Goal: Task Accomplishment & Management: Manage account settings

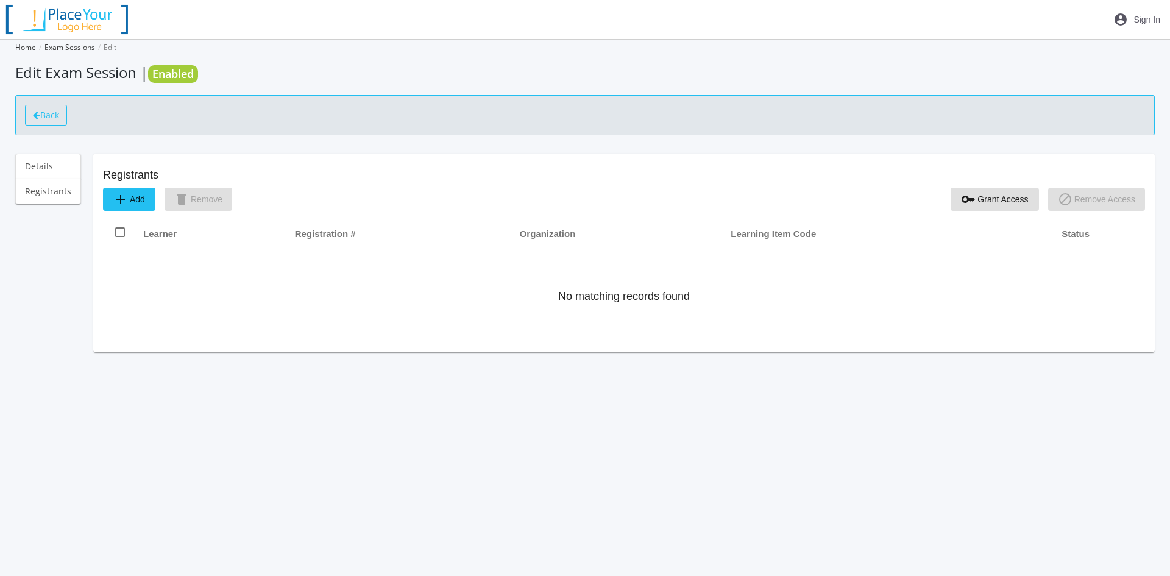
click at [40, 116] on icon at bounding box center [36, 115] width 7 height 9
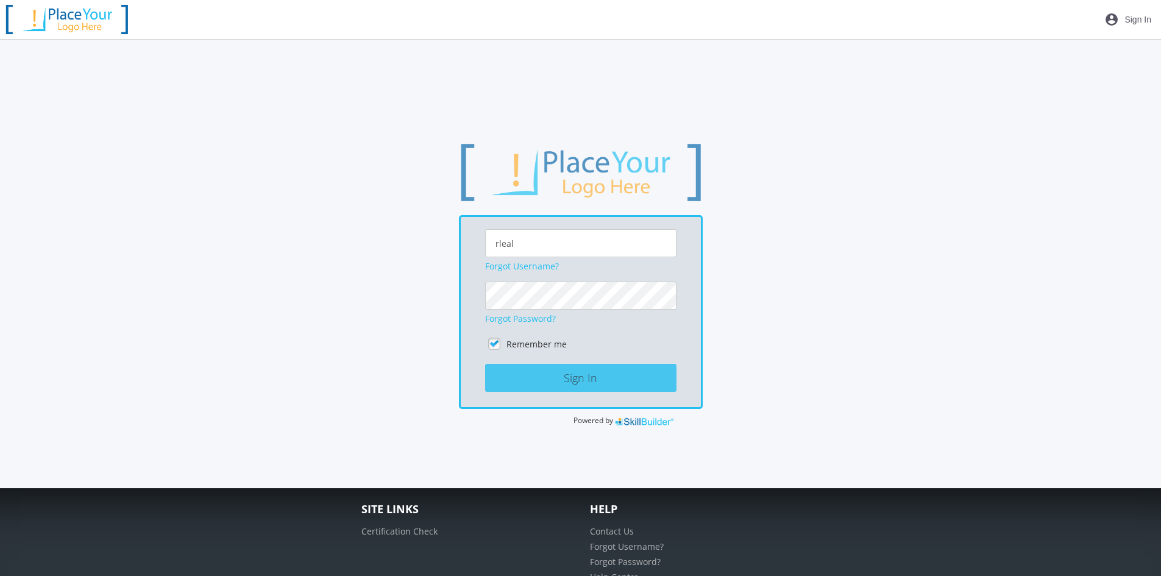
click at [571, 373] on button "Sign In" at bounding box center [580, 378] width 191 height 28
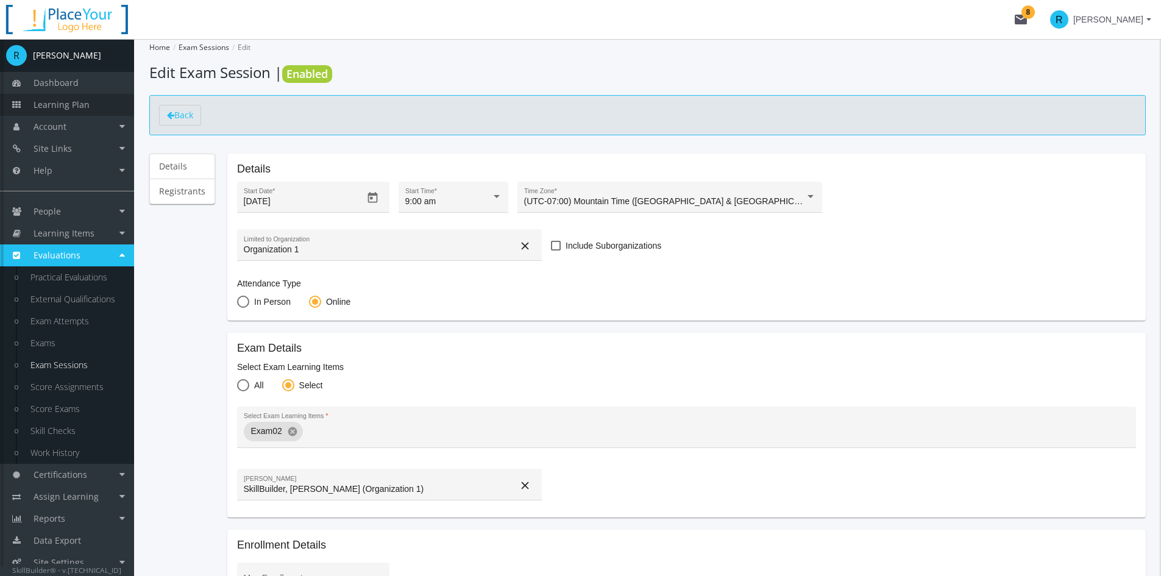
click at [74, 101] on span "Learning Plan" at bounding box center [62, 105] width 56 height 12
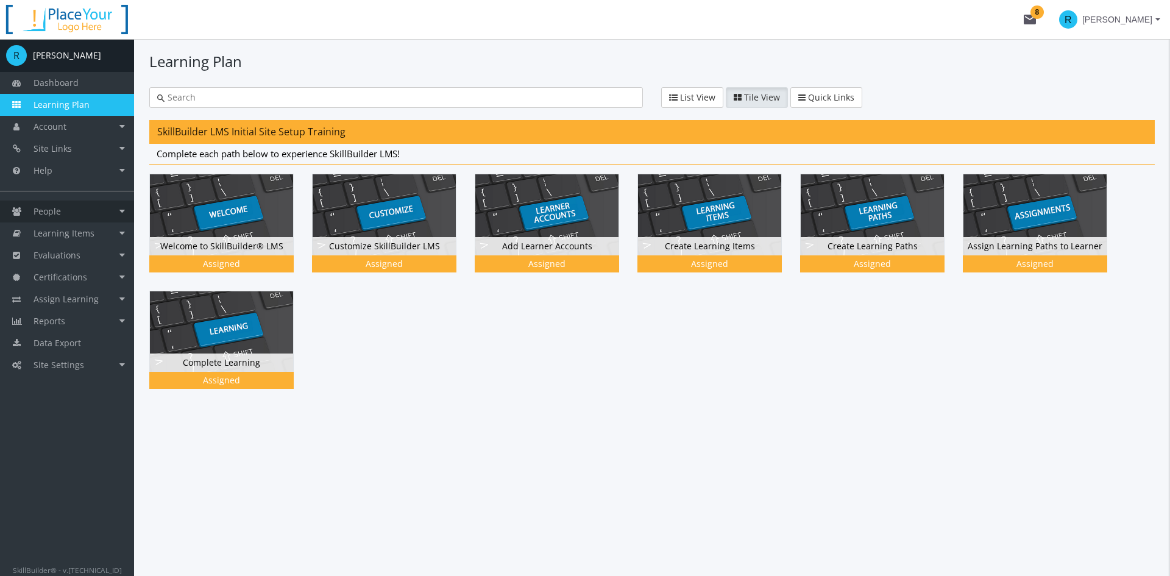
click at [60, 212] on span "People" at bounding box center [47, 211] width 27 height 12
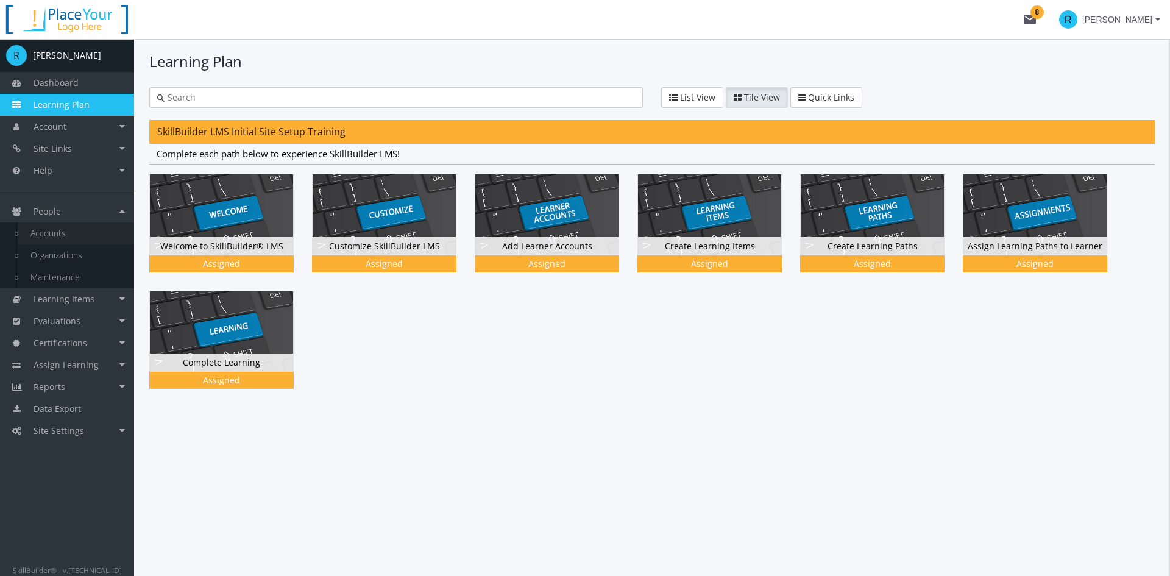
click at [69, 233] on link "Accounts" at bounding box center [76, 233] width 116 height 22
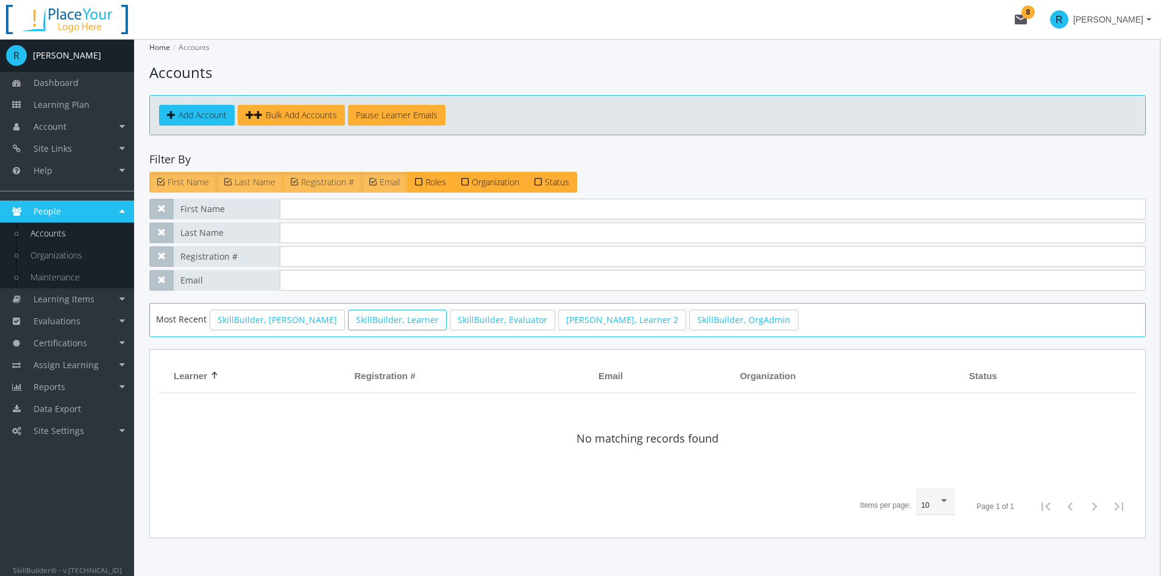
click at [375, 327] on link "SkillBuilder, Learner" at bounding box center [397, 319] width 99 height 21
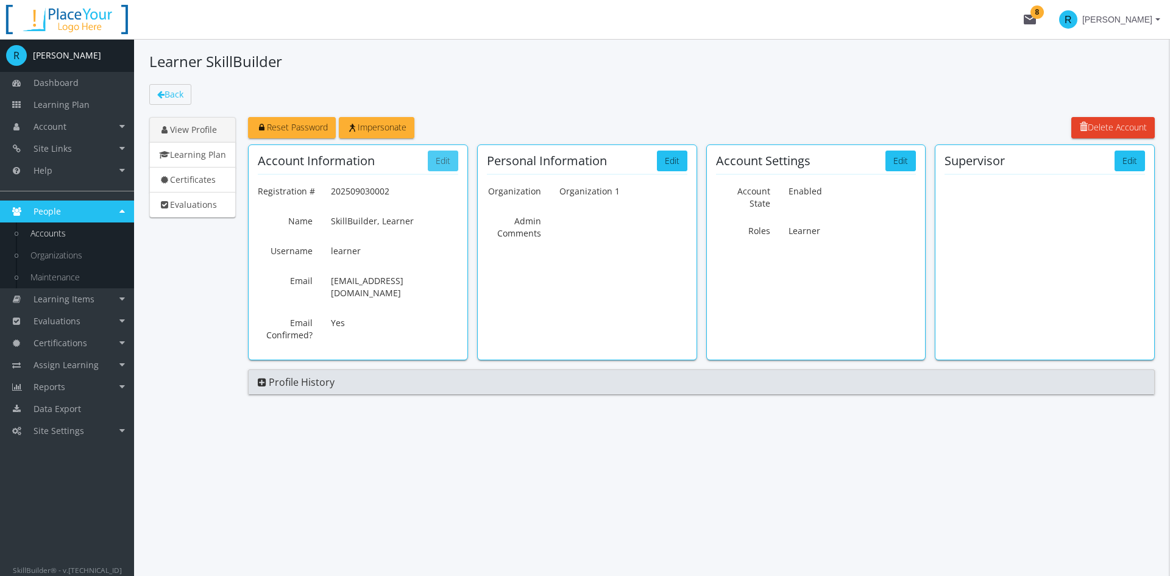
click at [434, 162] on button "Edit" at bounding box center [443, 160] width 30 height 21
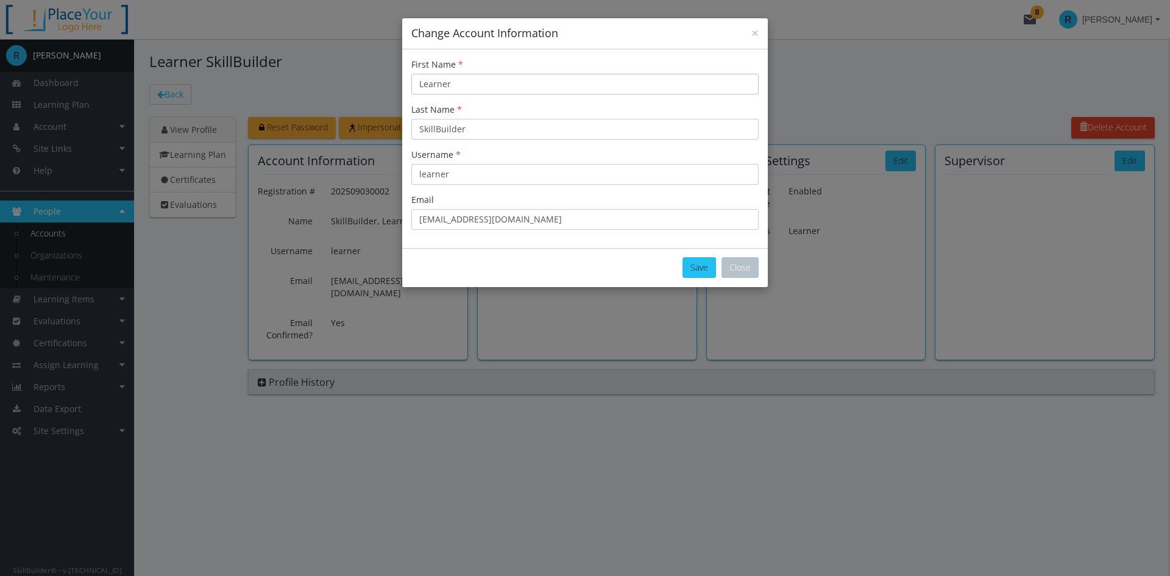
drag, startPoint x: 461, startPoint y: 85, endPoint x: 352, endPoint y: 79, distance: 109.9
click at [352, 79] on div "× Change Account Information First Name Learner Last Name SkillBuilder Username…" at bounding box center [585, 288] width 1170 height 576
type input "[PERSON_NAME]"
drag, startPoint x: 479, startPoint y: 133, endPoint x: 261, endPoint y: 124, distance: 218.9
click at [261, 124] on div "× Change Account Information First Name [PERSON_NAME] Name SkillBuilder Usernam…" at bounding box center [585, 288] width 1170 height 576
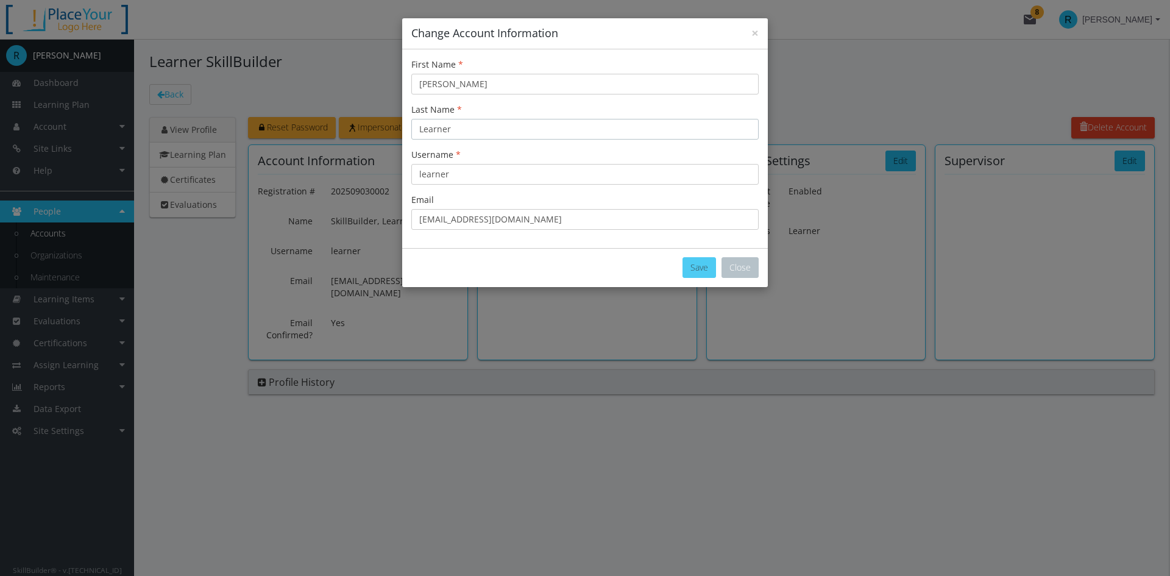
type input "Learner"
click at [703, 264] on button "Save" at bounding box center [699, 267] width 34 height 21
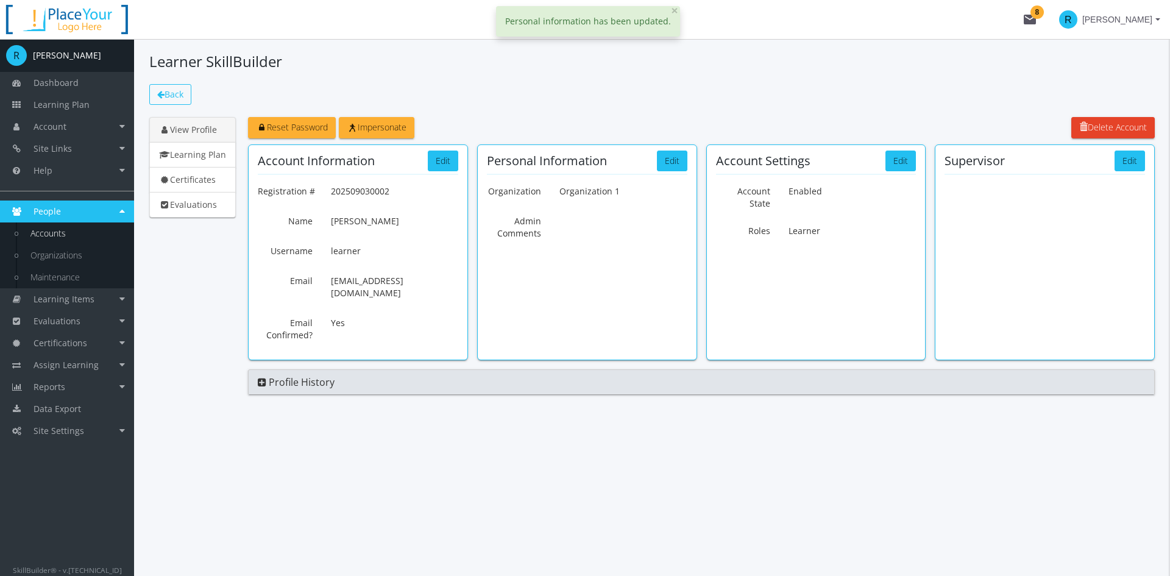
click at [168, 94] on span "Back" at bounding box center [173, 94] width 19 height 12
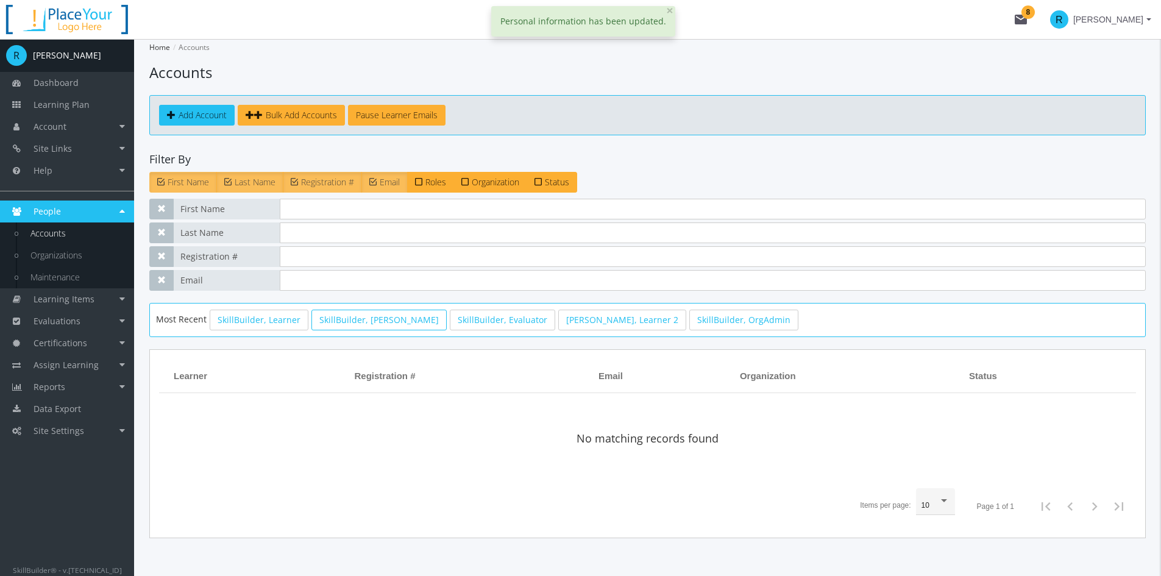
click at [355, 327] on link "SkillBuilder, [PERSON_NAME]" at bounding box center [378, 319] width 135 height 21
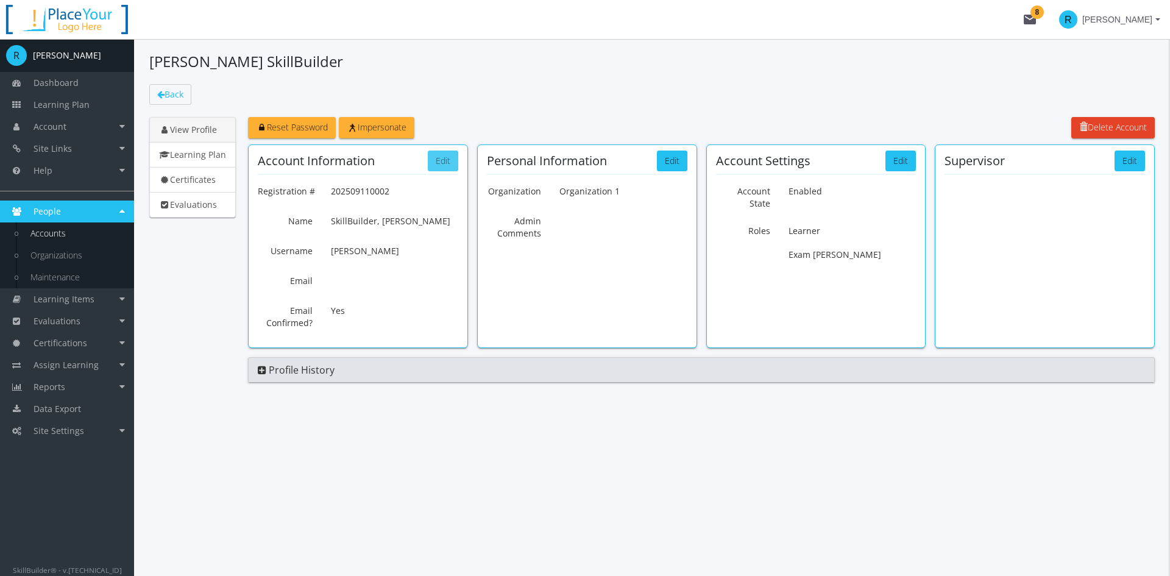
click at [436, 164] on button "Edit" at bounding box center [443, 160] width 30 height 21
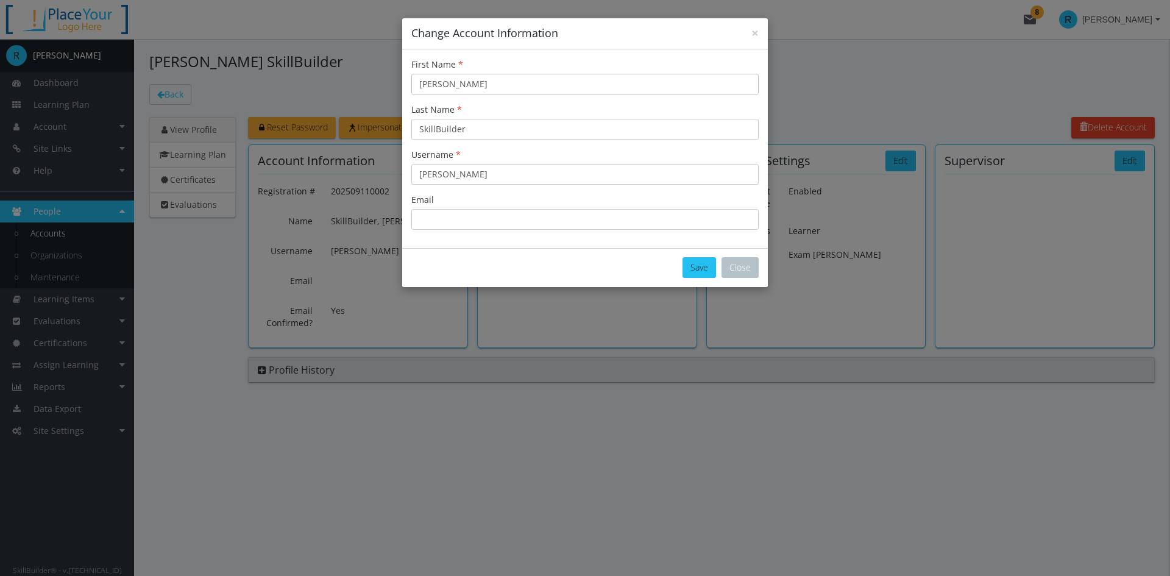
drag, startPoint x: 467, startPoint y: 79, endPoint x: 314, endPoint y: 78, distance: 152.9
click at [319, 77] on div "× Change Account Information First Name [PERSON_NAME] Last Name SkillBuilder Us…" at bounding box center [585, 288] width 1170 height 576
type input "[PERSON_NAME]"
drag, startPoint x: 508, startPoint y: 130, endPoint x: 242, endPoint y: 135, distance: 265.7
click at [243, 135] on div "× Change Account Information First Name [PERSON_NAME] Last Name SkillBuilder Us…" at bounding box center [585, 288] width 1170 height 576
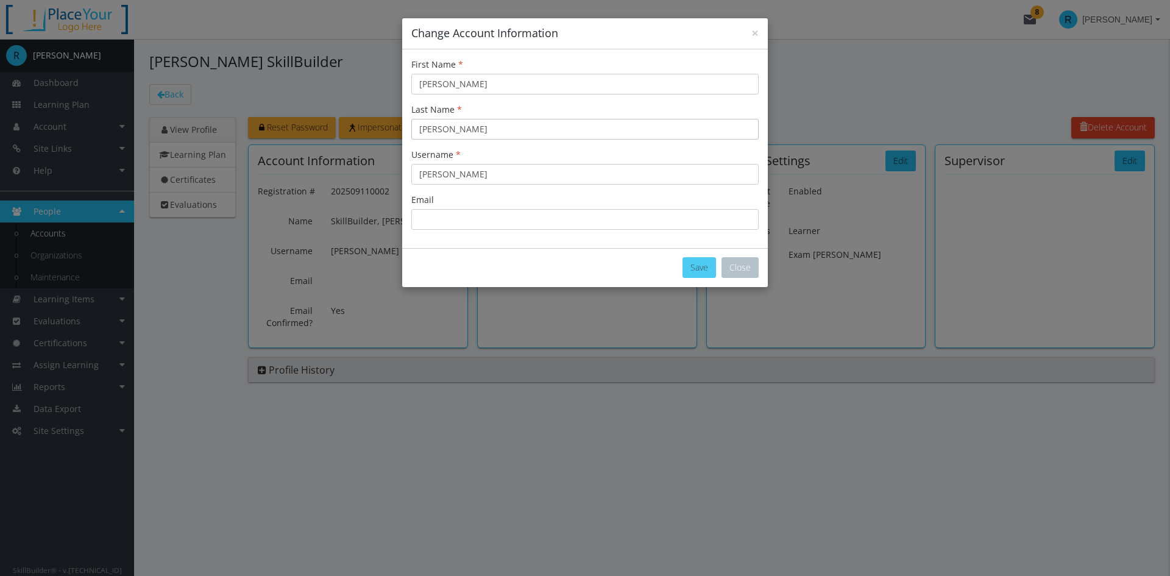
type input "[PERSON_NAME]"
click at [688, 266] on button "Save" at bounding box center [699, 267] width 34 height 21
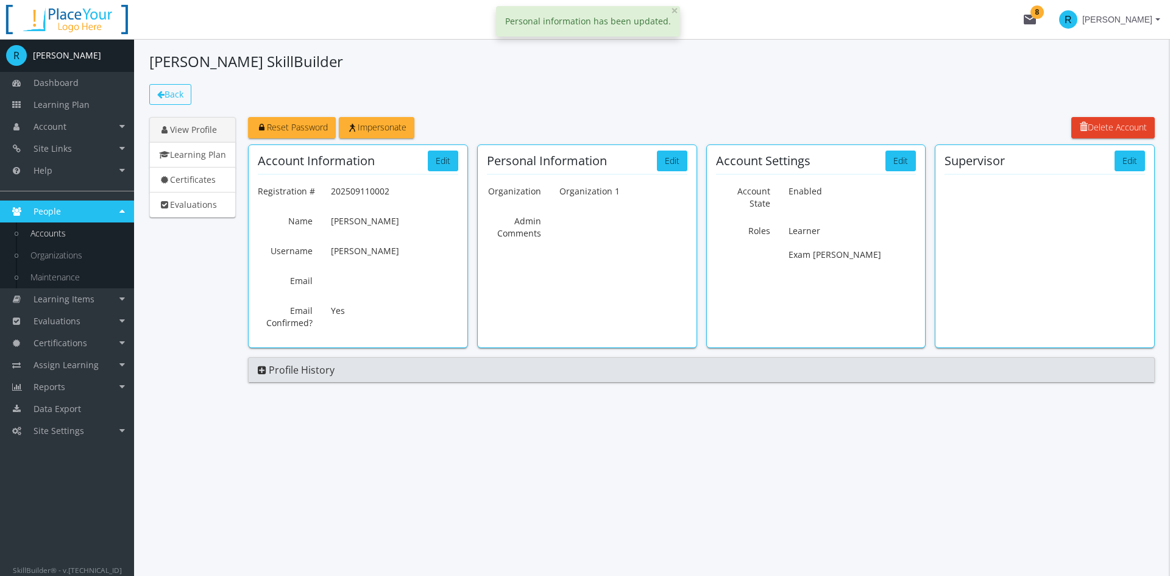
click at [165, 96] on span "Back" at bounding box center [173, 94] width 19 height 12
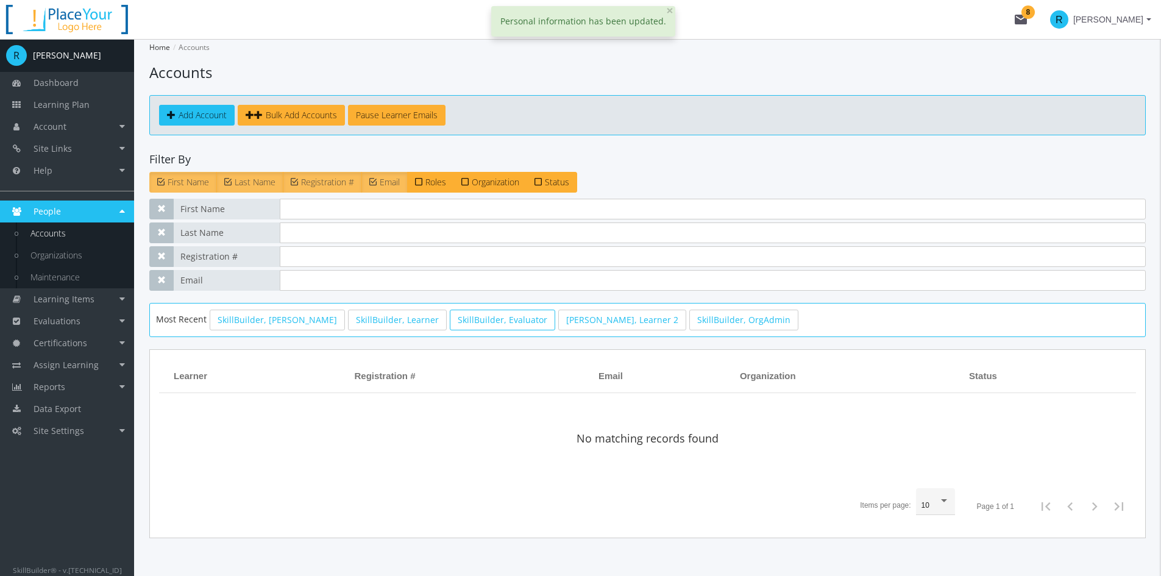
click at [463, 321] on link "SkillBuilder, Evaluator" at bounding box center [502, 319] width 105 height 21
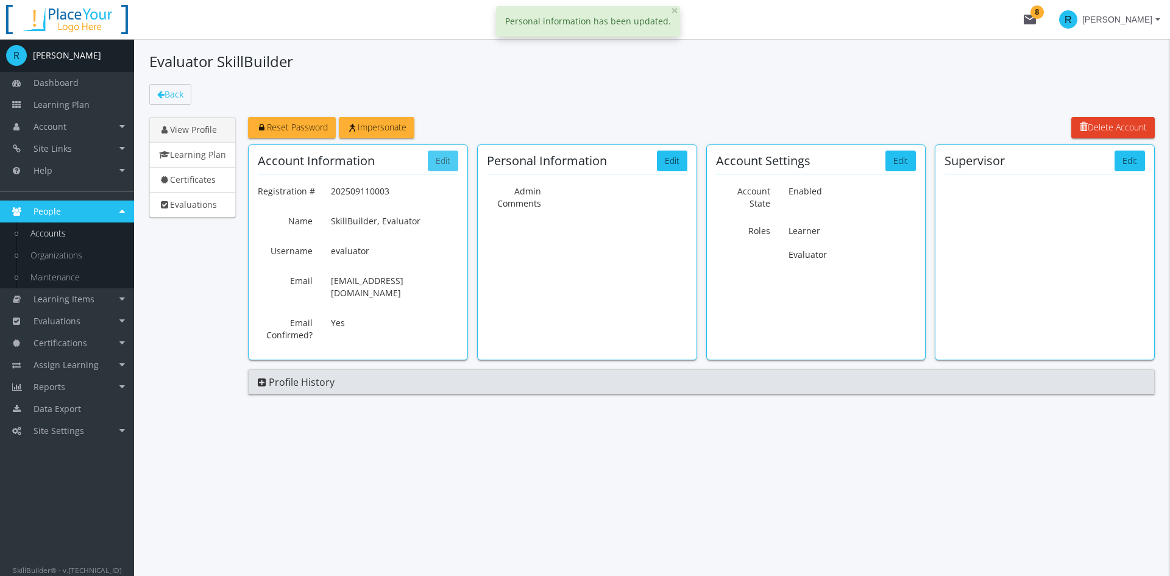
click at [436, 158] on button "Edit" at bounding box center [443, 160] width 30 height 21
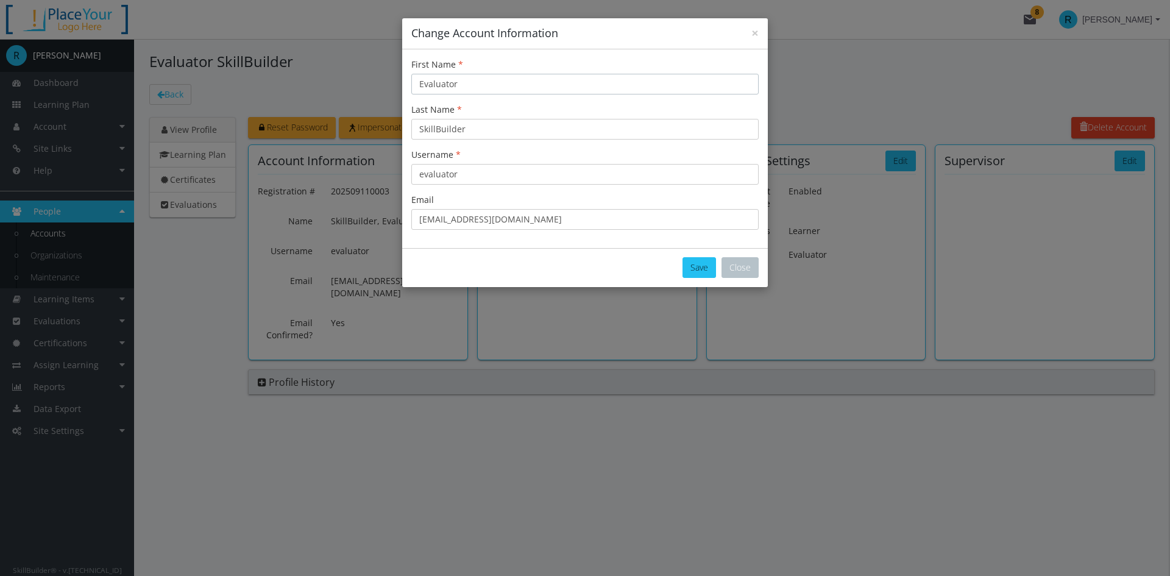
drag, startPoint x: 467, startPoint y: 80, endPoint x: 364, endPoint y: 75, distance: 103.7
click at [365, 75] on div "× Change Account Information First Name Evaluator Last Name SkillBuilder Userna…" at bounding box center [585, 288] width 1170 height 576
type input "[PERSON_NAME]"
drag, startPoint x: 484, startPoint y: 132, endPoint x: 311, endPoint y: 116, distance: 173.8
click at [312, 116] on div "× Change Account Information First Name [PERSON_NAME] Last Name SkillBuilder Us…" at bounding box center [585, 288] width 1170 height 576
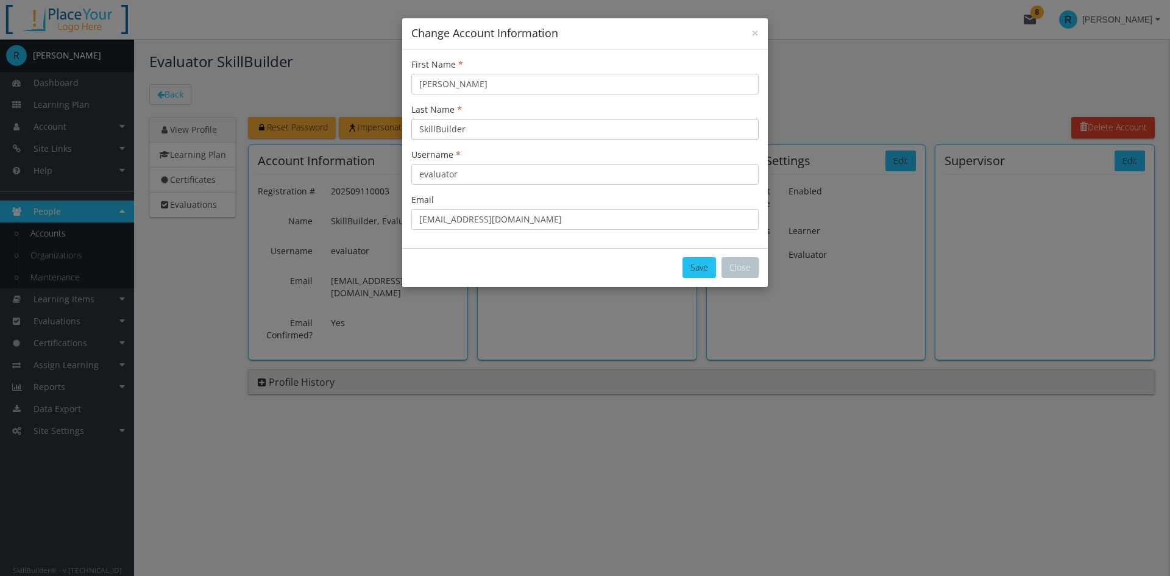
paste input "Evaluato"
type input "Evaluator"
click at [701, 272] on button "Save" at bounding box center [699, 267] width 34 height 21
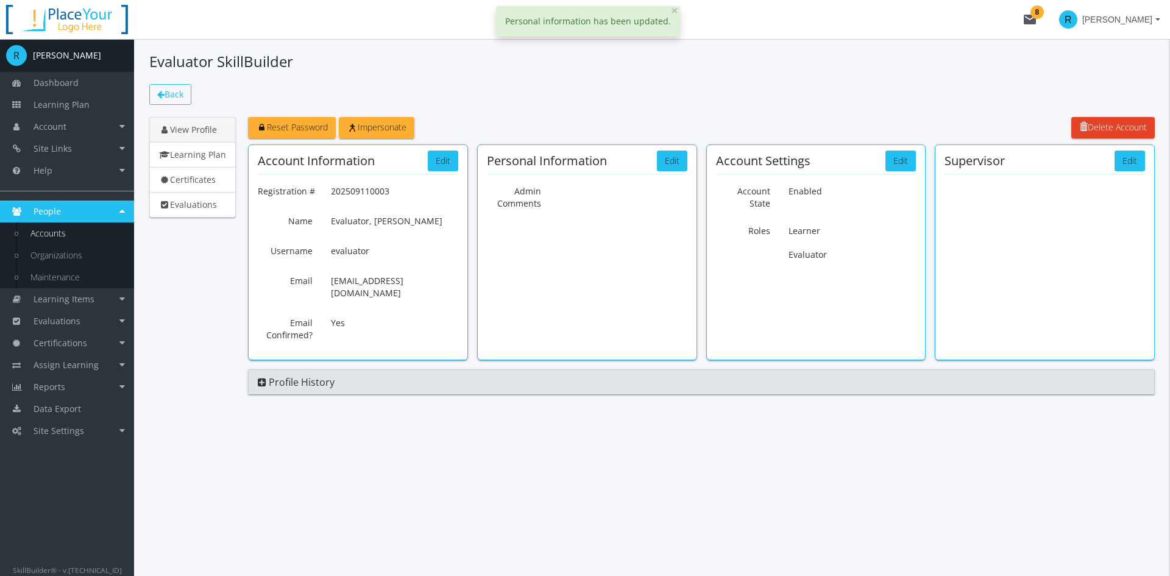
click at [164, 92] on icon at bounding box center [160, 94] width 7 height 9
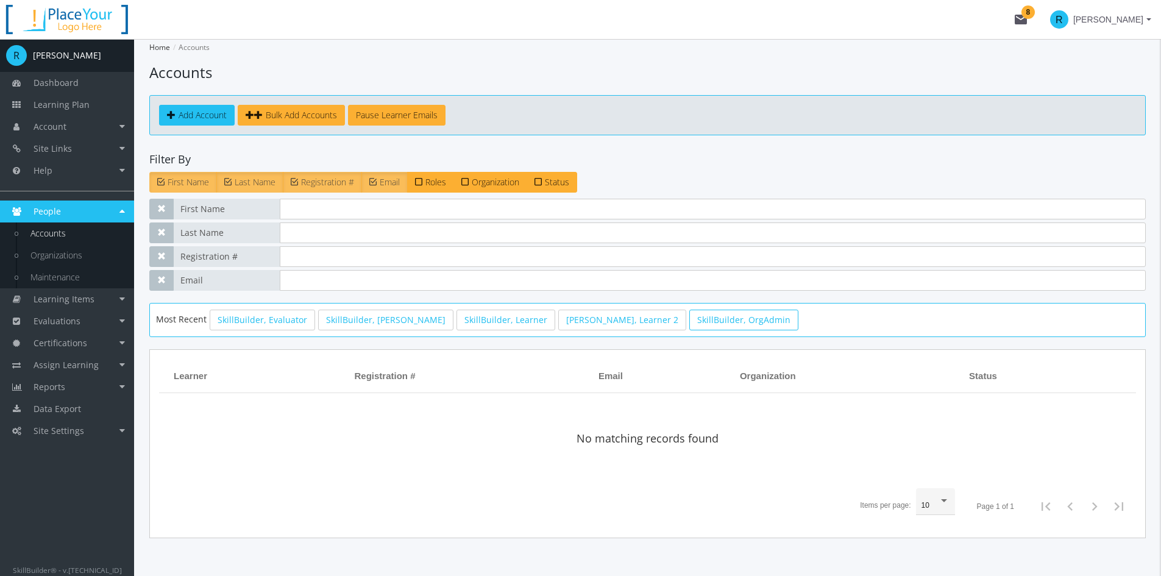
click at [689, 325] on link "SkillBuilder, OrgAdmin" at bounding box center [743, 319] width 109 height 21
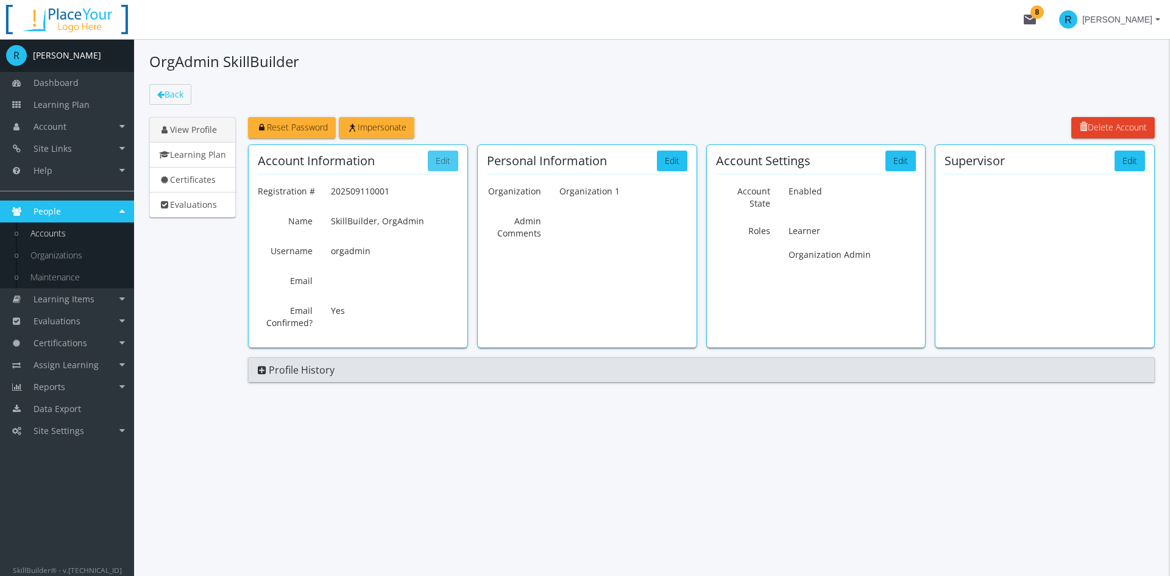
click at [440, 159] on button "Edit" at bounding box center [443, 160] width 30 height 21
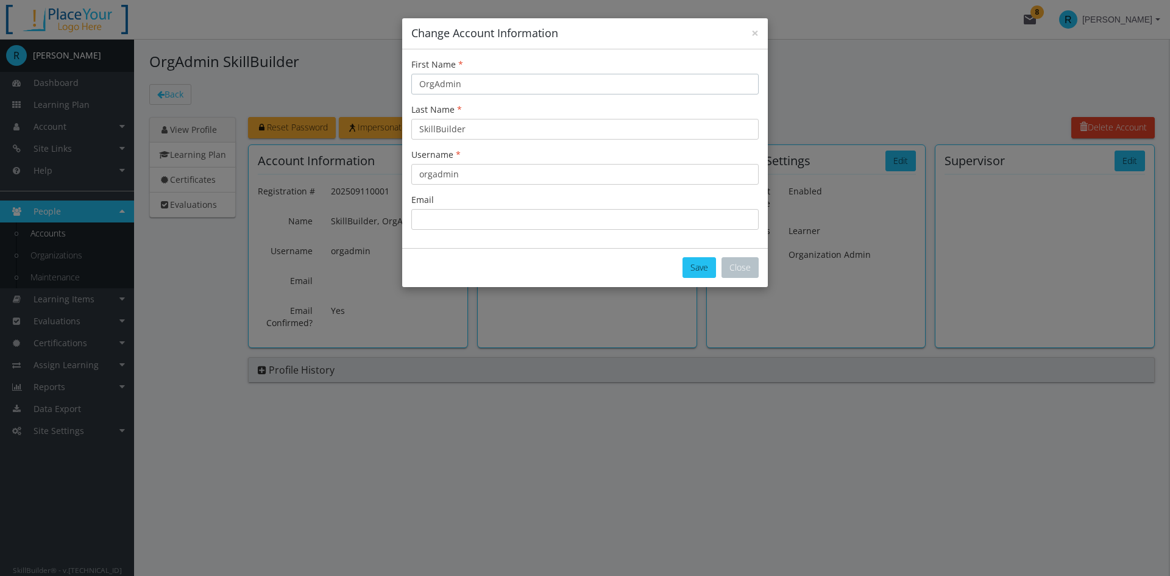
drag, startPoint x: 478, startPoint y: 85, endPoint x: 322, endPoint y: 80, distance: 156.0
click at [323, 80] on div "× Change Account Information First Name OrgAdmin Last Name SkillBuilder Usernam…" at bounding box center [585, 288] width 1170 height 576
type input "[PERSON_NAME]"
drag, startPoint x: 465, startPoint y: 133, endPoint x: 299, endPoint y: 118, distance: 167.1
click at [301, 118] on div "× Change Account Information First Name [PERSON_NAME] Last Name SkillBuilder Us…" at bounding box center [585, 288] width 1170 height 576
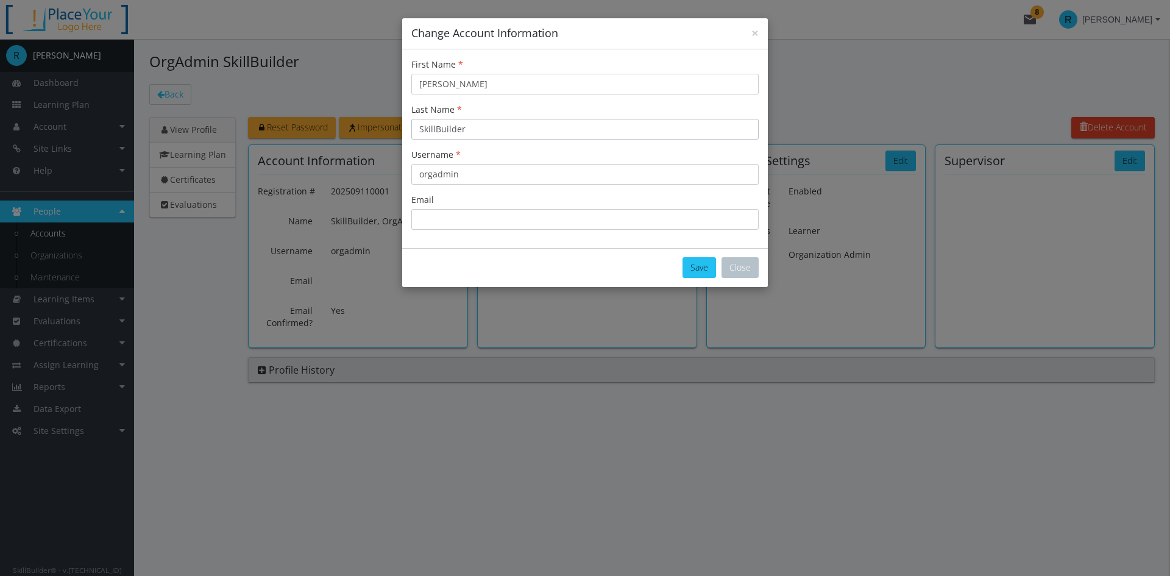
paste input "OrgAdmin"
type input "OrgAdmin"
click at [698, 267] on button "Save" at bounding box center [699, 267] width 34 height 21
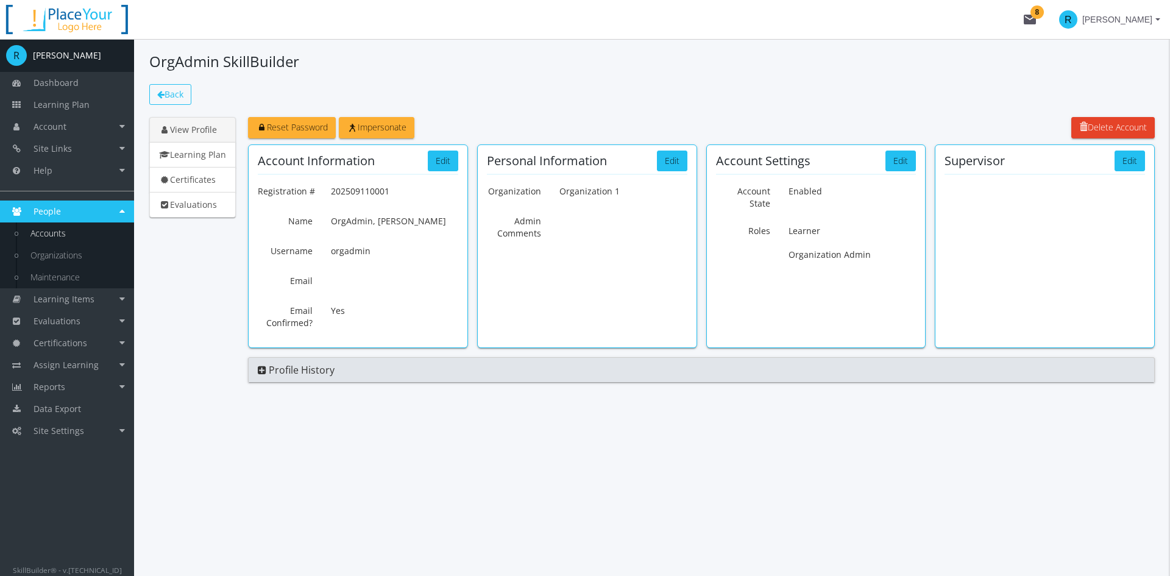
click at [163, 94] on icon at bounding box center [160, 94] width 7 height 9
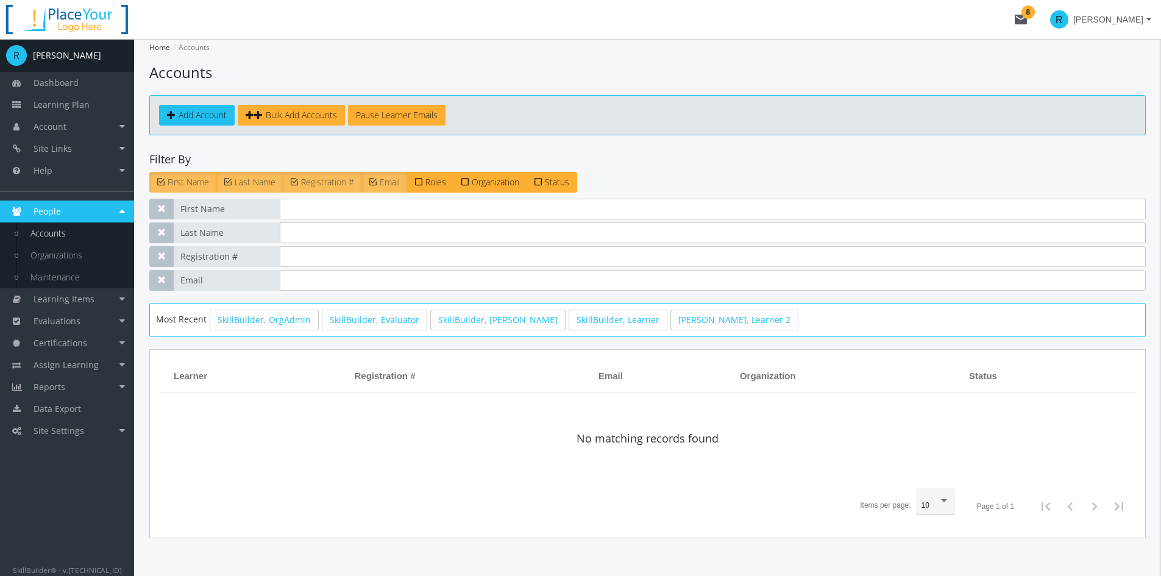
click at [300, 232] on input "text" at bounding box center [713, 232] width 866 height 21
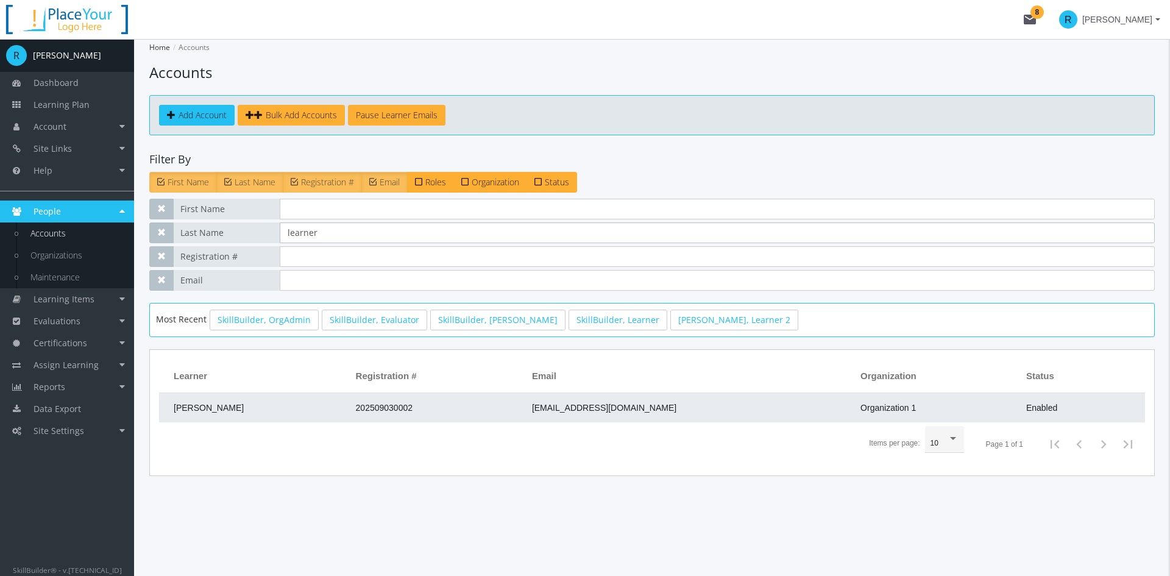
type input "learner"
click at [325, 403] on td "[PERSON_NAME]" at bounding box center [254, 407] width 191 height 29
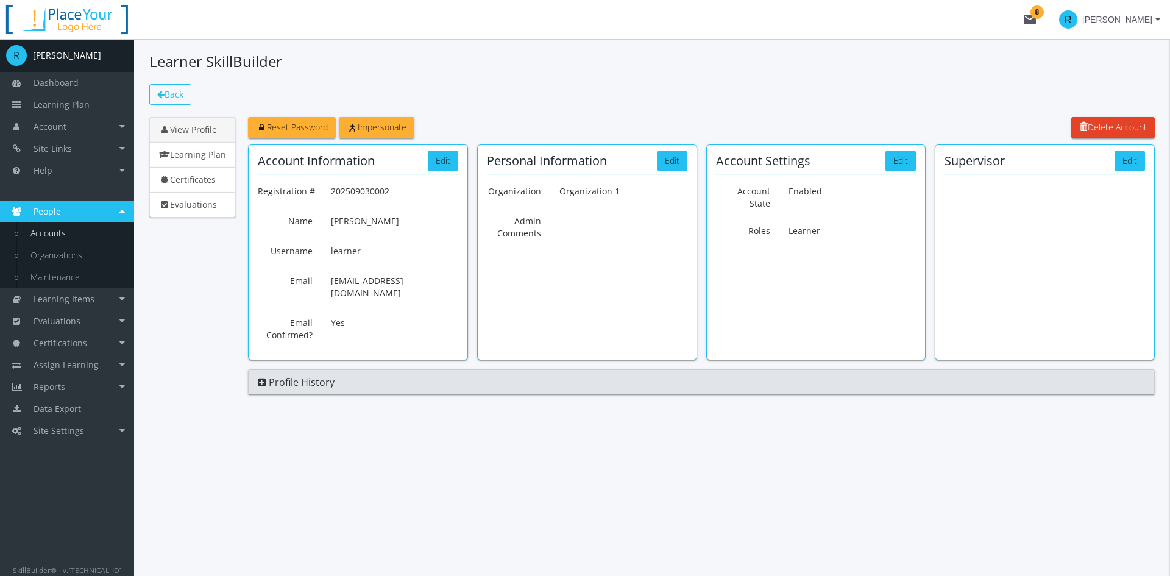
click at [173, 97] on span "Back" at bounding box center [173, 94] width 19 height 12
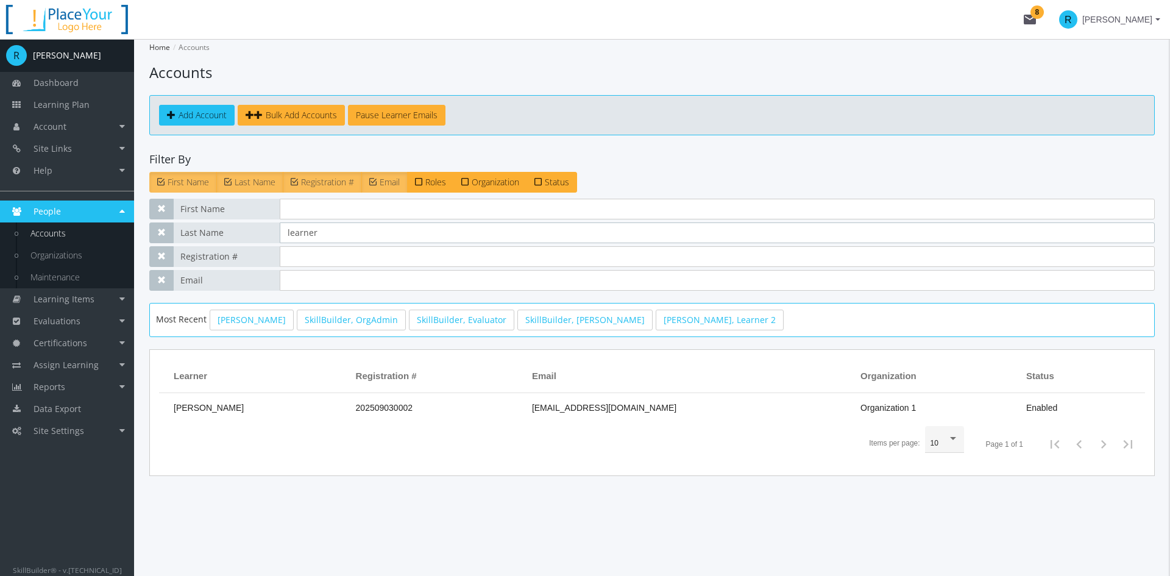
drag, startPoint x: 326, startPoint y: 233, endPoint x: 231, endPoint y: 233, distance: 95.0
click at [231, 233] on div "Last Name learner" at bounding box center [651, 232] width 1005 height 21
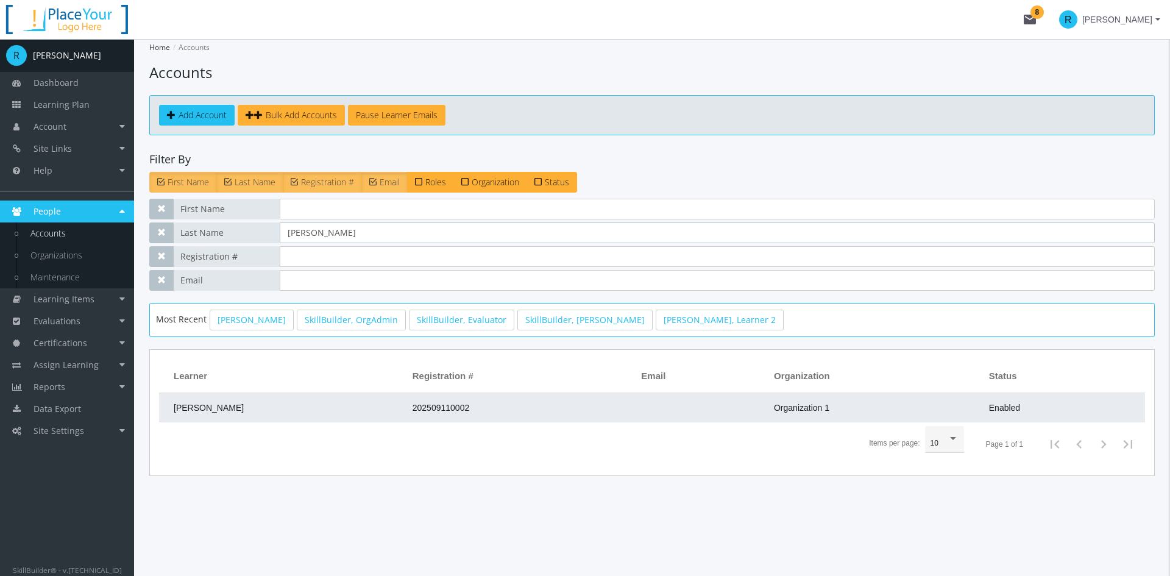
type input "[PERSON_NAME]"
click at [248, 414] on td "[PERSON_NAME]" at bounding box center [282, 407] width 247 height 29
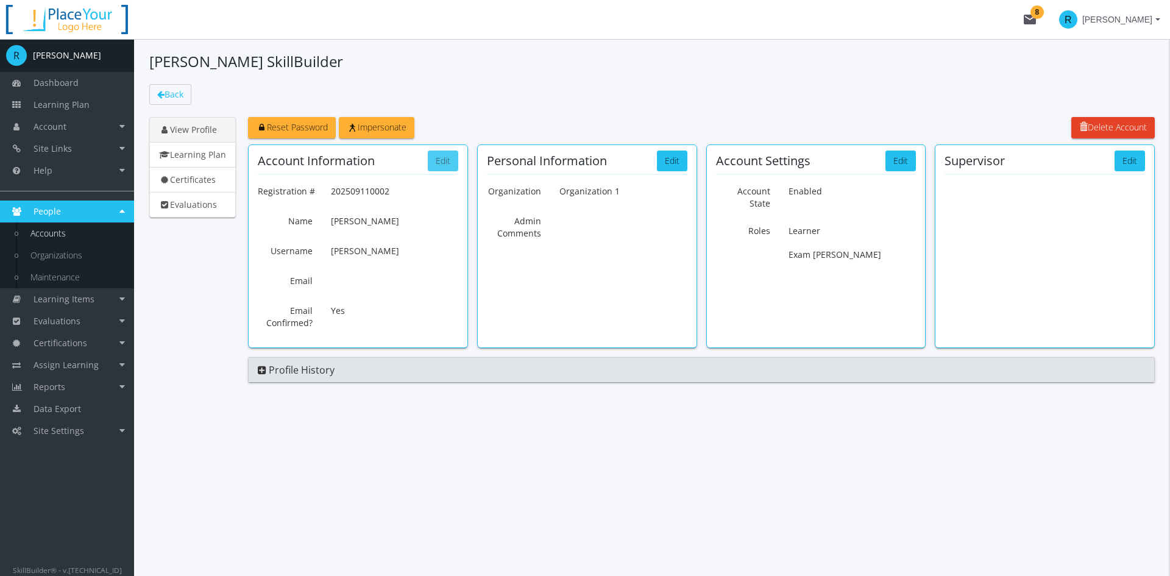
click at [450, 167] on button "Edit" at bounding box center [443, 160] width 30 height 21
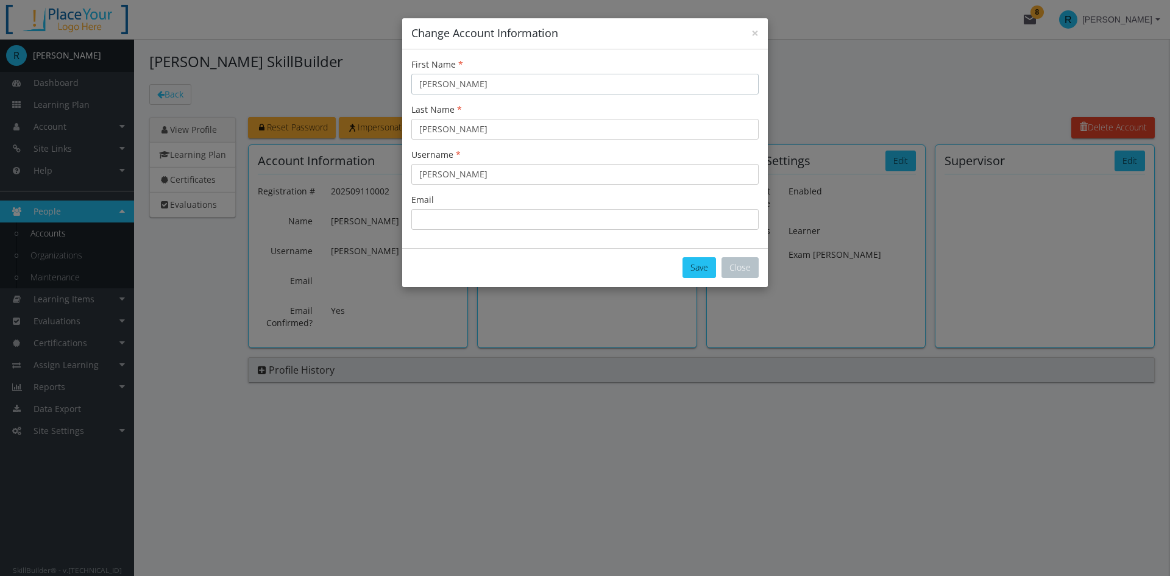
drag, startPoint x: 447, startPoint y: 87, endPoint x: 383, endPoint y: 85, distance: 64.0
click at [379, 80] on div "× Change Account Information First Name [PERSON_NAME] Last Name [PERSON_NAME] U…" at bounding box center [585, 288] width 1170 height 576
type input "[PERSON_NAME]"
click at [691, 266] on button "Save" at bounding box center [699, 267] width 34 height 21
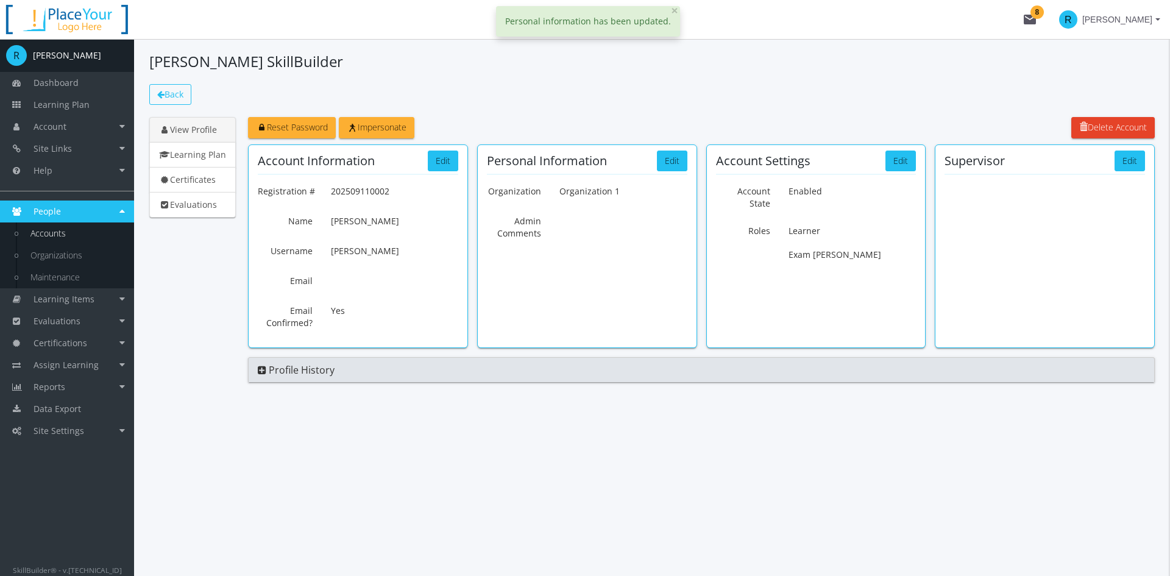
click at [163, 97] on icon at bounding box center [160, 94] width 7 height 9
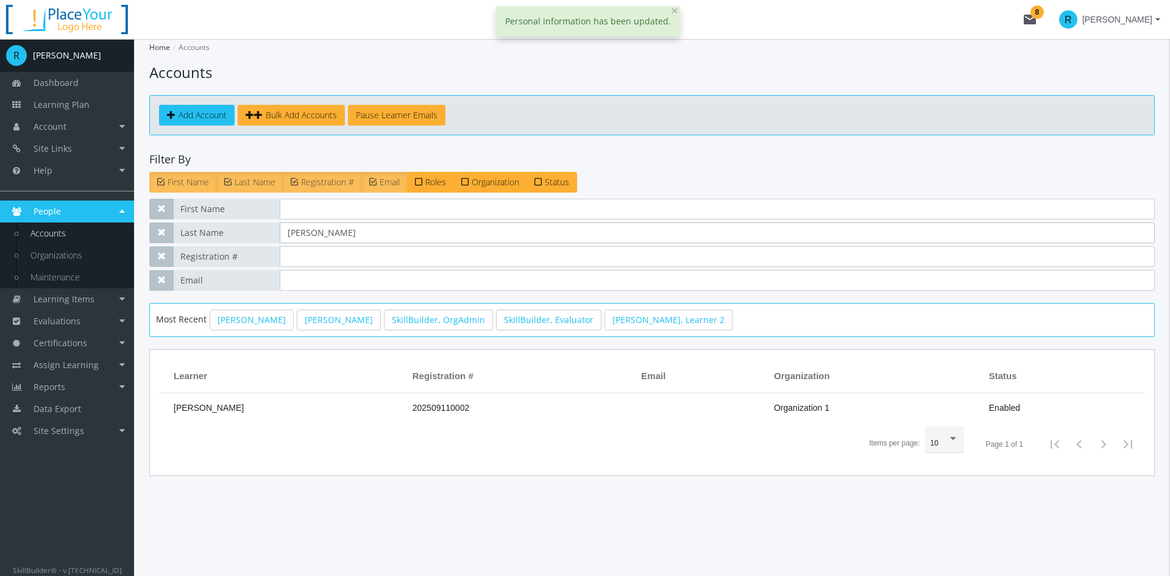
click at [339, 227] on input "[PERSON_NAME]" at bounding box center [717, 232] width 875 height 21
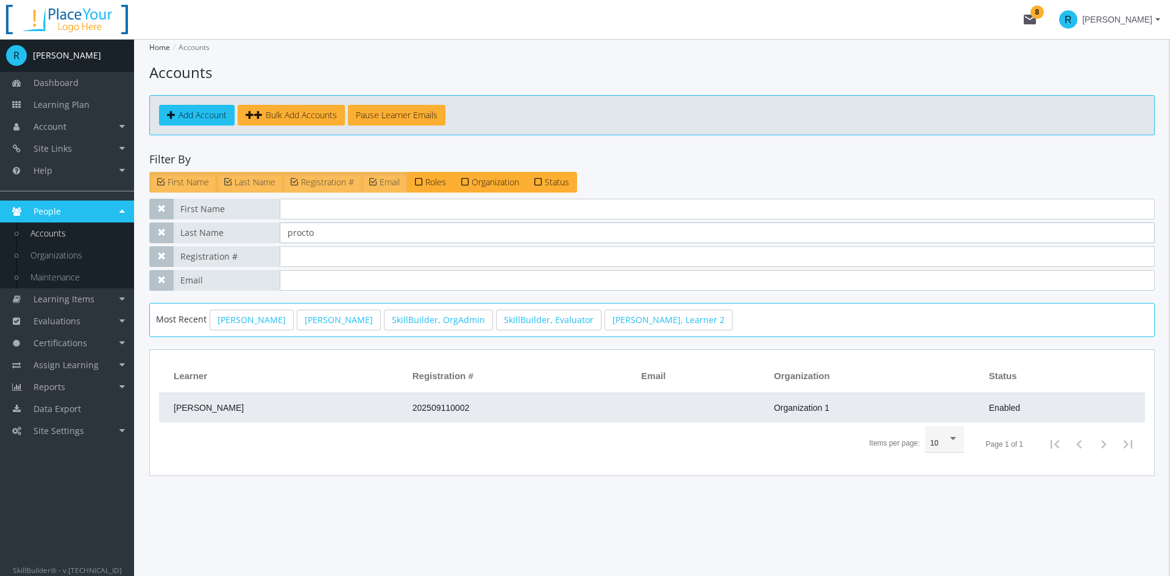
type input "procto"
click at [274, 408] on td "[PERSON_NAME]" at bounding box center [282, 407] width 247 height 29
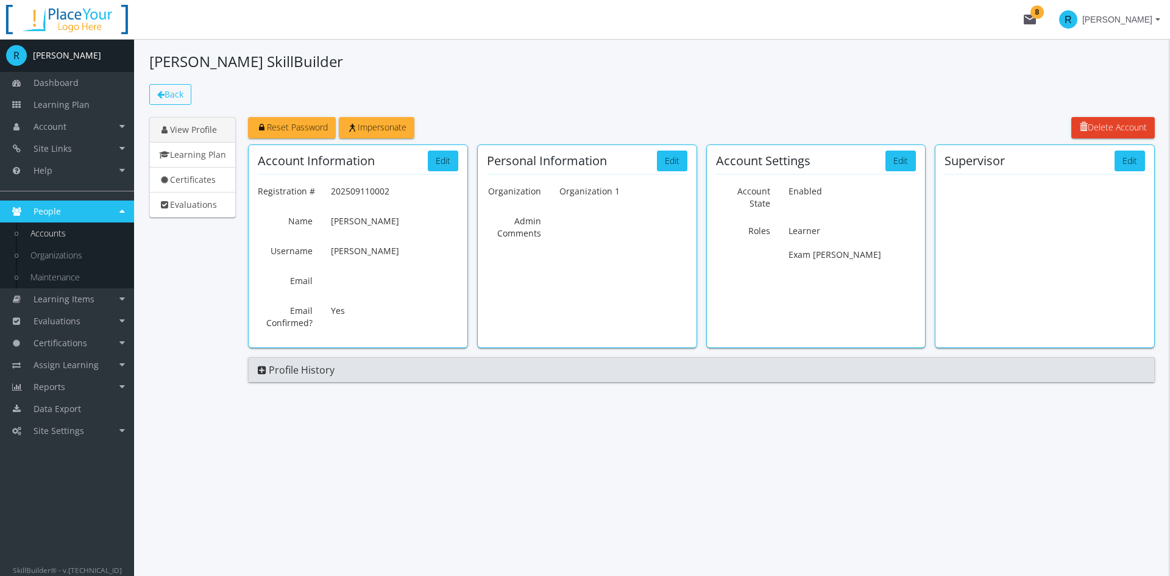
click at [176, 91] on span "Back" at bounding box center [173, 94] width 19 height 12
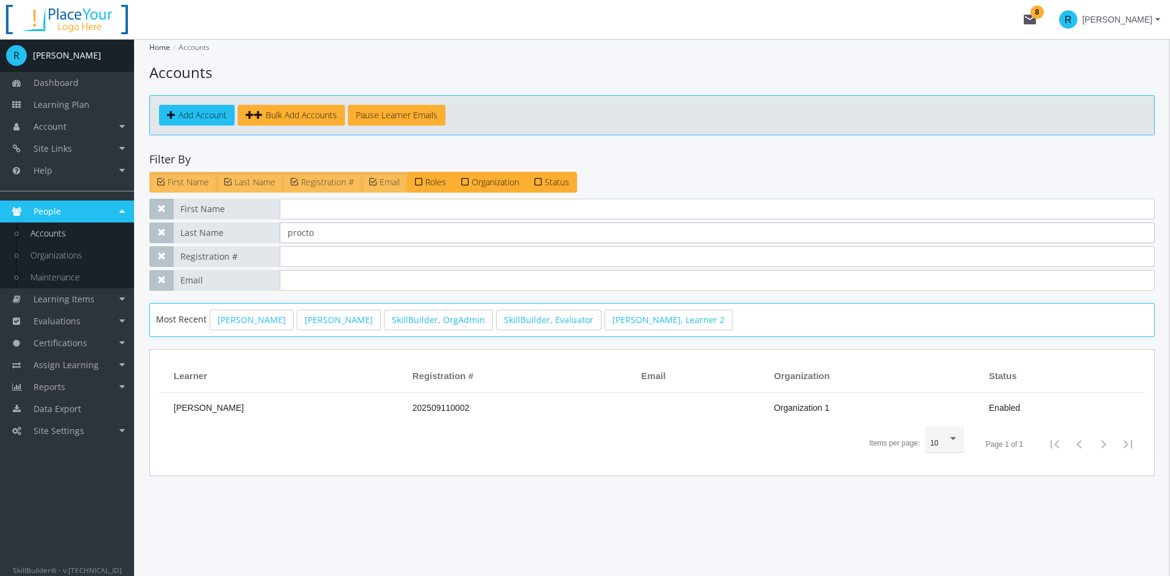
drag, startPoint x: 323, startPoint y: 230, endPoint x: 209, endPoint y: 232, distance: 114.5
click at [209, 232] on div "Last Name procto" at bounding box center [651, 232] width 1005 height 21
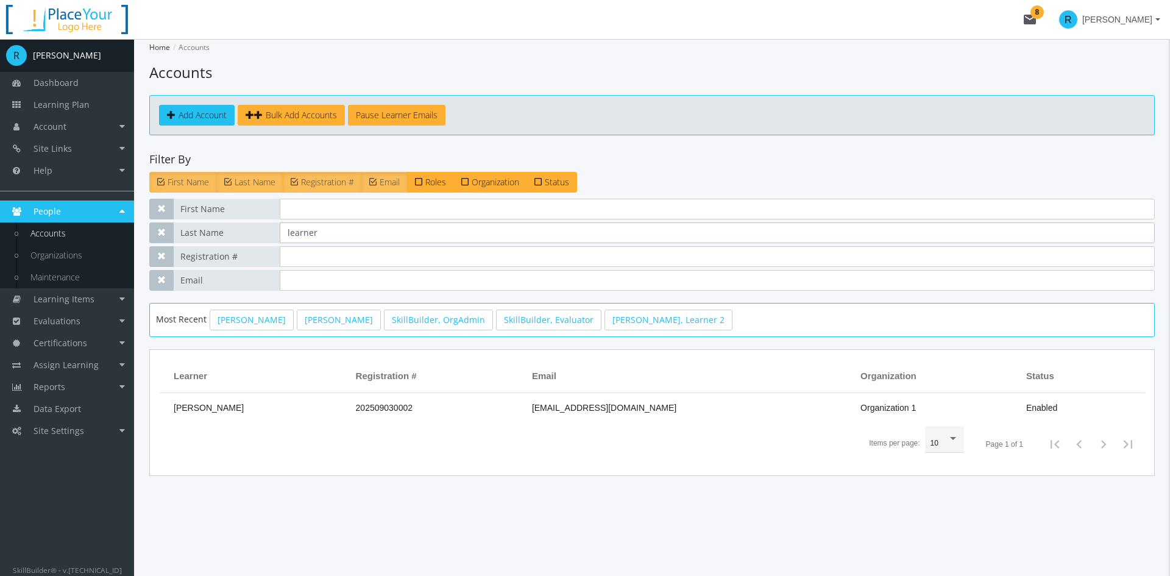
drag, startPoint x: 328, startPoint y: 233, endPoint x: 166, endPoint y: 221, distance: 161.9
click at [169, 221] on div "First Name Last Name learner Registration # Email" at bounding box center [651, 245] width 1005 height 92
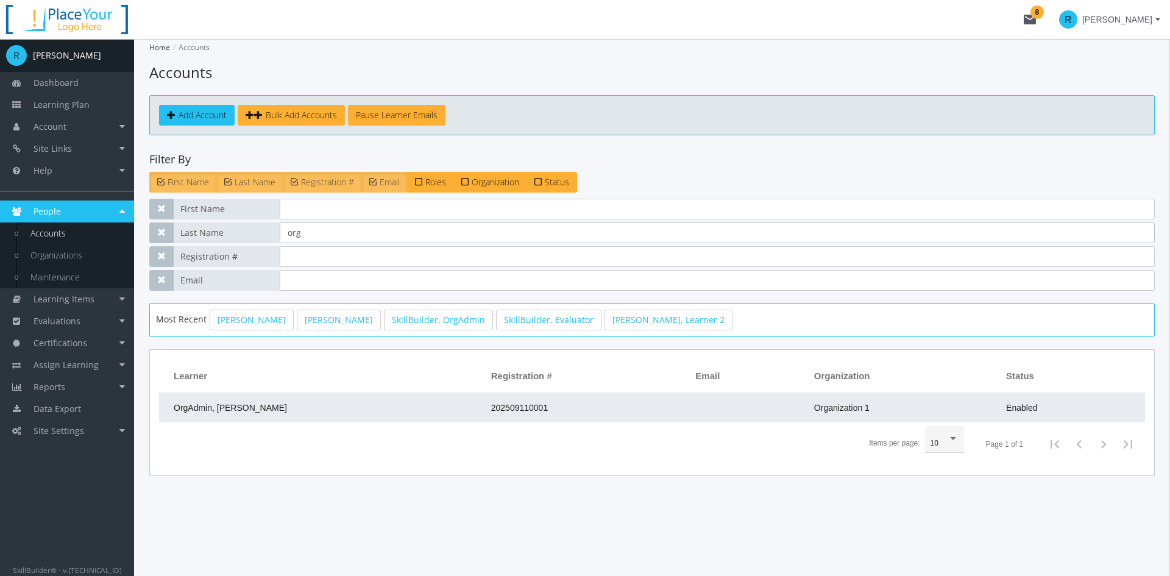
type input "org"
click at [313, 406] on td "OrgAdmin, [PERSON_NAME]" at bounding box center [322, 407] width 326 height 29
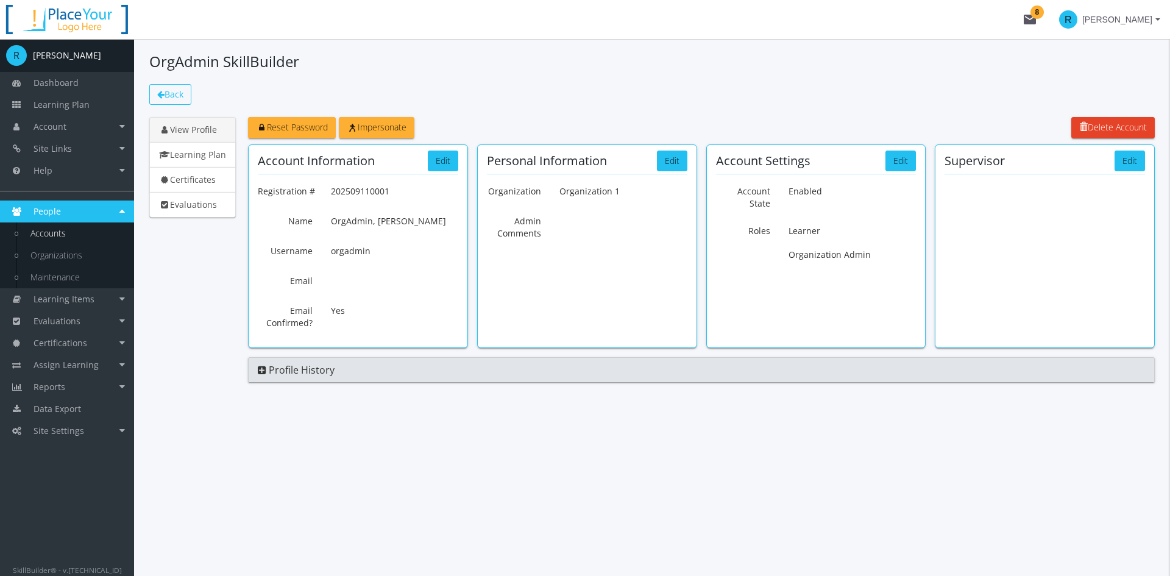
click at [169, 101] on link "Back" at bounding box center [170, 94] width 42 height 21
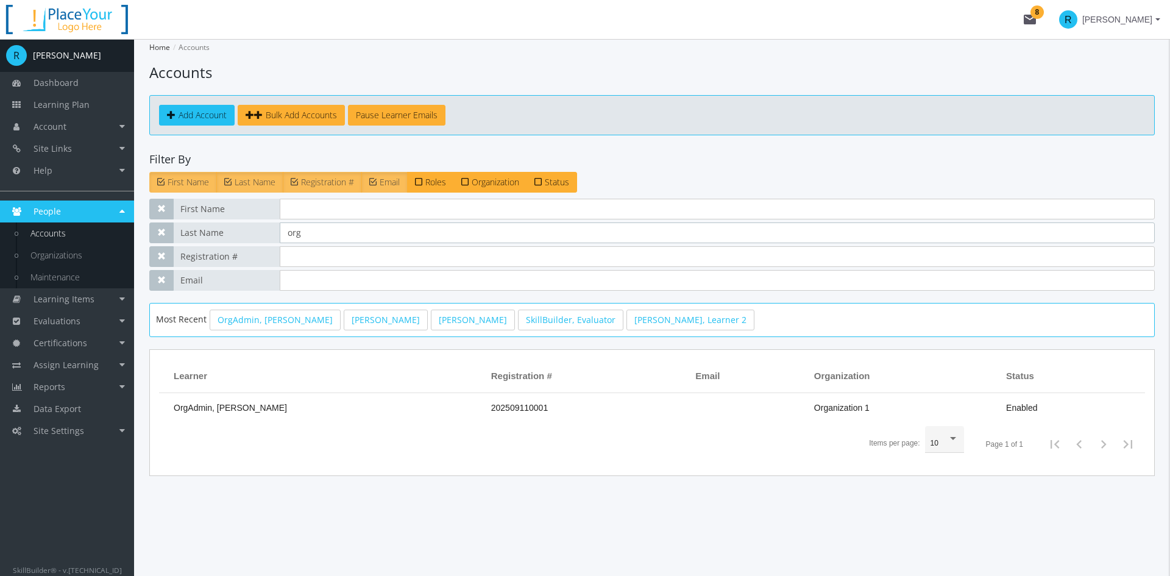
drag, startPoint x: 317, startPoint y: 239, endPoint x: 225, endPoint y: 229, distance: 91.9
click at [230, 229] on div "Last Name org" at bounding box center [651, 232] width 1005 height 21
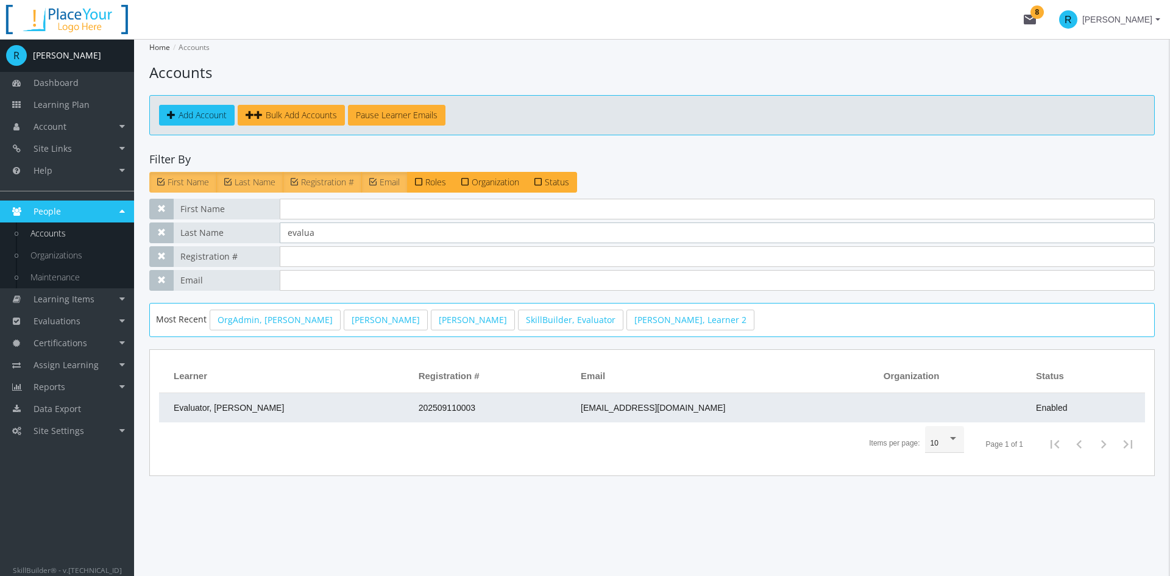
type input "evalua"
click at [295, 406] on td "Evaluator, [PERSON_NAME]" at bounding box center [285, 407] width 253 height 29
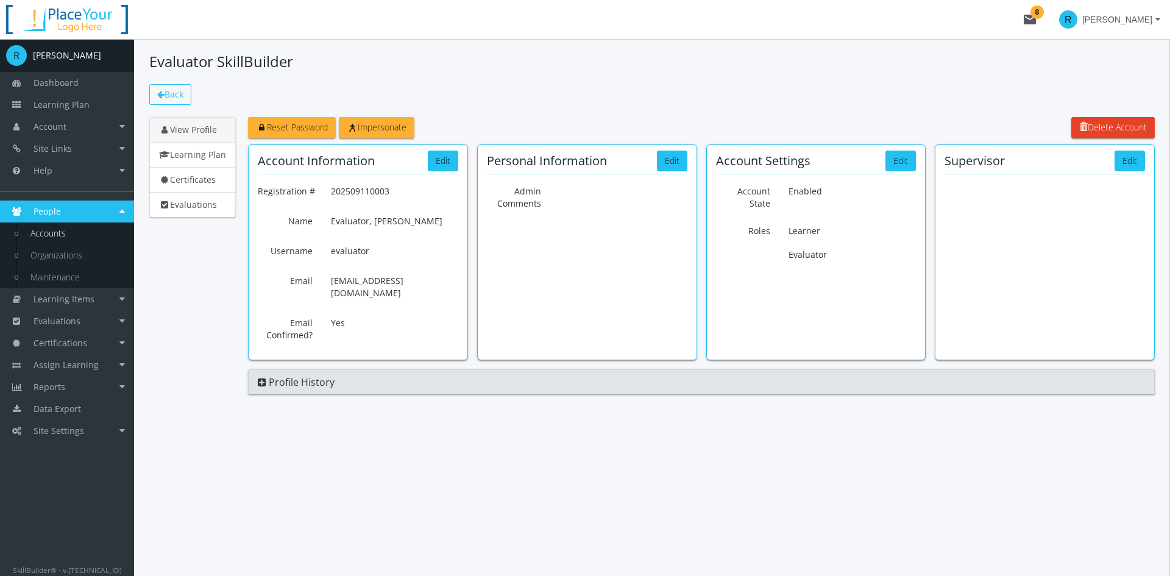
click at [181, 97] on span "Back" at bounding box center [173, 94] width 19 height 12
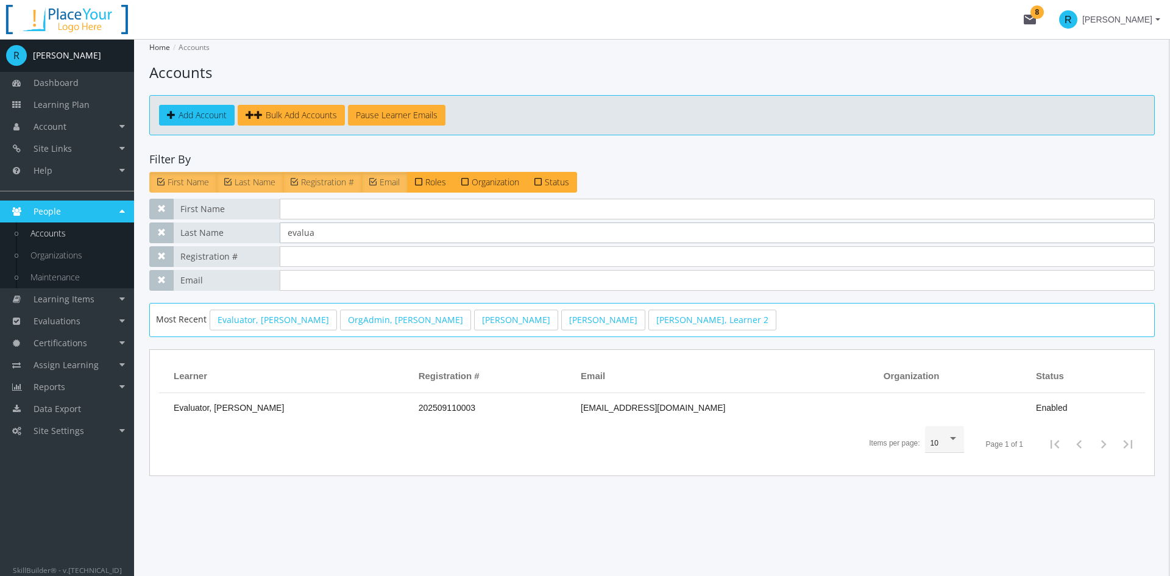
drag, startPoint x: 334, startPoint y: 233, endPoint x: 180, endPoint y: 235, distance: 154.1
click at [180, 235] on div "Last Name evalua" at bounding box center [651, 232] width 1005 height 21
click at [648, 323] on link "[PERSON_NAME], Learner 2" at bounding box center [712, 319] width 128 height 21
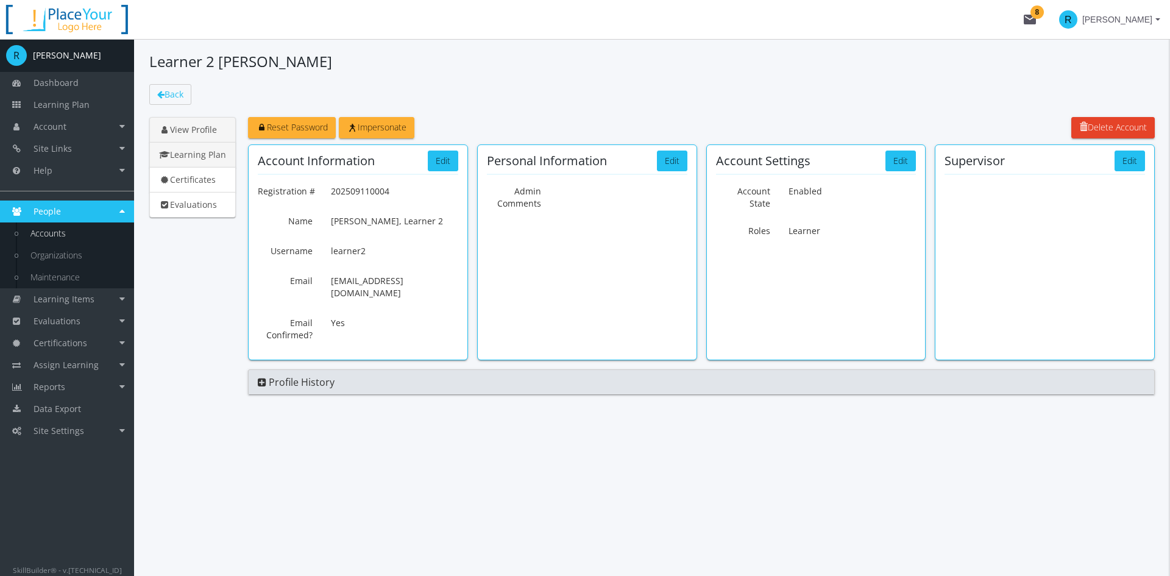
click at [204, 160] on link "Learning Plan" at bounding box center [192, 155] width 87 height 26
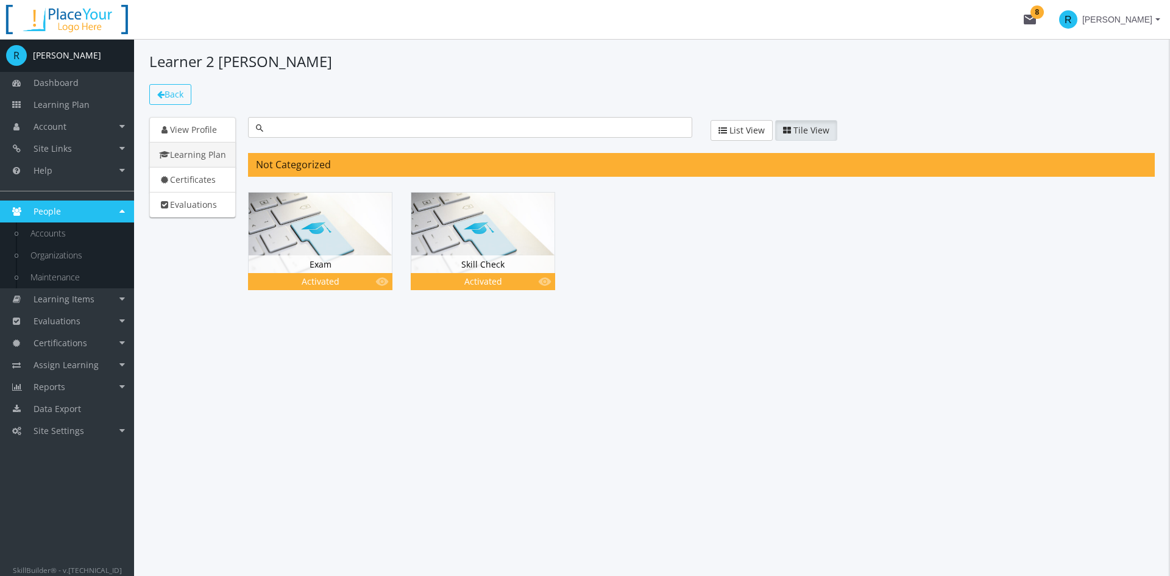
click at [174, 91] on span "Back" at bounding box center [173, 94] width 19 height 12
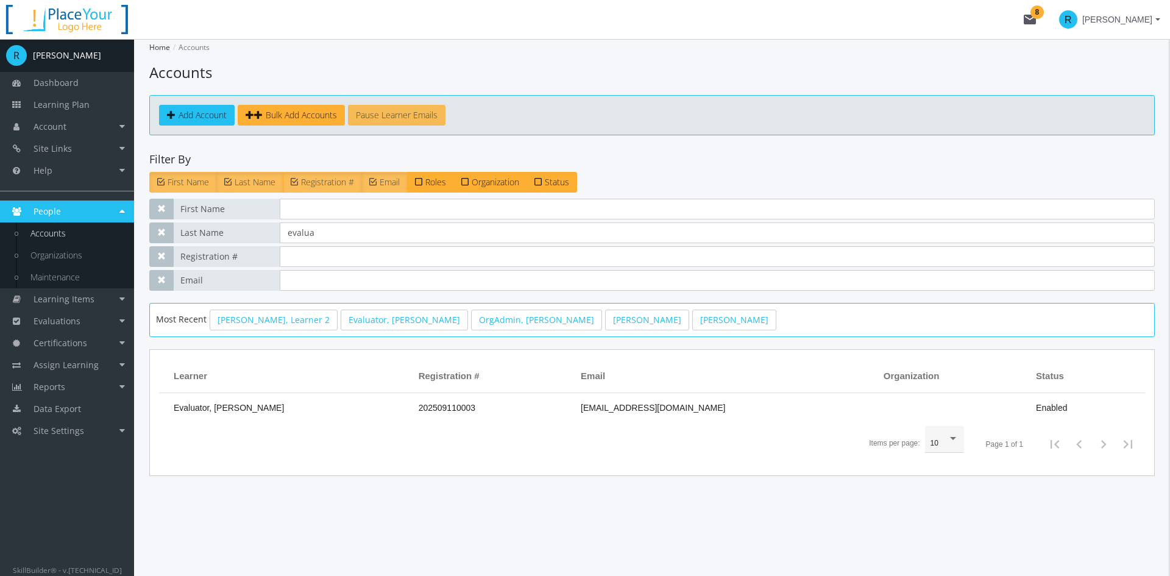
click at [429, 116] on span "Pause Learner Emails" at bounding box center [397, 115] width 82 height 12
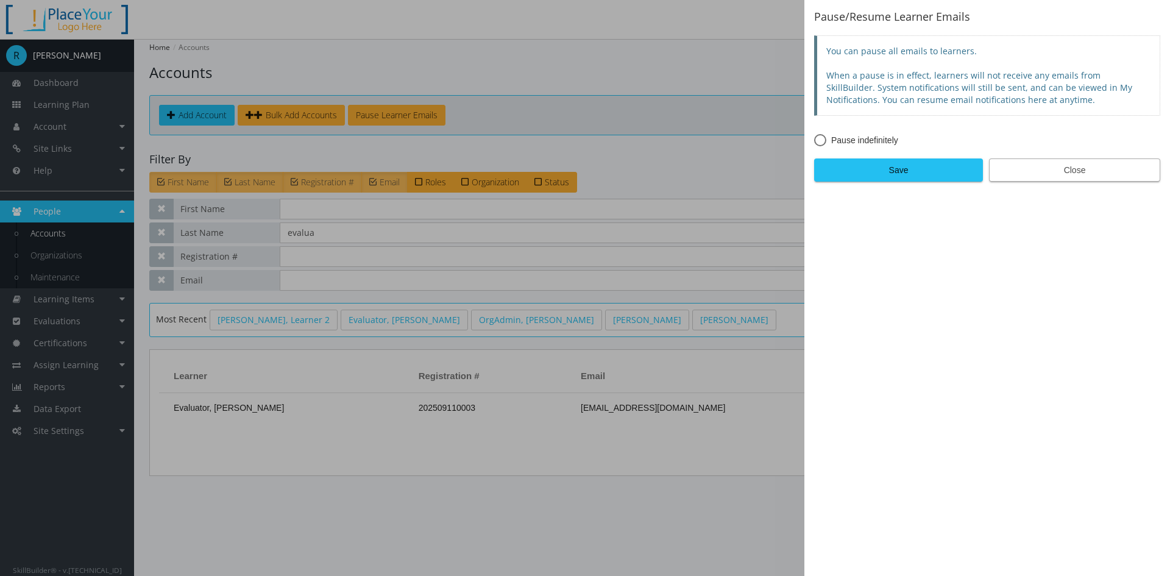
click at [1039, 175] on span "Close" at bounding box center [1074, 170] width 150 height 22
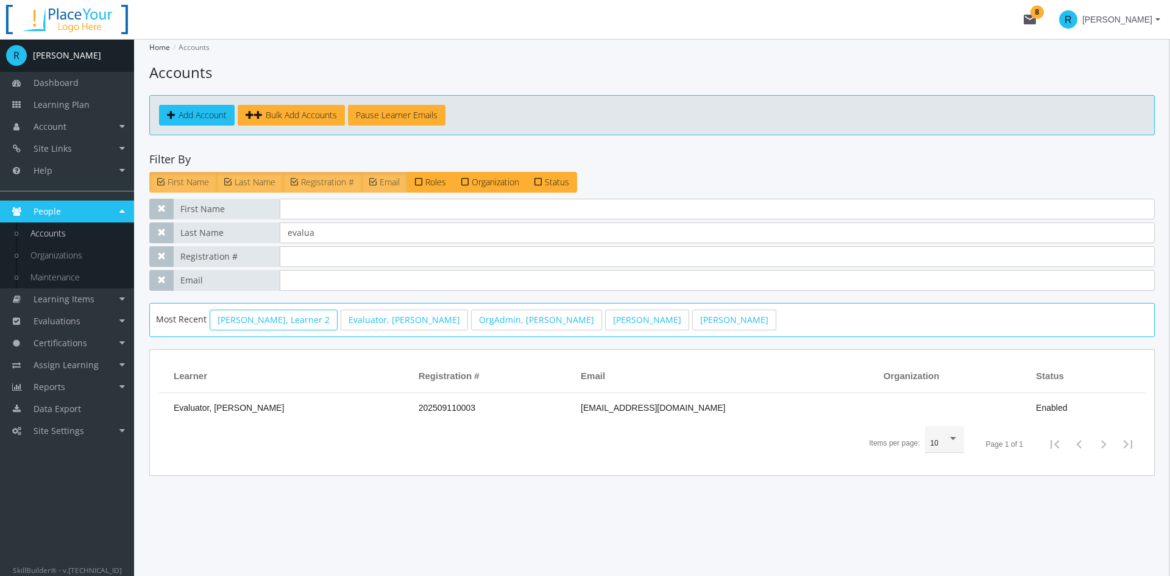
click at [255, 322] on link "[PERSON_NAME], Learner 2" at bounding box center [274, 319] width 128 height 21
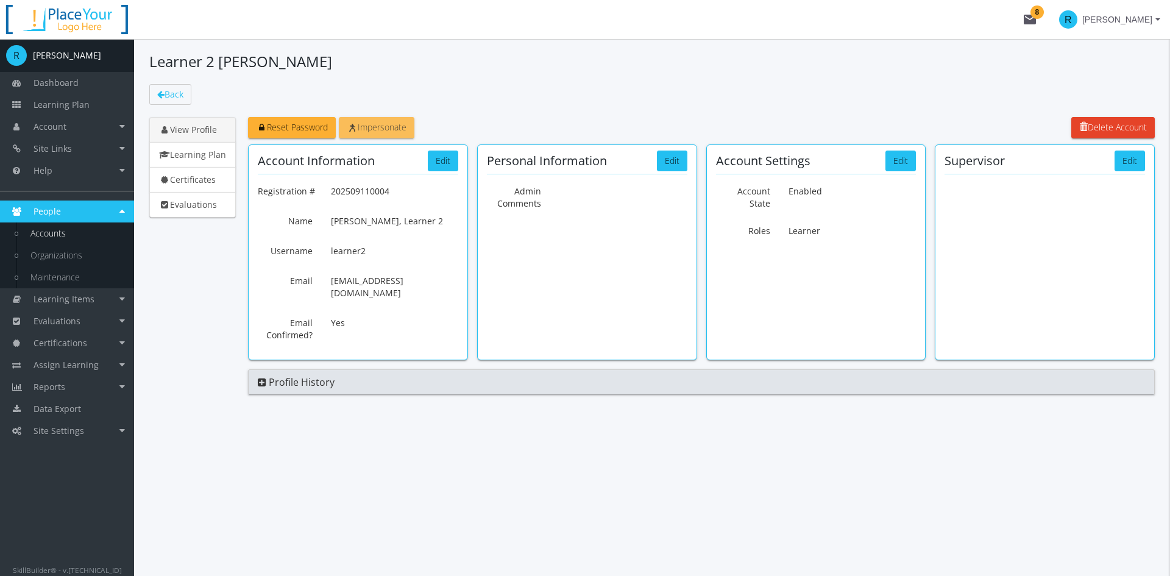
click at [380, 132] on span "Impersonate" at bounding box center [377, 127] width 60 height 12
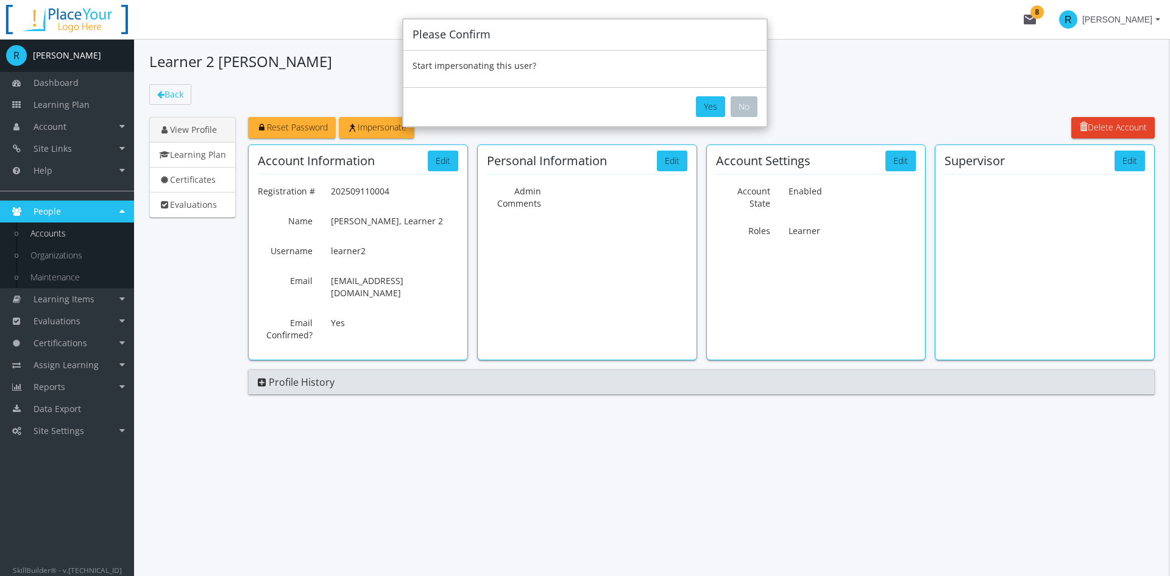
click at [720, 105] on button "Yes" at bounding box center [710, 106] width 29 height 21
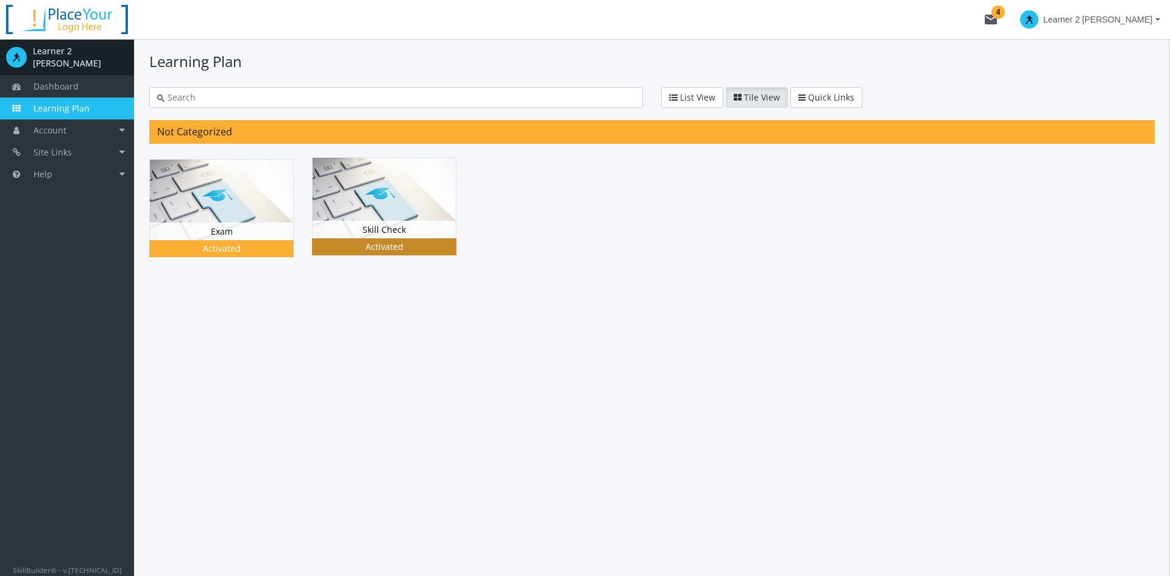
click at [371, 219] on img at bounding box center [384, 198] width 143 height 80
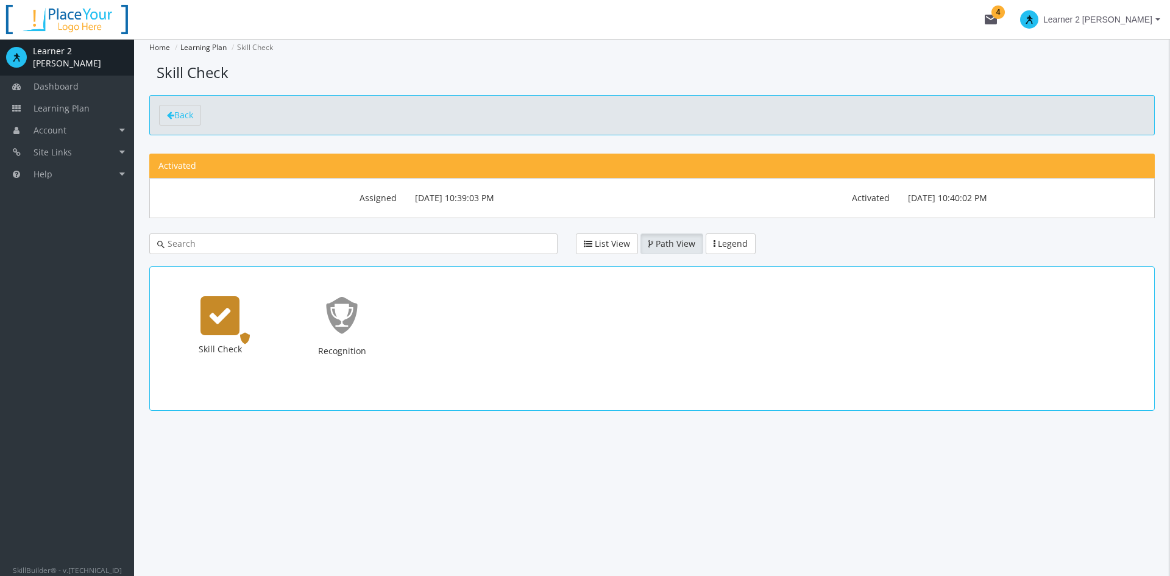
click at [221, 309] on icon "Skill Check" at bounding box center [220, 315] width 24 height 24
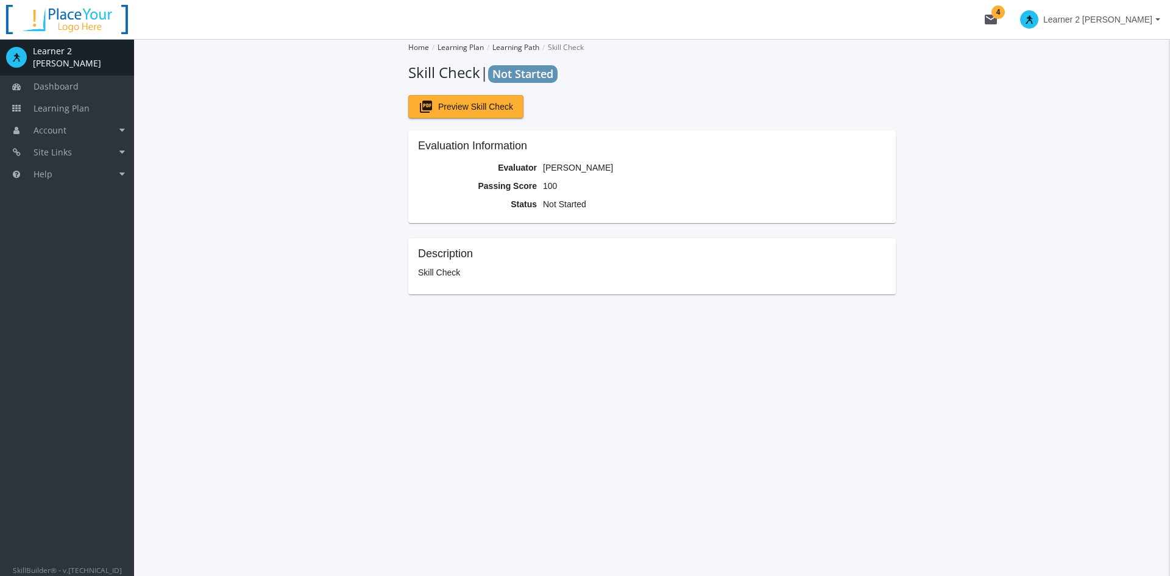
click at [1039, 21] on span "Learner 2 [PERSON_NAME]" at bounding box center [1097, 20] width 109 height 22
click at [1039, 85] on link "End Impersonation" at bounding box center [1084, 81] width 161 height 13
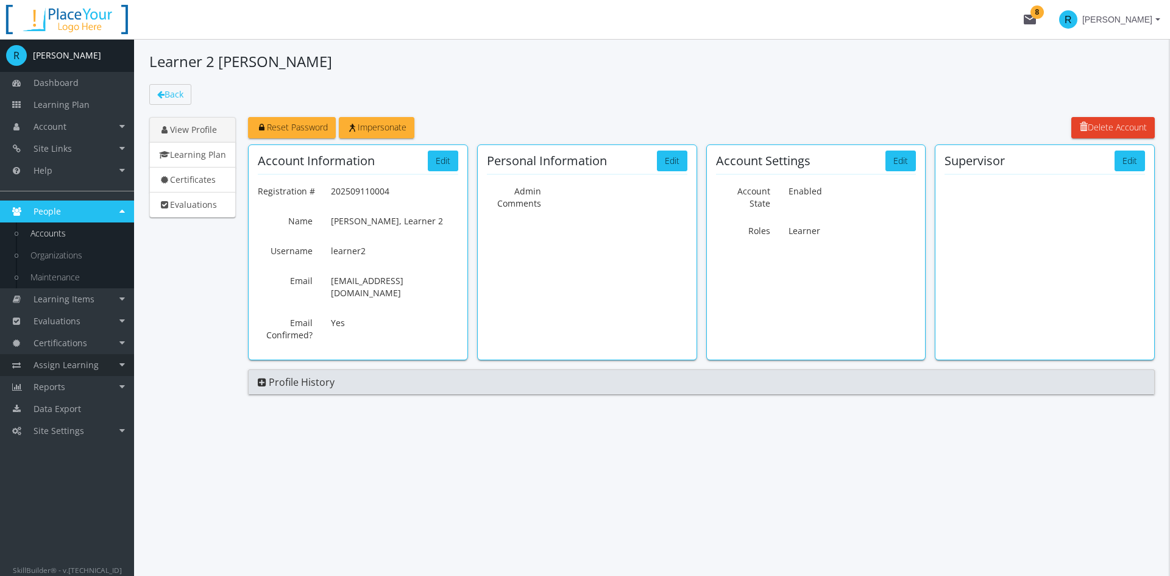
click at [68, 368] on span "Assign Learning" at bounding box center [66, 365] width 65 height 12
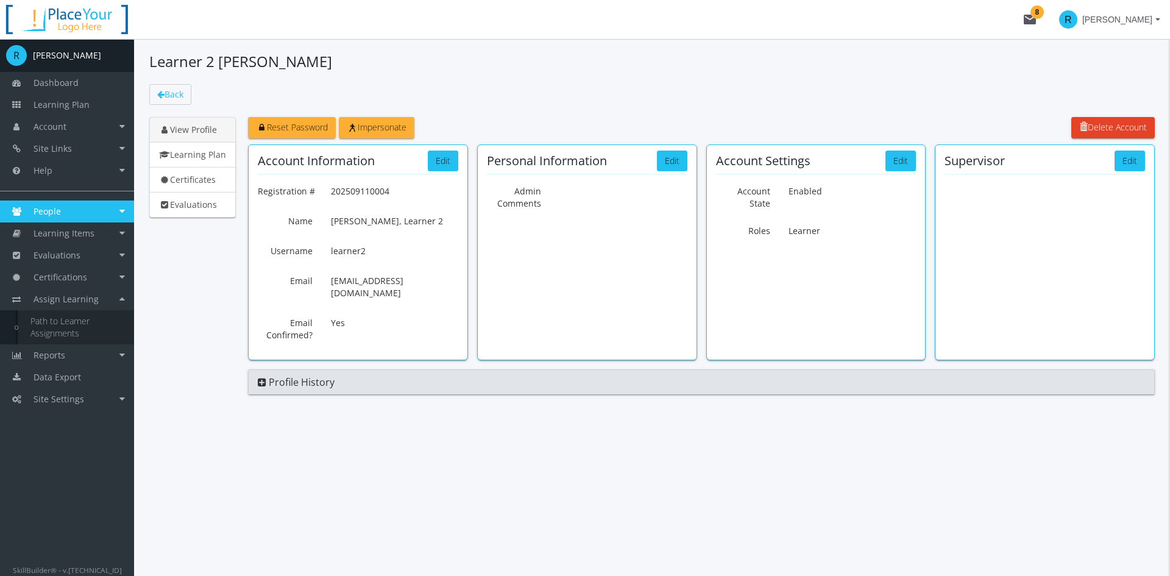
click at [69, 322] on link "Path to Learner Assignments" at bounding box center [76, 327] width 116 height 34
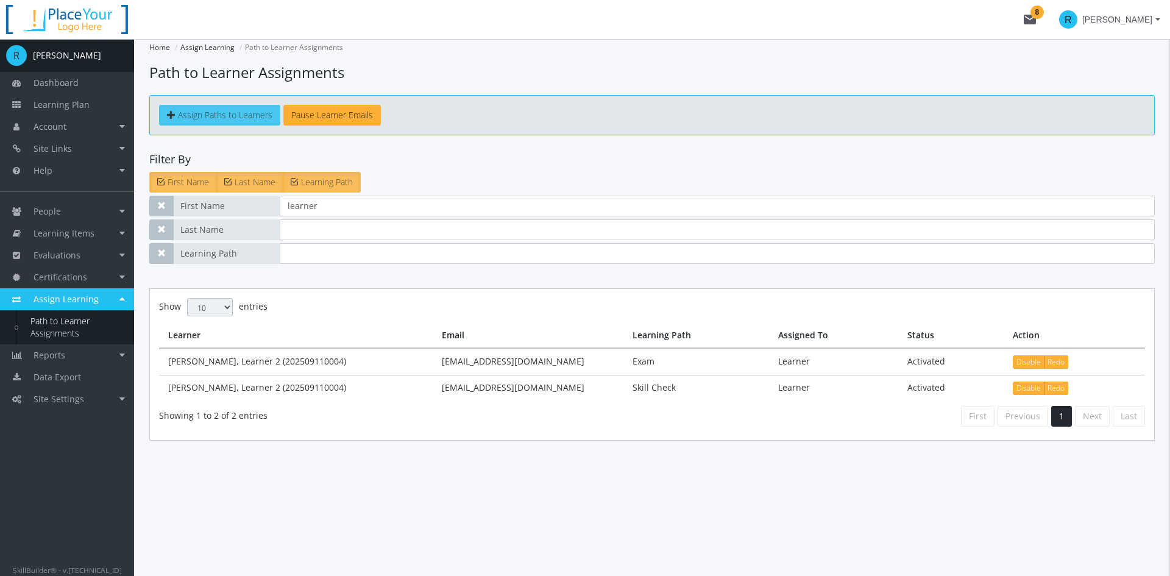
click at [220, 117] on span "Assign Paths to Learners" at bounding box center [225, 115] width 94 height 12
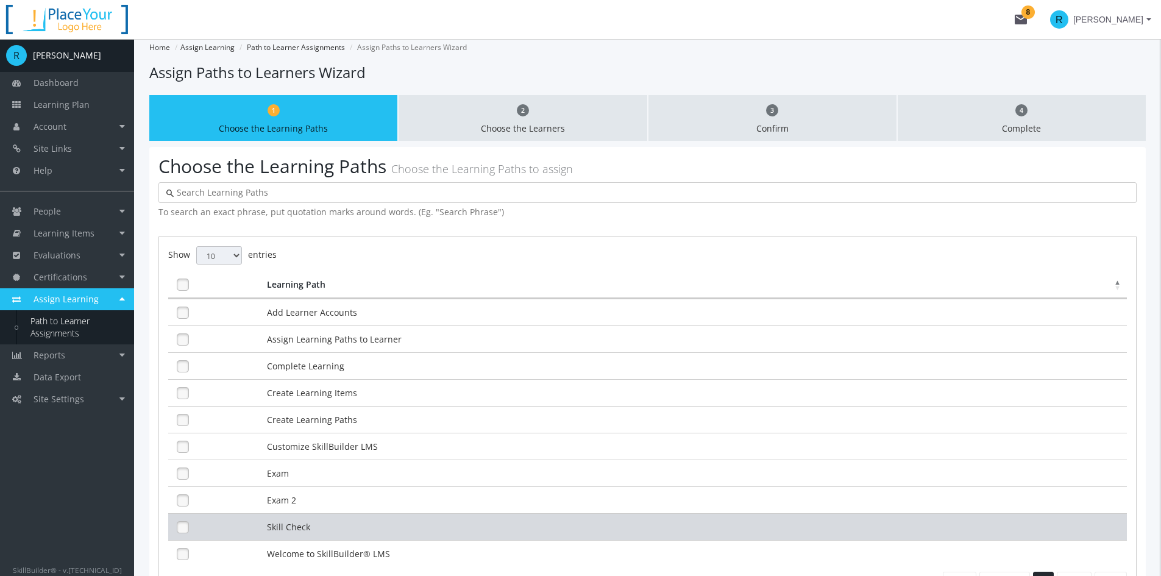
click at [323, 522] on td "Skill Check" at bounding box center [695, 526] width 863 height 27
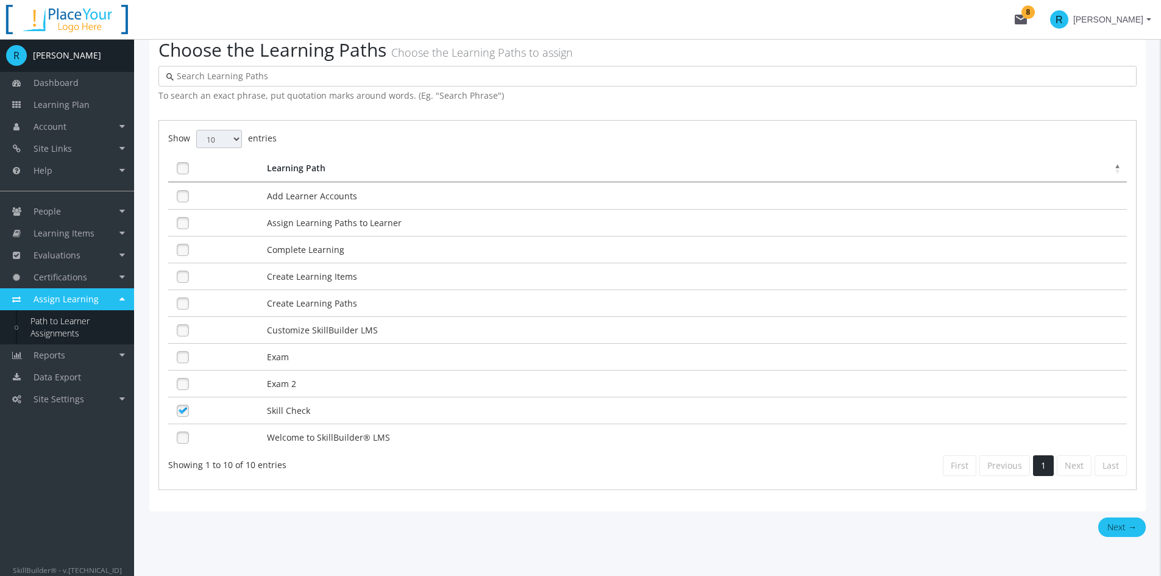
scroll to position [122, 0]
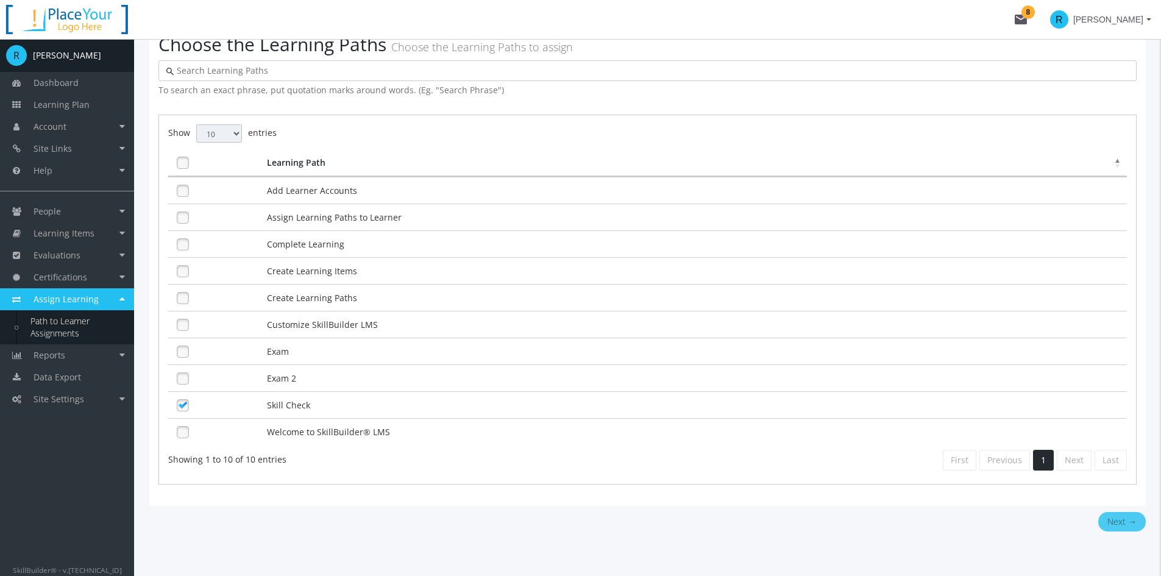
click at [1039, 525] on button "Next →" at bounding box center [1122, 521] width 48 height 19
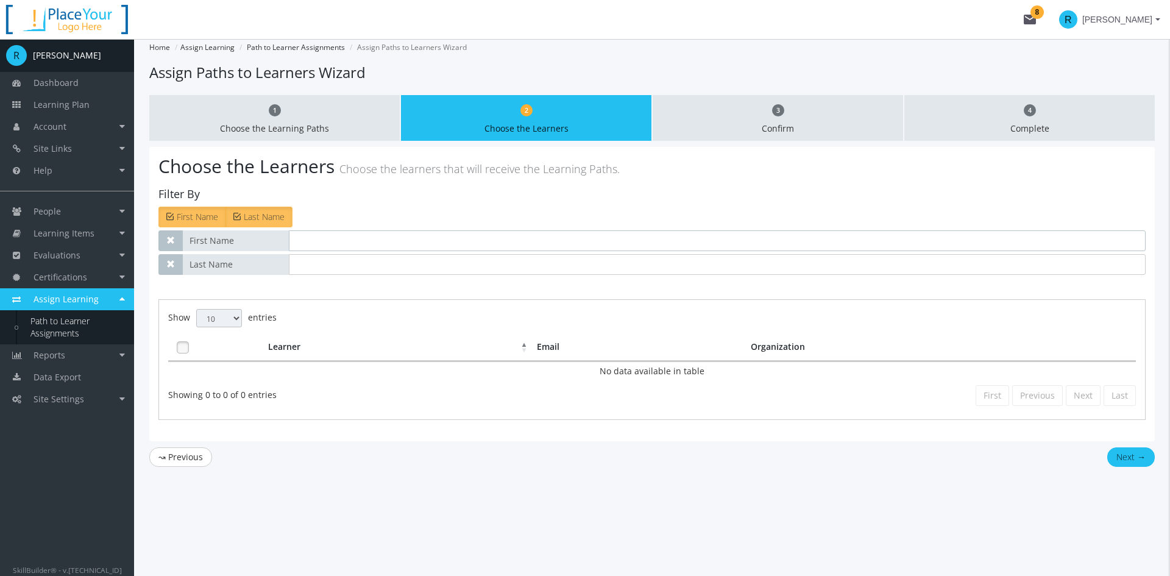
click at [328, 236] on input "text" at bounding box center [717, 240] width 857 height 21
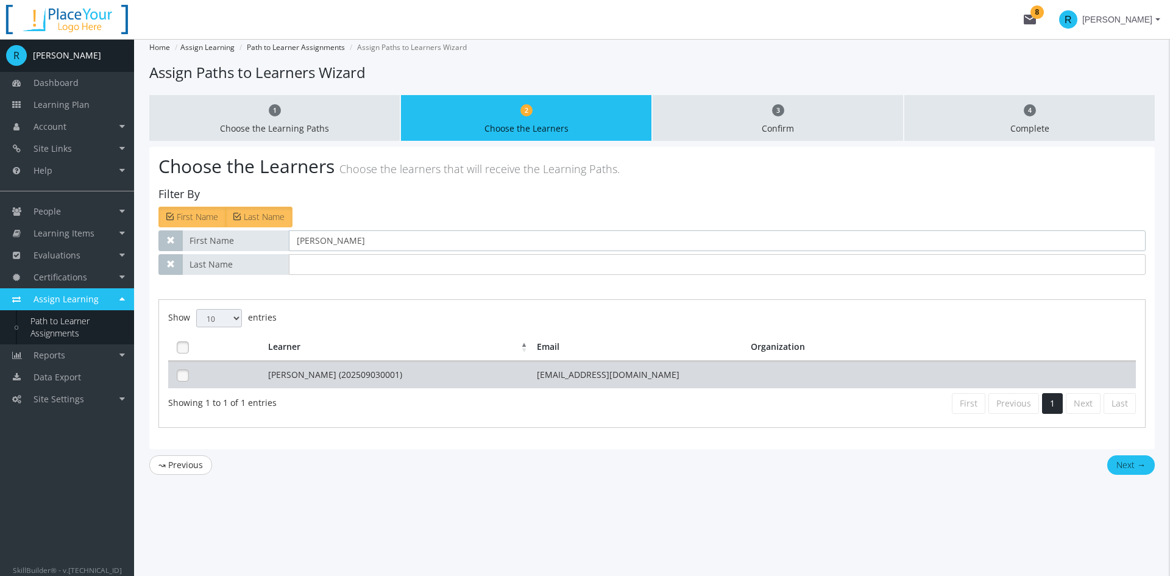
type input "[PERSON_NAME]"
click at [378, 370] on td "[PERSON_NAME] (202509030001)" at bounding box center [399, 374] width 269 height 27
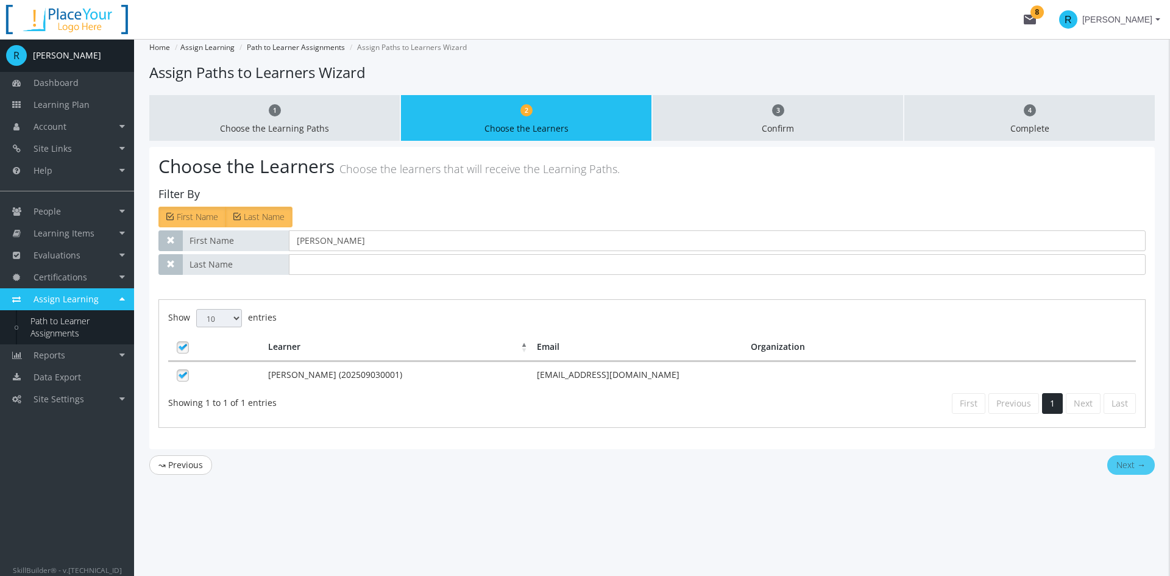
click at [1039, 459] on button "Next →" at bounding box center [1131, 464] width 48 height 19
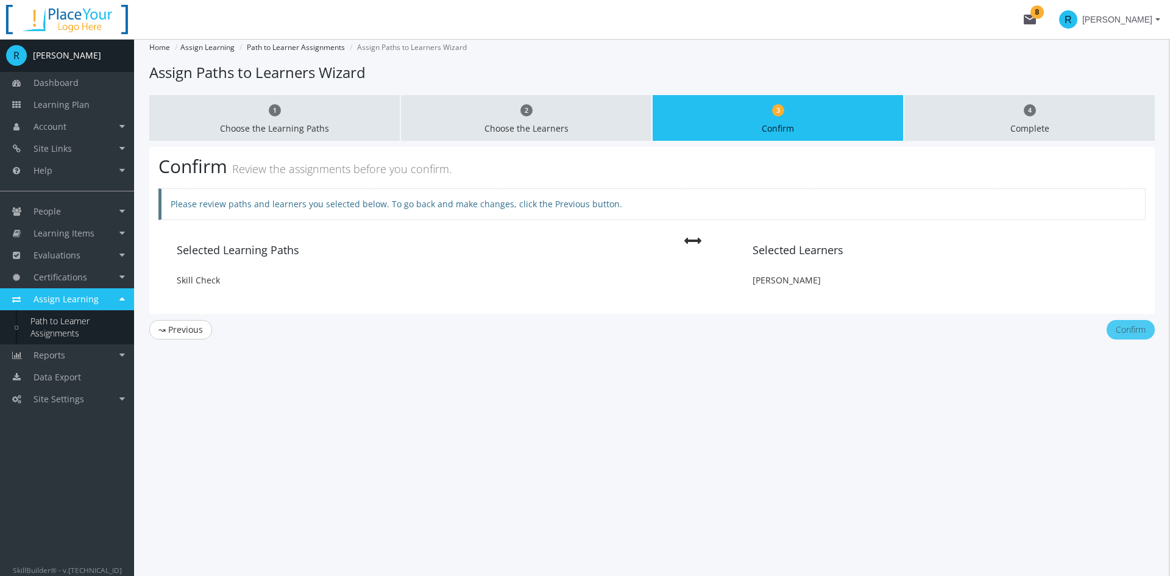
click at [1039, 331] on button "Confirm" at bounding box center [1130, 329] width 48 height 19
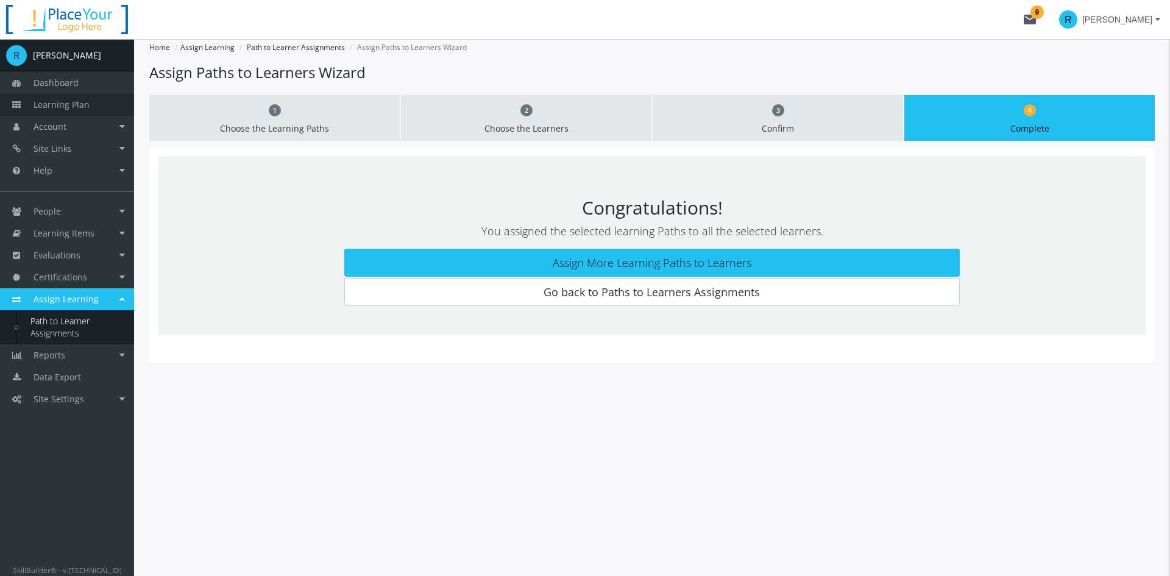
click at [60, 105] on span "Learning Plan" at bounding box center [62, 105] width 56 height 12
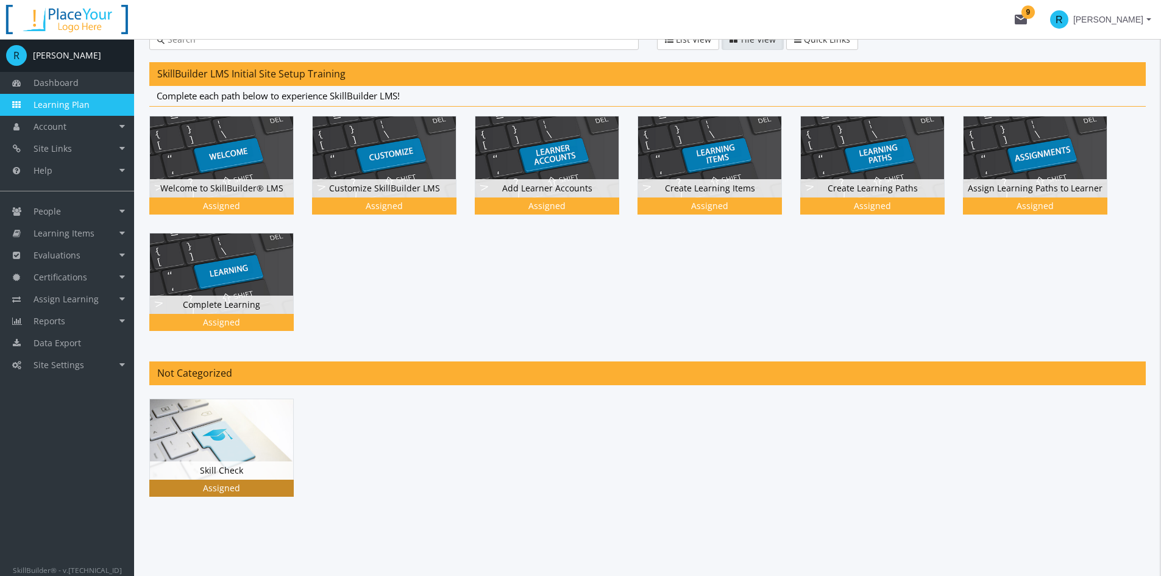
scroll to position [60, 0]
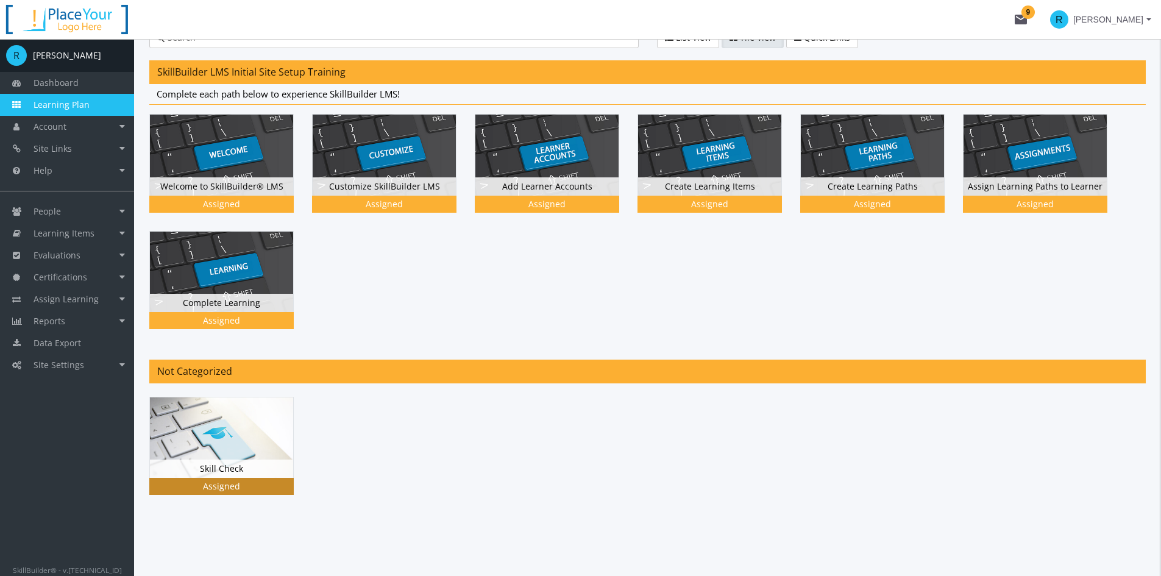
click at [222, 436] on img at bounding box center [221, 437] width 143 height 80
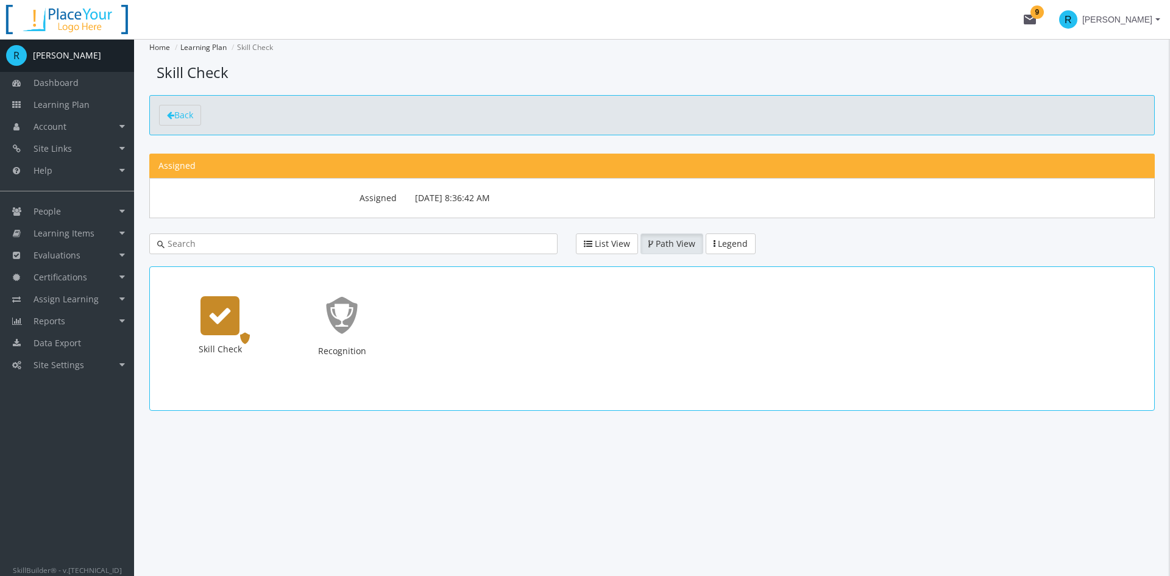
click at [214, 313] on icon "Skill Check" at bounding box center [220, 315] width 24 height 24
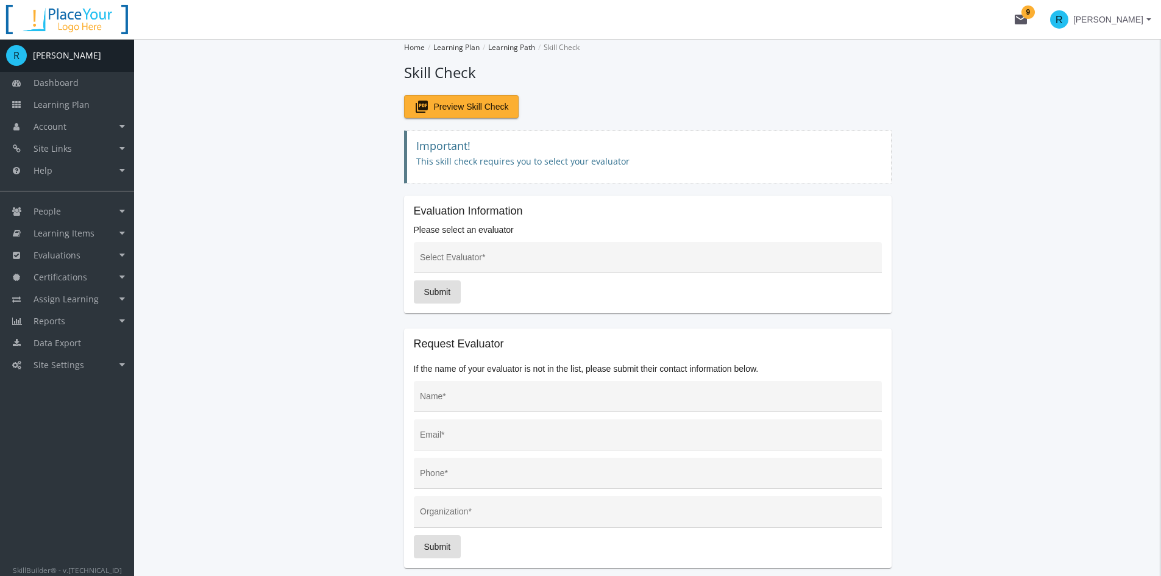
click at [1039, 19] on span "[PERSON_NAME]" at bounding box center [1108, 20] width 70 height 22
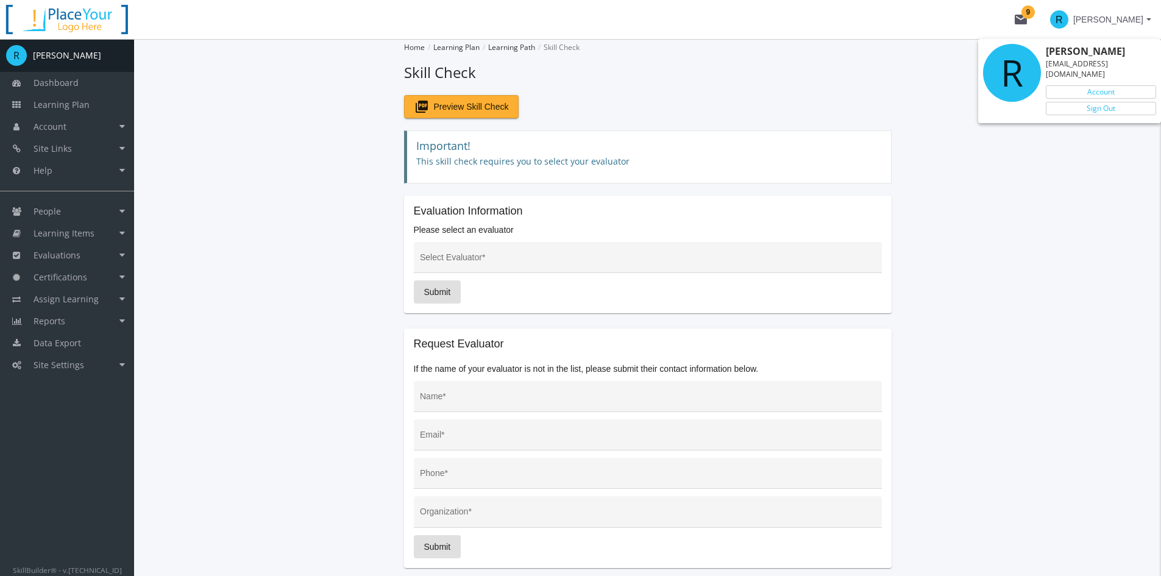
click at [1039, 74] on div "[PERSON_NAME] [EMAIL_ADDRESS][DOMAIN_NAME] Account Sign Out" at bounding box center [1102, 81] width 115 height 74
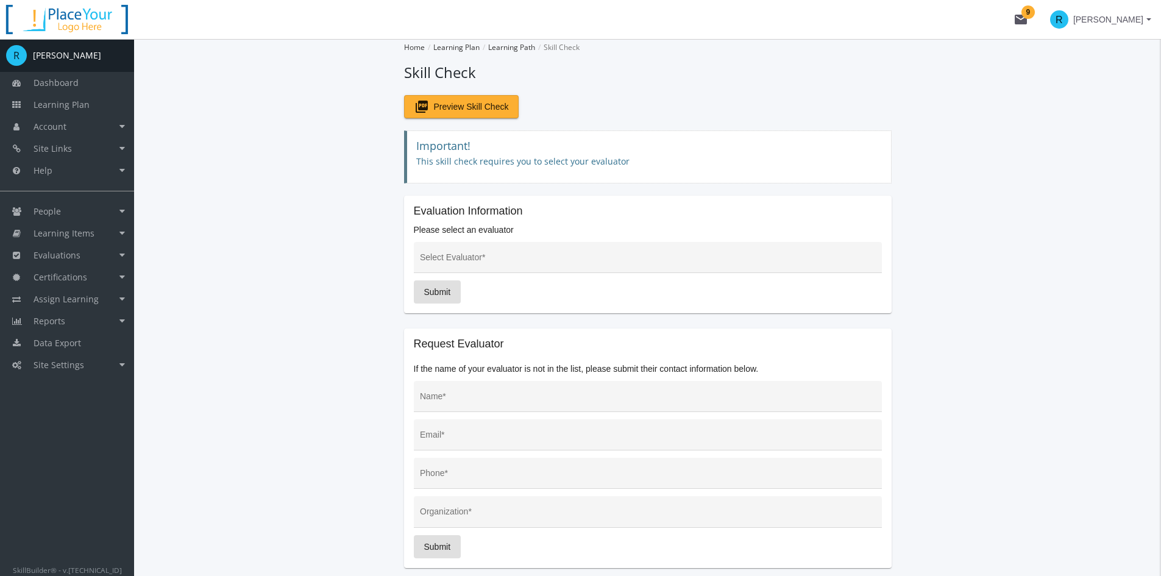
click at [1039, 80] on app-skill-check "Home Learning Plan Learning Path Skill Check Skill Check picture_as_pdf Preview…" at bounding box center [647, 338] width 996 height 599
click at [1039, 27] on span "[PERSON_NAME]" at bounding box center [1108, 20] width 70 height 22
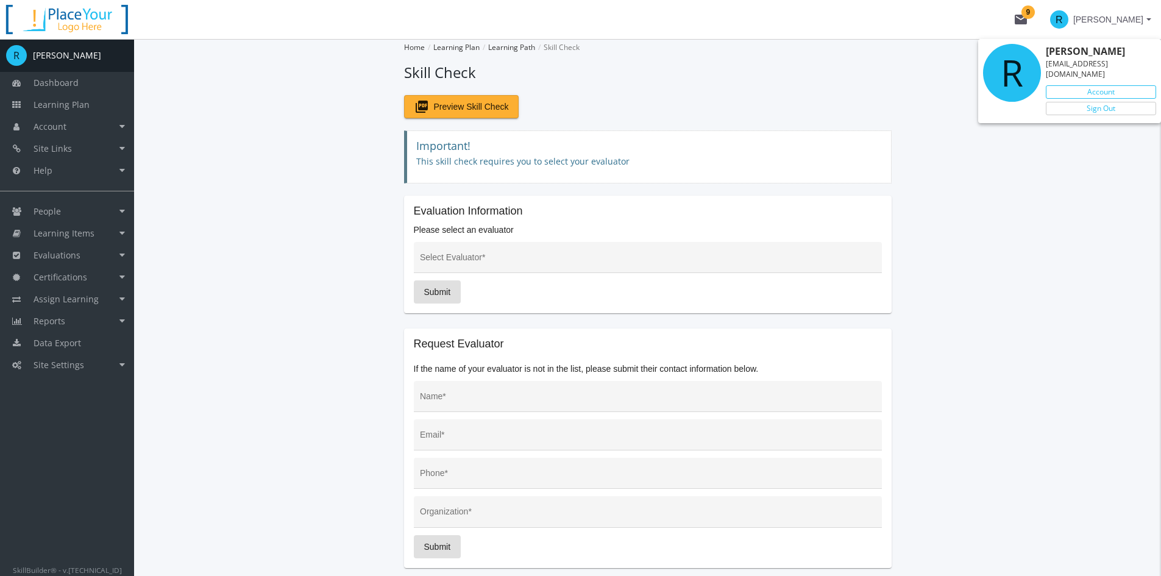
click at [1039, 85] on link "Account" at bounding box center [1100, 91] width 110 height 13
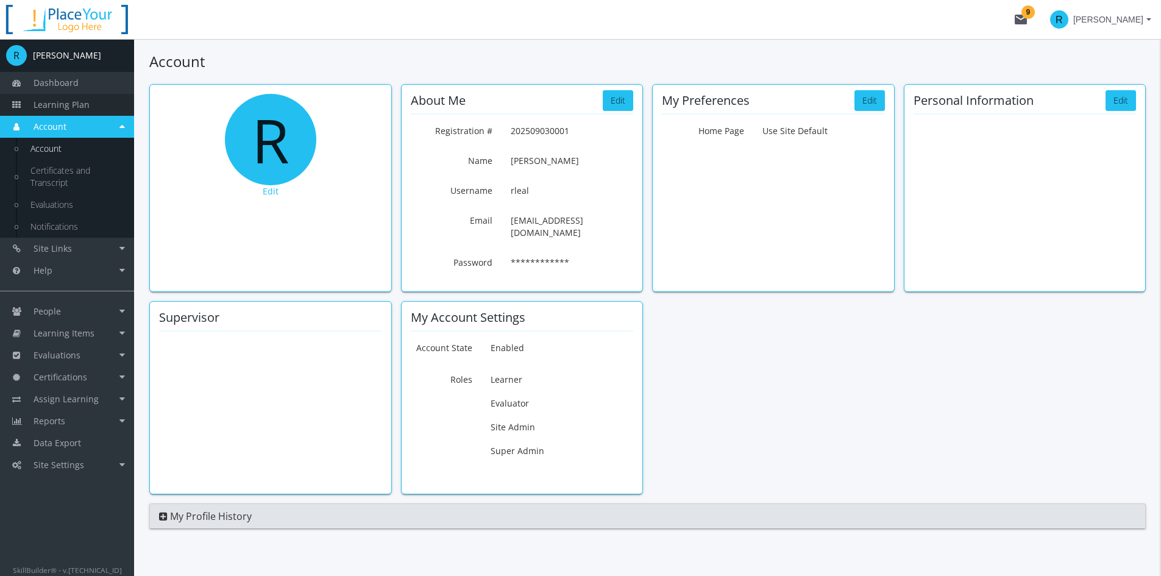
click at [58, 105] on span "Learning Plan" at bounding box center [62, 105] width 56 height 12
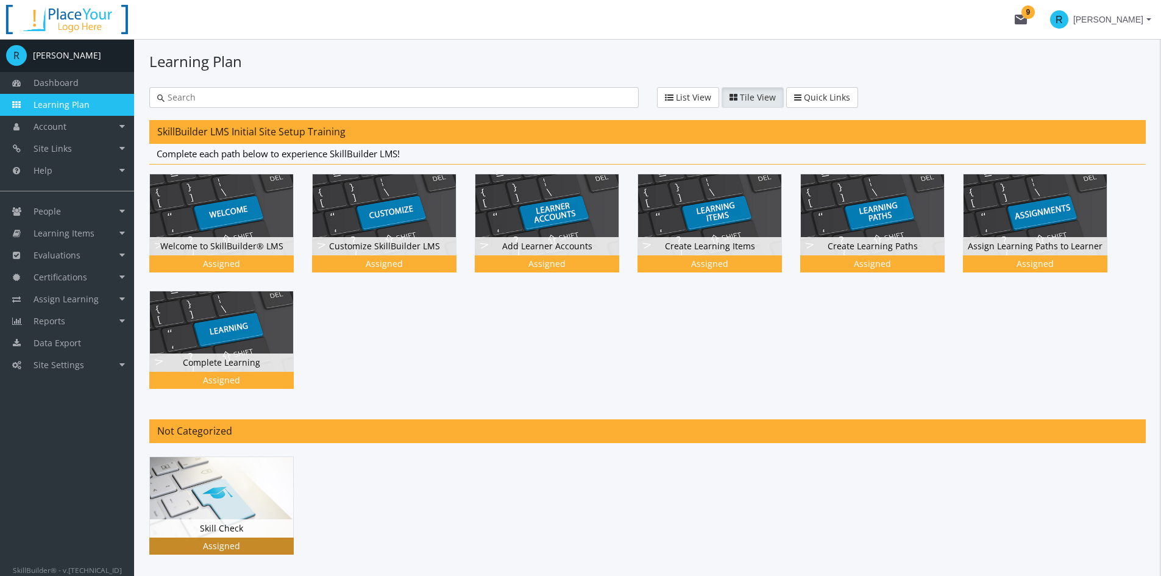
click at [188, 495] on img at bounding box center [221, 497] width 143 height 80
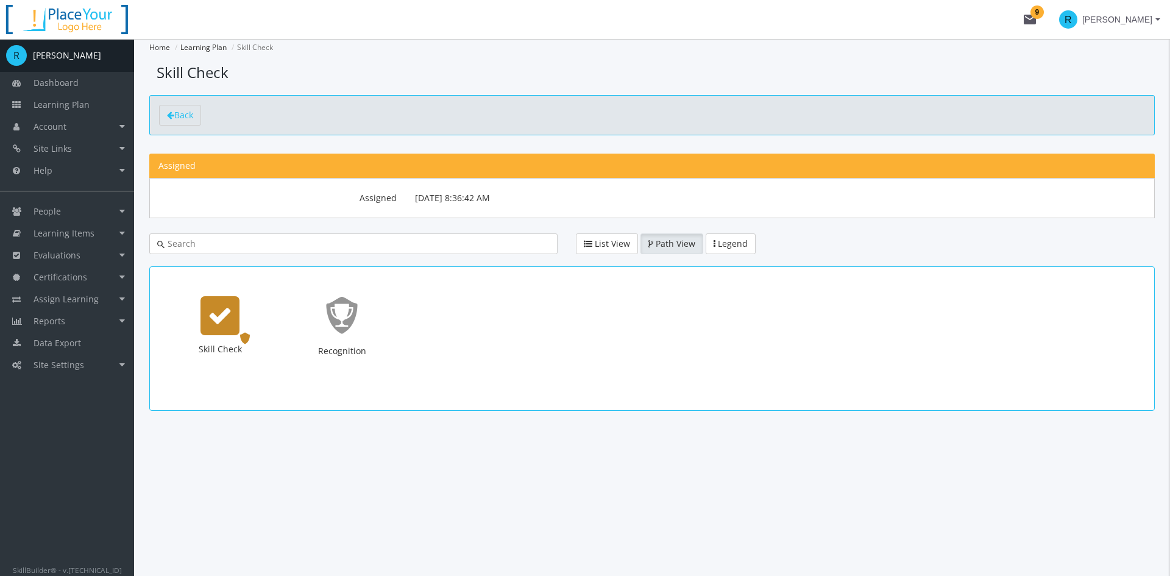
click at [220, 306] on icon "Skill Check" at bounding box center [220, 315] width 24 height 24
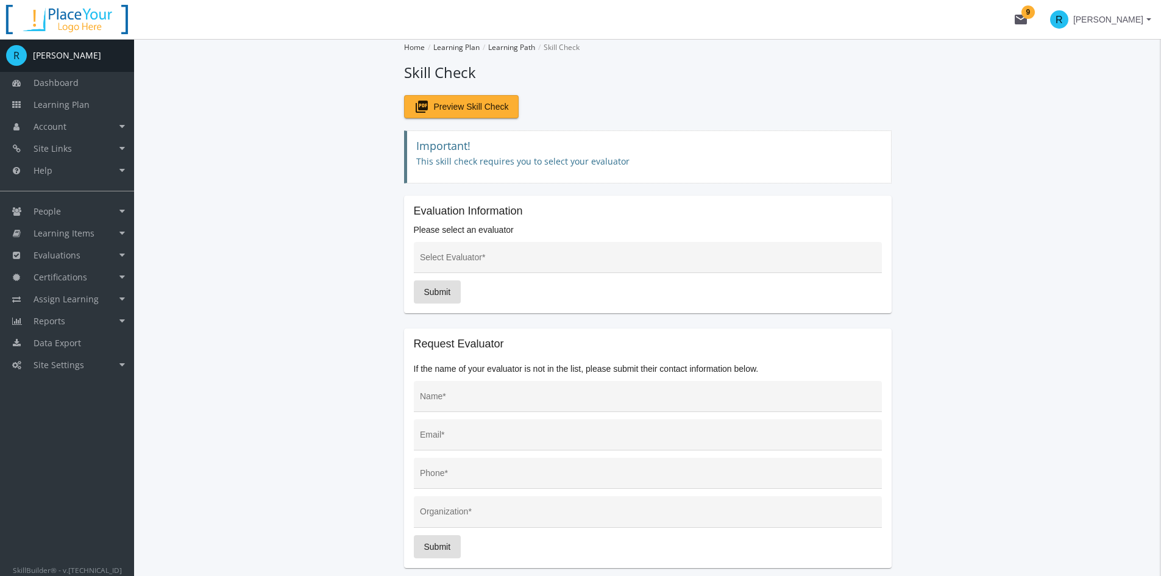
scroll to position [61, 0]
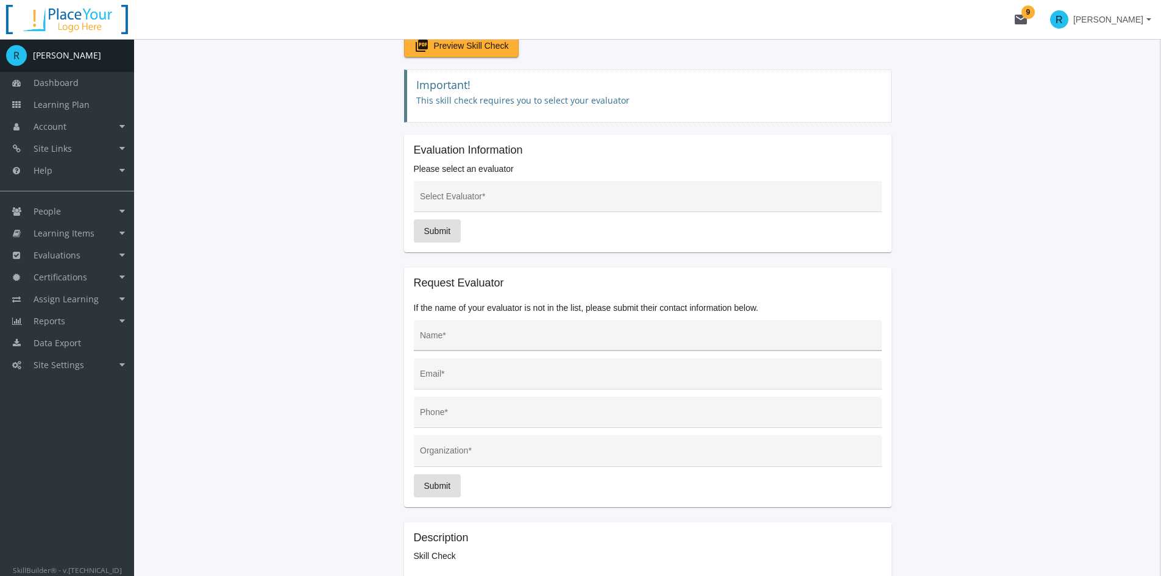
click at [501, 338] on input "Name *" at bounding box center [647, 340] width 455 height 10
type input "[PERSON_NAME]"
click at [494, 377] on input "Email *" at bounding box center [647, 378] width 455 height 10
type input "[PERSON_NAME][EMAIL_ADDRESS][DOMAIN_NAME]"
click at [483, 410] on div "Phone *" at bounding box center [647, 415] width 455 height 25
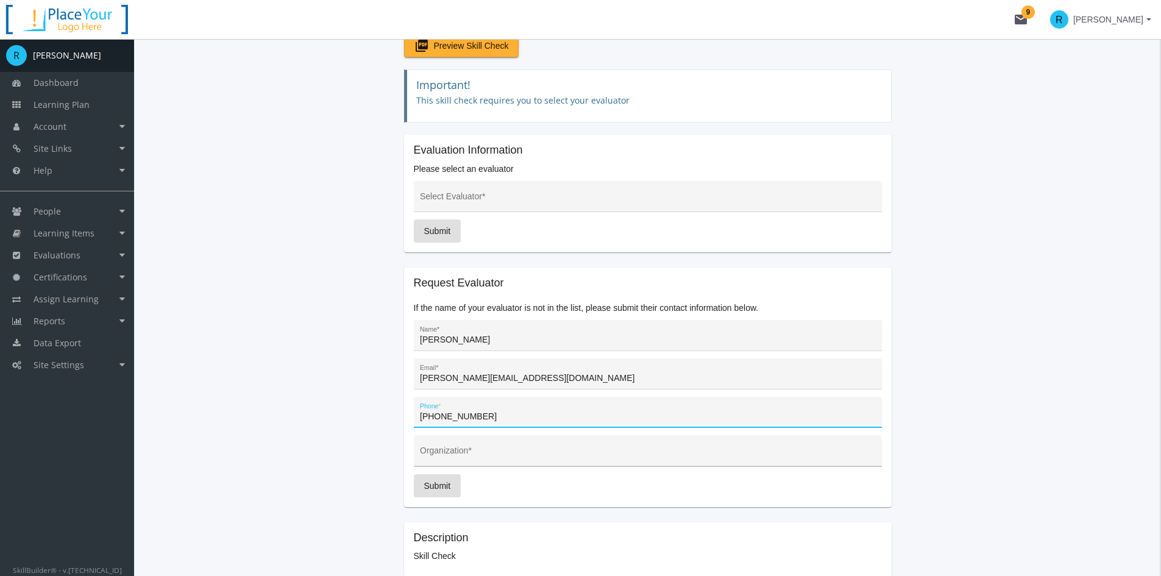
type input "[PHONE_NUMBER]"
click at [508, 444] on div "Organization *" at bounding box center [647, 454] width 455 height 25
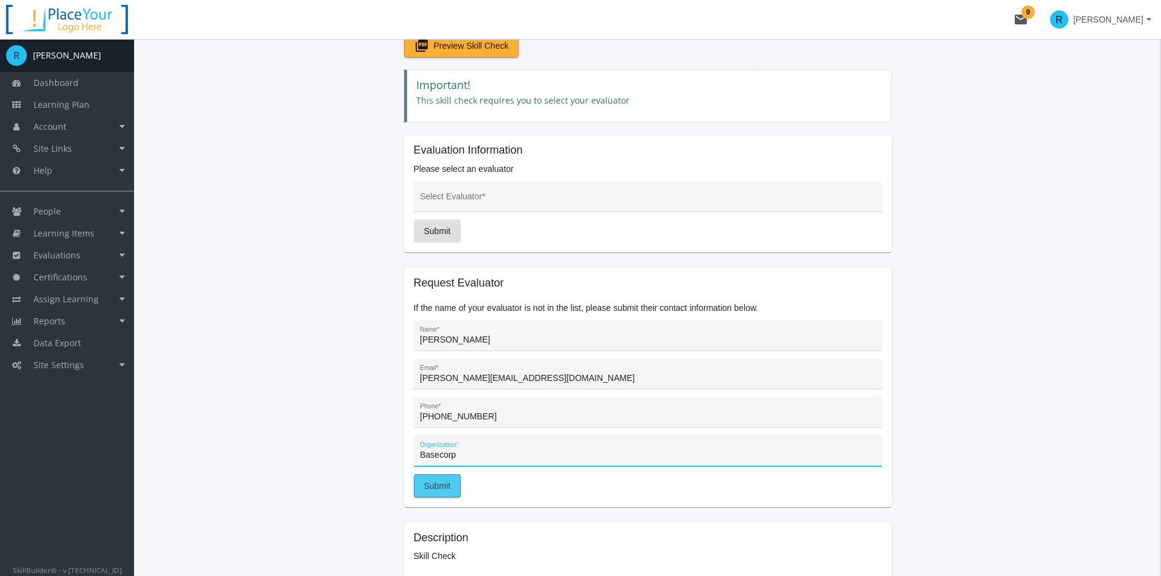
type input "Basecorp"
click at [442, 485] on span "Submit" at bounding box center [437, 486] width 27 height 22
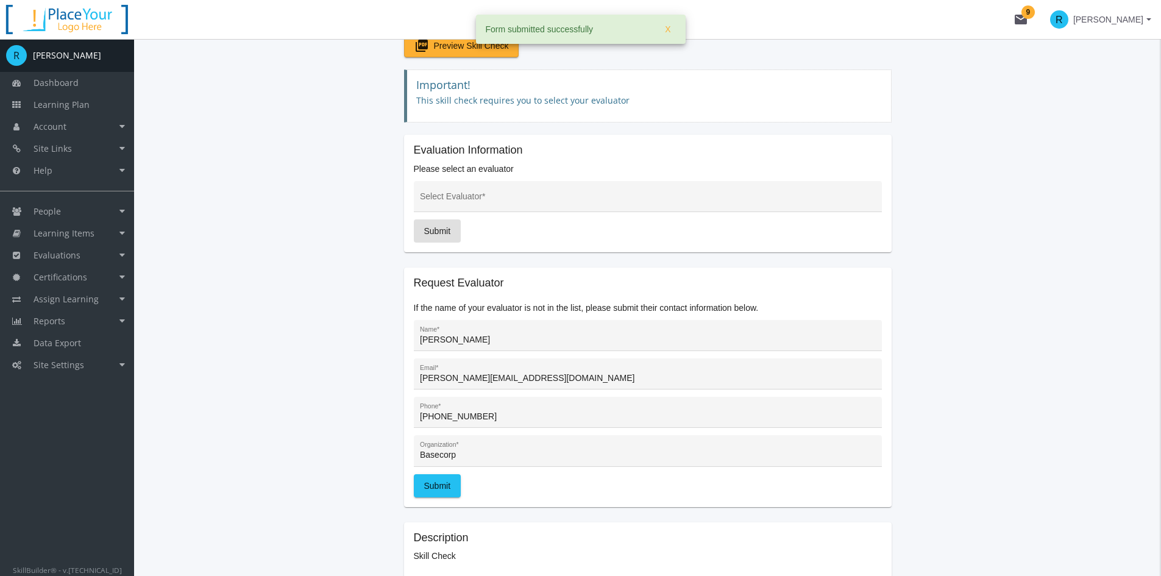
scroll to position [0, 0]
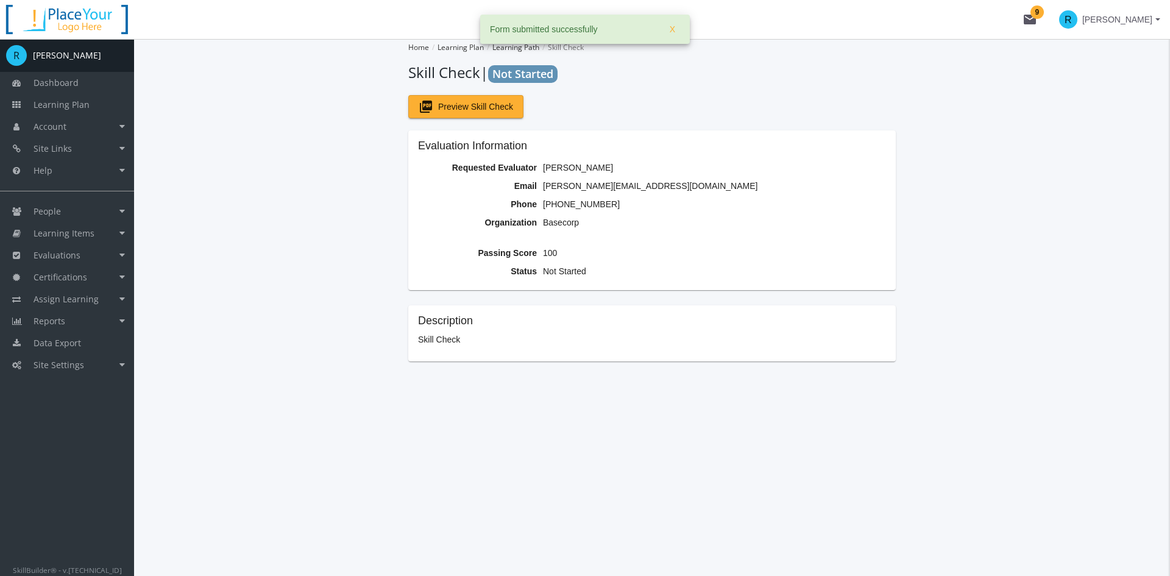
click at [1039, 14] on span "[PERSON_NAME]" at bounding box center [1117, 20] width 70 height 22
click at [250, 160] on div at bounding box center [585, 288] width 1170 height 576
click at [86, 107] on span "Learning Plan" at bounding box center [62, 105] width 56 height 12
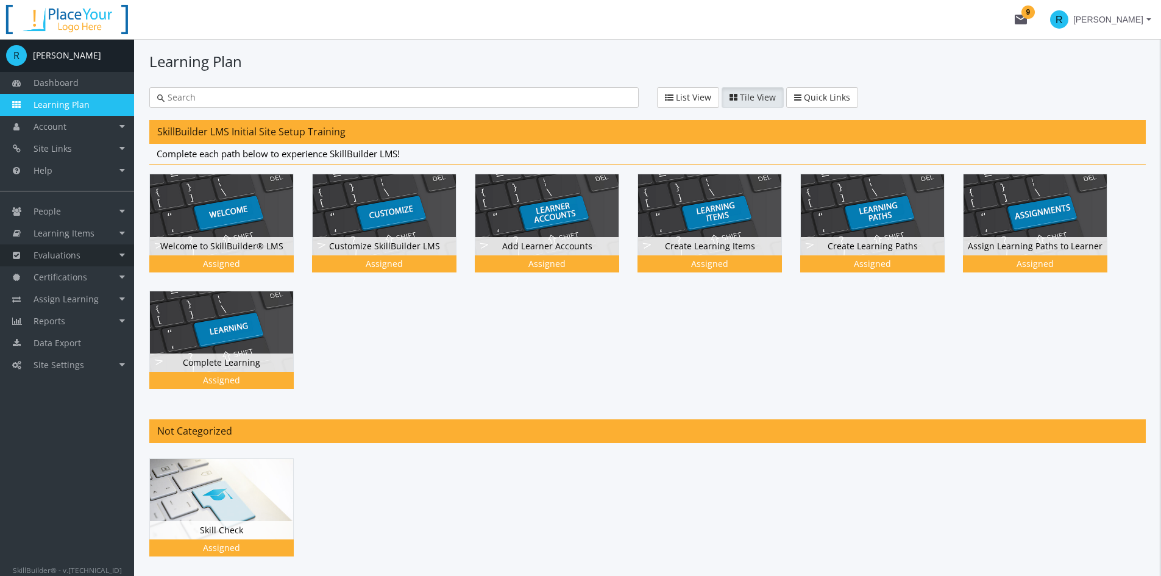
click at [105, 254] on link "Evaluations" at bounding box center [67, 255] width 134 height 22
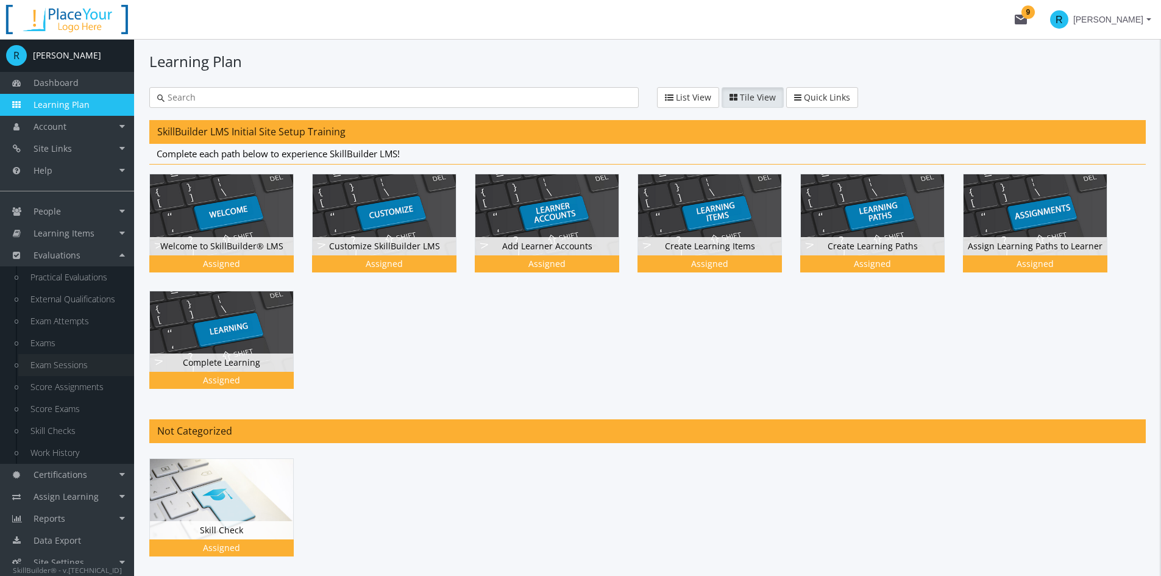
click at [63, 365] on link "Exam Sessions" at bounding box center [76, 365] width 116 height 22
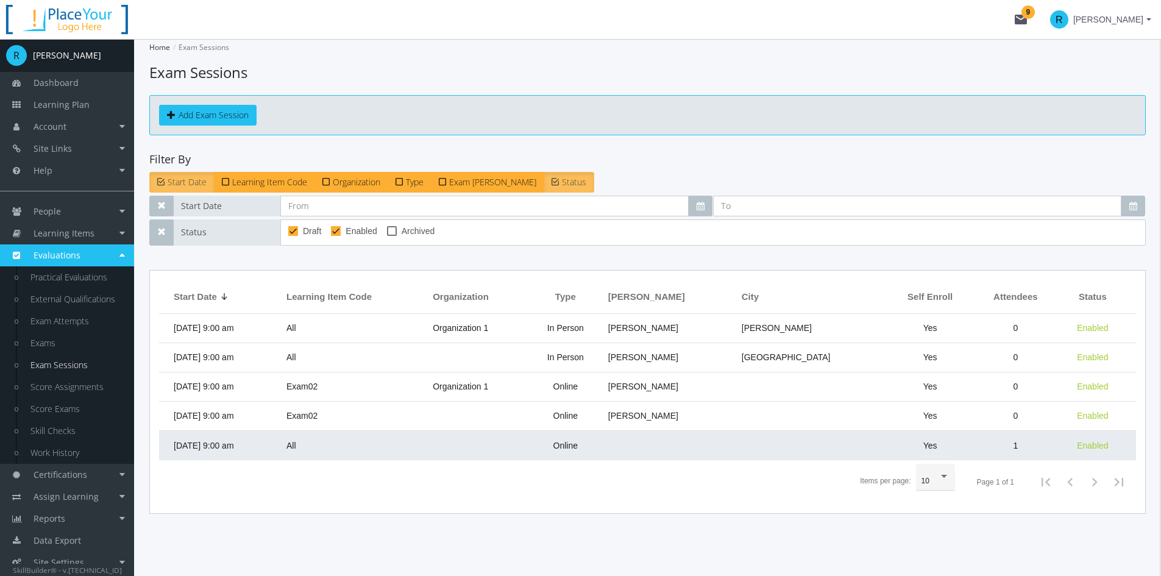
click at [216, 446] on span "[DATE] 9:00 am" at bounding box center [204, 445] width 60 height 10
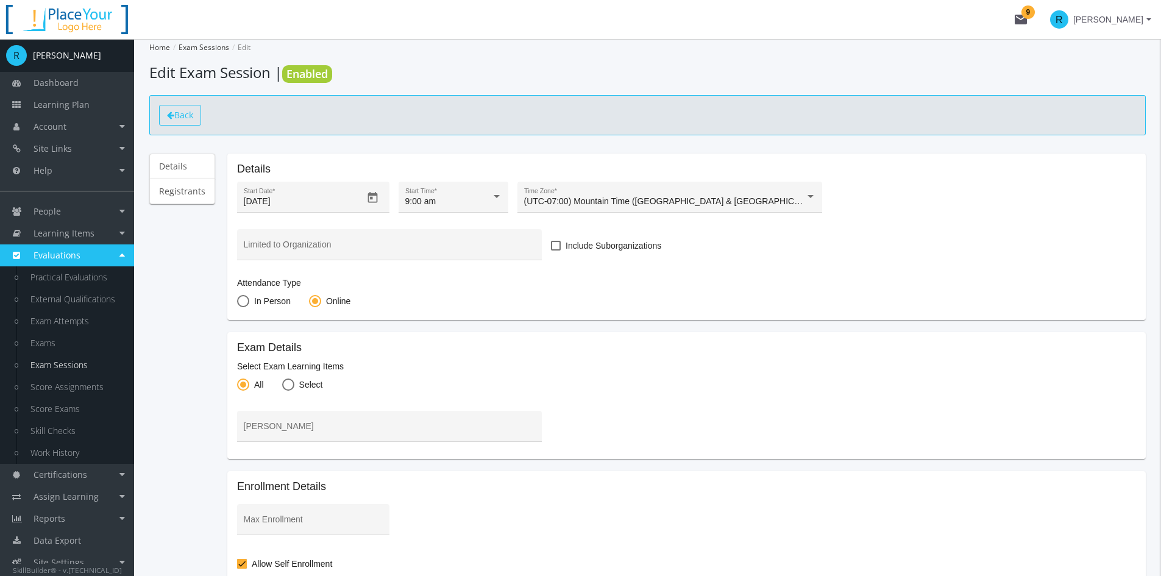
click at [182, 122] on link "Back" at bounding box center [180, 115] width 42 height 21
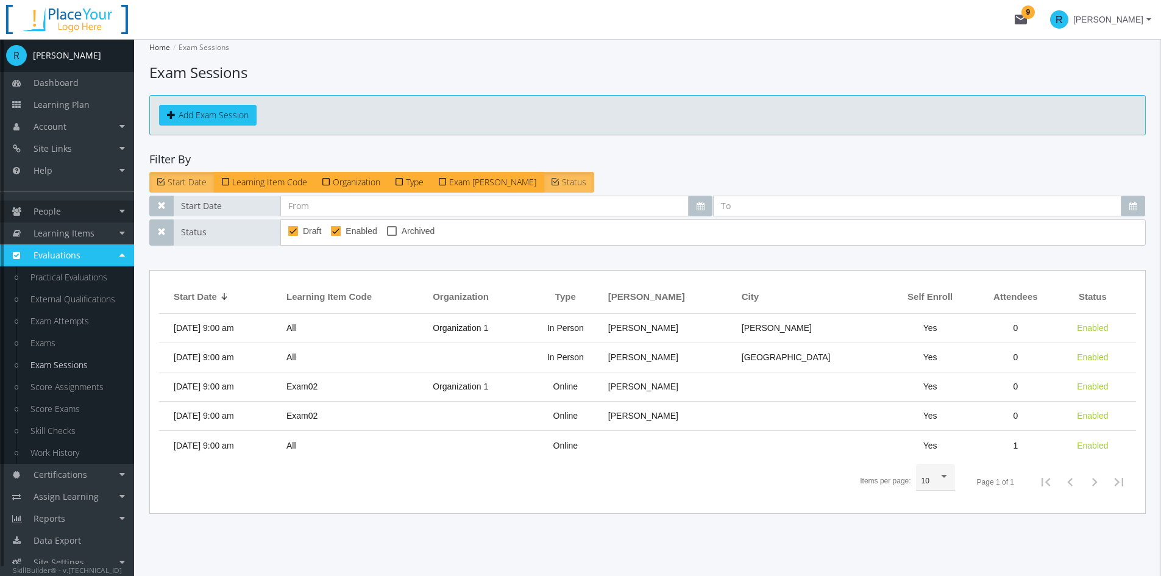
click at [49, 212] on span "People" at bounding box center [47, 211] width 27 height 12
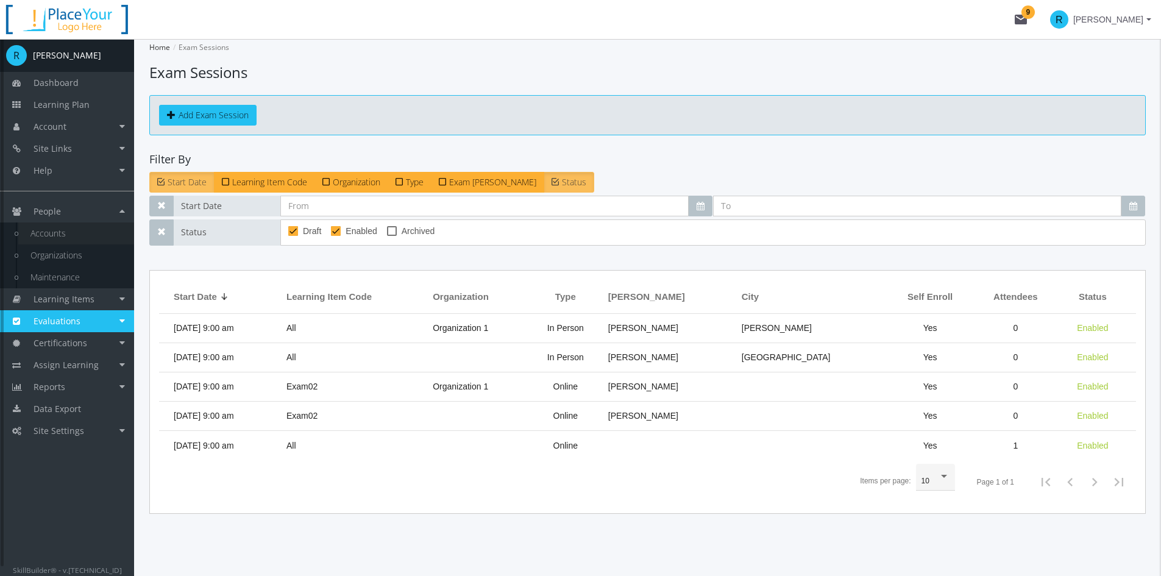
click at [58, 230] on link "Accounts" at bounding box center [76, 233] width 116 height 22
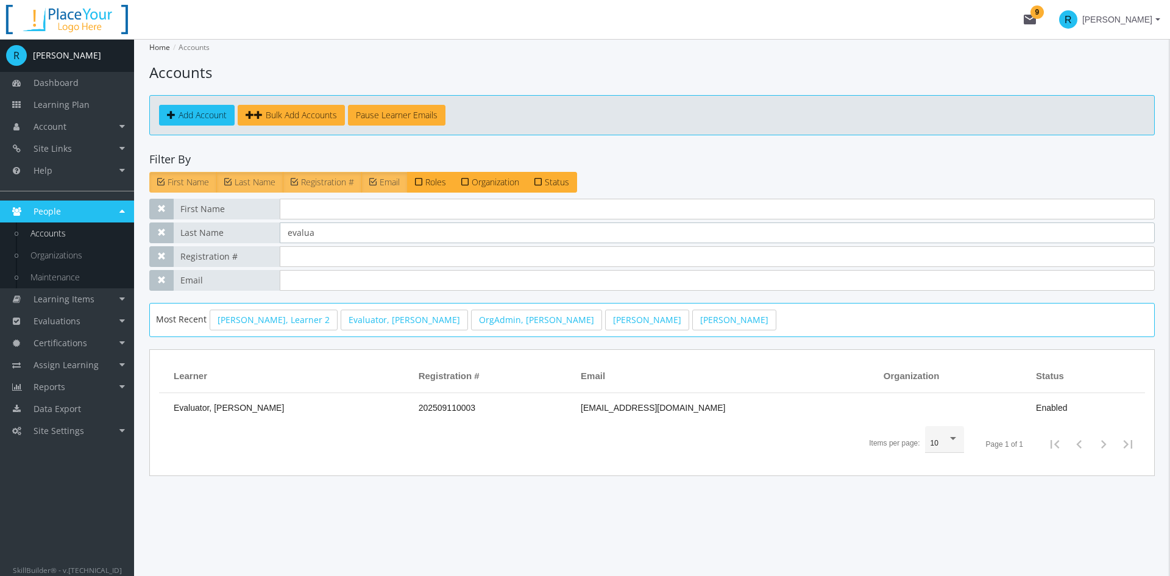
drag, startPoint x: 323, startPoint y: 232, endPoint x: 214, endPoint y: 242, distance: 109.5
click at [216, 240] on div "Last Name evalua" at bounding box center [651, 232] width 1005 height 21
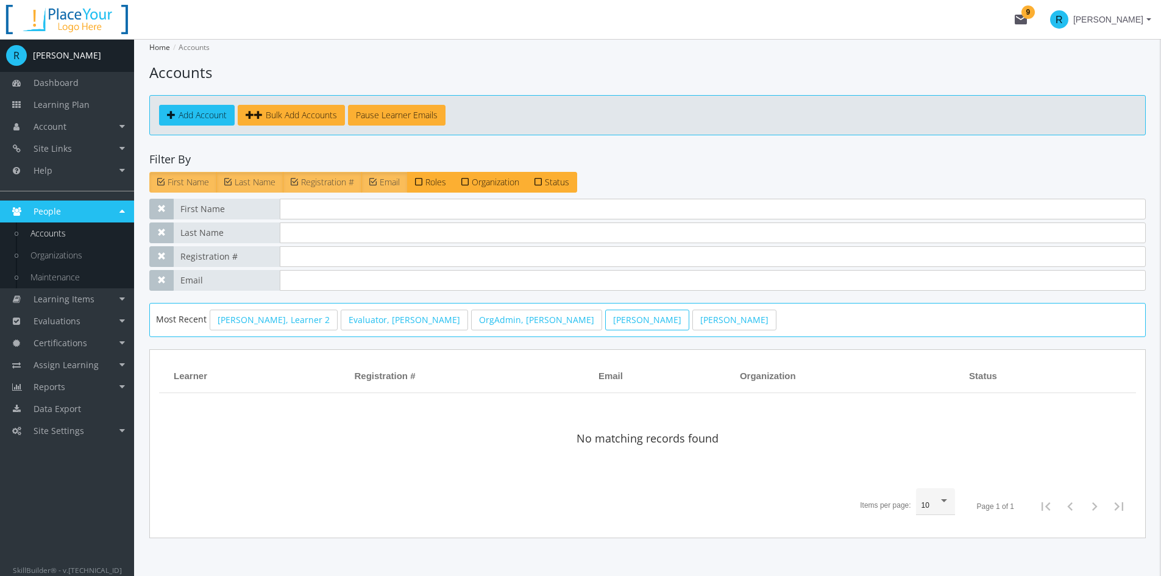
click at [605, 322] on link "[PERSON_NAME]" at bounding box center [647, 319] width 84 height 21
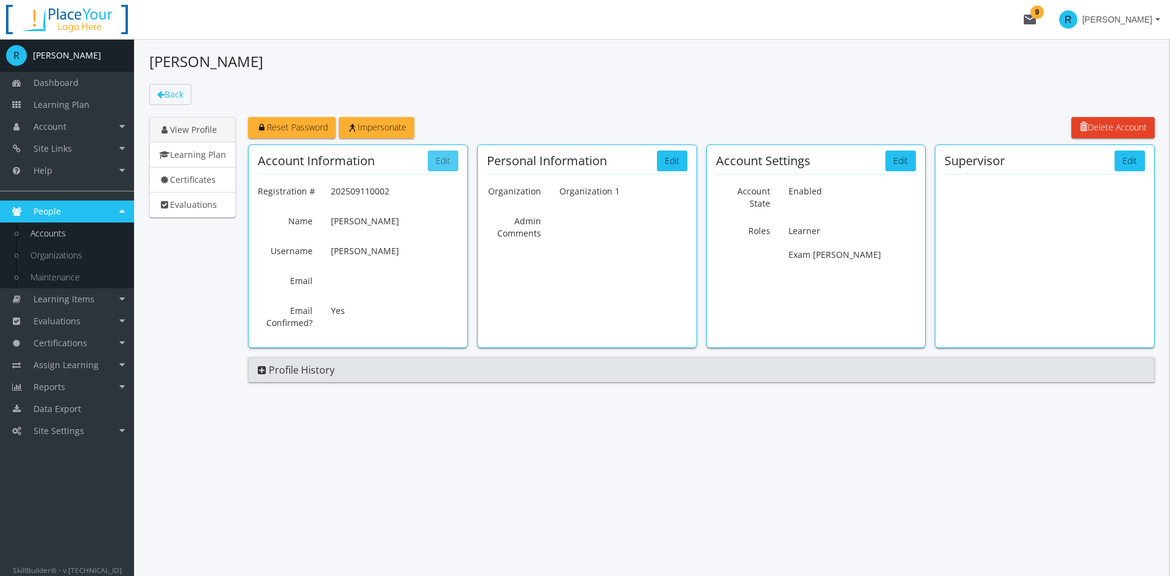
click at [443, 163] on button "Edit" at bounding box center [443, 160] width 30 height 21
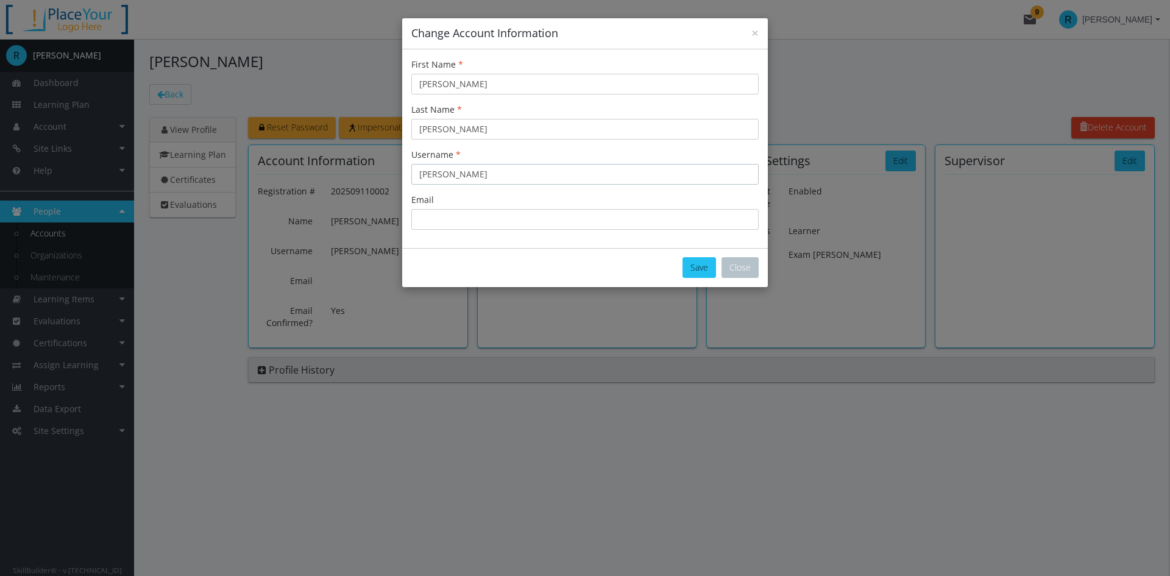
click at [489, 175] on input "[PERSON_NAME]" at bounding box center [584, 174] width 347 height 21
click at [468, 214] on input "Email" at bounding box center [584, 219] width 347 height 21
type input "[EMAIL_ADDRESS][DOMAIN_NAME]"
click at [704, 259] on button "Save" at bounding box center [699, 267] width 34 height 21
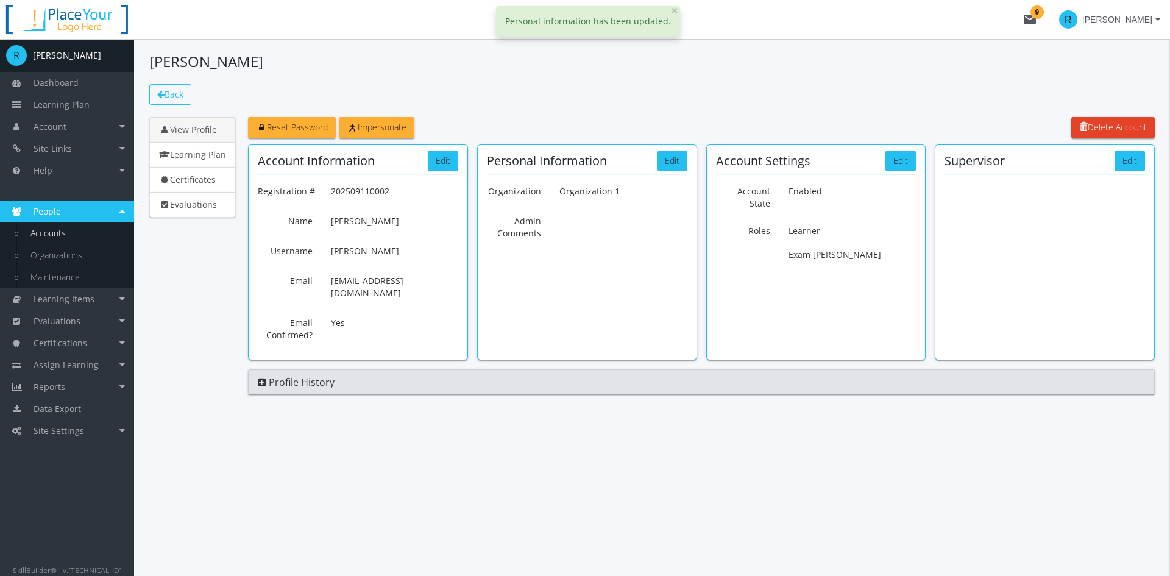
click at [176, 97] on span "Back" at bounding box center [173, 94] width 19 height 12
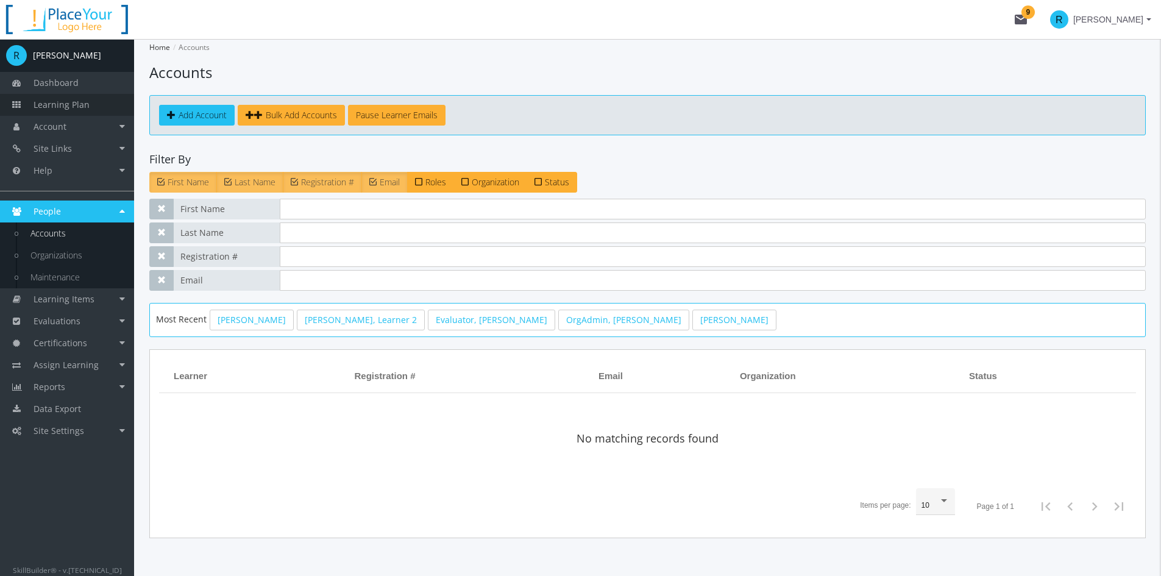
click at [63, 106] on span "Learning Plan" at bounding box center [62, 105] width 56 height 12
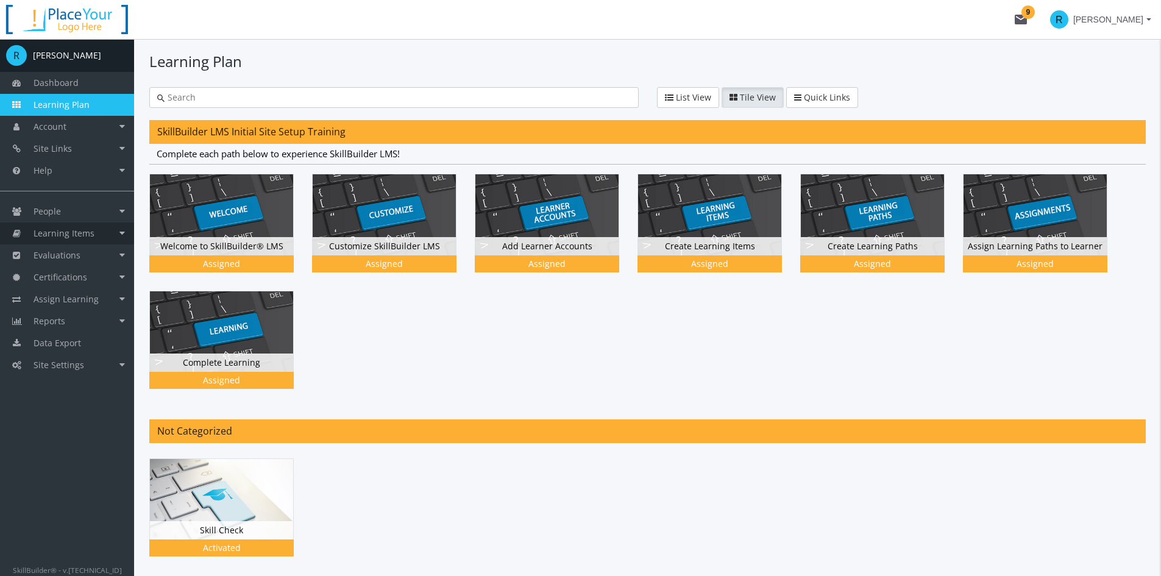
click at [69, 230] on span "Learning Items" at bounding box center [64, 233] width 61 height 12
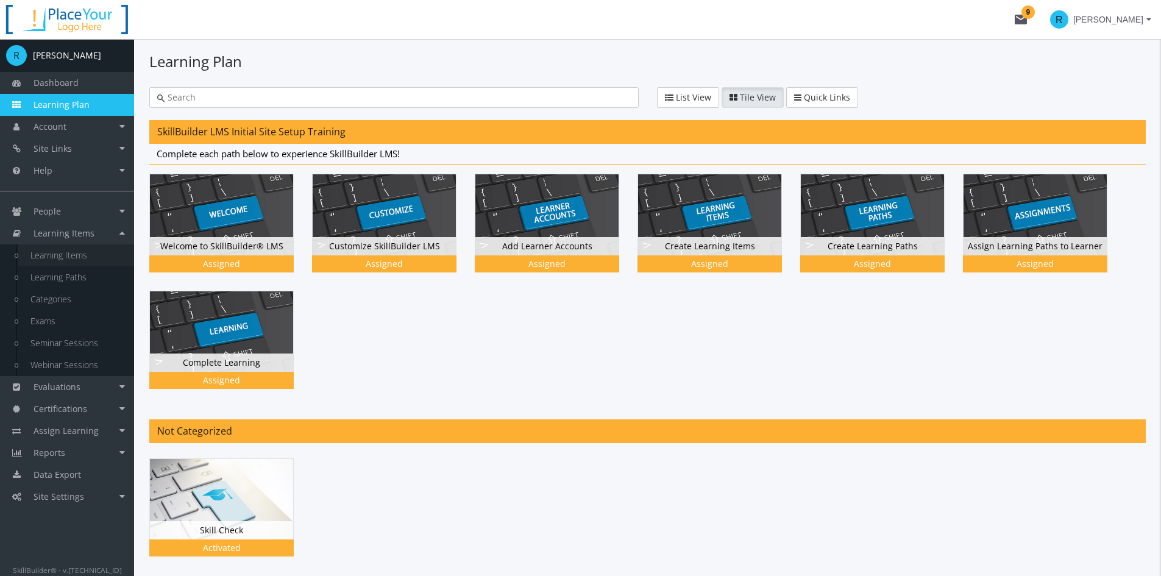
click at [64, 259] on link "Learning Items" at bounding box center [76, 255] width 116 height 22
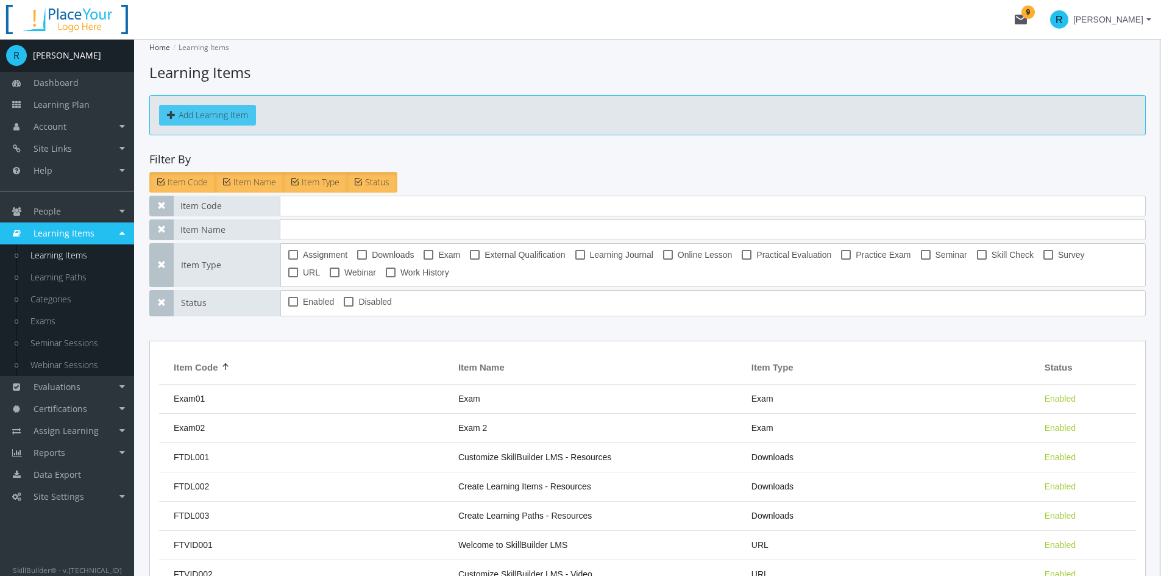
click at [215, 119] on button "Add Learning Item" at bounding box center [207, 115] width 97 height 21
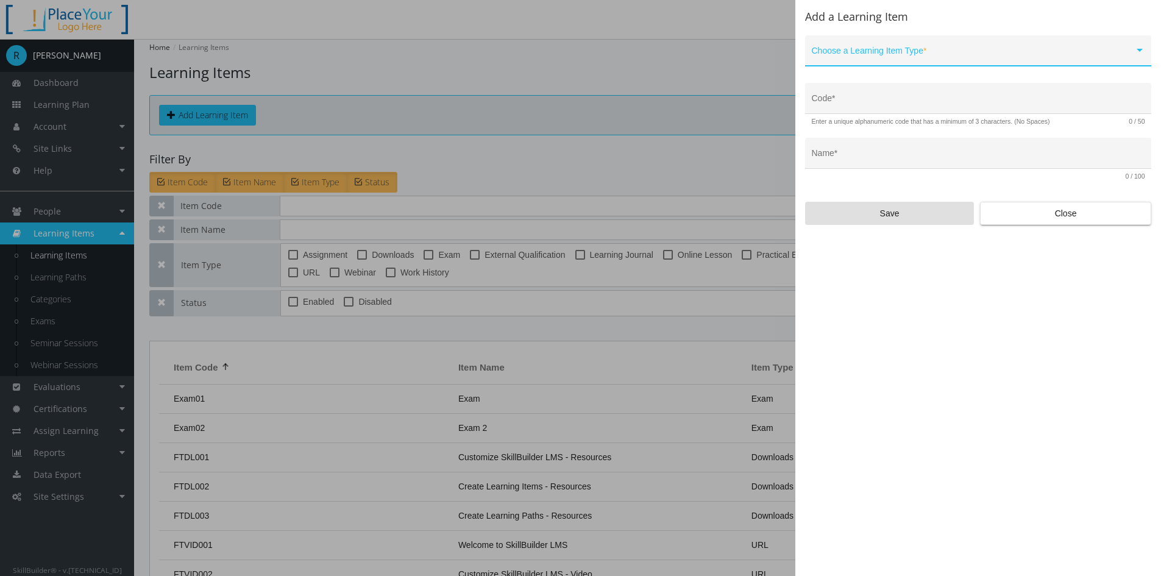
click at [947, 59] on span at bounding box center [972, 56] width 322 height 10
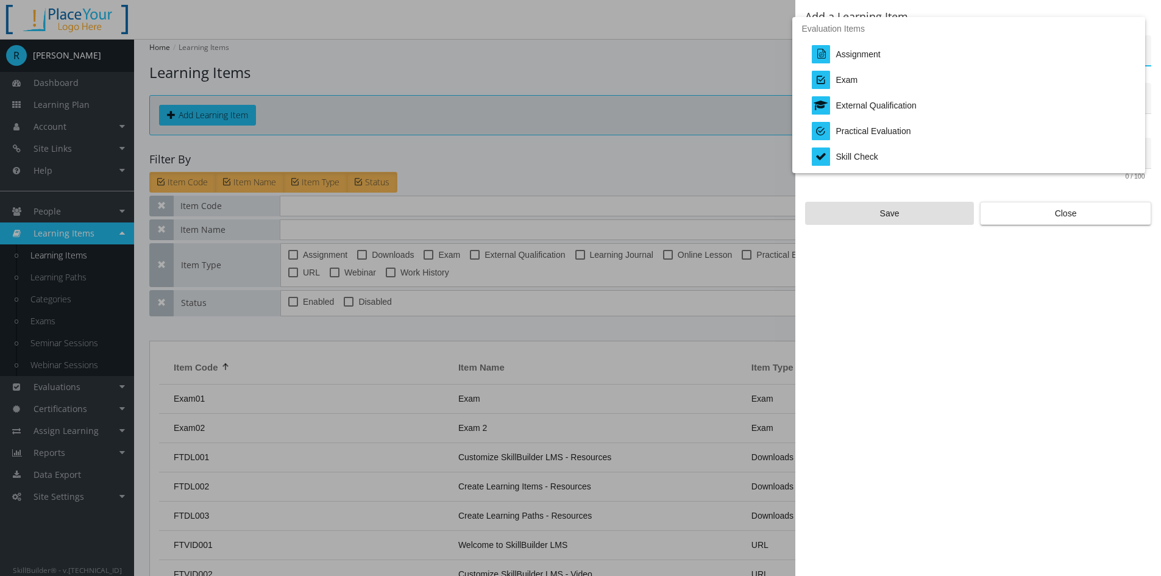
scroll to position [253, 0]
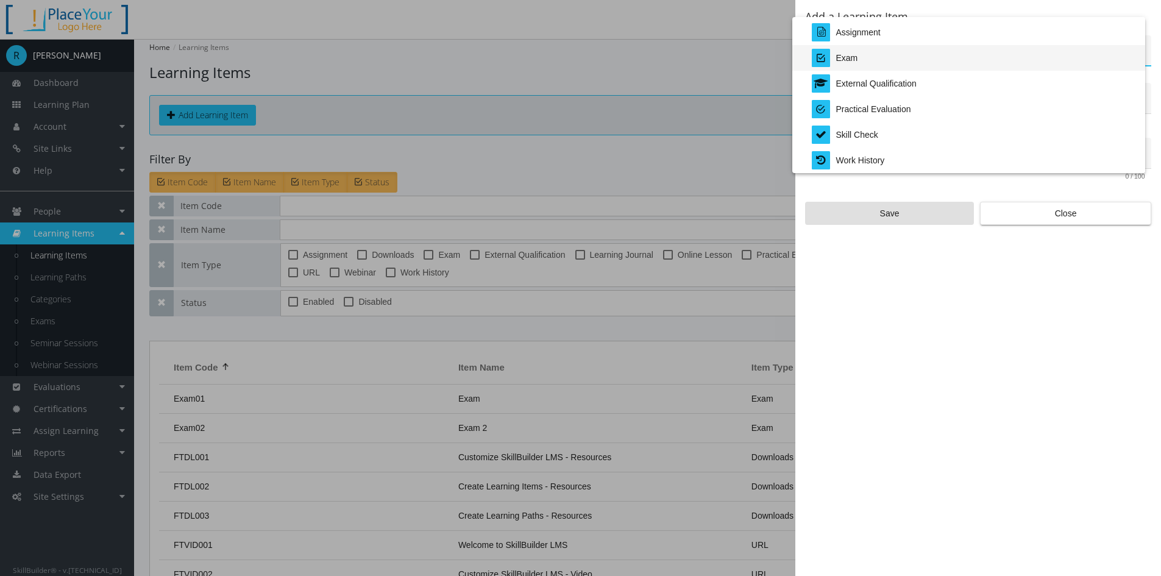
click at [845, 58] on div "Exam" at bounding box center [847, 58] width 22 height 26
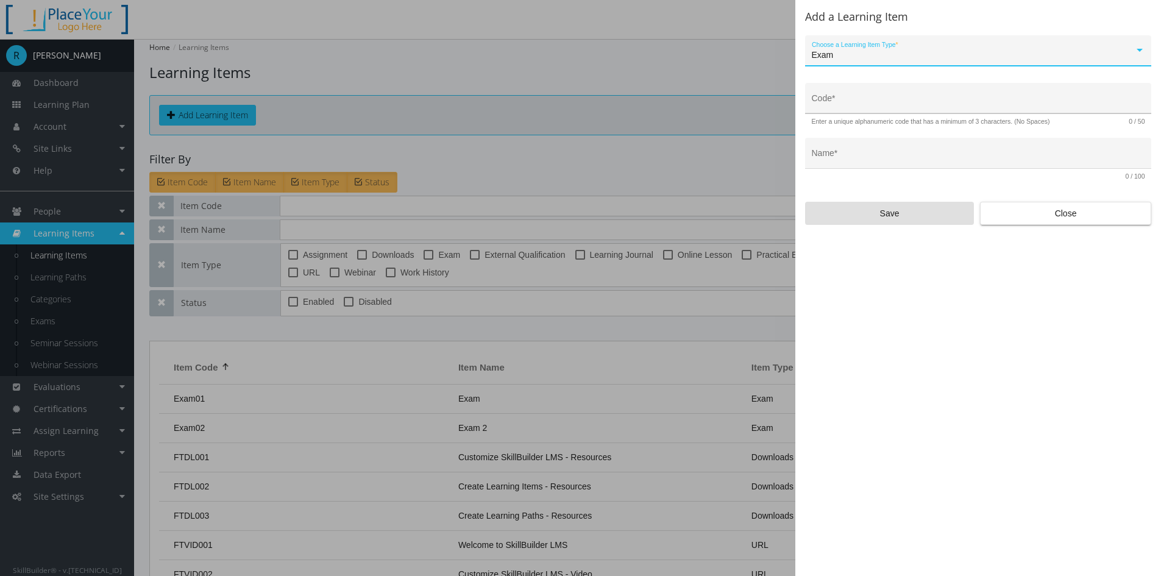
drag, startPoint x: 886, startPoint y: 107, endPoint x: 892, endPoint y: 102, distance: 7.8
click at [886, 107] on input "Code *" at bounding box center [977, 103] width 333 height 10
type input "Exam03"
click at [896, 152] on div "Name *" at bounding box center [977, 156] width 333 height 25
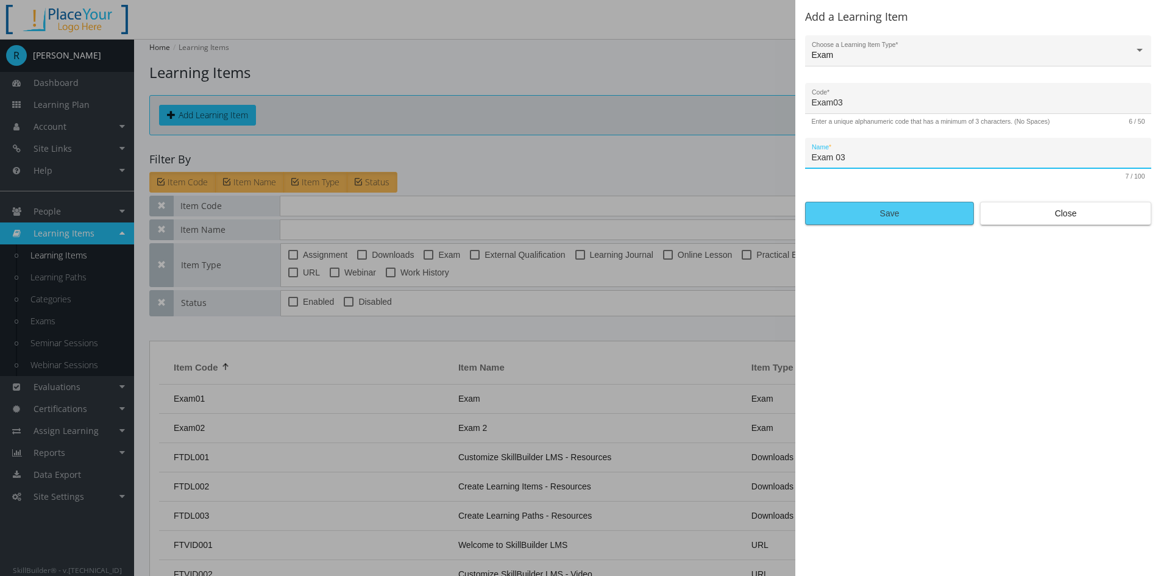
type input "Exam 03"
click at [878, 212] on span "Save" at bounding box center [889, 213] width 148 height 22
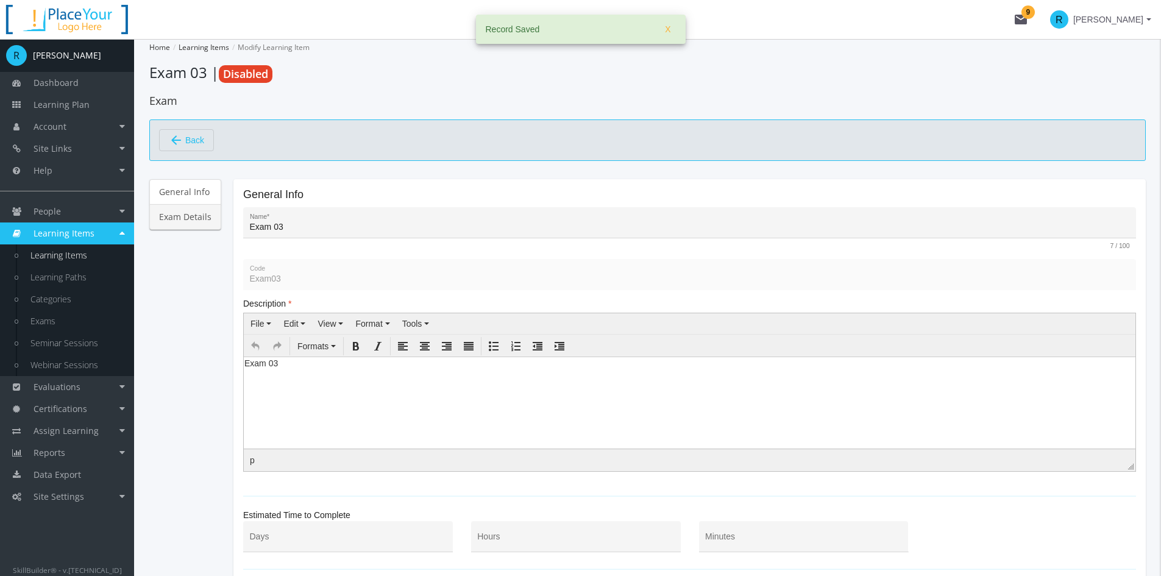
click at [183, 221] on link "Exam Details" at bounding box center [185, 217] width 72 height 26
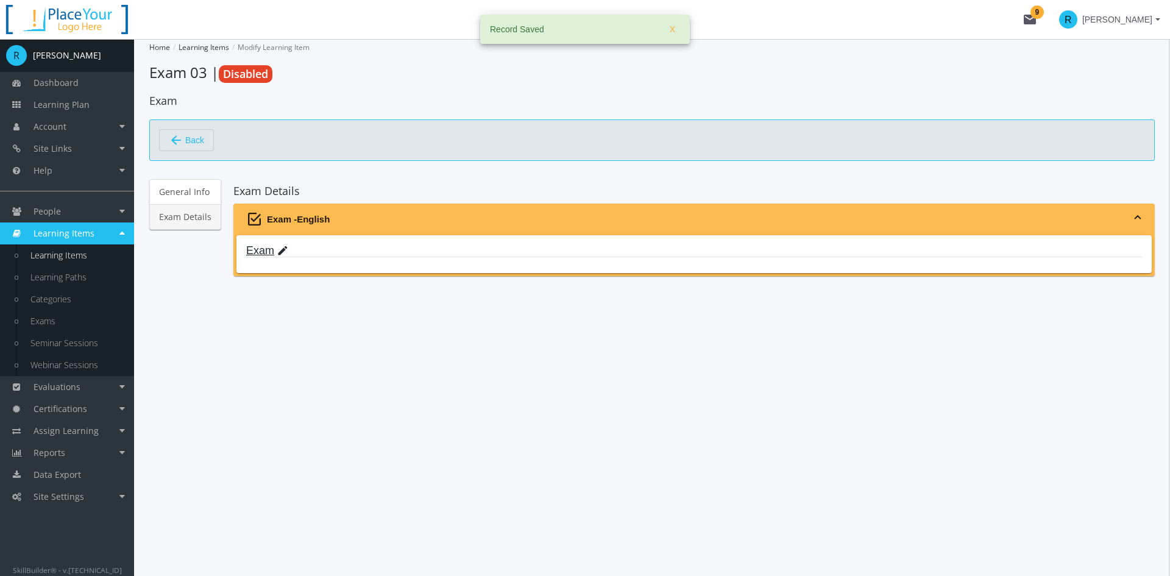
click at [256, 250] on link "Exam edit" at bounding box center [267, 250] width 42 height 12
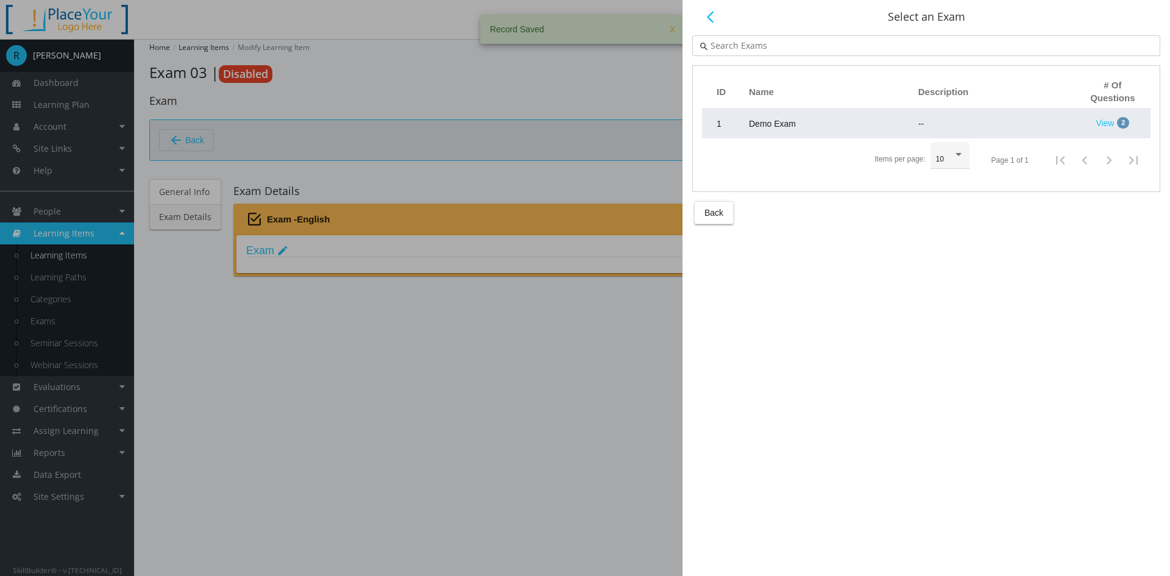
click at [788, 126] on span "Demo Exam" at bounding box center [772, 124] width 47 height 10
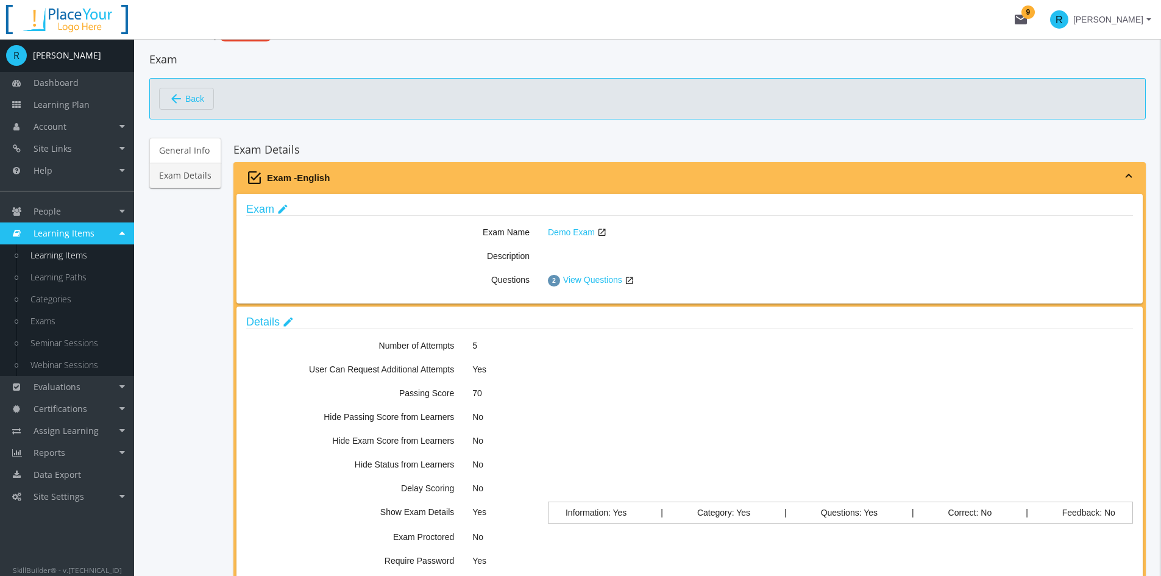
scroll to position [61, 0]
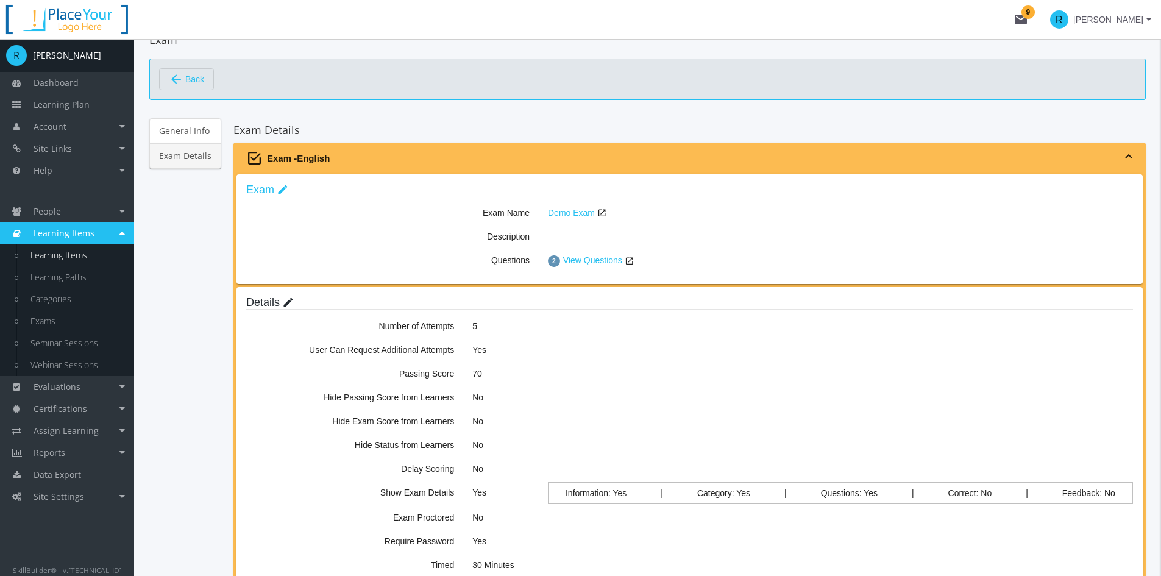
click at [263, 302] on link "Details edit" at bounding box center [270, 302] width 48 height 12
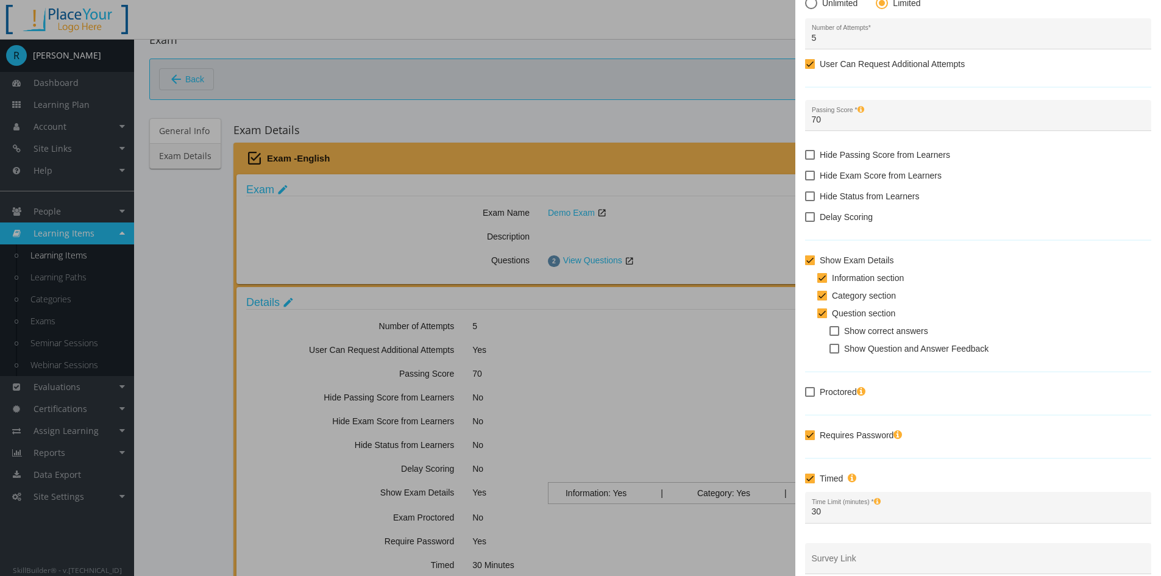
click at [811, 392] on span at bounding box center [810, 392] width 10 height 10
click at [805, 396] on input "Proctored" at bounding box center [805, 396] width 1 height 1
checkbox input "true"
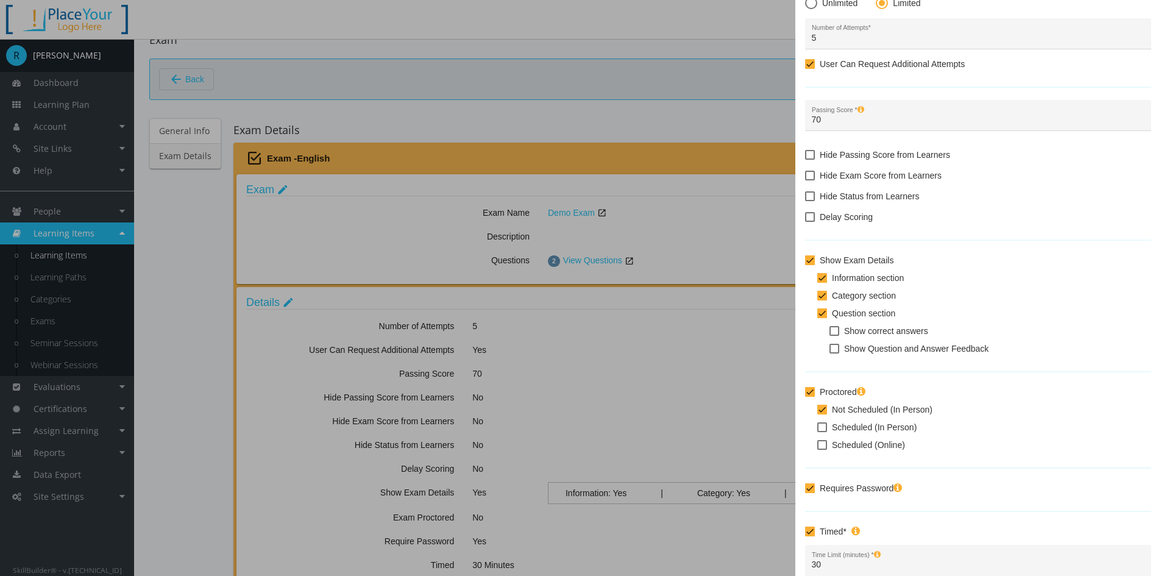
click at [823, 425] on span at bounding box center [822, 427] width 10 height 10
click at [818, 431] on input "Scheduled (In Person)" at bounding box center [817, 431] width 1 height 1
checkbox input "true"
click at [819, 447] on span at bounding box center [822, 445] width 10 height 10
click at [818, 449] on input "Scheduled (Online)" at bounding box center [817, 449] width 1 height 1
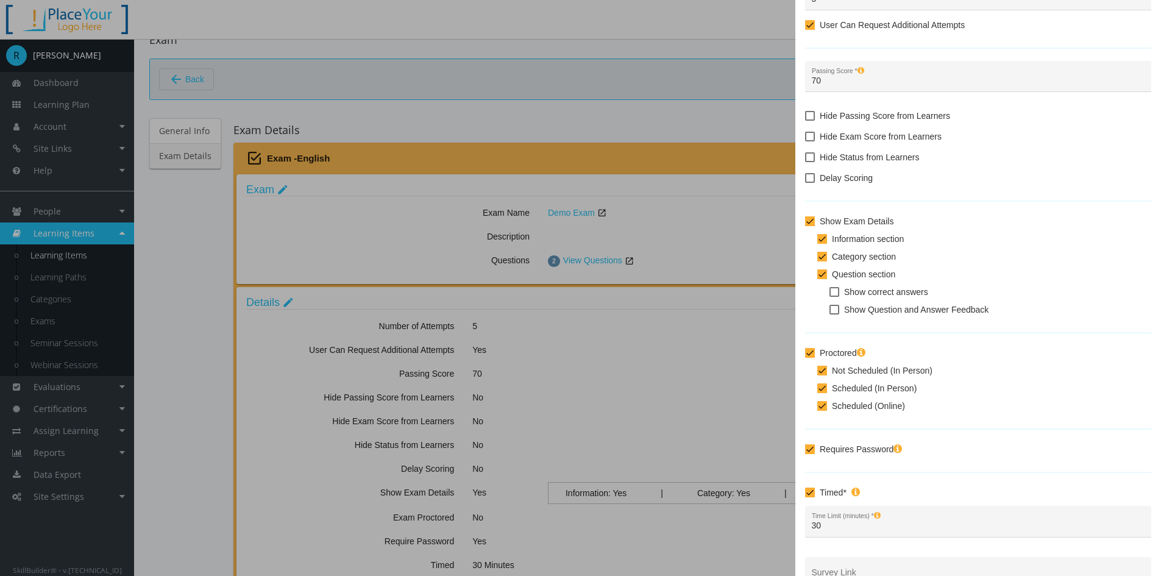
scroll to position [122, 0]
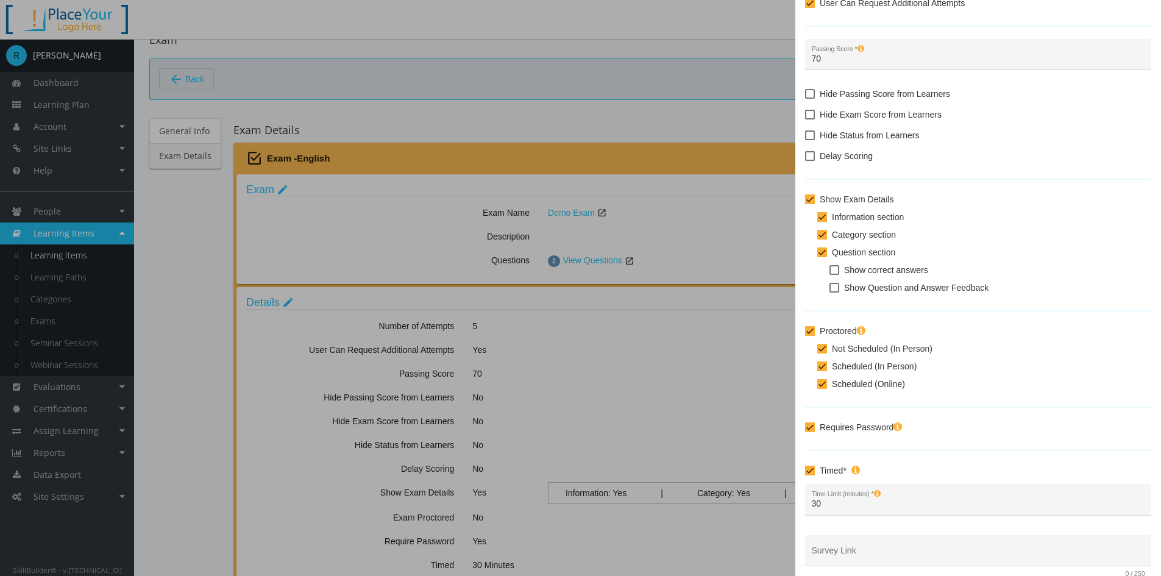
click at [822, 383] on span at bounding box center [822, 384] width 10 height 10
click at [818, 388] on input "Scheduled (Online)" at bounding box center [817, 388] width 1 height 1
checkbox input "false"
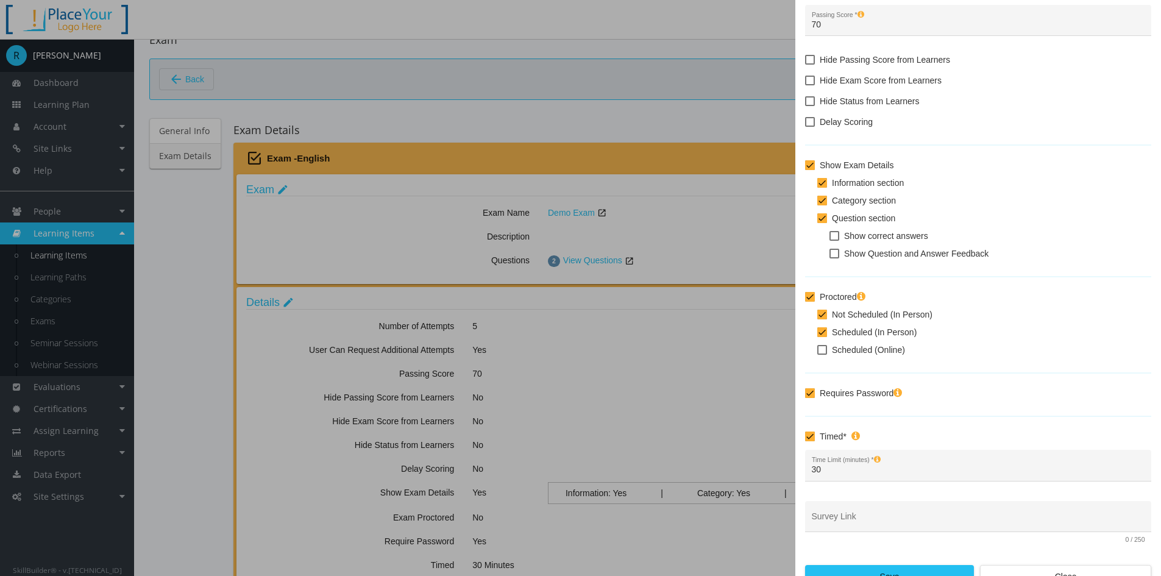
scroll to position [173, 0]
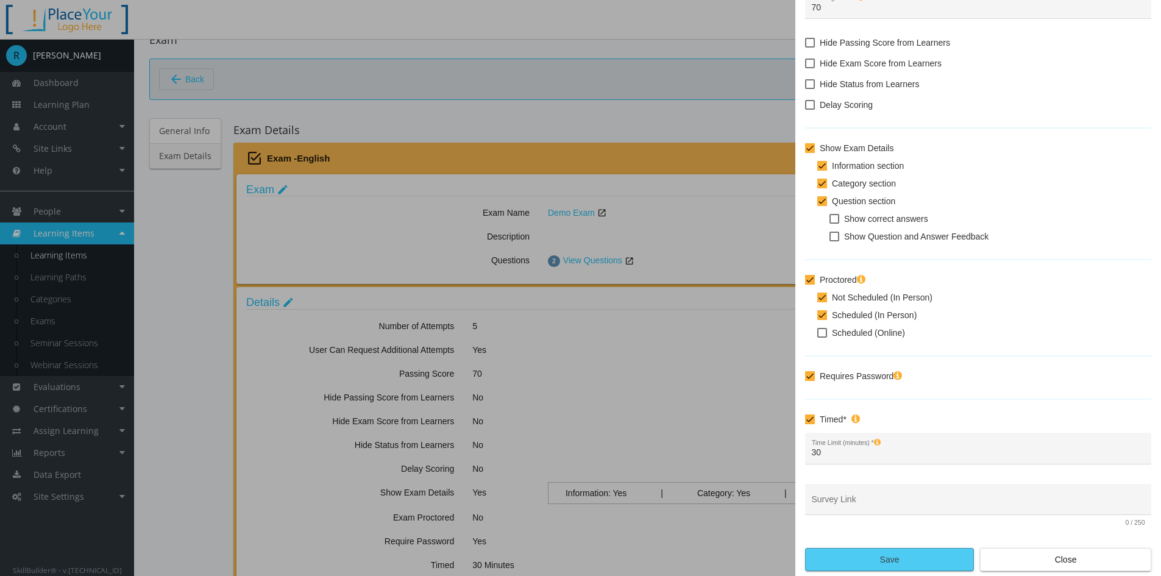
click at [899, 548] on span "Save" at bounding box center [889, 559] width 148 height 22
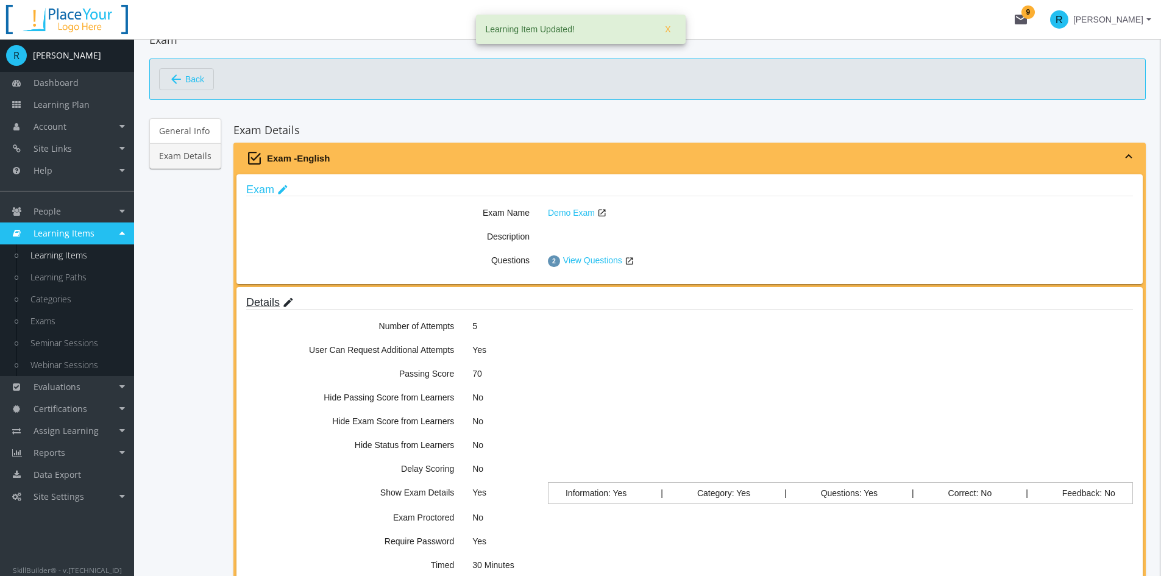
scroll to position [61, 0]
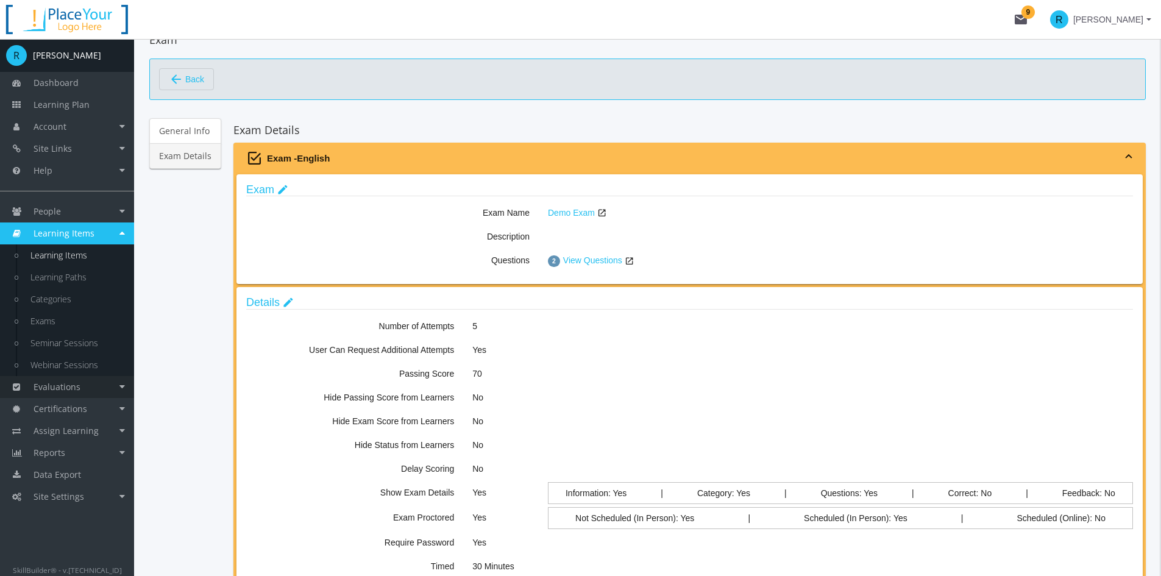
click at [93, 381] on link "Evaluations" at bounding box center [67, 387] width 134 height 22
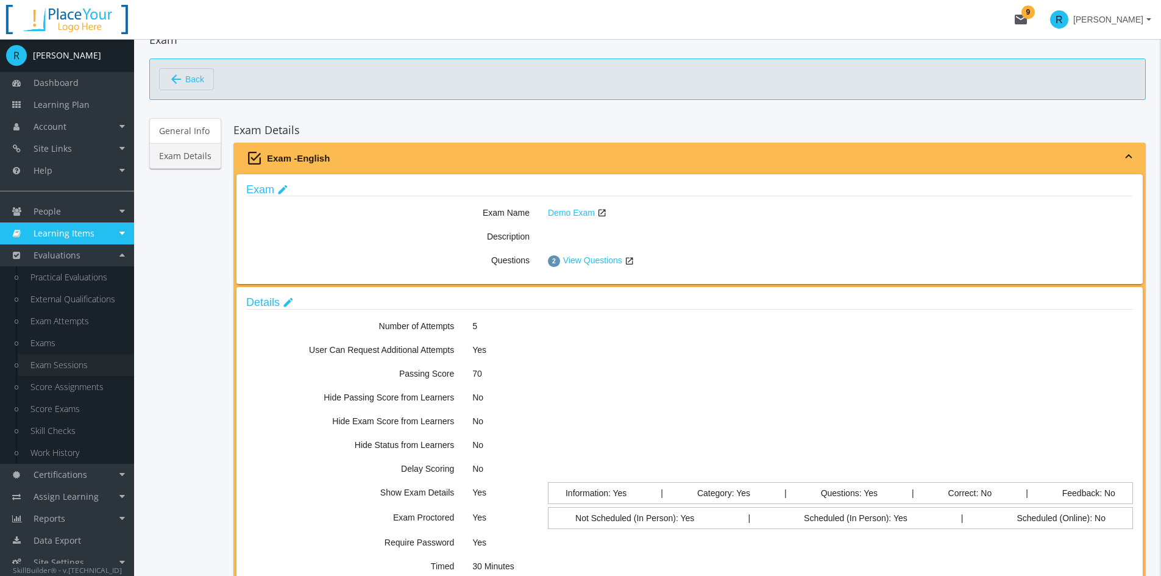
click at [39, 364] on link "Exam Sessions" at bounding box center [76, 365] width 116 height 22
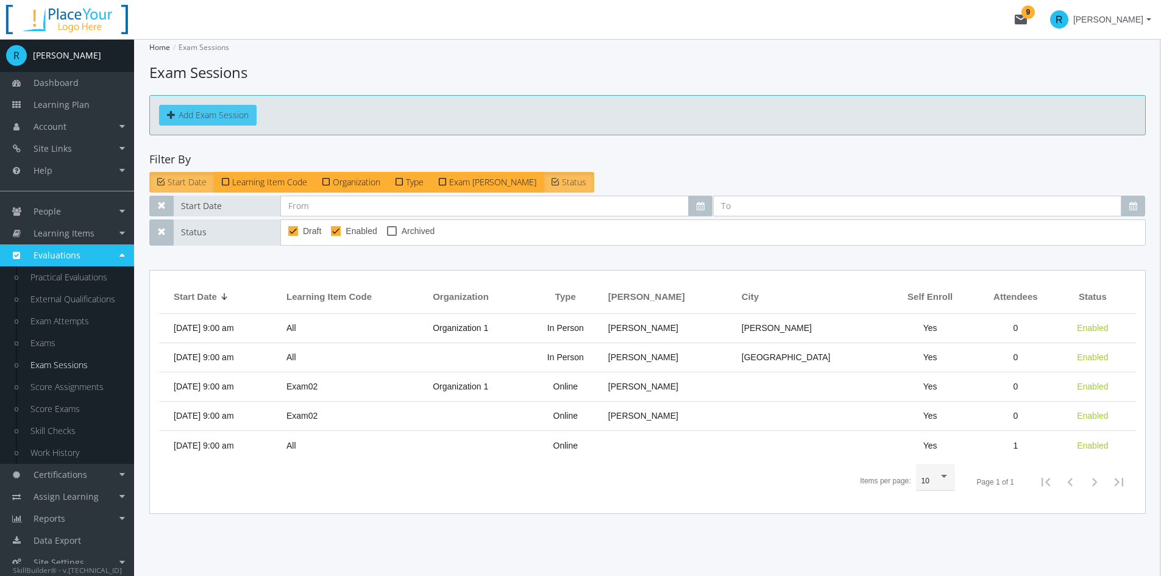
click at [198, 113] on button "Add Exam Session" at bounding box center [207, 115] width 97 height 21
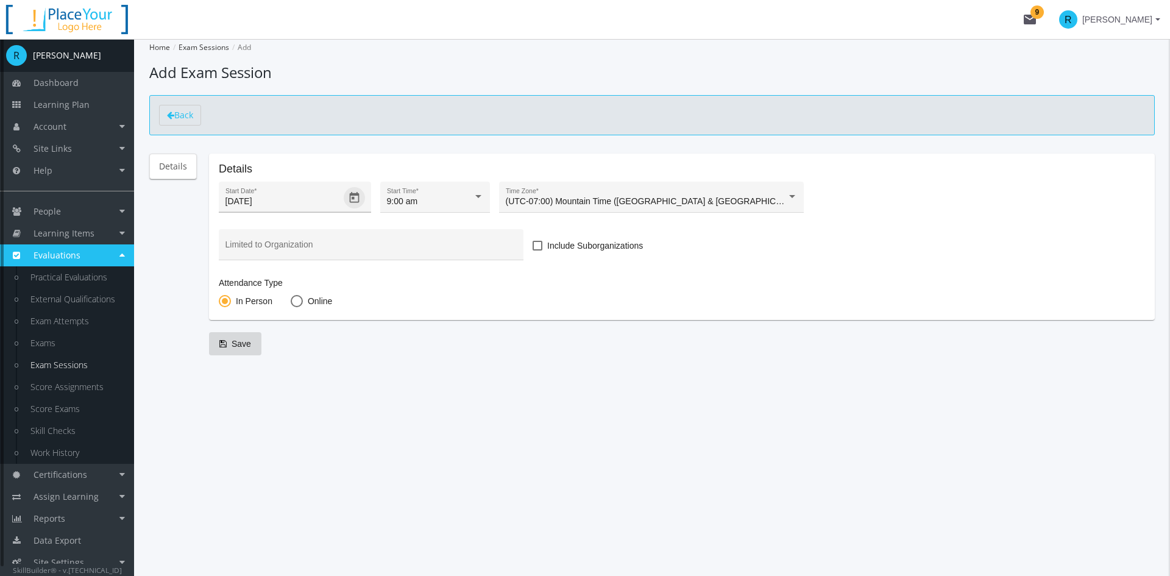
click at [352, 198] on icon "Open calendar" at bounding box center [354, 197] width 10 height 11
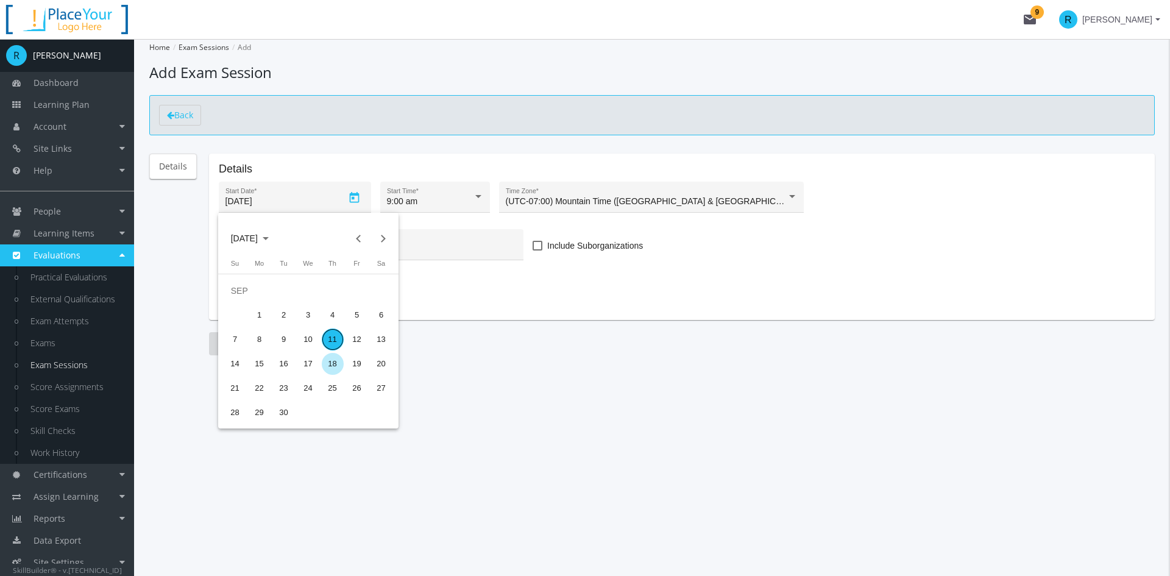
click at [334, 366] on div "18" at bounding box center [333, 364] width 22 height 22
type input "[DATE]"
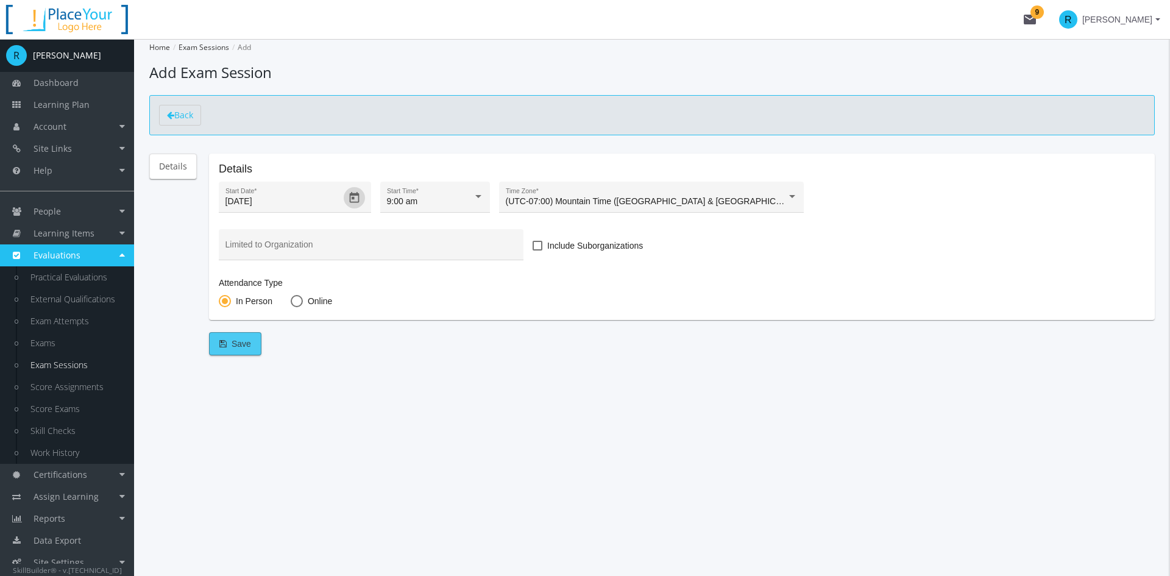
click at [238, 341] on span "Save" at bounding box center [235, 344] width 32 height 22
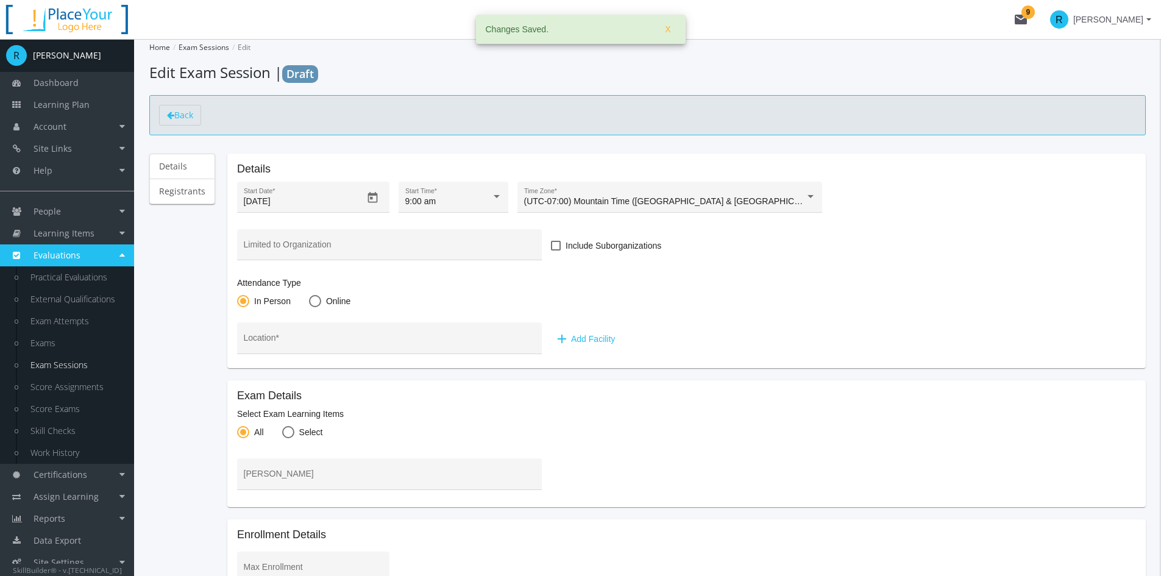
click at [593, 338] on span "add Add Facility" at bounding box center [584, 339] width 60 height 22
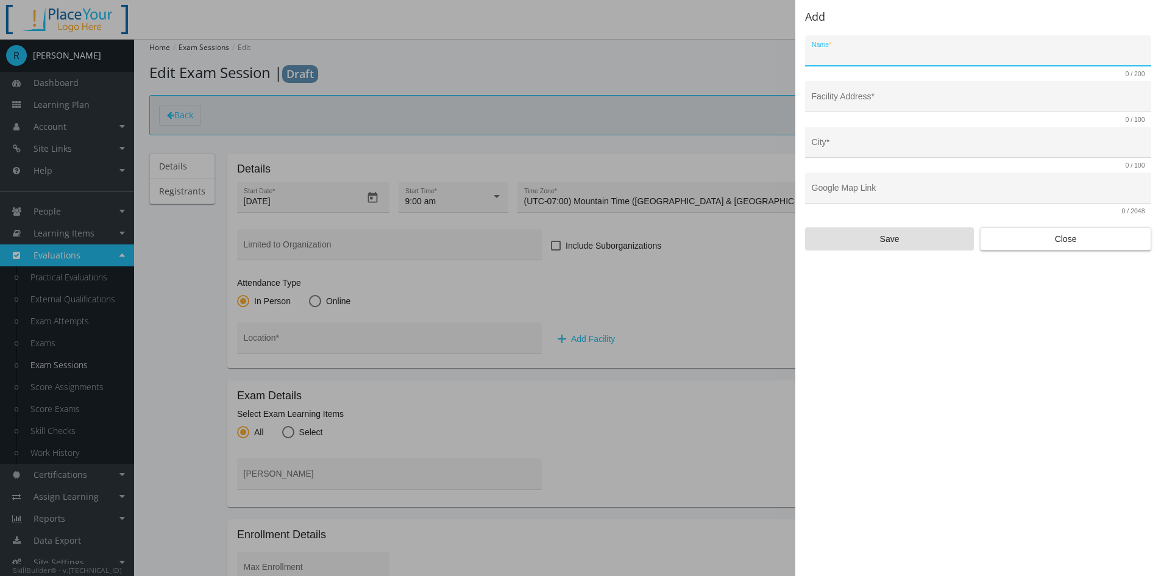
click at [387, 348] on div at bounding box center [580, 288] width 1161 height 576
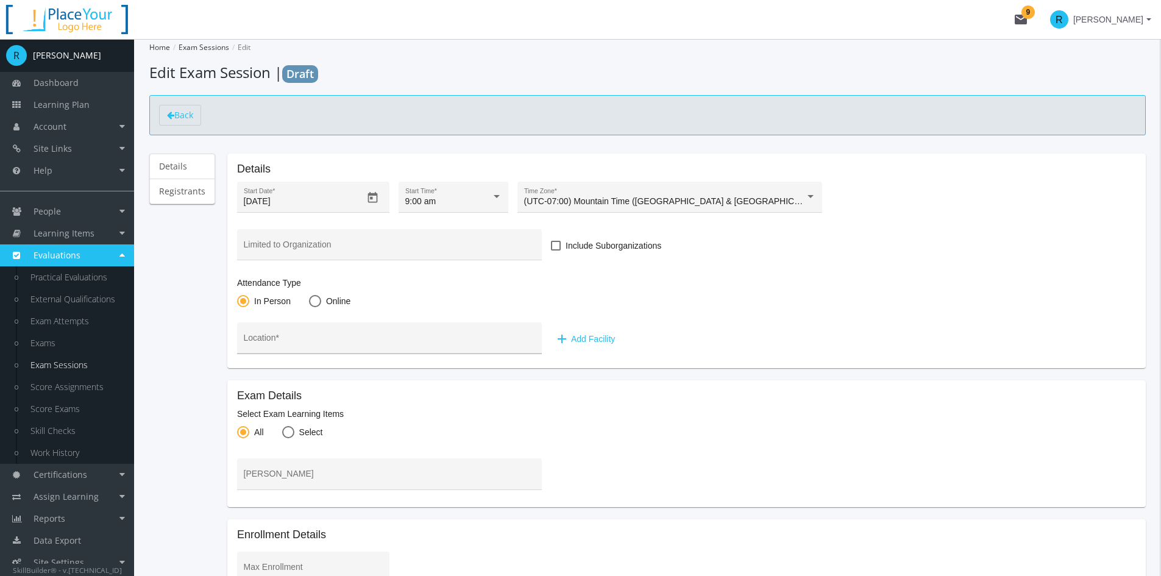
click at [360, 342] on input "Location *" at bounding box center [390, 343] width 292 height 10
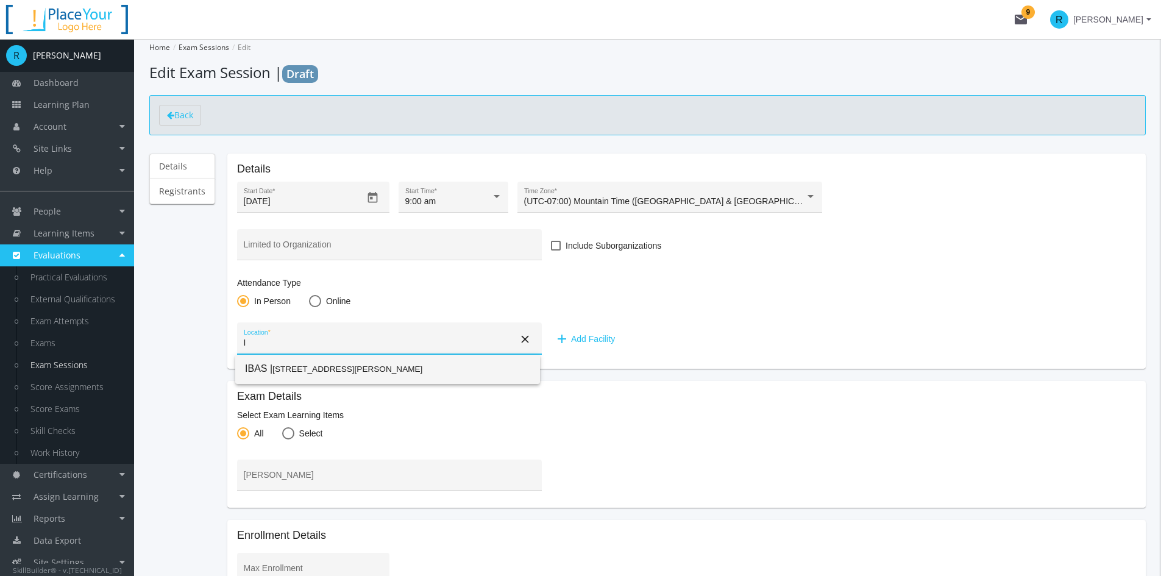
click at [404, 377] on span "IBAS | [STREET_ADDRESS][PERSON_NAME]" at bounding box center [387, 369] width 285 height 30
type input "IBAS"
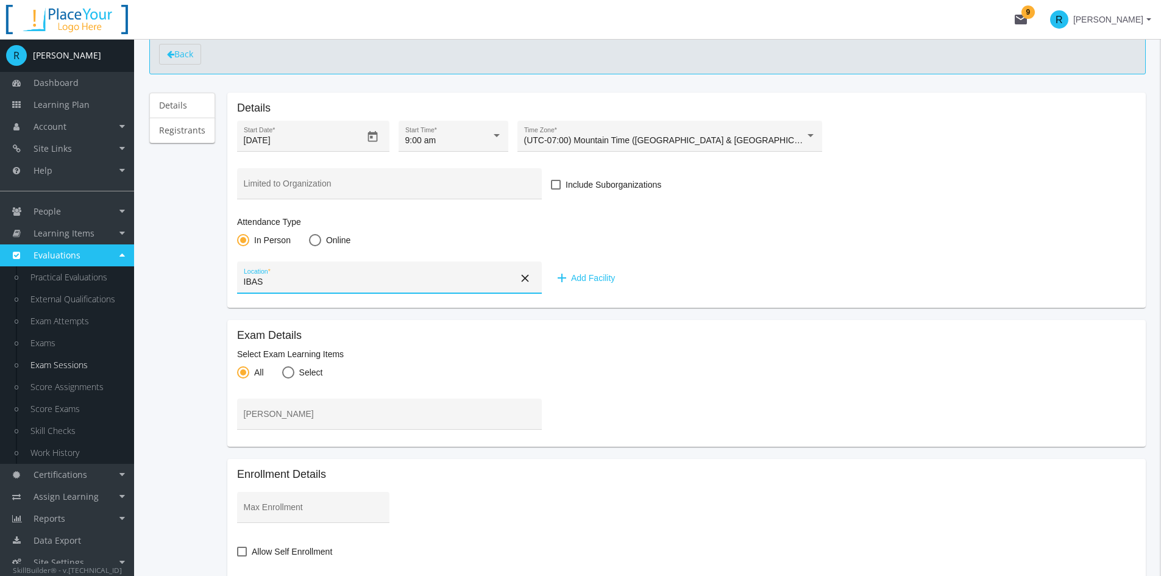
click at [282, 371] on span at bounding box center [288, 372] width 12 height 12
click at [282, 371] on input "Select" at bounding box center [288, 375] width 12 height 12
radio input "true"
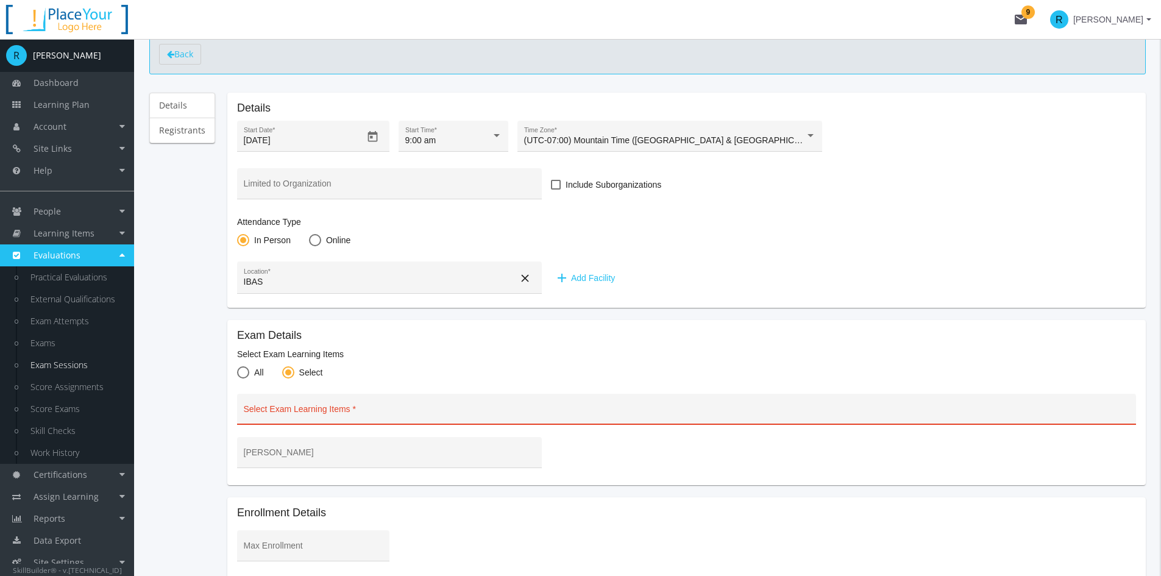
click at [295, 414] on input "Select Exam Learning Items" at bounding box center [687, 414] width 886 height 10
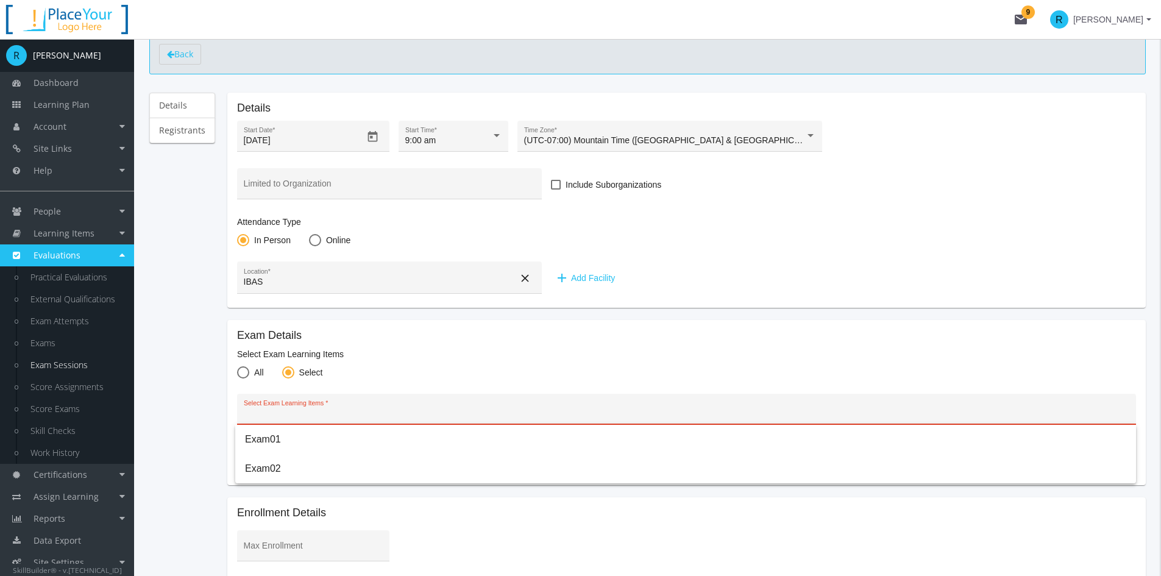
click at [242, 373] on span at bounding box center [243, 372] width 12 height 12
click at [242, 373] on input "All" at bounding box center [243, 375] width 12 height 12
radio input "true"
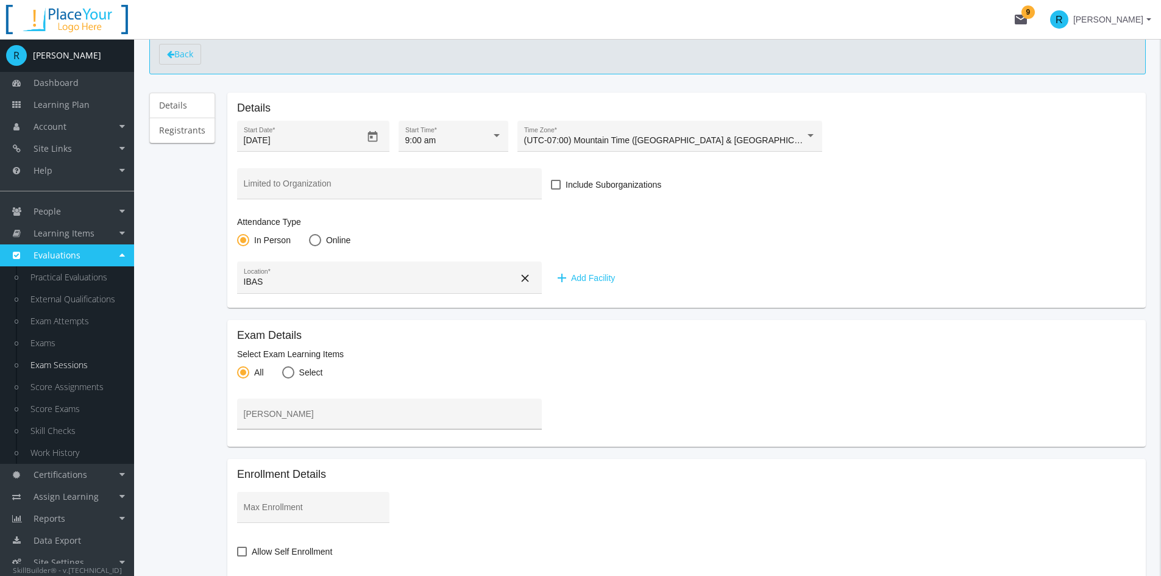
click at [274, 415] on input "[PERSON_NAME]" at bounding box center [390, 419] width 292 height 10
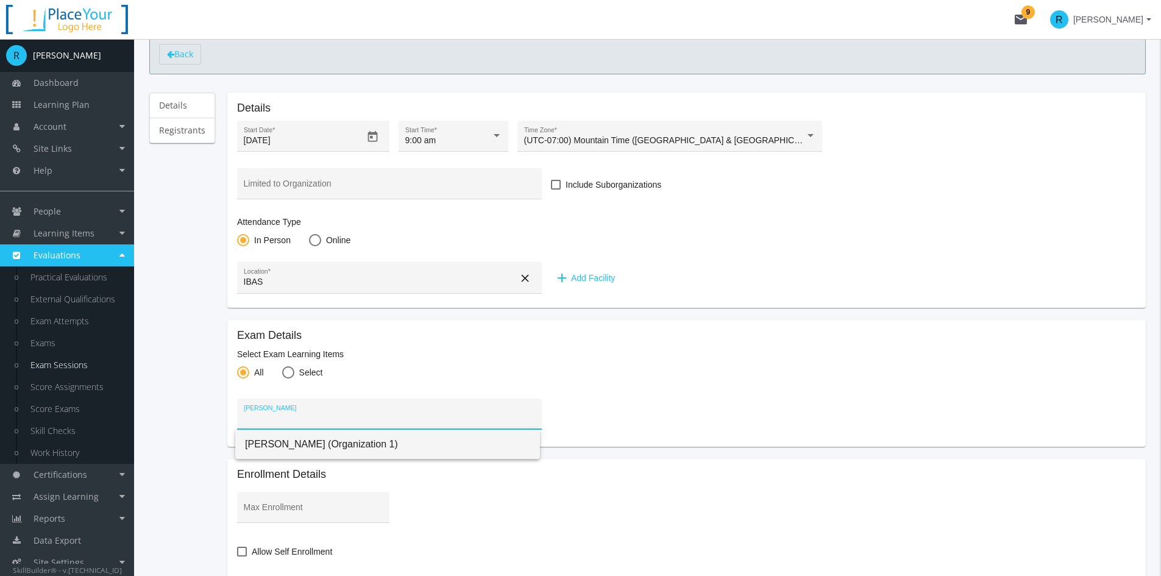
click at [294, 444] on span "[PERSON_NAME] (Organization 1)" at bounding box center [387, 443] width 285 height 29
type input "[PERSON_NAME] (Organization 1)"
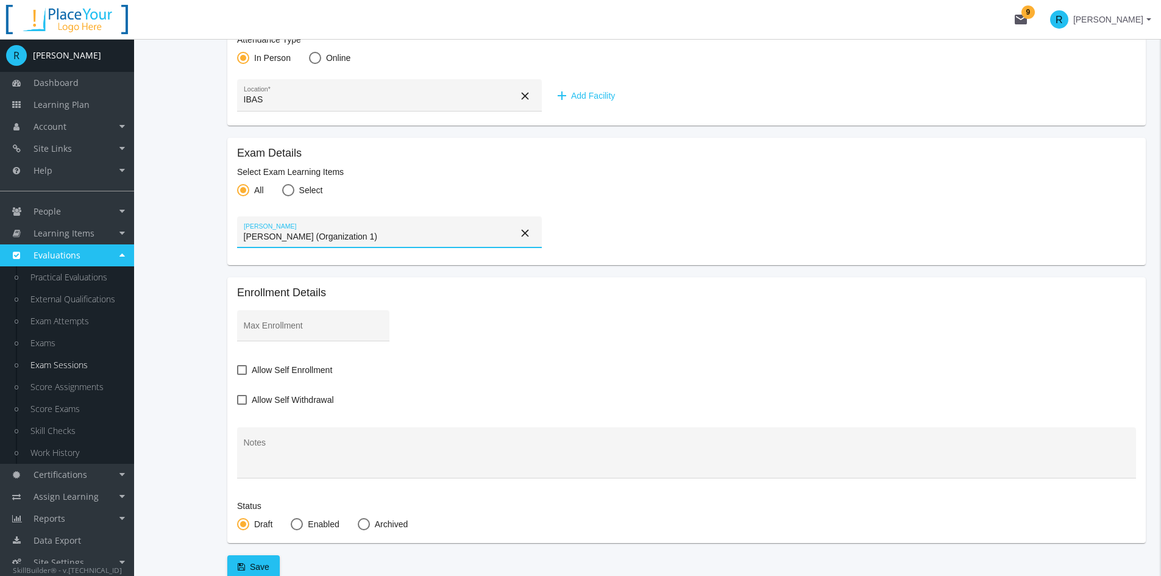
scroll to position [244, 0]
click at [299, 325] on input "Max Enrollment" at bounding box center [314, 330] width 140 height 10
type input "20"
drag, startPoint x: 447, startPoint y: 392, endPoint x: 249, endPoint y: 391, distance: 197.4
click at [446, 392] on div "Allow Self Withdrawal" at bounding box center [686, 401] width 899 height 18
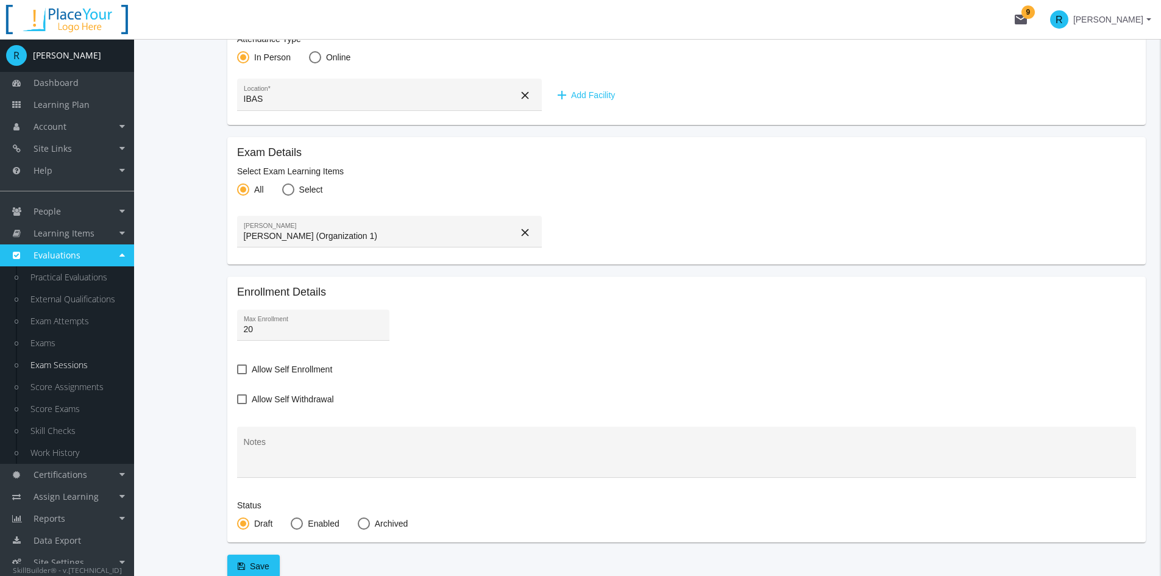
click at [242, 367] on span at bounding box center [242, 369] width 10 height 10
click at [238, 373] on input "Allow Self Enrollment" at bounding box center [237, 373] width 1 height 1
checkbox input "true"
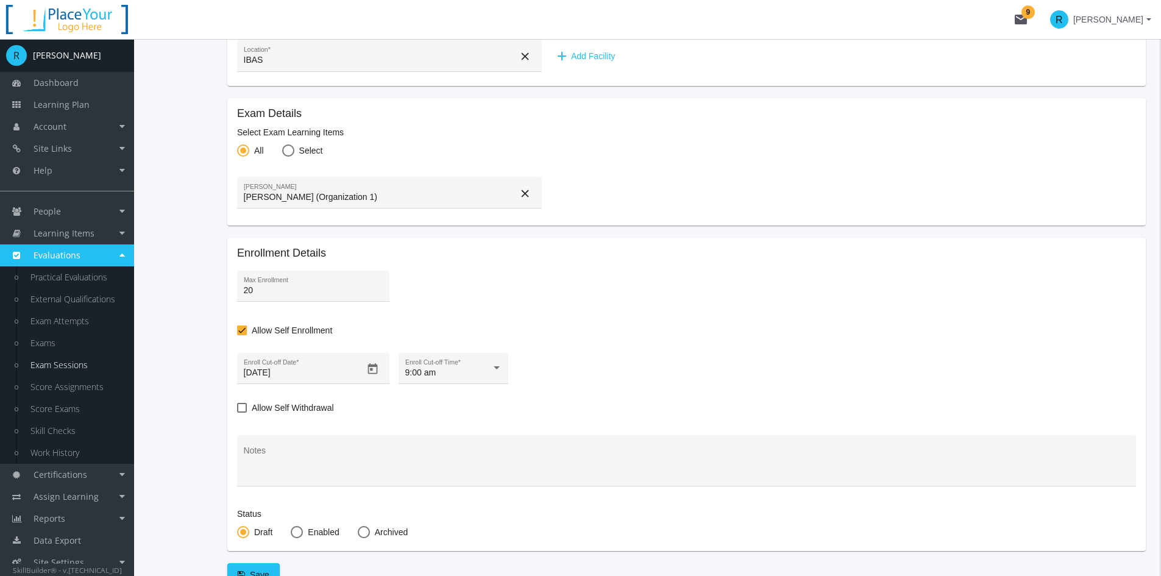
scroll to position [305, 0]
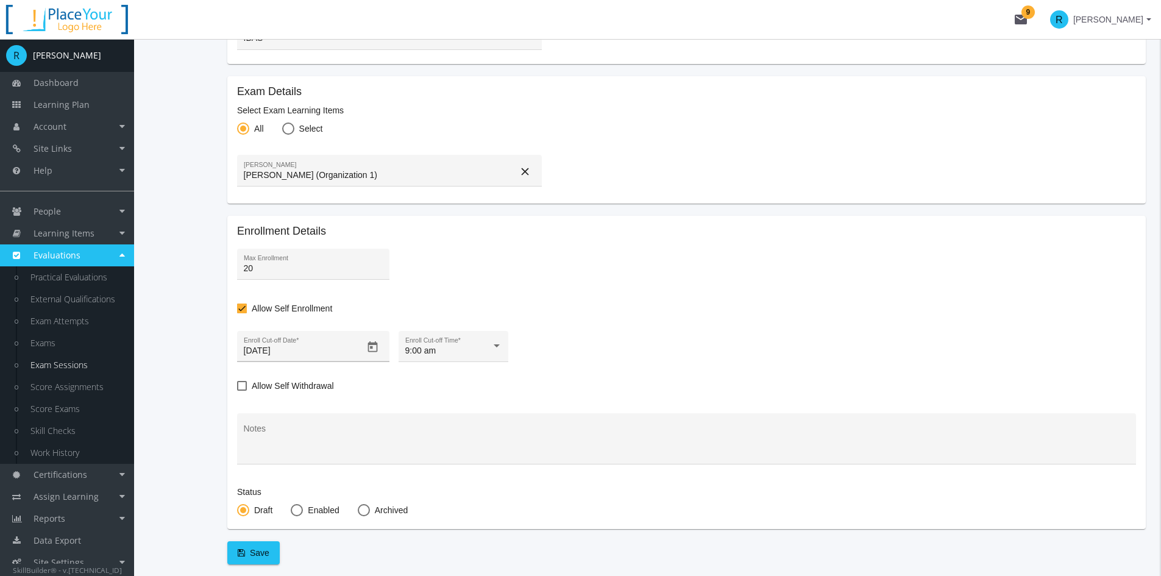
click at [367, 350] on icon "Open calendar" at bounding box center [372, 347] width 13 height 13
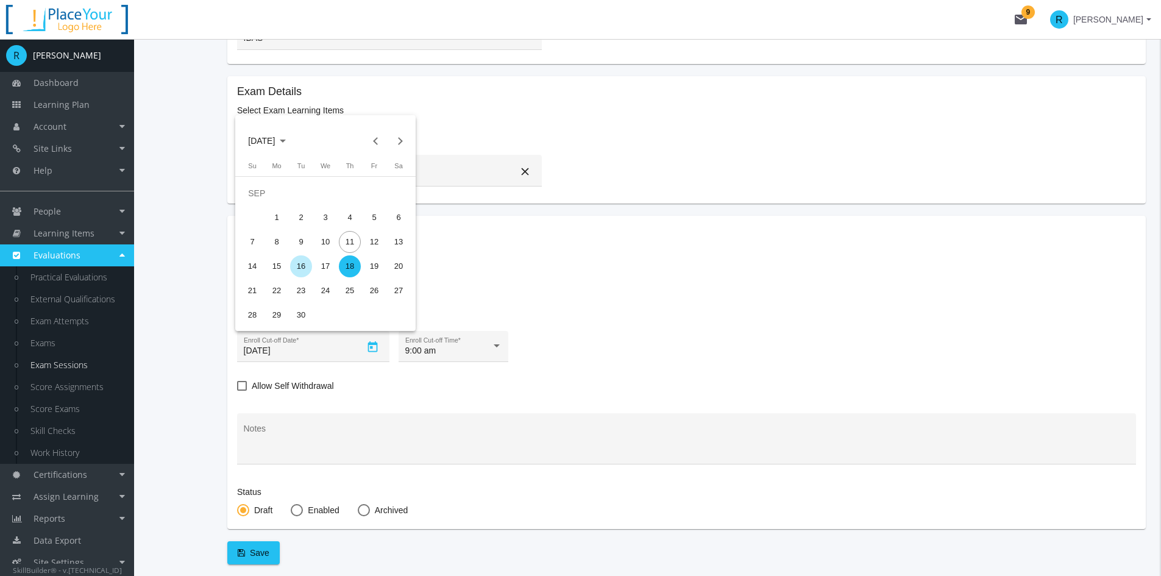
click at [306, 270] on div "16" at bounding box center [301, 266] width 22 height 22
type input "[DATE]"
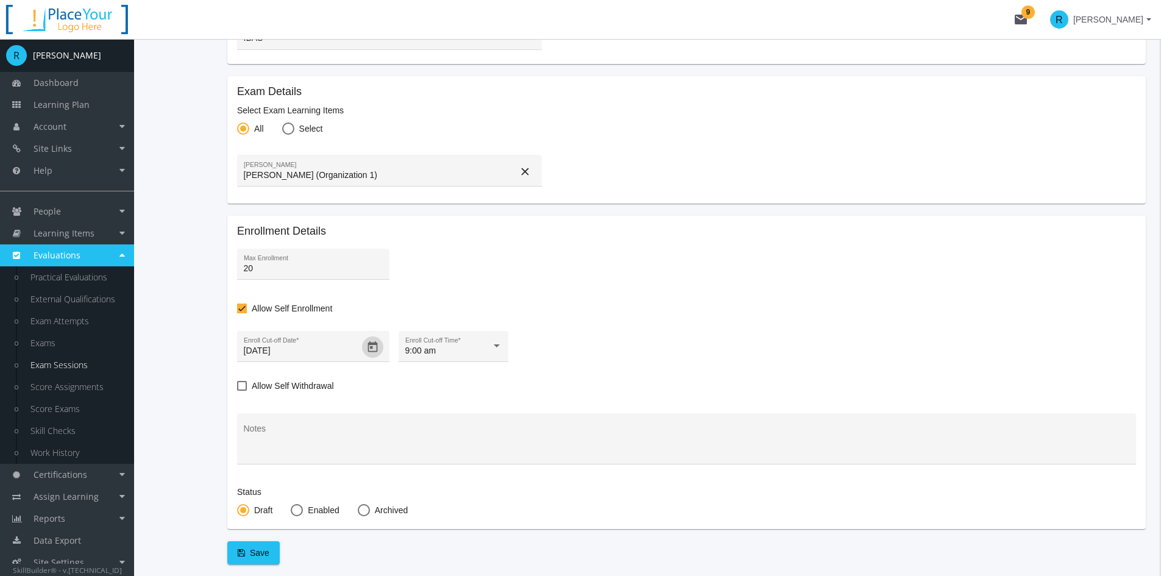
click at [237, 382] on span at bounding box center [242, 386] width 10 height 10
click at [237, 390] on input "Allow Self Withdrawal" at bounding box center [237, 390] width 1 height 1
checkbox input "true"
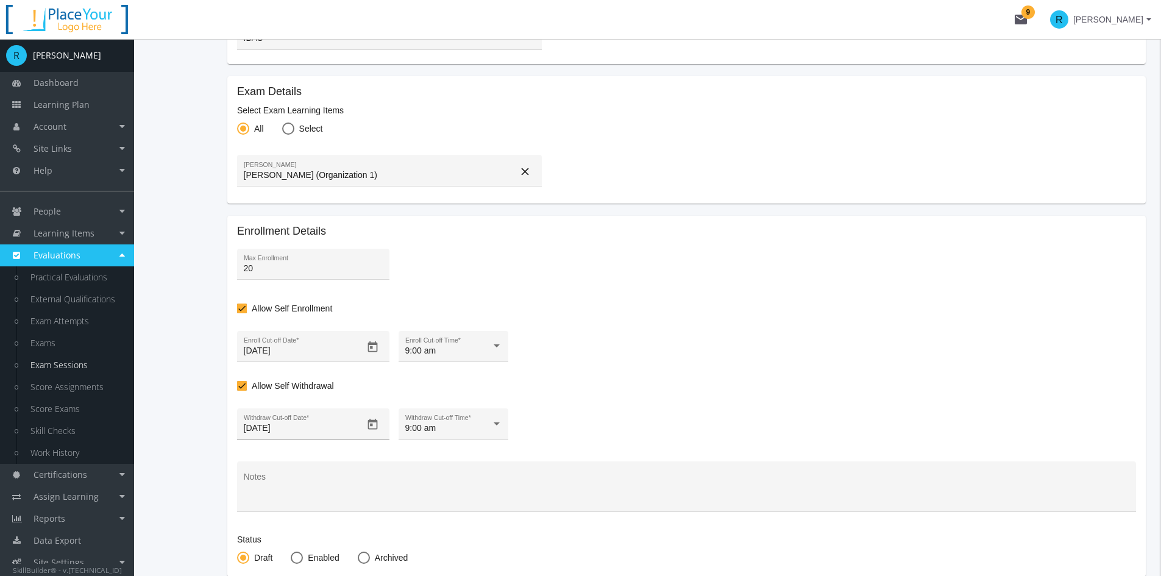
click at [371, 425] on icon "Open calendar" at bounding box center [372, 424] width 13 height 13
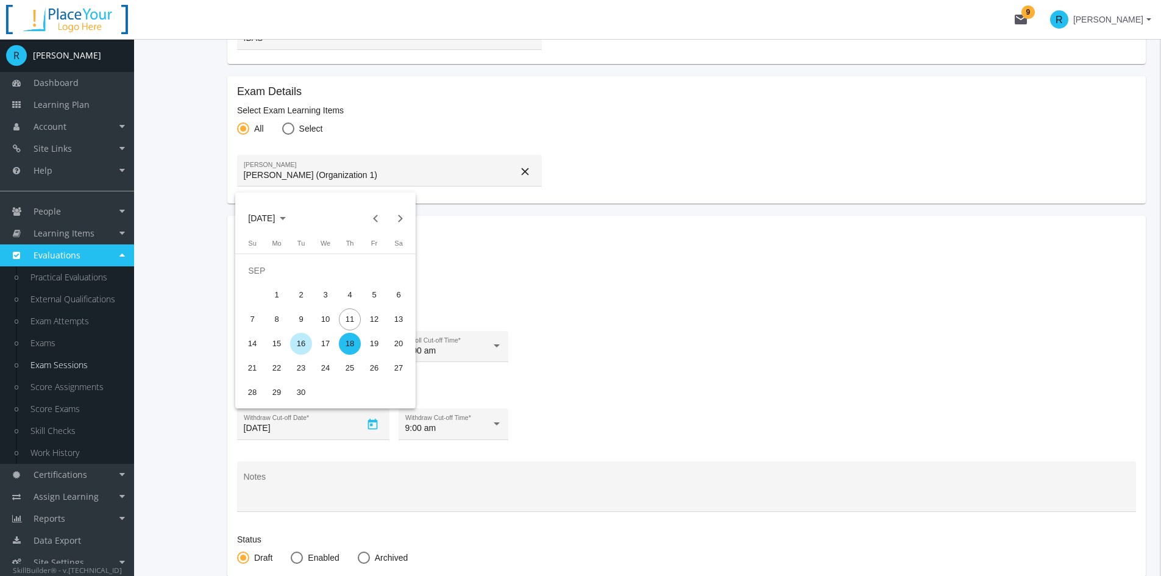
click at [305, 344] on div "16" at bounding box center [301, 344] width 22 height 22
type input "[DATE]"
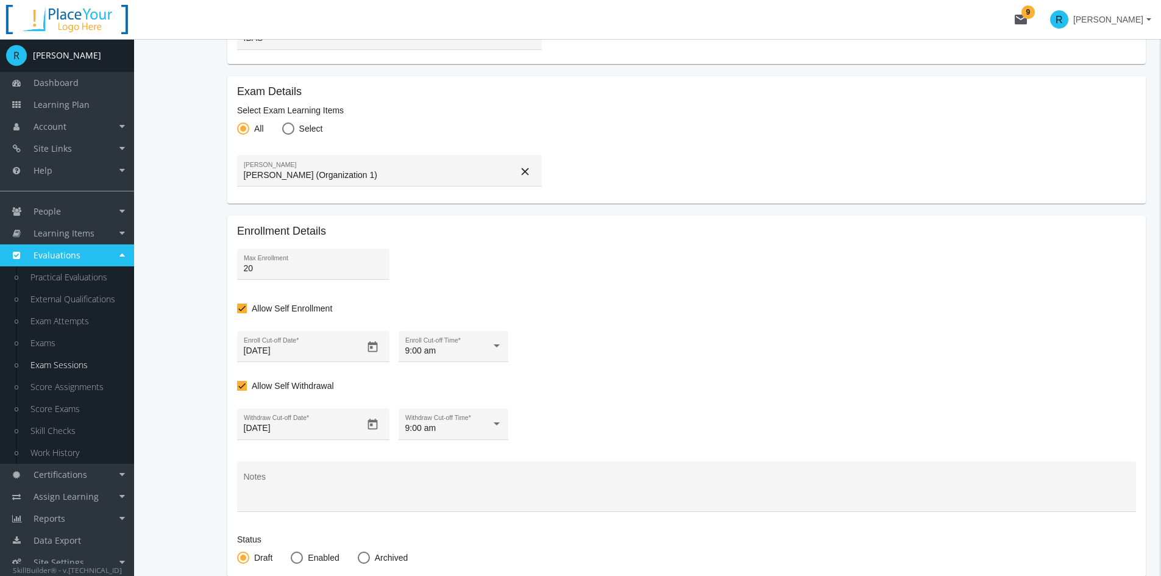
click at [394, 442] on div "[DATE] Withdraw Cut-off Date * 9:00 am Withdraw Cut-off Time *" at bounding box center [686, 425] width 899 height 35
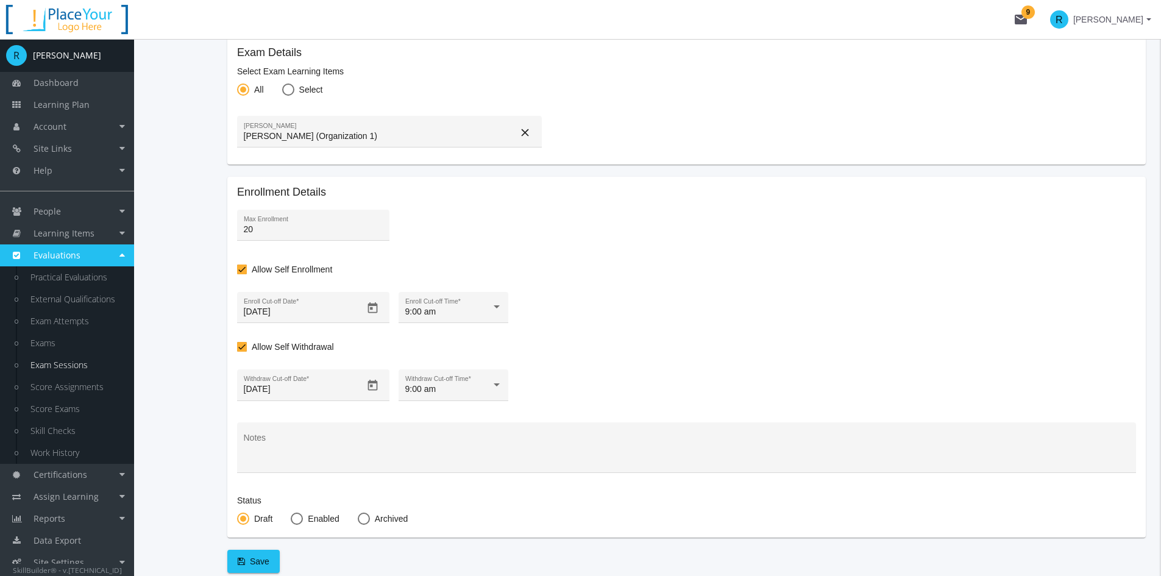
scroll to position [366, 0]
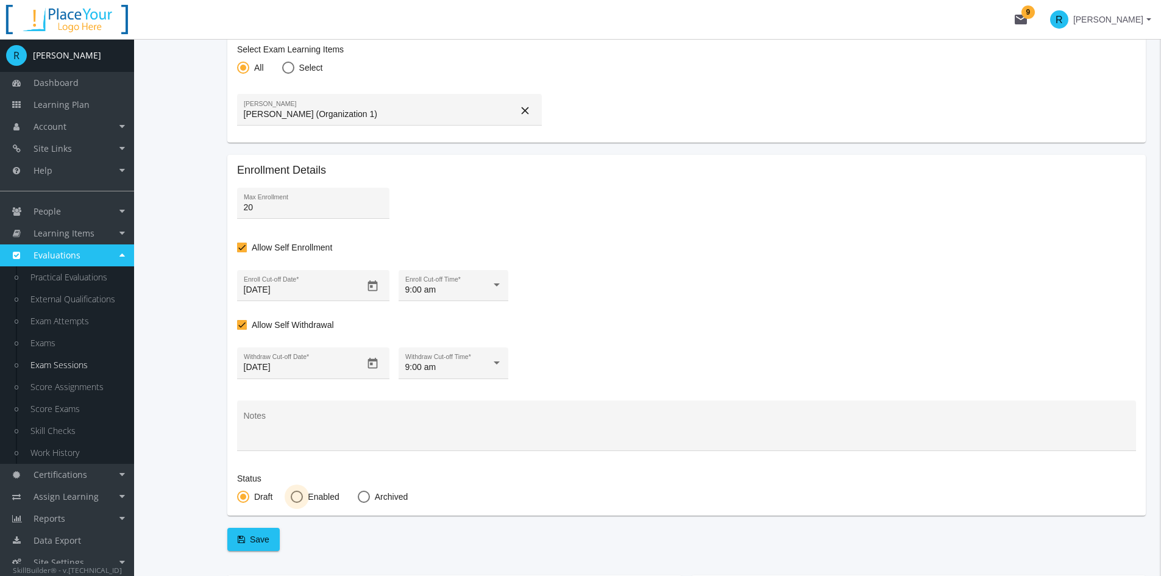
click at [300, 492] on span at bounding box center [297, 496] width 12 height 12
click at [300, 493] on input "Enabled" at bounding box center [297, 499] width 12 height 12
radio input "true"
click at [265, 412] on div "Notes" at bounding box center [687, 428] width 886 height 44
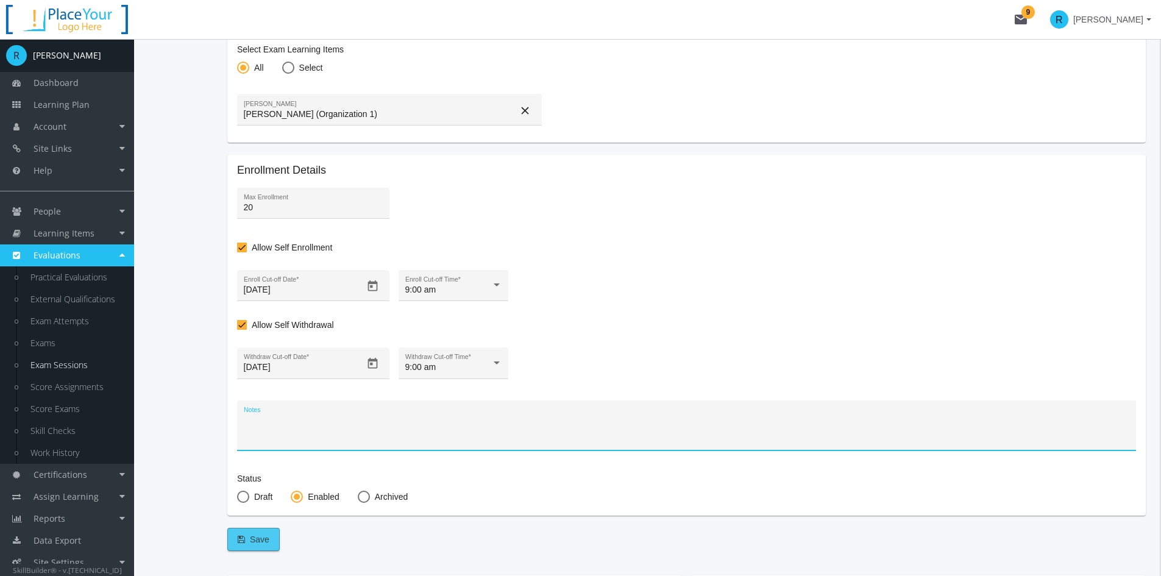
click at [249, 539] on span "Save" at bounding box center [254, 539] width 32 height 22
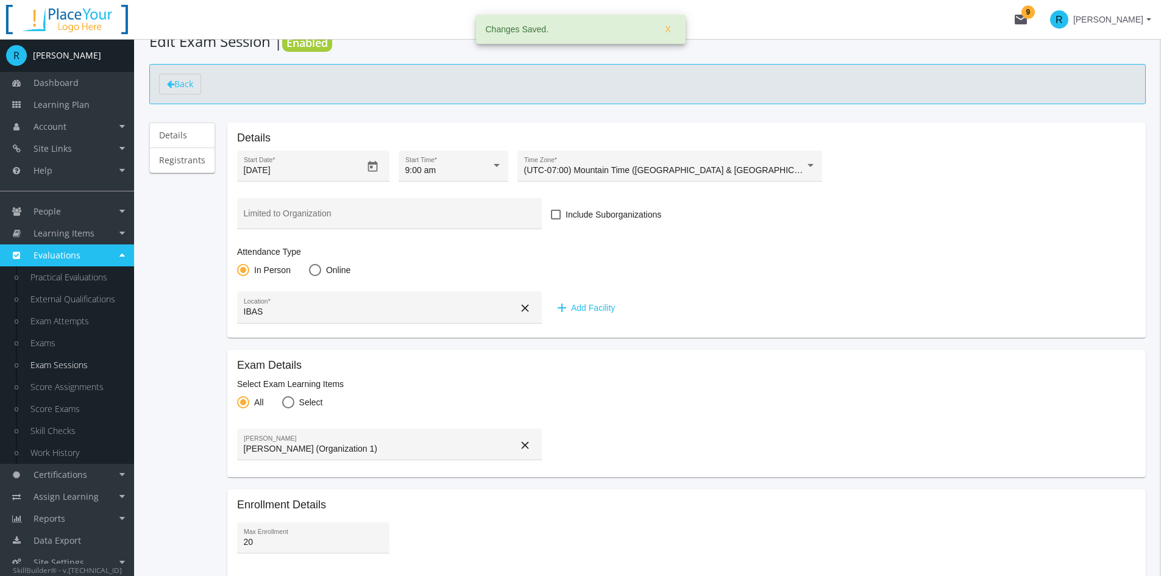
scroll to position [0, 0]
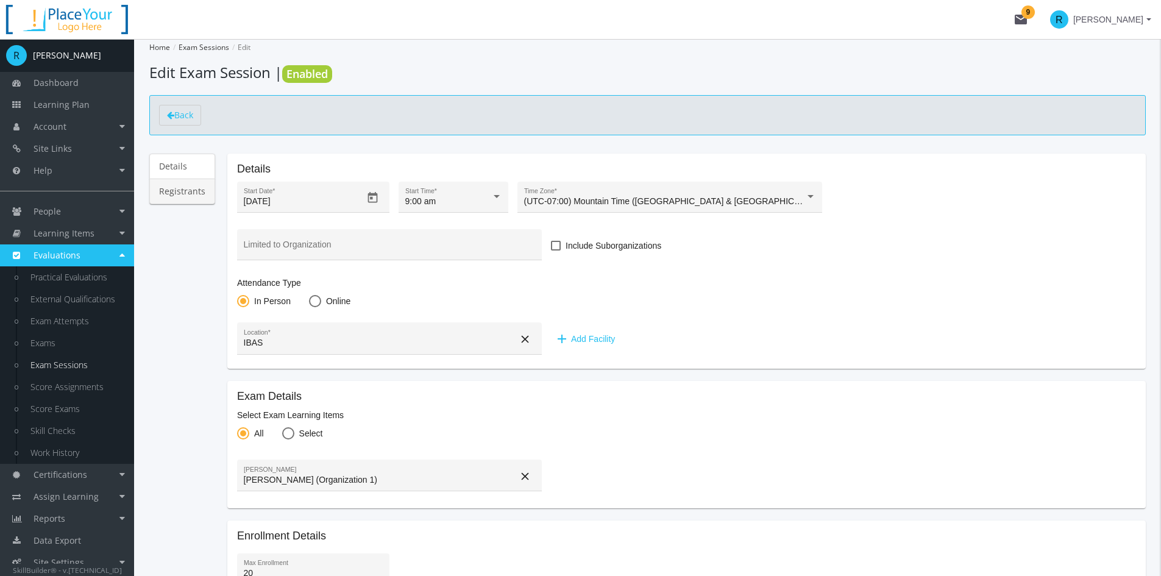
click at [191, 192] on link "Registrants" at bounding box center [182, 192] width 66 height 26
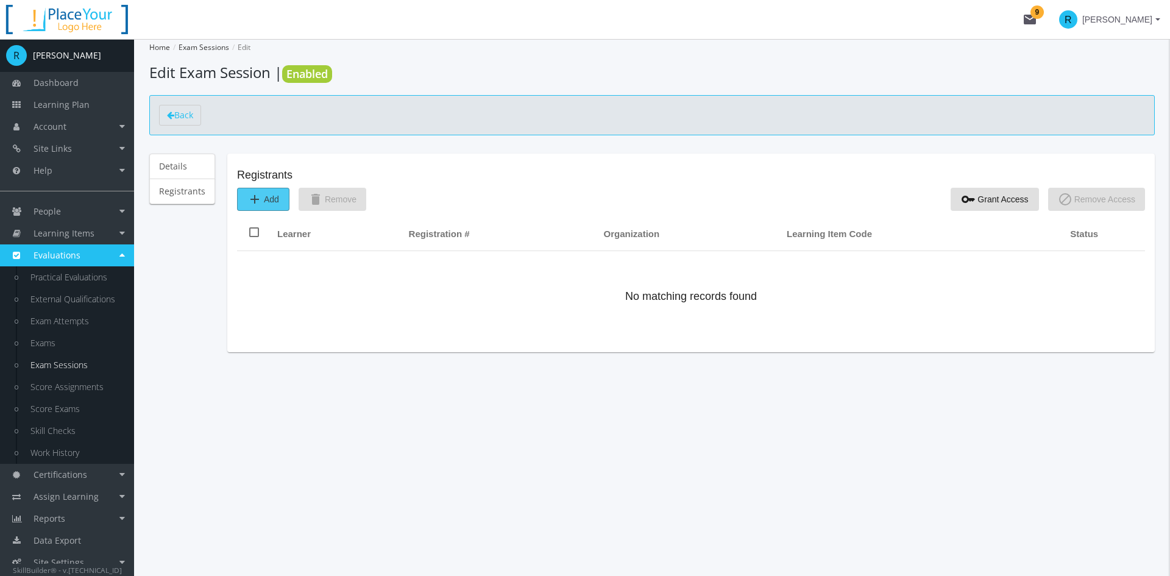
click at [264, 199] on span "add Add" at bounding box center [263, 199] width 32 height 22
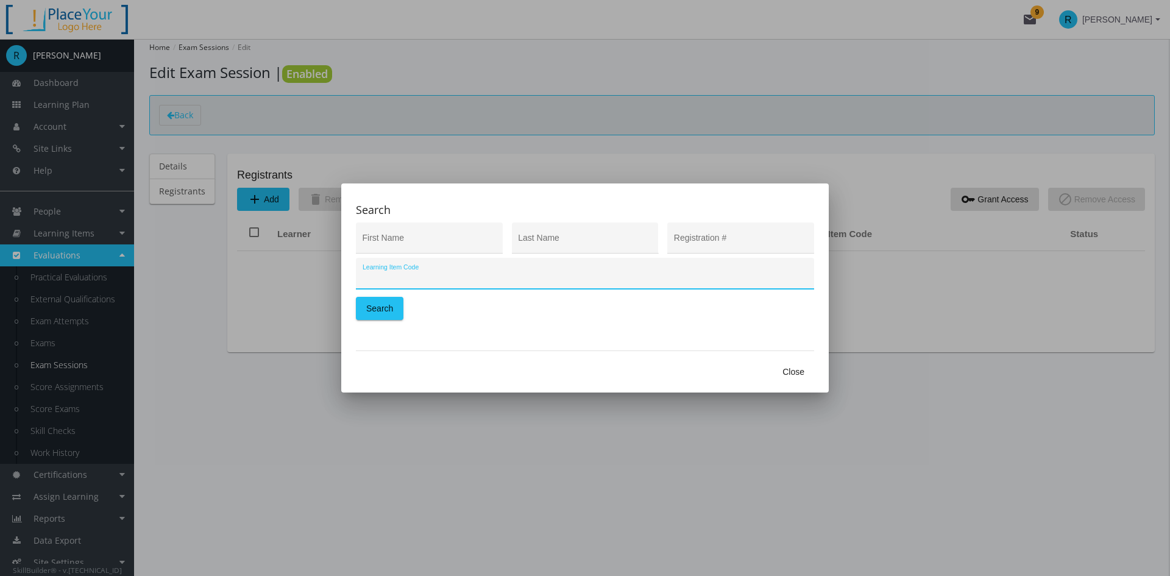
click at [453, 279] on input "Learning Item Code" at bounding box center [584, 278] width 445 height 10
type input "Exam"
click at [394, 301] on button "Search" at bounding box center [380, 308] width 48 height 23
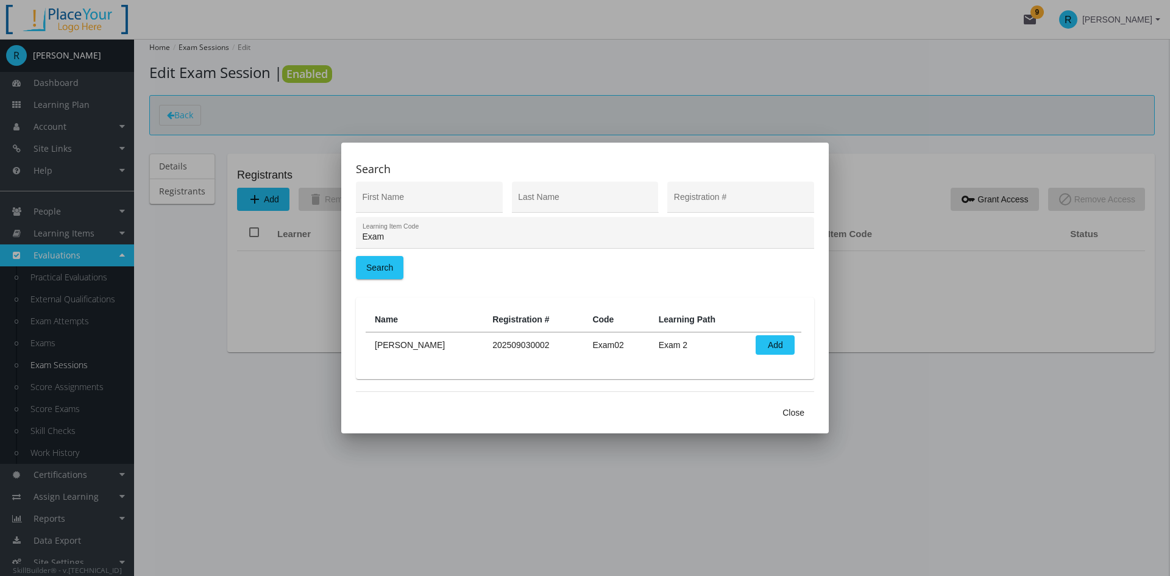
click at [793, 413] on span "Close" at bounding box center [793, 412] width 22 height 22
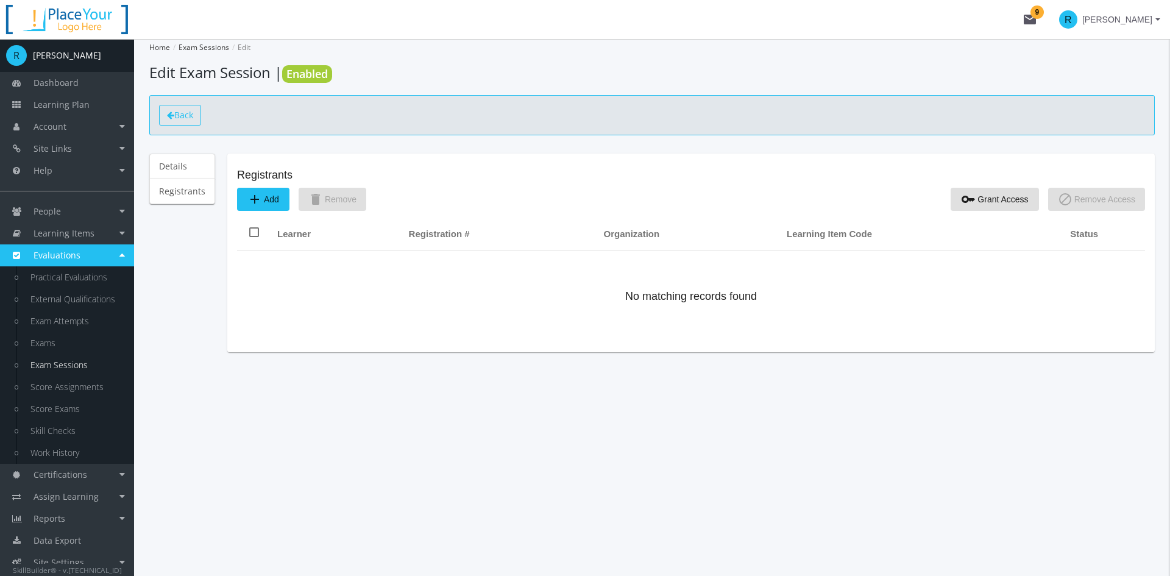
click at [175, 112] on span "Back" at bounding box center [183, 115] width 19 height 12
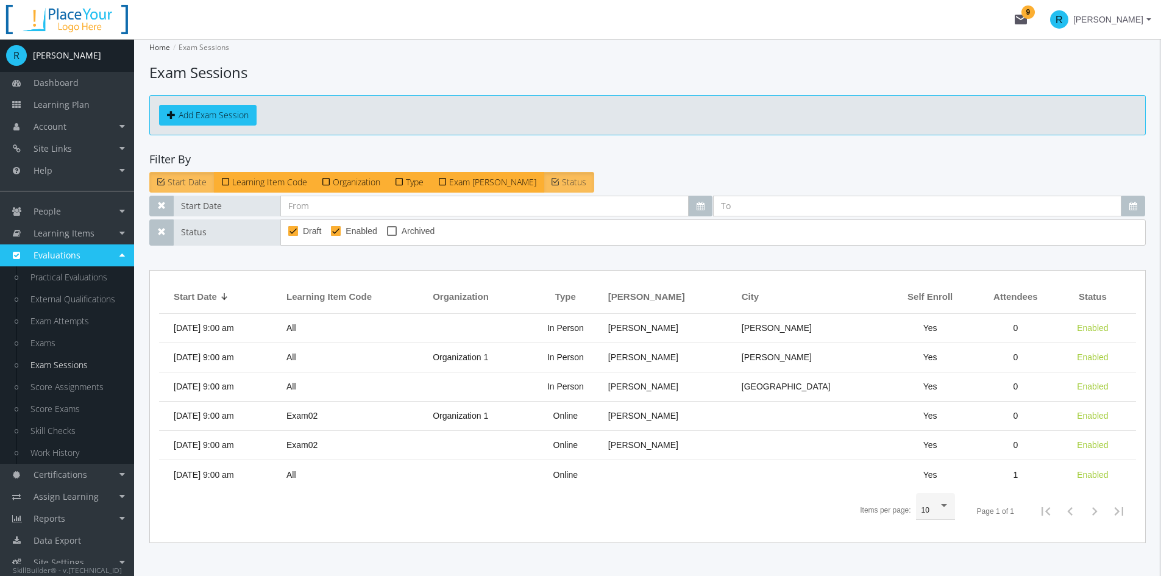
drag, startPoint x: 352, startPoint y: 294, endPoint x: 429, endPoint y: 295, distance: 76.8
click at [426, 295] on th "Learning Item Code" at bounding box center [353, 297] width 146 height 34
click at [372, 296] on span "Learning Item Code" at bounding box center [328, 296] width 85 height 13
drag, startPoint x: 501, startPoint y: 294, endPoint x: 565, endPoint y: 296, distance: 64.0
click at [529, 296] on th "Organization" at bounding box center [477, 297] width 102 height 34
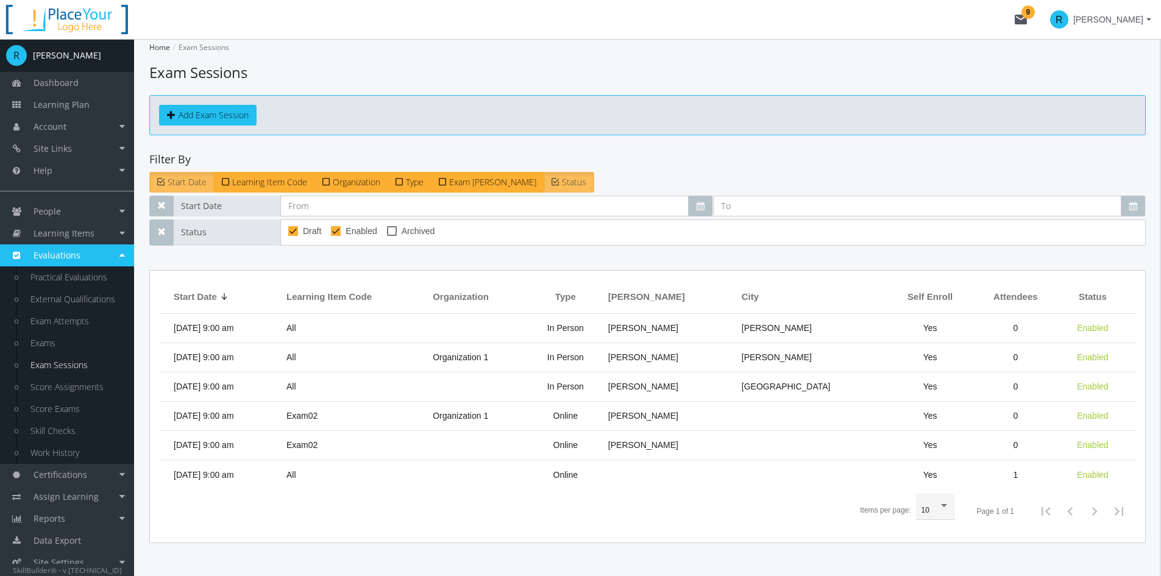
drag, startPoint x: 636, startPoint y: 290, endPoint x: 663, endPoint y: 297, distance: 27.8
click at [596, 297] on div "Type" at bounding box center [565, 296] width 61 height 13
drag, startPoint x: 695, startPoint y: 295, endPoint x: 732, endPoint y: 295, distance: 37.8
click at [729, 295] on div "[PERSON_NAME]" at bounding box center [668, 296] width 121 height 13
drag, startPoint x: 787, startPoint y: 297, endPoint x: 807, endPoint y: 295, distance: 20.7
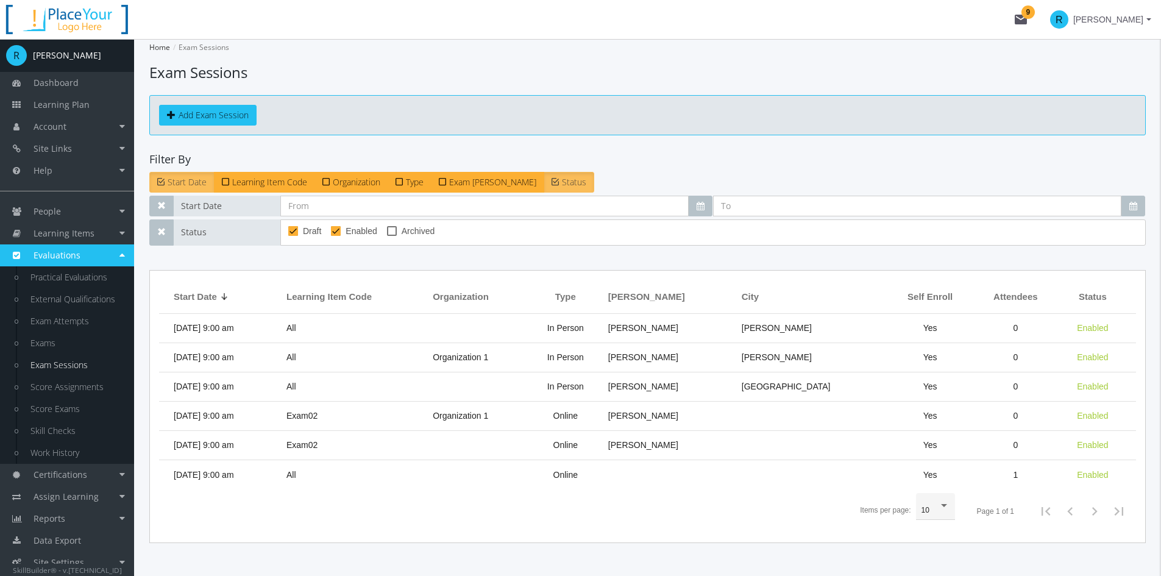
click at [807, 295] on th "City" at bounding box center [811, 297] width 152 height 34
click at [45, 209] on span "People" at bounding box center [47, 211] width 27 height 12
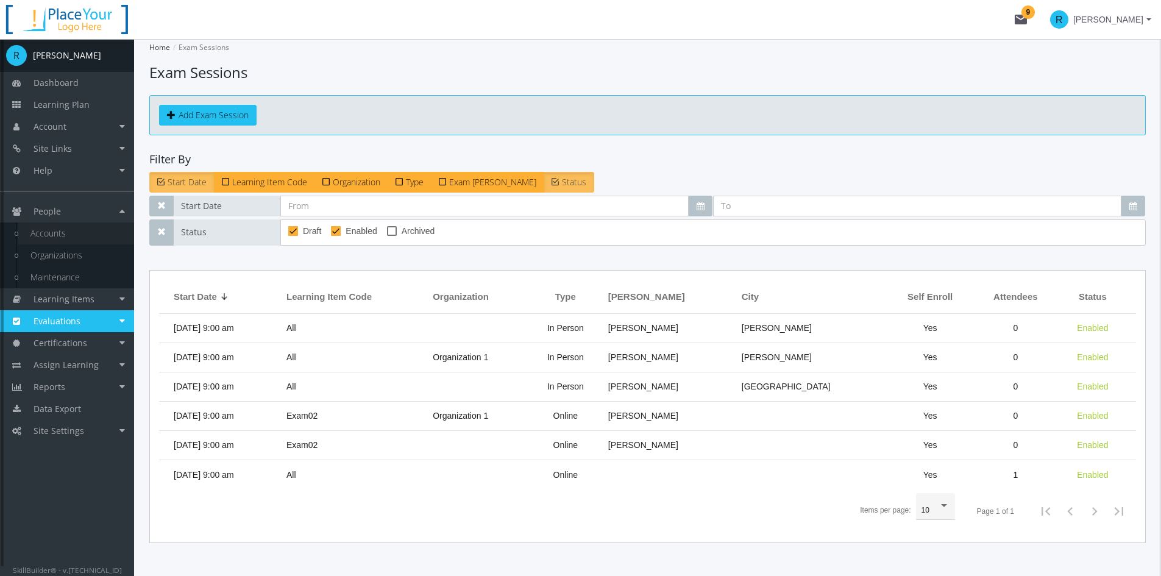
click at [46, 236] on link "Accounts" at bounding box center [76, 233] width 116 height 22
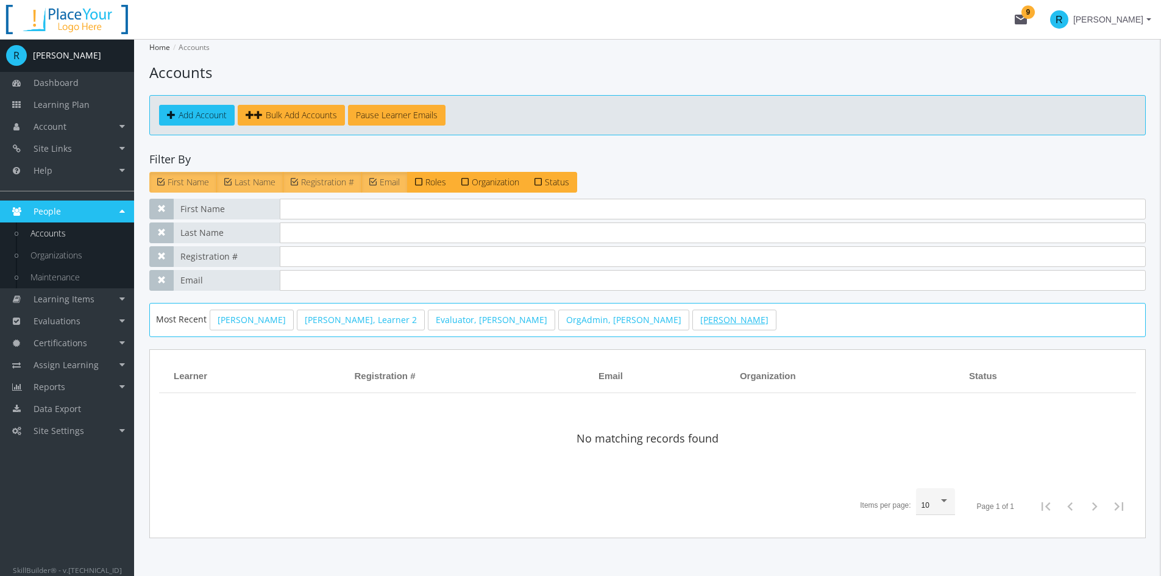
click at [692, 322] on link "[PERSON_NAME]" at bounding box center [734, 319] width 84 height 21
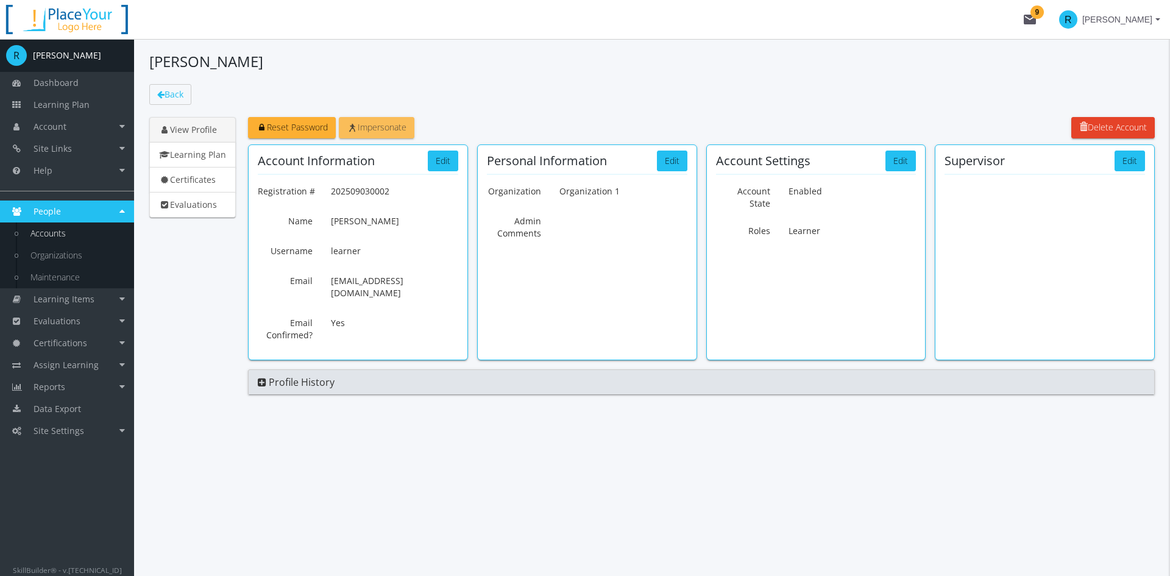
click at [390, 128] on span "Impersonate" at bounding box center [377, 127] width 60 height 12
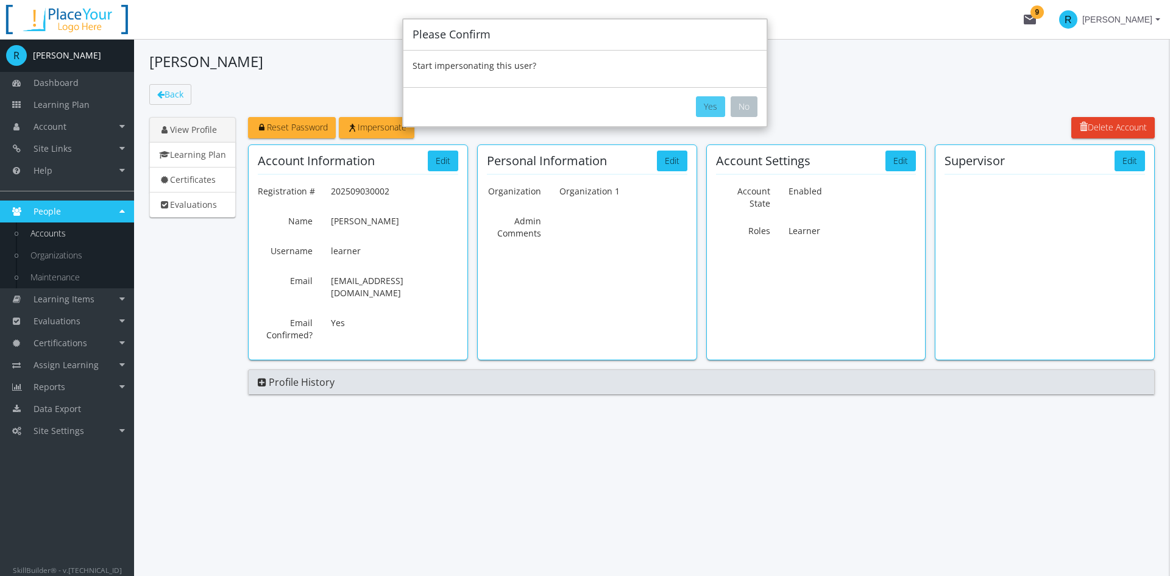
click at [713, 107] on button "Yes" at bounding box center [710, 106] width 29 height 21
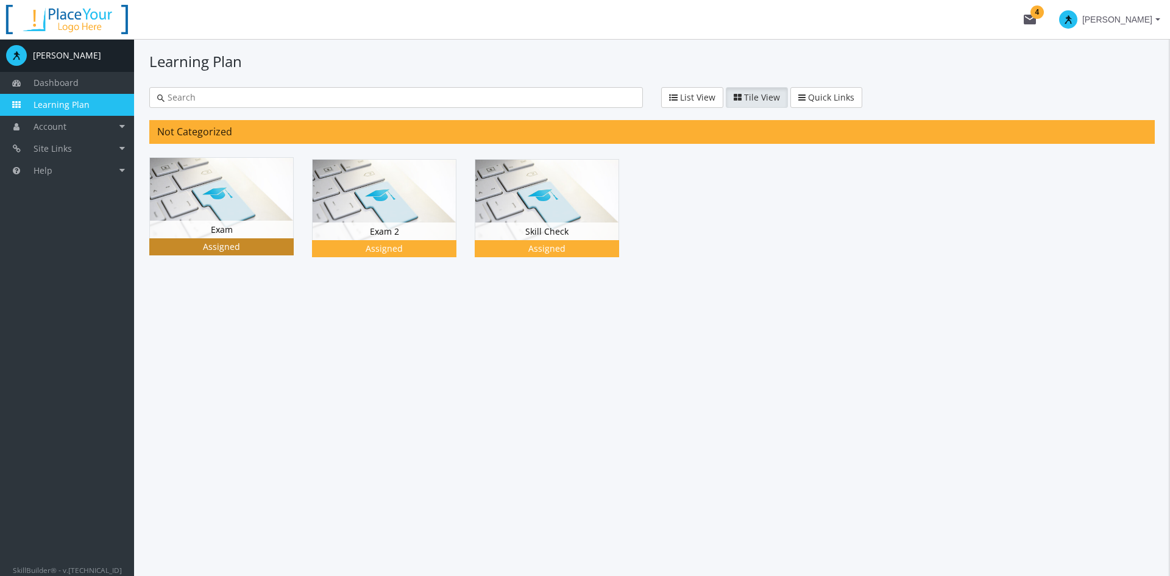
click at [243, 217] on img at bounding box center [221, 198] width 143 height 80
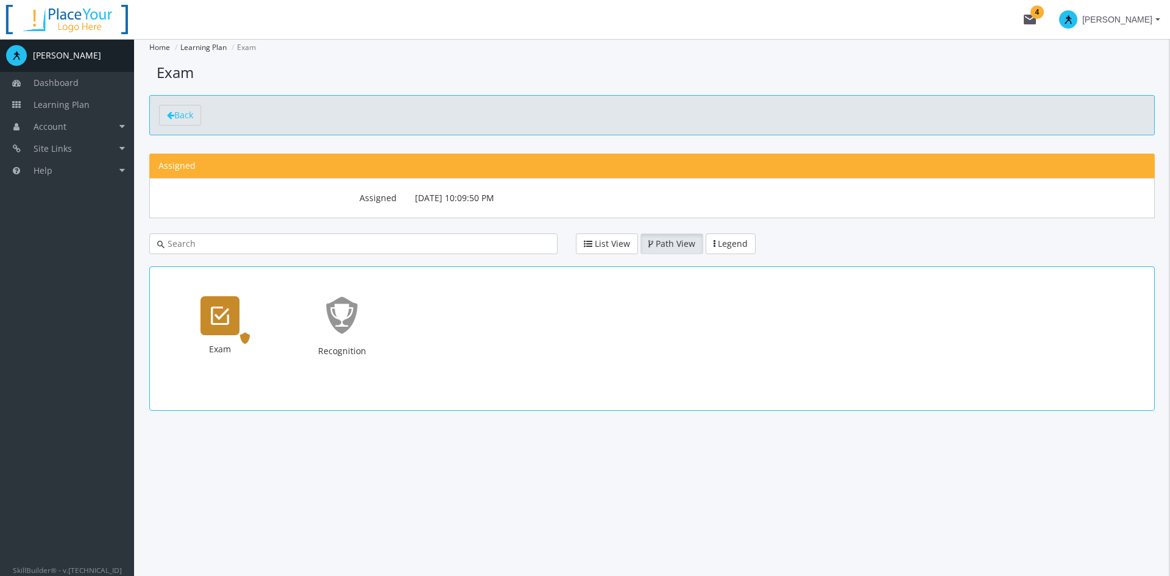
click at [225, 317] on icon "Exam" at bounding box center [220, 315] width 18 height 24
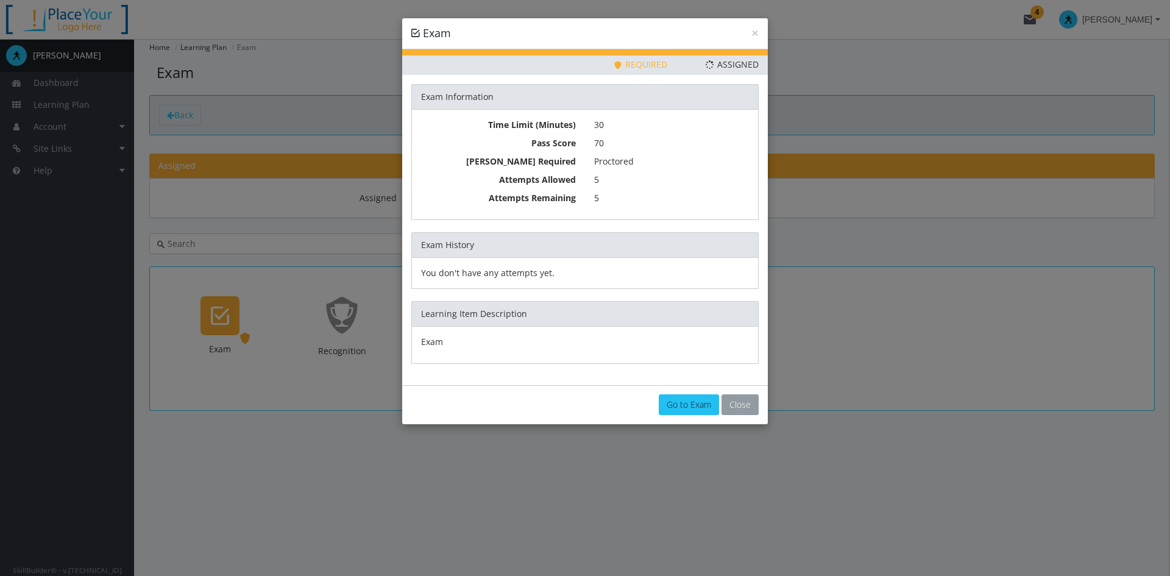
click at [743, 402] on button "Close" at bounding box center [739, 404] width 37 height 21
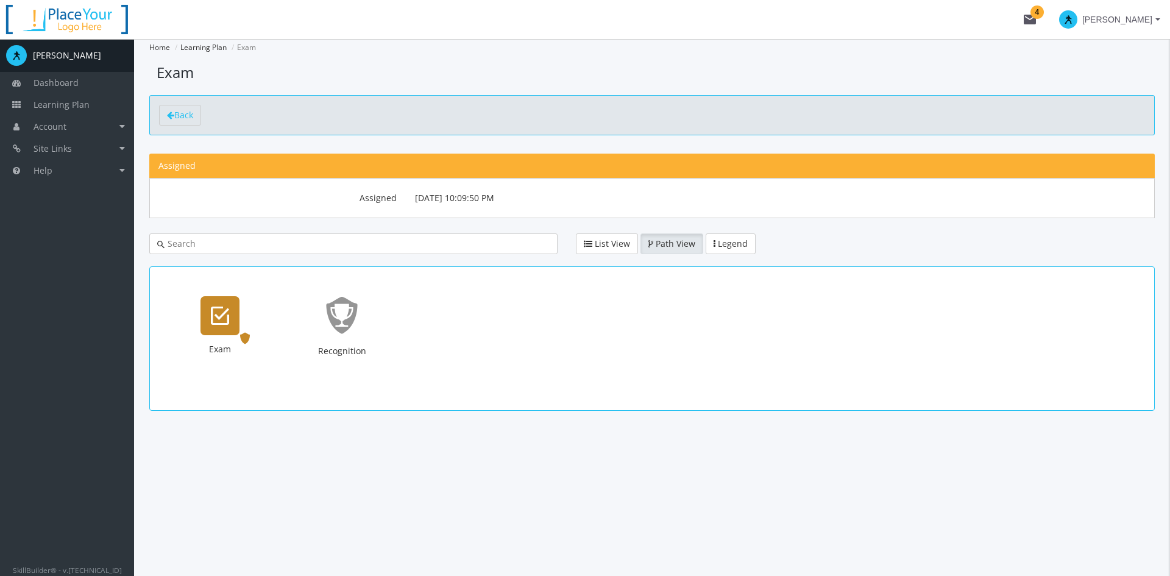
click at [220, 315] on icon "Exam" at bounding box center [220, 315] width 18 height 24
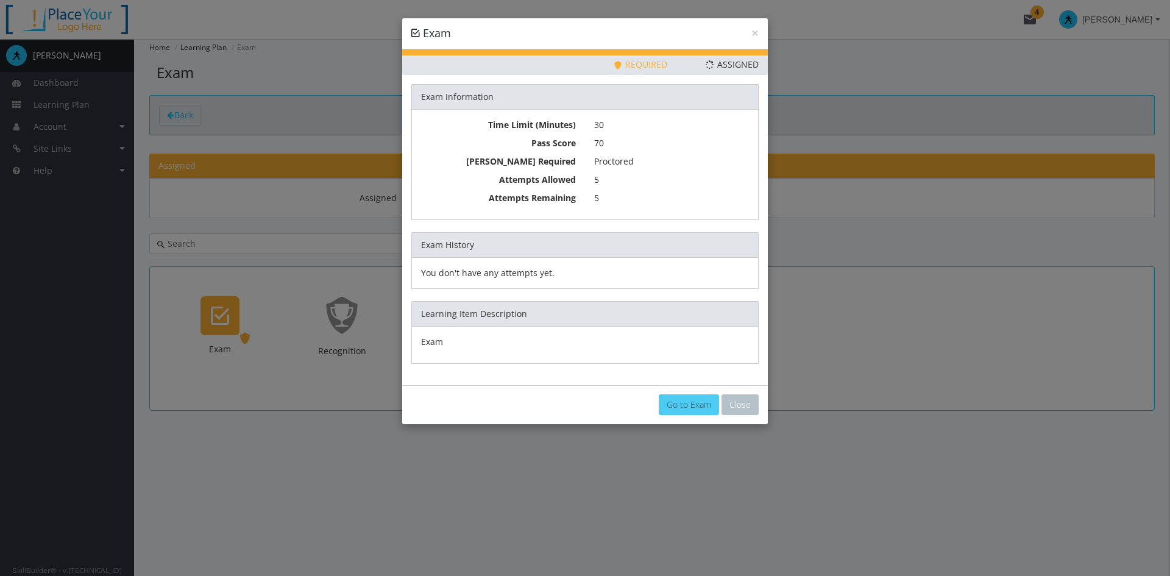
click at [674, 403] on link "Go to Exam" at bounding box center [689, 404] width 60 height 21
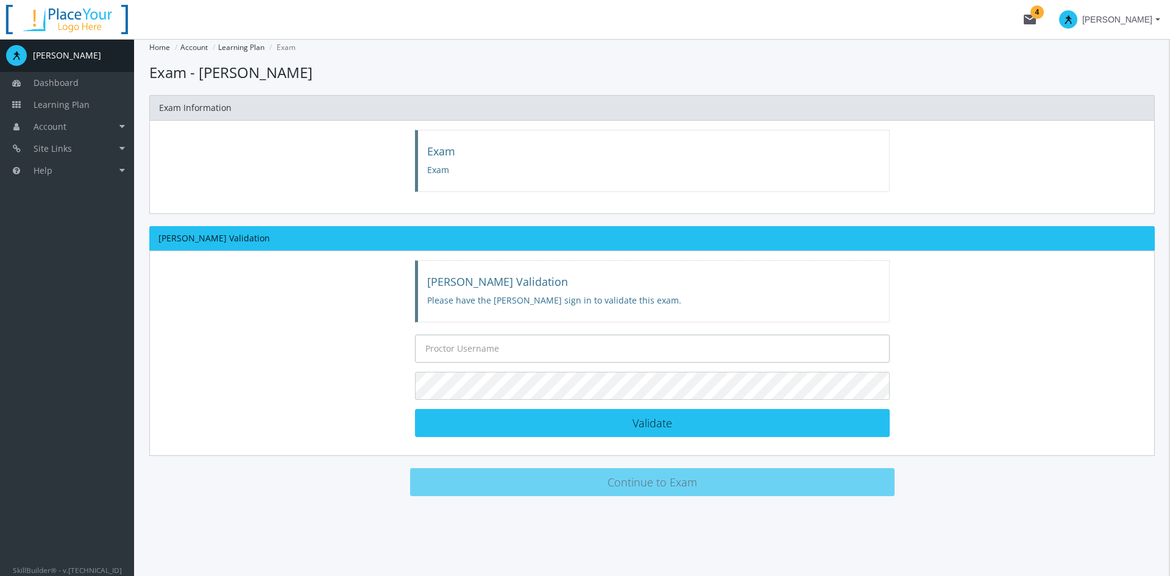
click at [565, 346] on input "text" at bounding box center [652, 348] width 475 height 28
type input "[PERSON_NAME]"
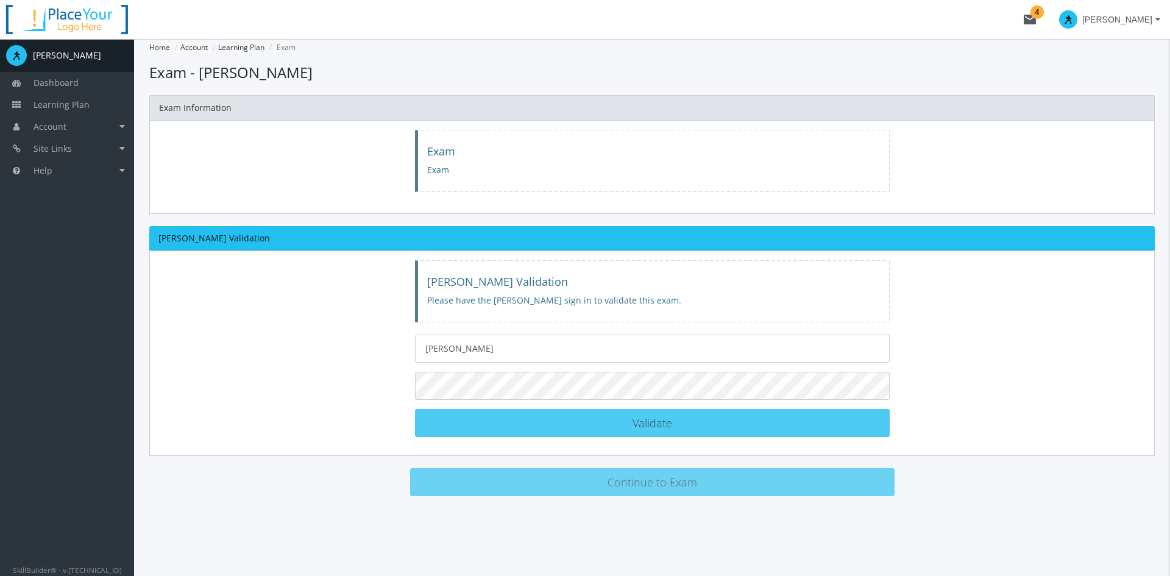
click at [619, 432] on button "Validate [PERSON_NAME] Validated!" at bounding box center [652, 423] width 475 height 28
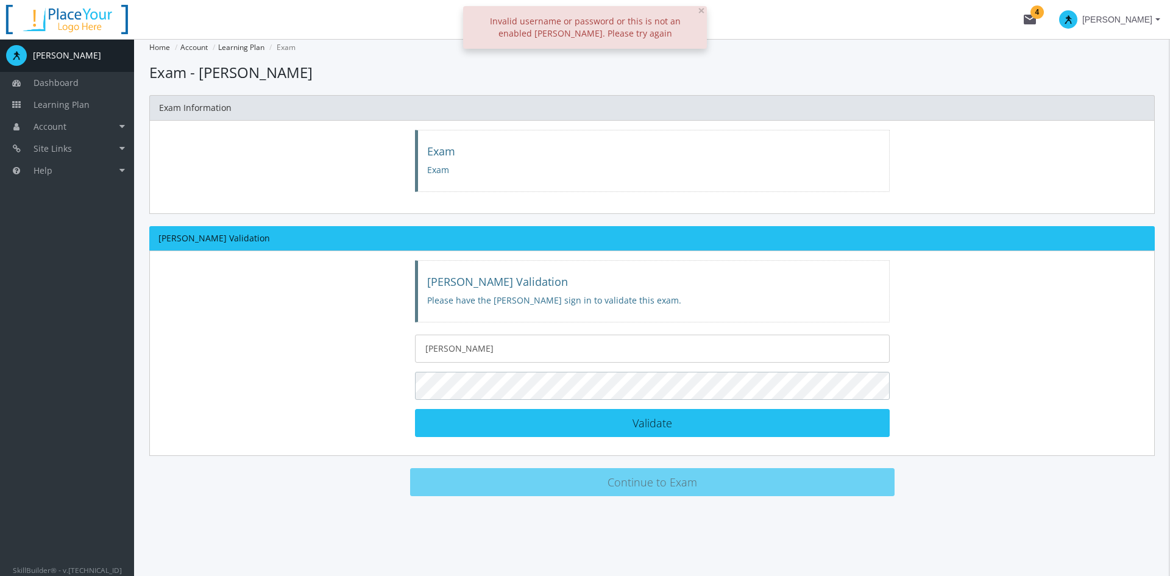
click at [277, 375] on div "[PERSON_NAME] Validation Please have the [PERSON_NAME] sign in to validate this…" at bounding box center [651, 352] width 1005 height 205
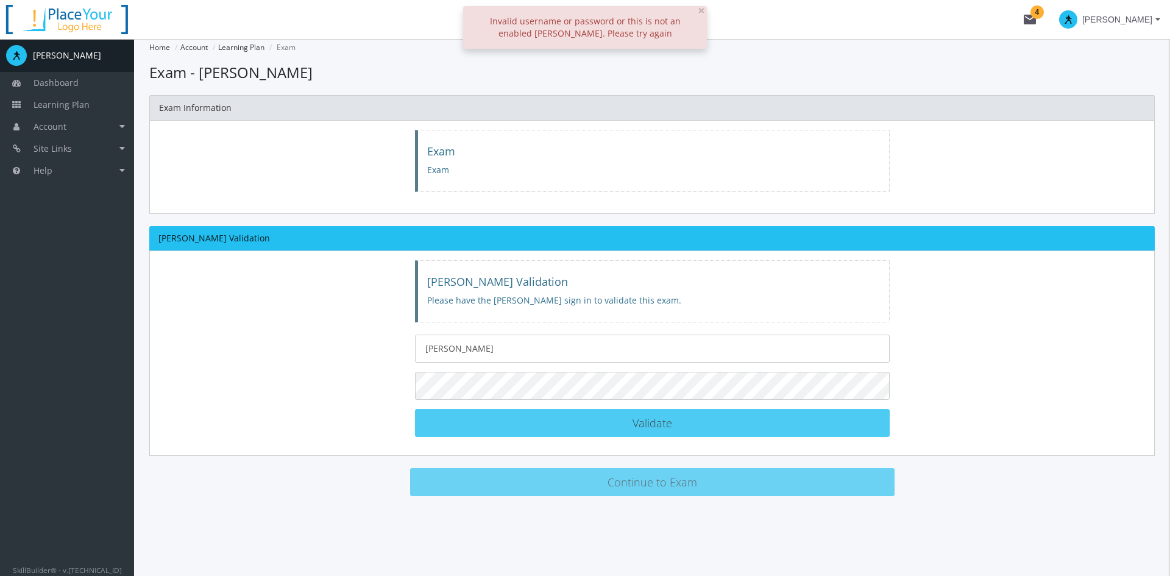
click at [593, 426] on button "Validate [PERSON_NAME] Validated!" at bounding box center [652, 423] width 475 height 28
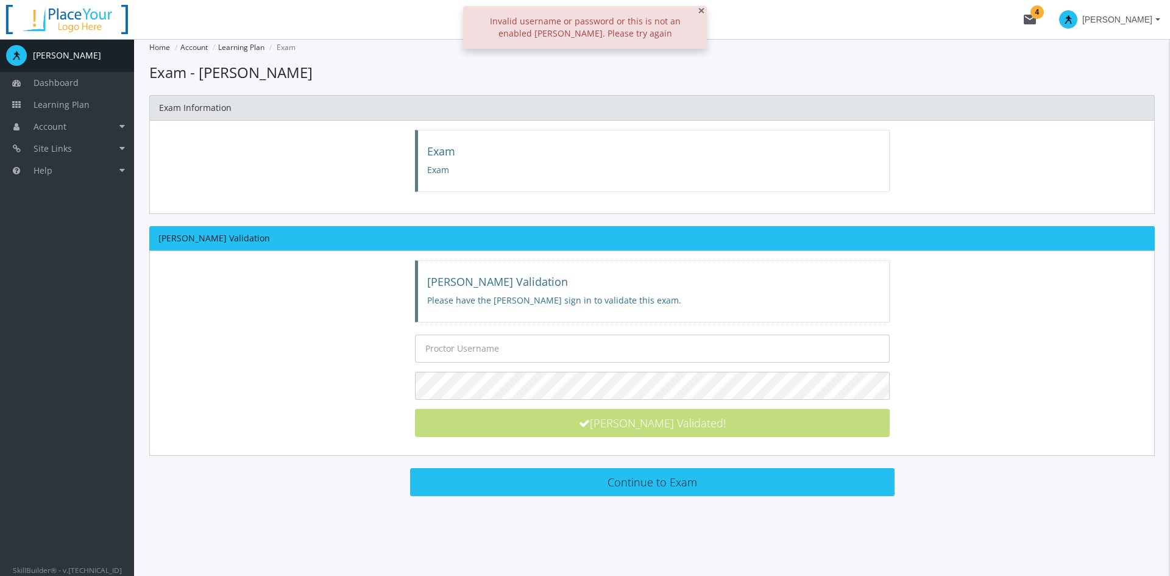
click at [702, 9] on span "×" at bounding box center [701, 10] width 7 height 17
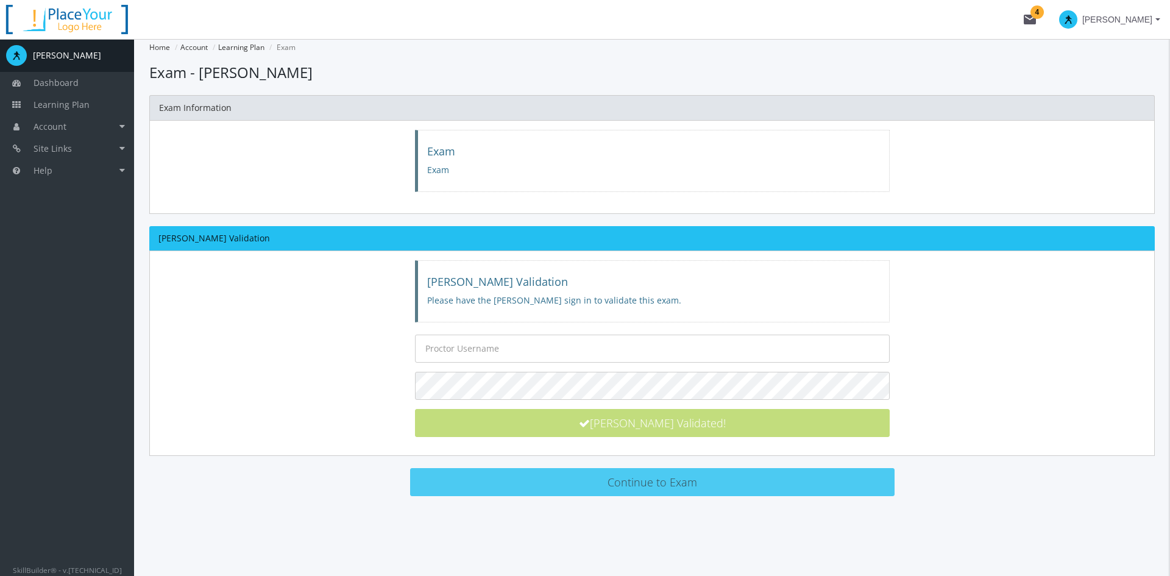
click at [648, 487] on button "Continue to Exam" at bounding box center [652, 482] width 484 height 28
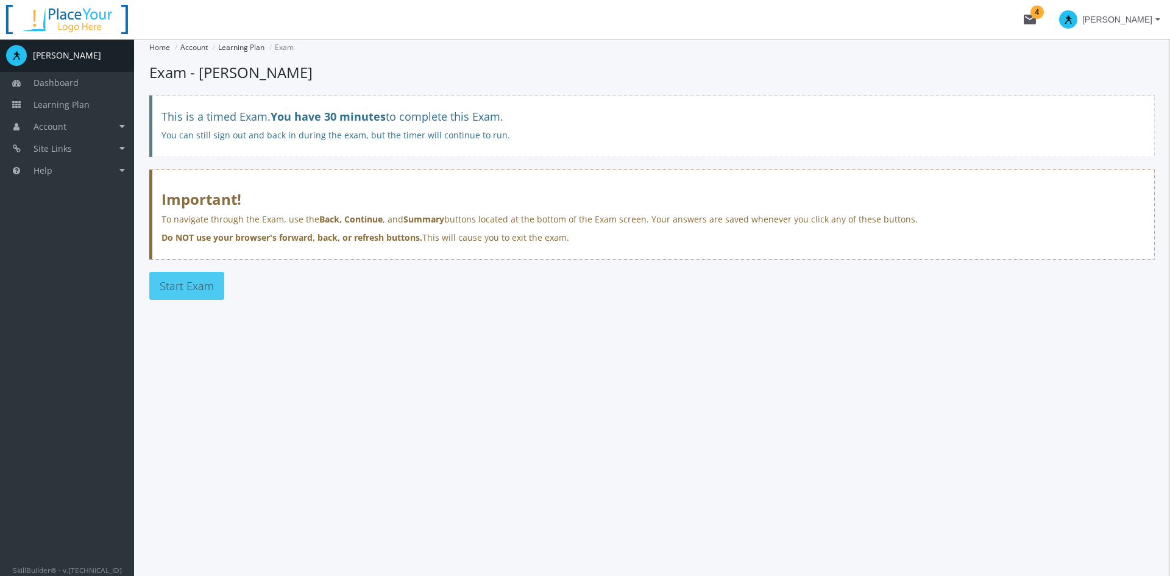
click at [205, 289] on span "Start Exam" at bounding box center [187, 285] width 54 height 15
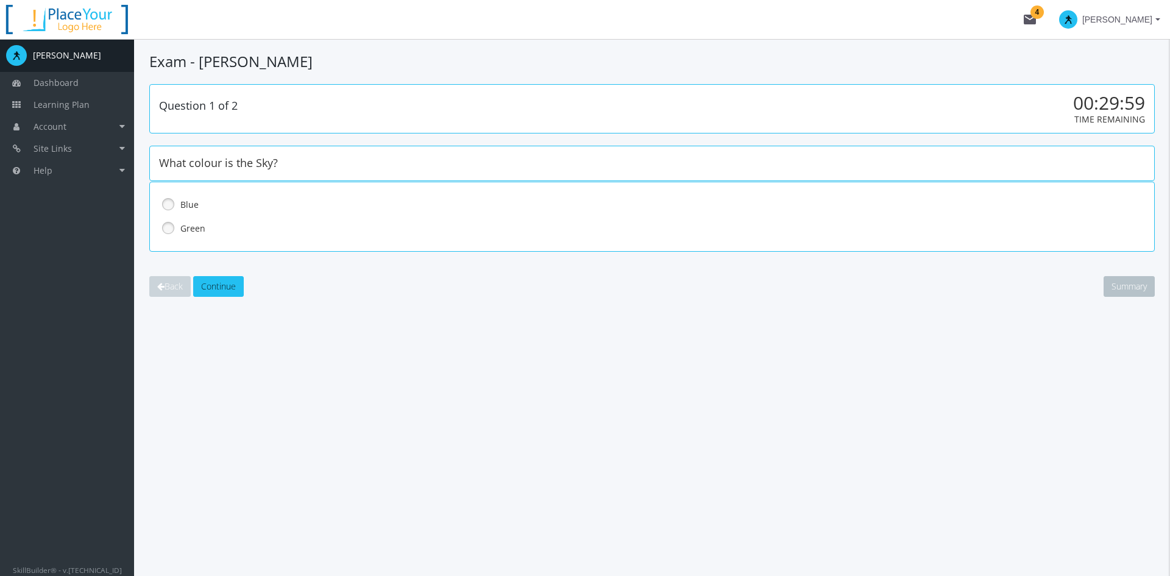
click at [174, 205] on link at bounding box center [168, 204] width 18 height 18
click at [224, 291] on span "Continue" at bounding box center [218, 286] width 35 height 12
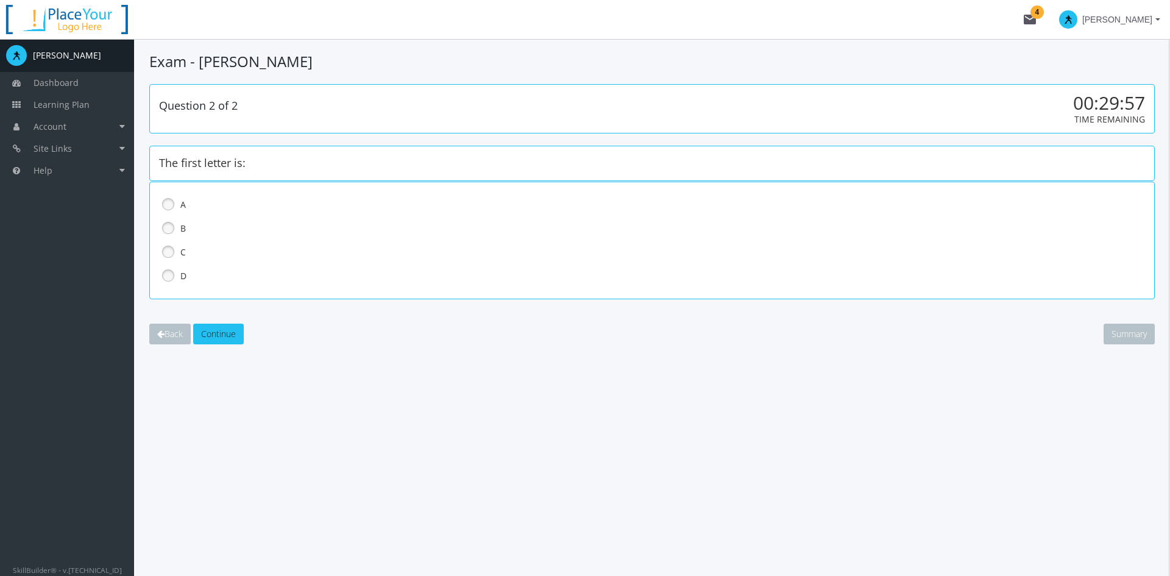
click at [172, 205] on link at bounding box center [168, 204] width 18 height 18
click at [225, 342] on button "Continue" at bounding box center [218, 333] width 51 height 21
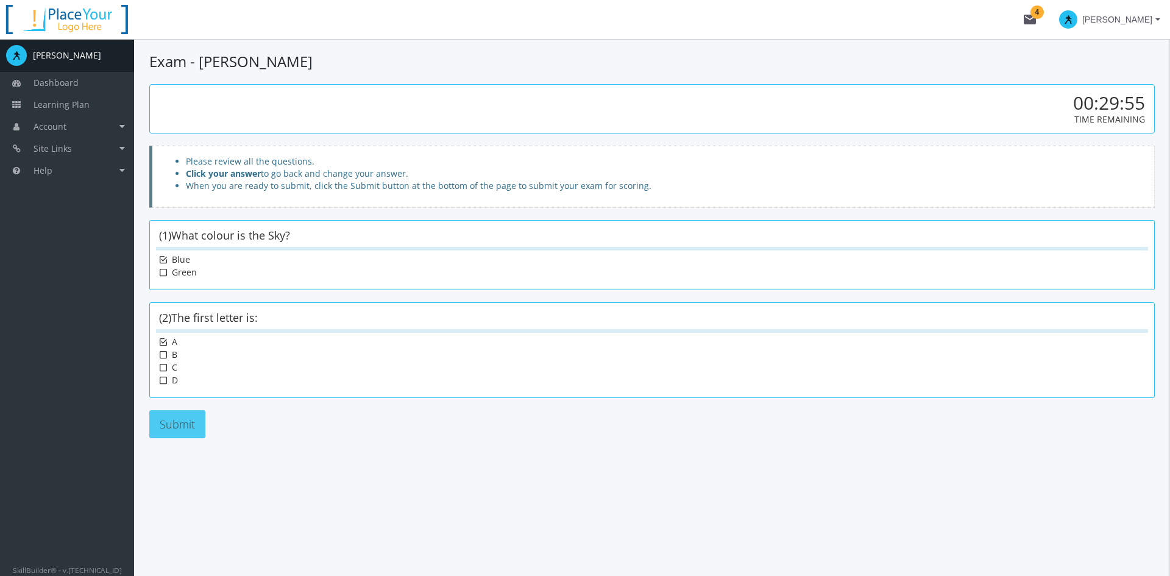
click at [177, 426] on button "Submit" at bounding box center [177, 424] width 56 height 28
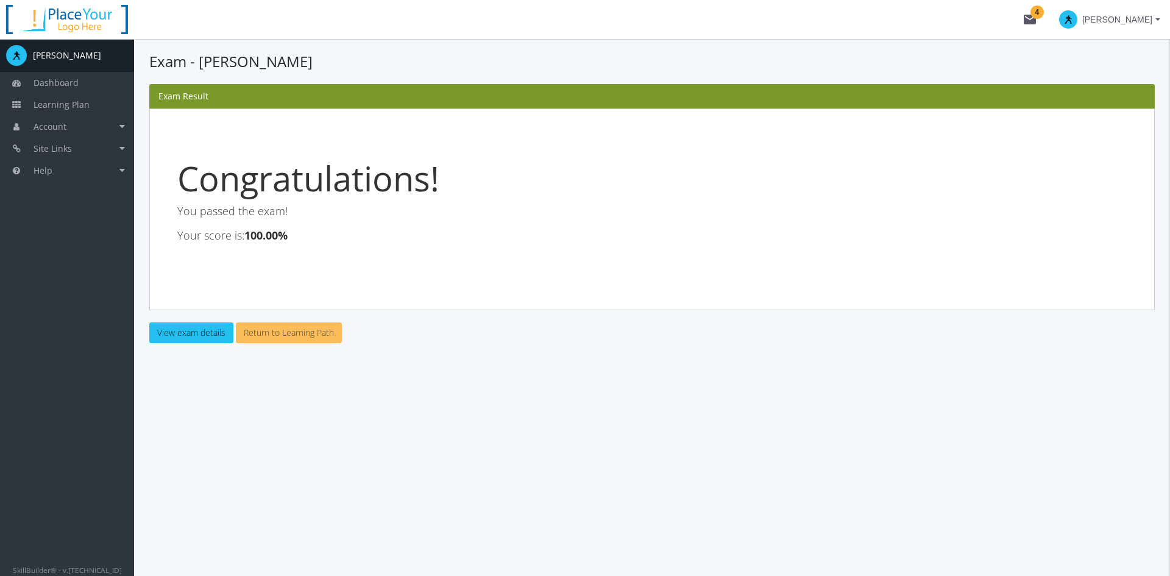
click at [299, 331] on link "Return to Learning Path" at bounding box center [289, 332] width 106 height 21
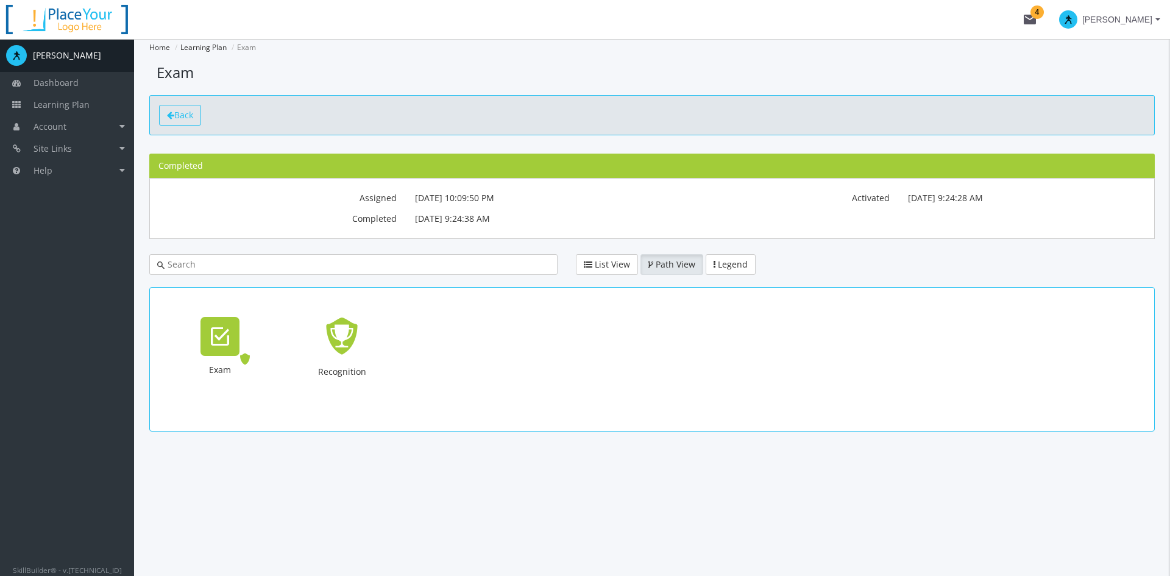
click at [176, 113] on span "Back" at bounding box center [183, 115] width 19 height 12
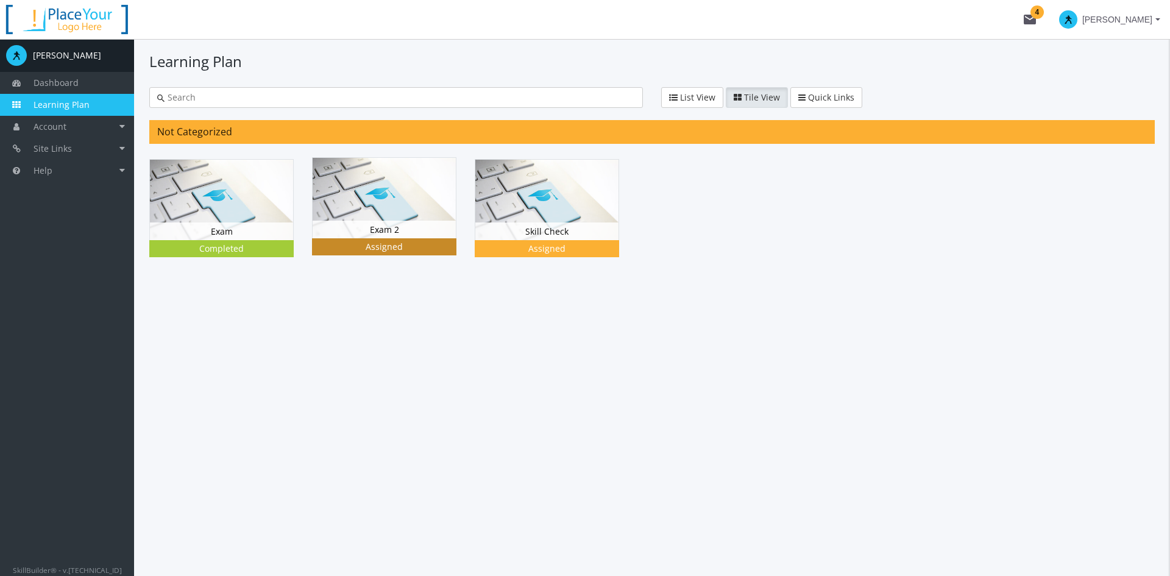
click at [372, 210] on img at bounding box center [384, 198] width 143 height 80
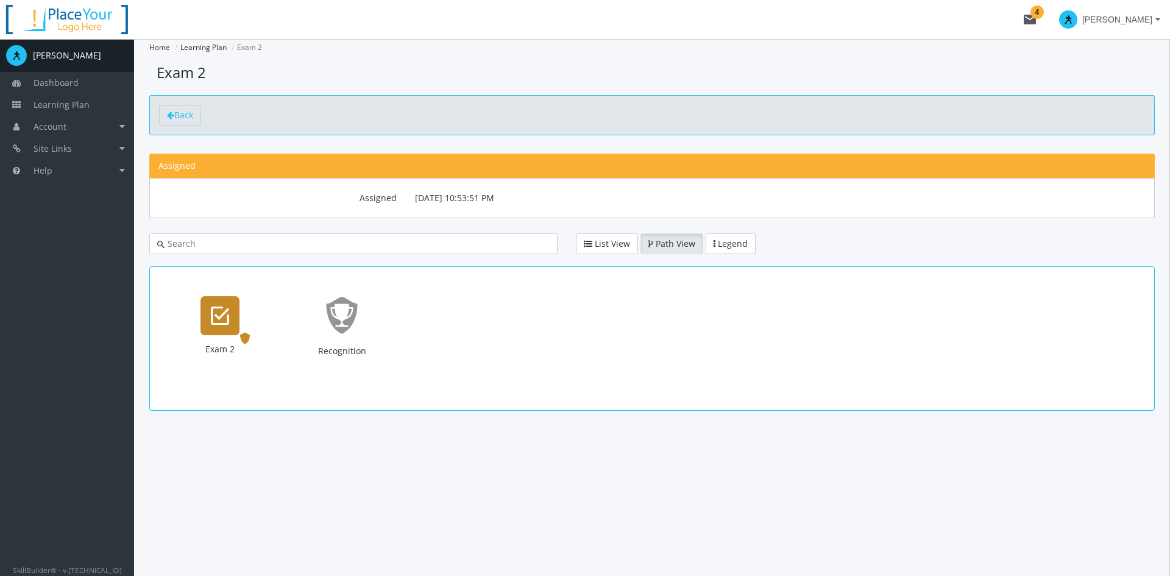
click at [214, 310] on icon "Exam 2" at bounding box center [220, 315] width 18 height 24
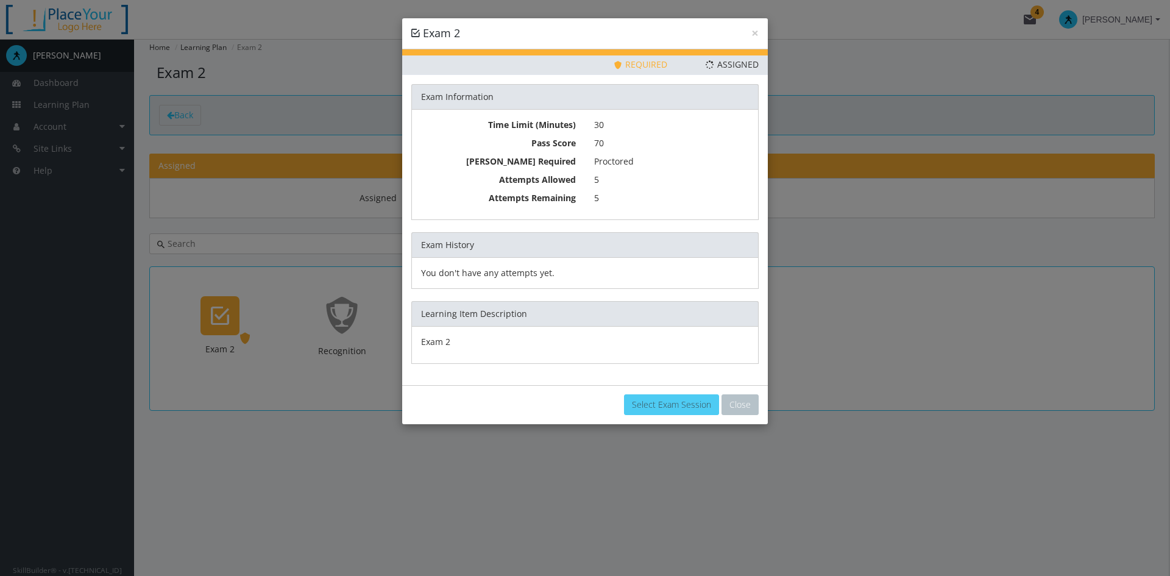
click at [674, 406] on link "Select Exam Session" at bounding box center [671, 404] width 95 height 21
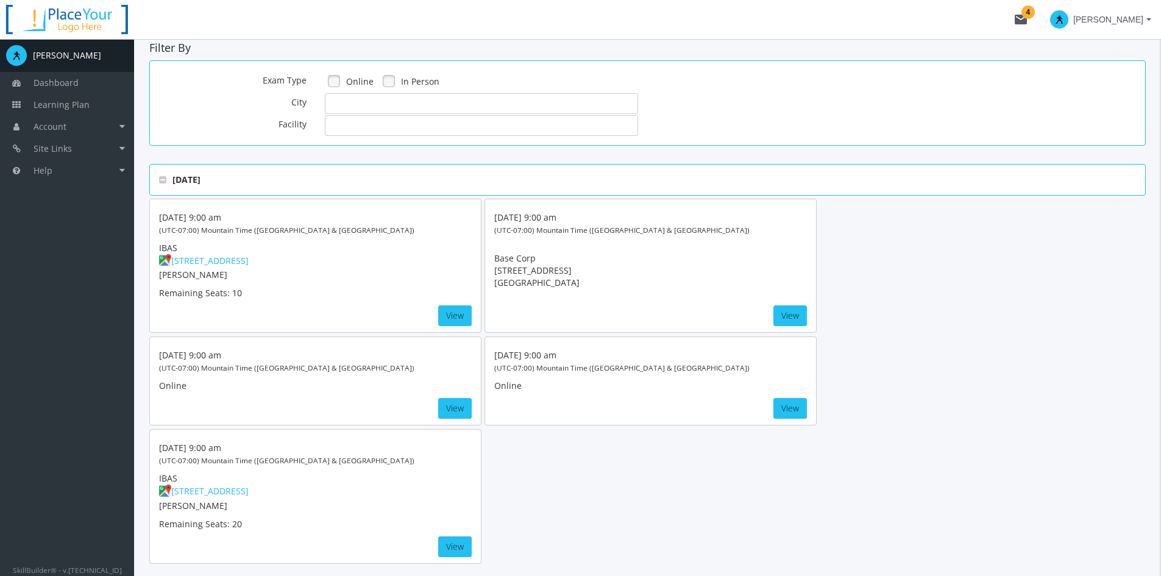
scroll to position [122, 0]
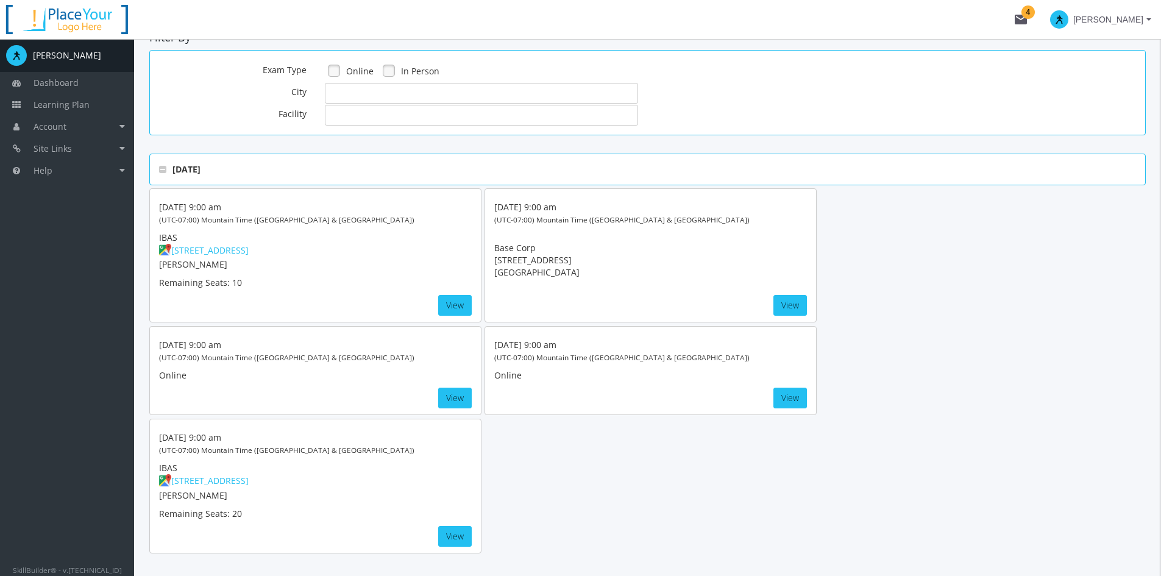
drag, startPoint x: 160, startPoint y: 205, endPoint x: 311, endPoint y: 311, distance: 184.2
click at [311, 311] on div "[DATE] 9:00 am (UTC-07:00) Mountain Time ([GEOGRAPHIC_DATA] & [GEOGRAPHIC_DATA]…" at bounding box center [315, 255] width 332 height 134
click at [303, 280] on p "Remaining Seats : 10" at bounding box center [263, 283] width 208 height 12
drag, startPoint x: 498, startPoint y: 205, endPoint x: 581, endPoint y: 288, distance: 116.7
click at [581, 288] on div "[DATE] 9:00 am (UTC-07:00) Mountain Time ([GEOGRAPHIC_DATA] & [GEOGRAPHIC_DATA]…" at bounding box center [650, 255] width 332 height 134
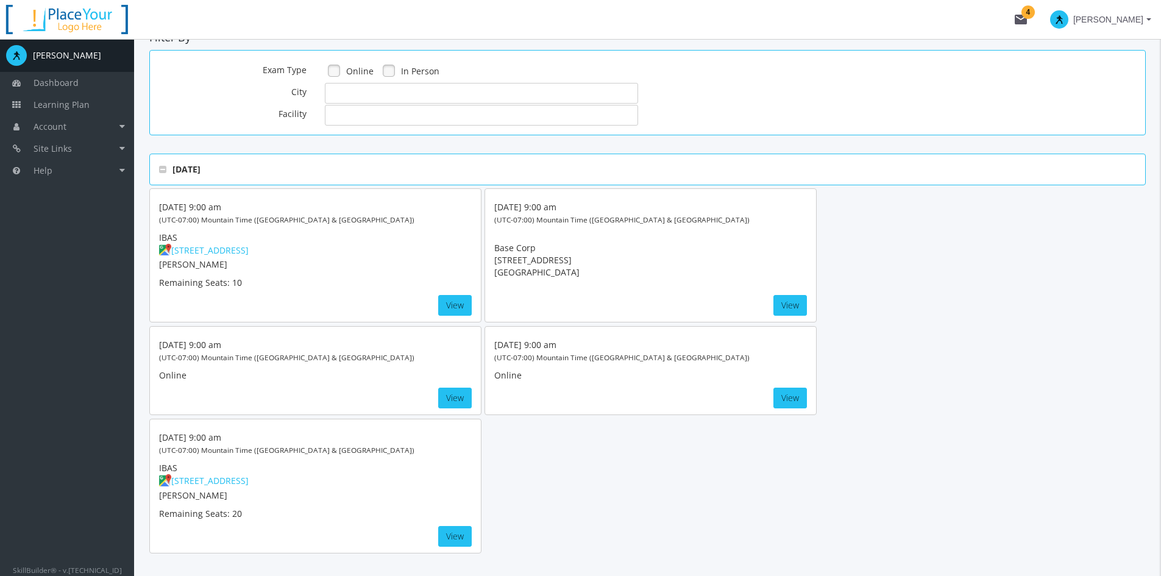
click at [579, 284] on div "[DATE] 9:00 am (UTC-07:00) Mountain Time ([GEOGRAPHIC_DATA] & [GEOGRAPHIC_DATA]…" at bounding box center [650, 255] width 332 height 134
drag, startPoint x: 163, startPoint y: 440, endPoint x: 244, endPoint y: 530, distance: 121.6
click at [244, 530] on div "[DATE] 9:00 am (UTC-07:00) Mountain Time ([GEOGRAPHIC_DATA] & [GEOGRAPHIC_DATA]…" at bounding box center [315, 486] width 332 height 134
click at [250, 512] on p "Remaining Seats : 20" at bounding box center [263, 513] width 208 height 12
click at [391, 74] on link at bounding box center [389, 71] width 18 height 18
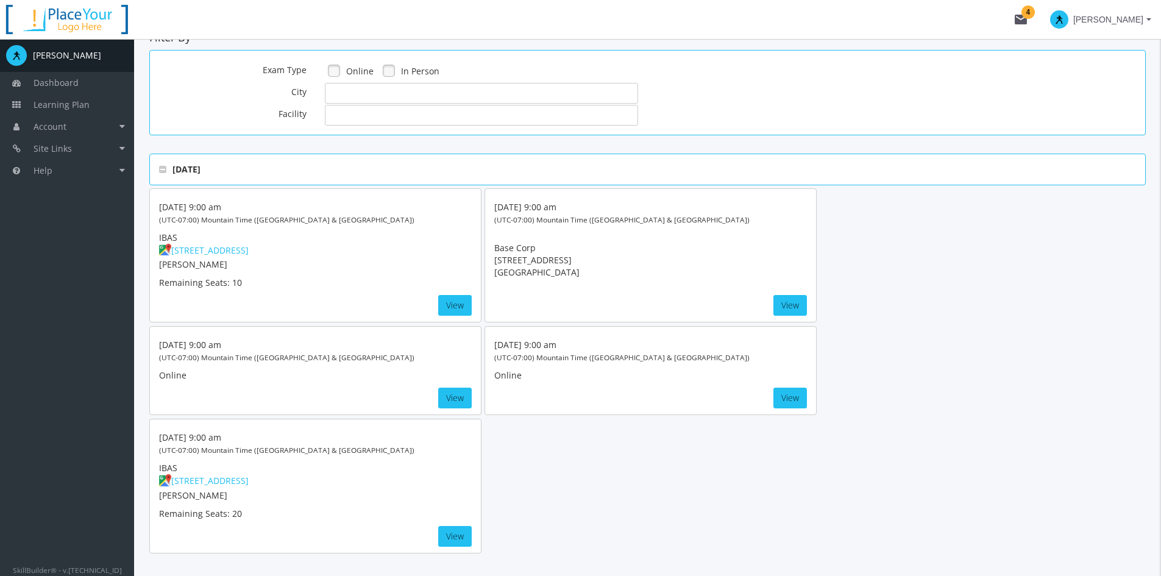
scroll to position [71, 0]
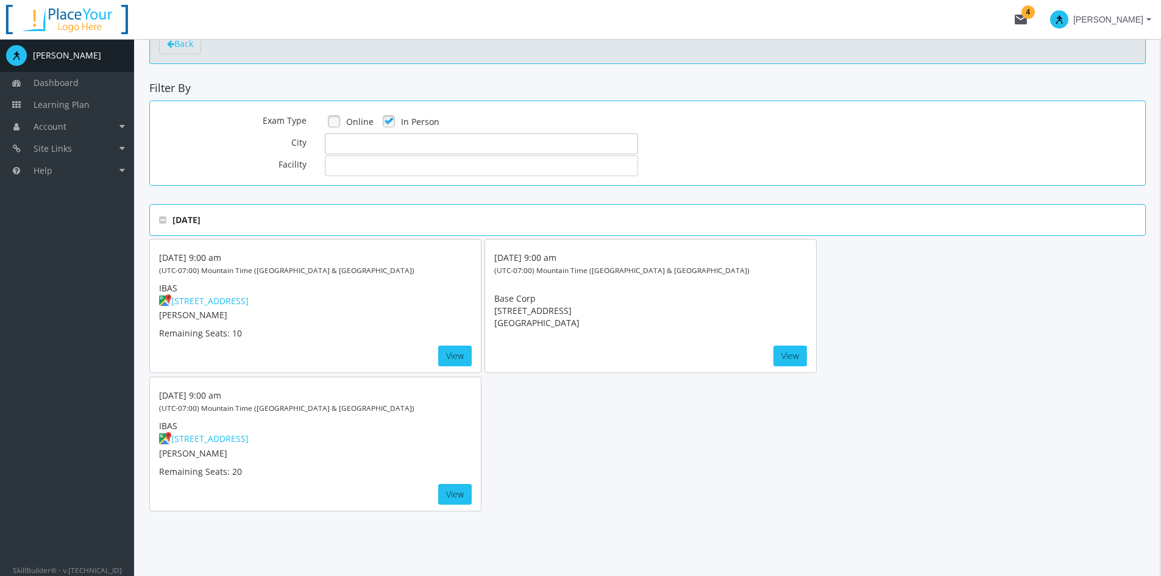
click at [376, 142] on input "text" at bounding box center [481, 143] width 313 height 21
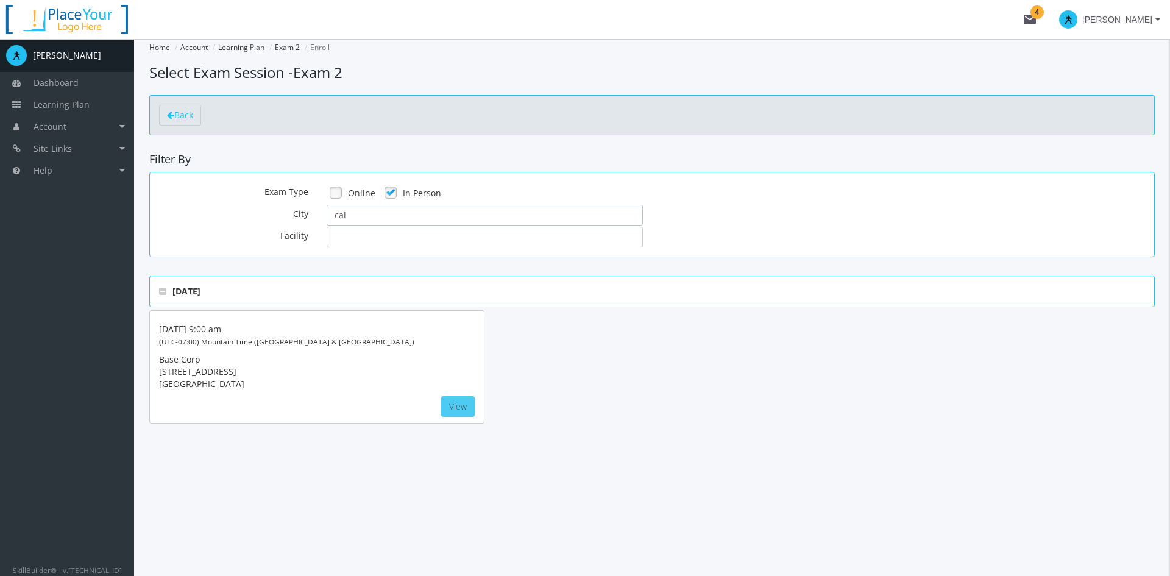
type input "cal"
click at [469, 405] on button "View" at bounding box center [458, 406] width 34 height 21
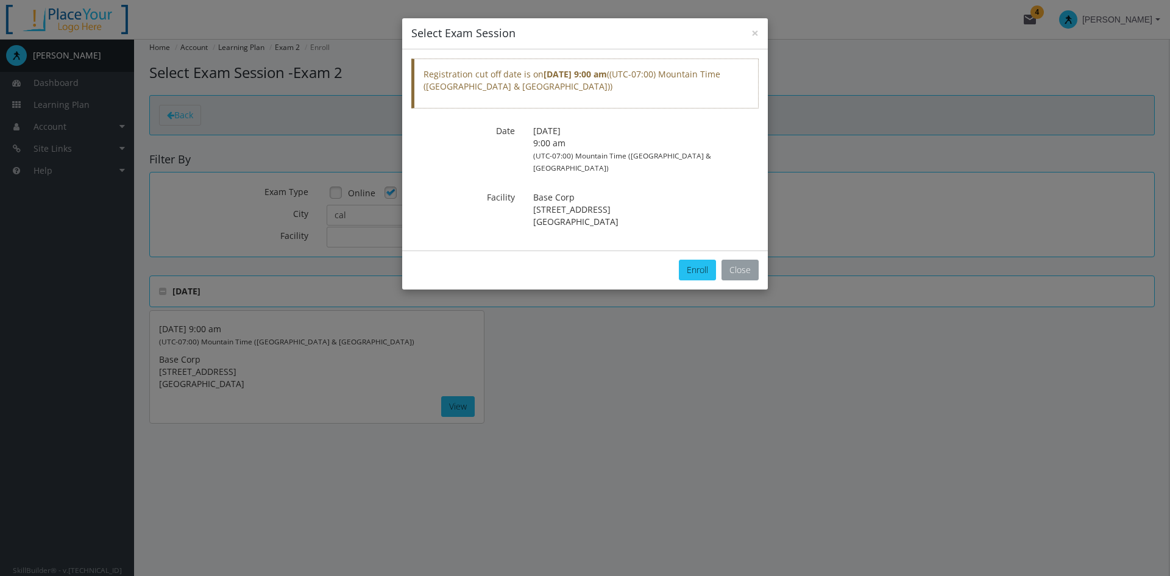
click at [742, 261] on button "Close" at bounding box center [739, 270] width 37 height 21
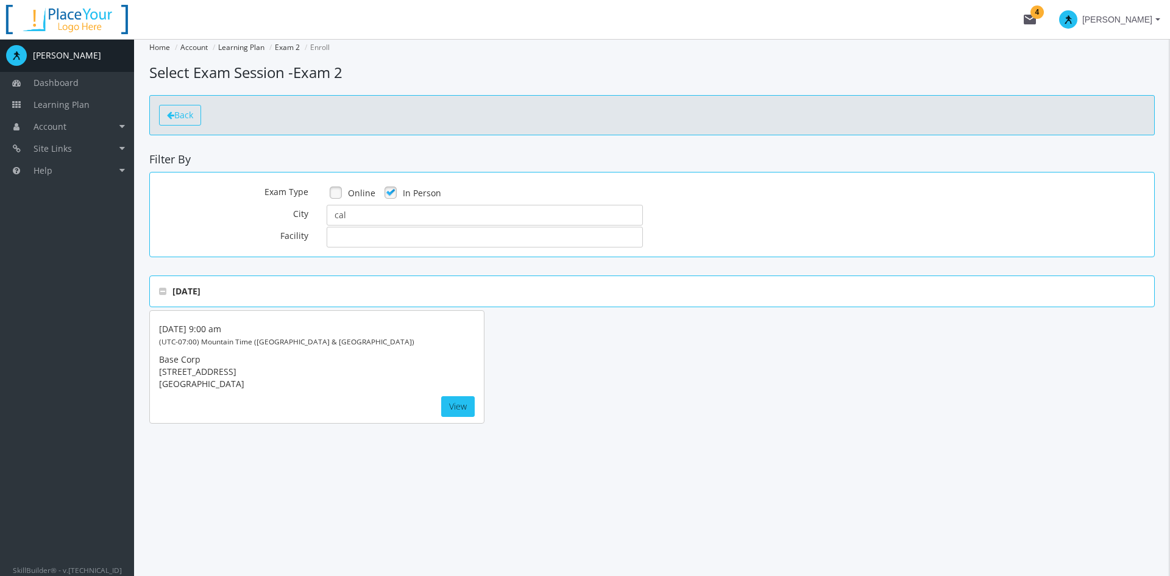
click at [186, 120] on span "Back" at bounding box center [183, 115] width 19 height 12
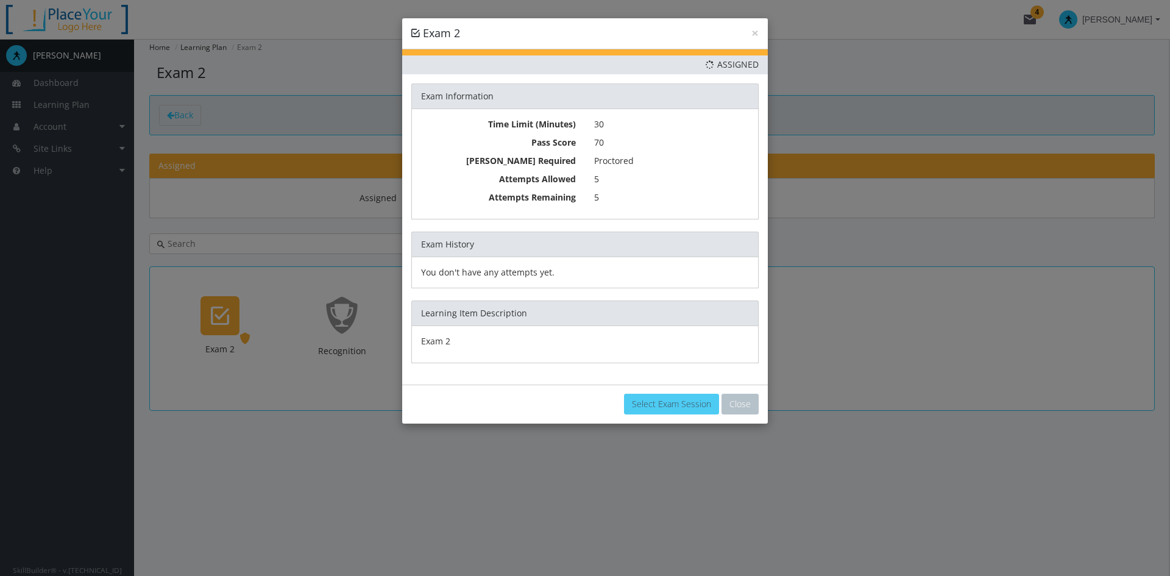
click at [673, 404] on link "Select Exam Session" at bounding box center [671, 404] width 95 height 21
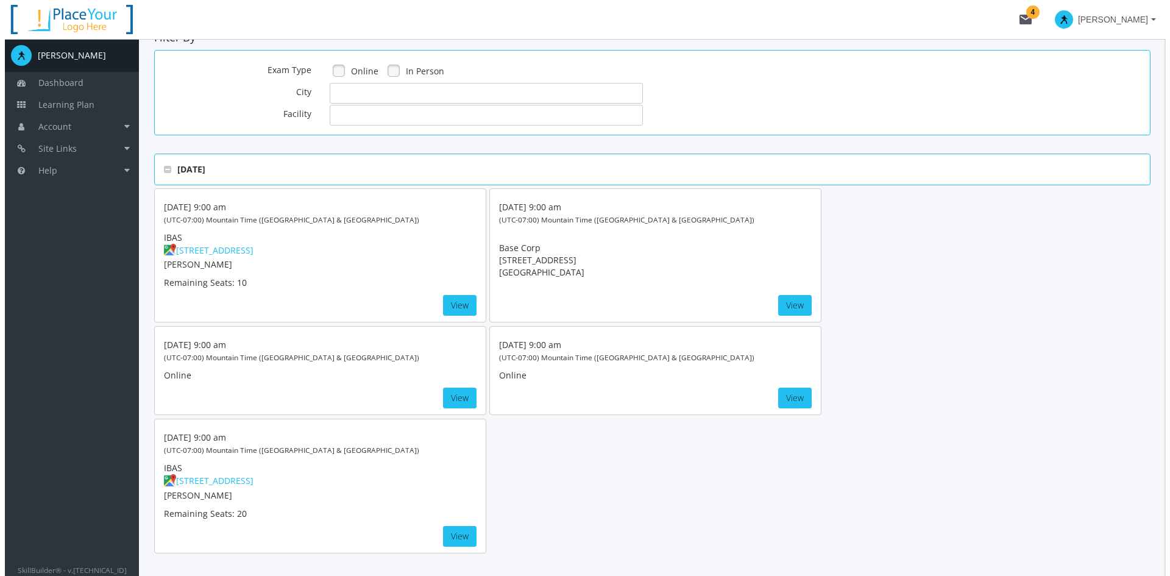
scroll to position [164, 0]
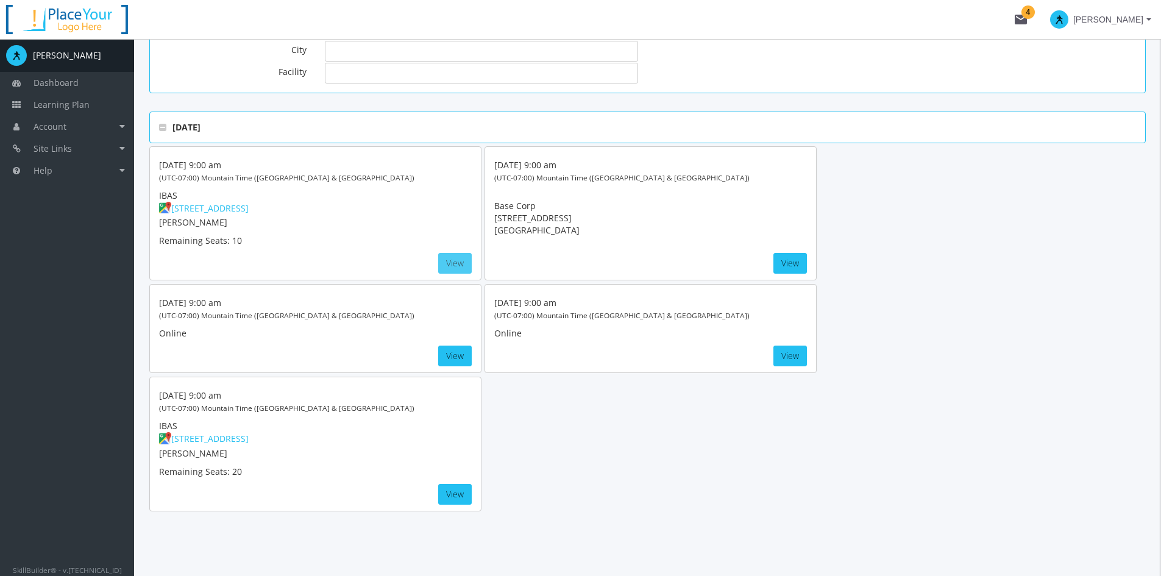
click at [450, 258] on button "View" at bounding box center [455, 263] width 34 height 21
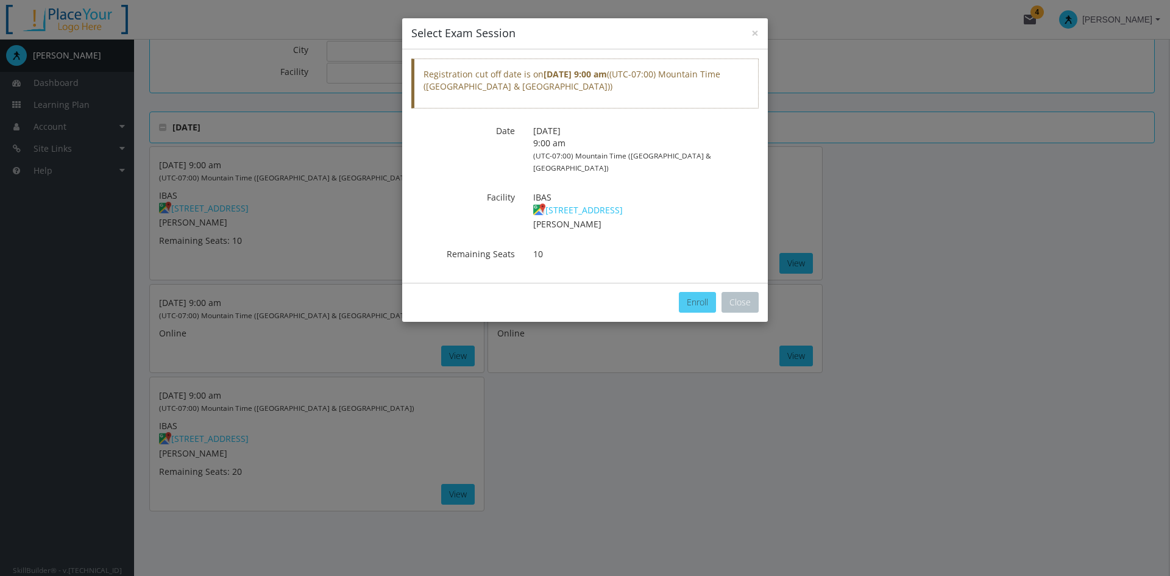
click at [685, 292] on button "Enroll" at bounding box center [697, 302] width 37 height 21
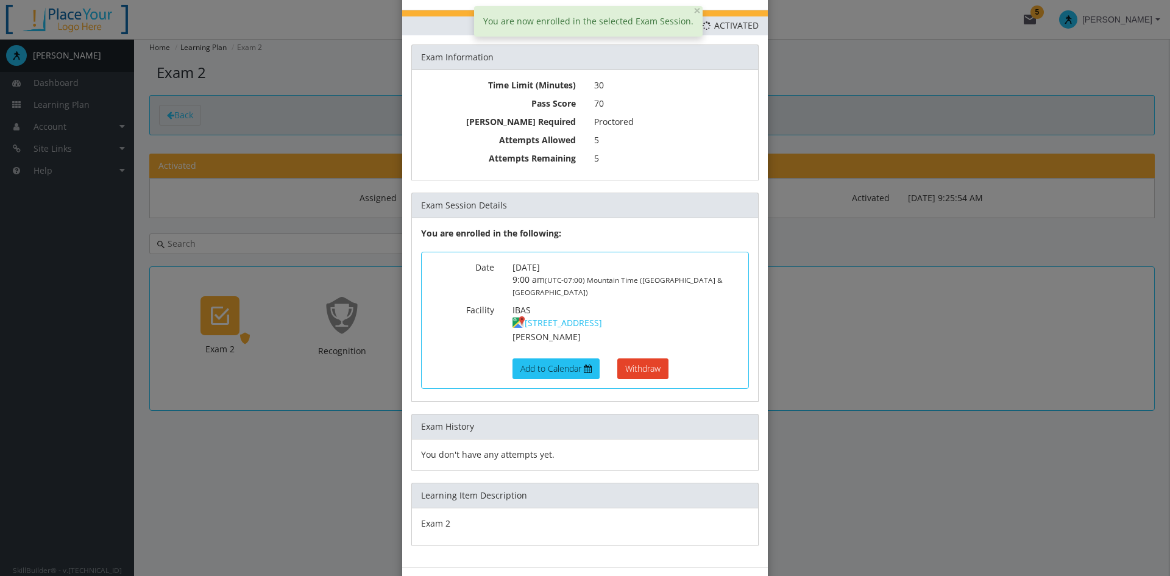
scroll to position [61, 0]
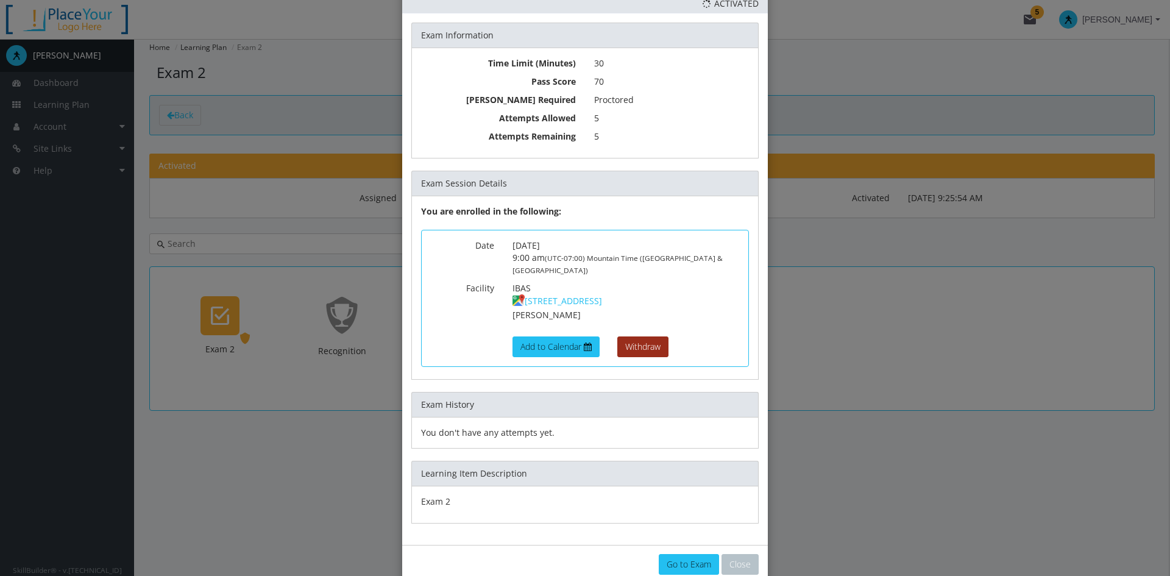
click at [646, 336] on button "Withdraw" at bounding box center [642, 346] width 51 height 21
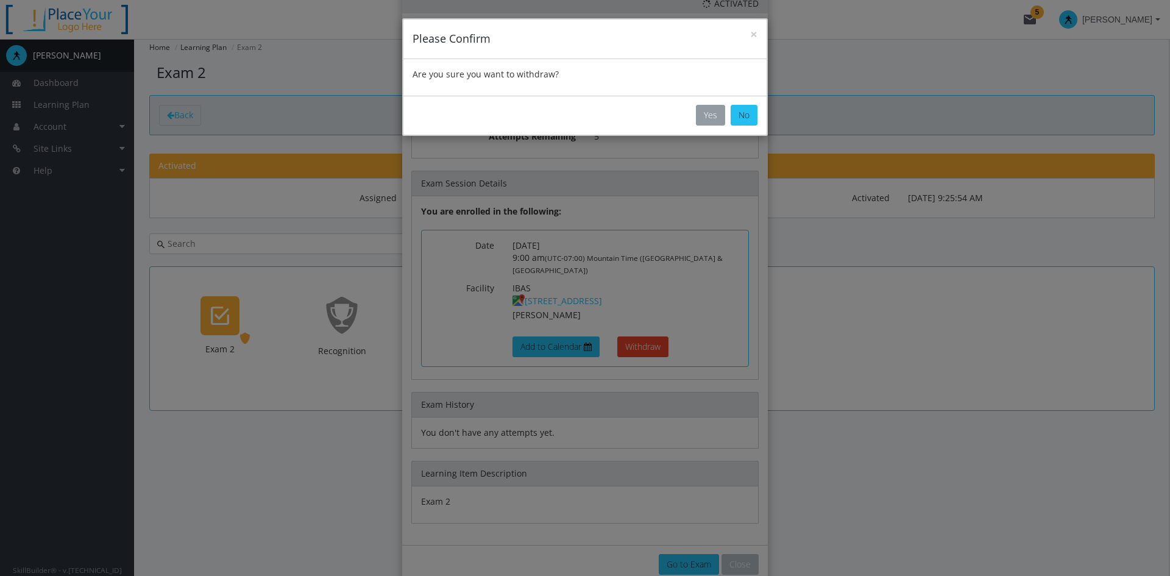
click at [704, 113] on button "Yes" at bounding box center [710, 115] width 29 height 21
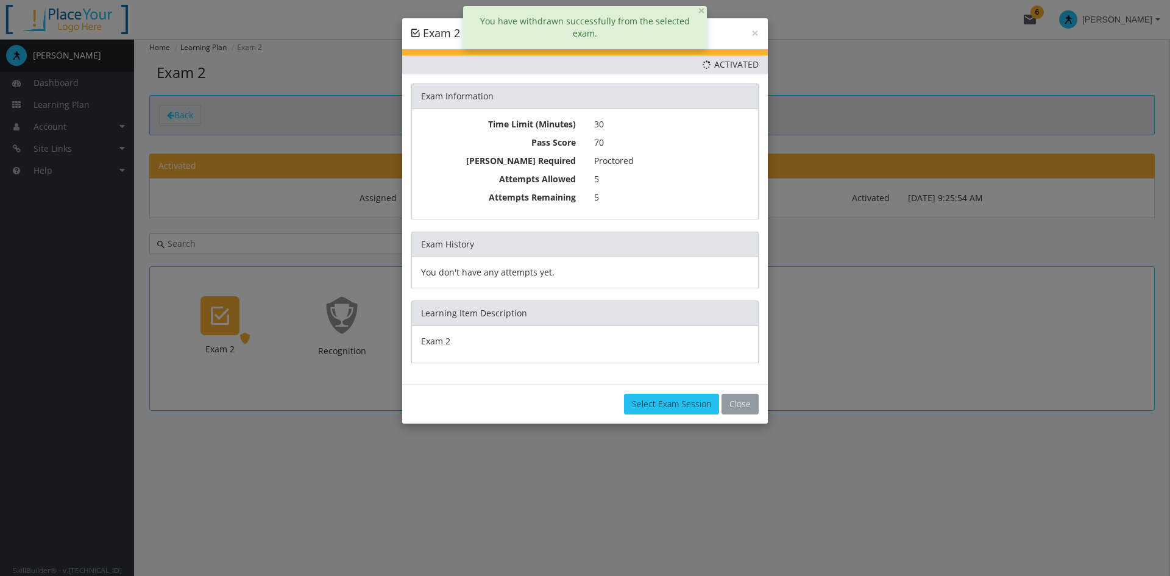
click at [738, 403] on button "Close" at bounding box center [739, 404] width 37 height 21
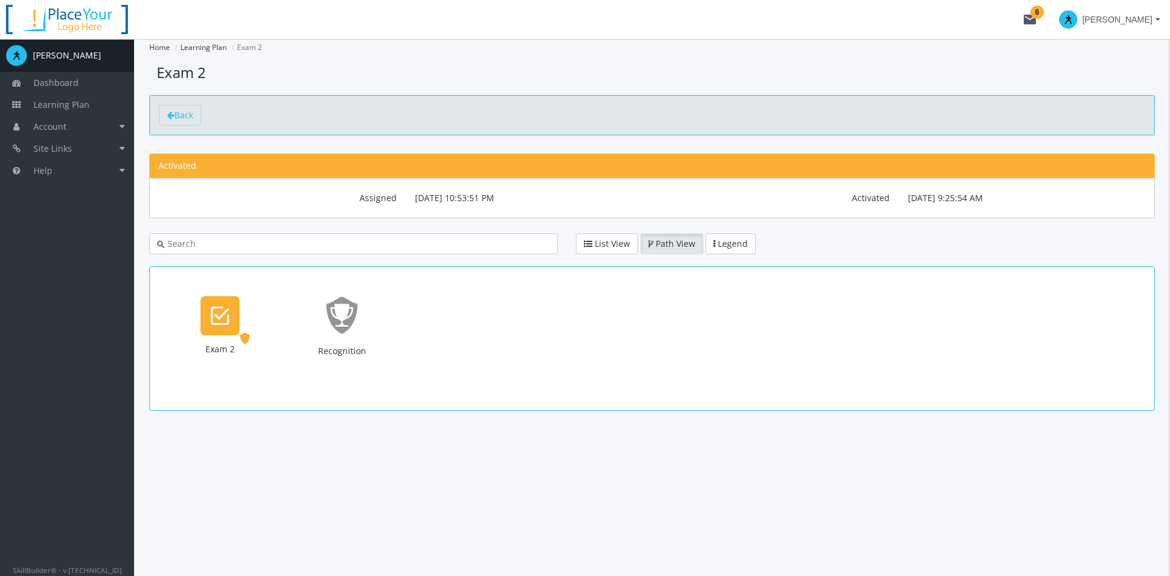
click at [1039, 11] on span "[PERSON_NAME]" at bounding box center [1117, 20] width 70 height 22
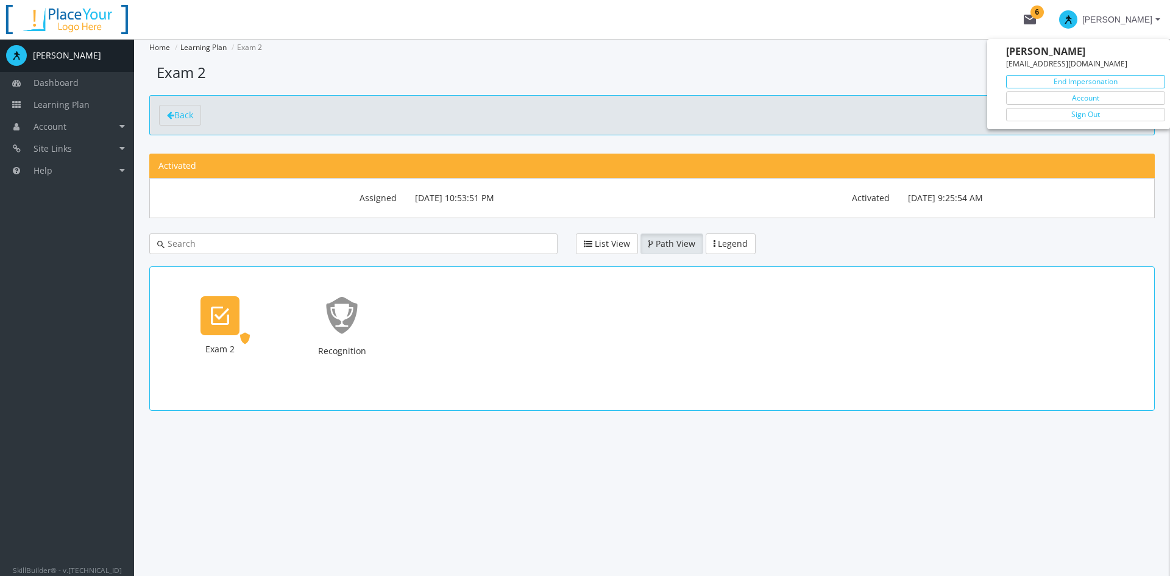
click at [1039, 82] on link "End Impersonation" at bounding box center [1085, 81] width 159 height 13
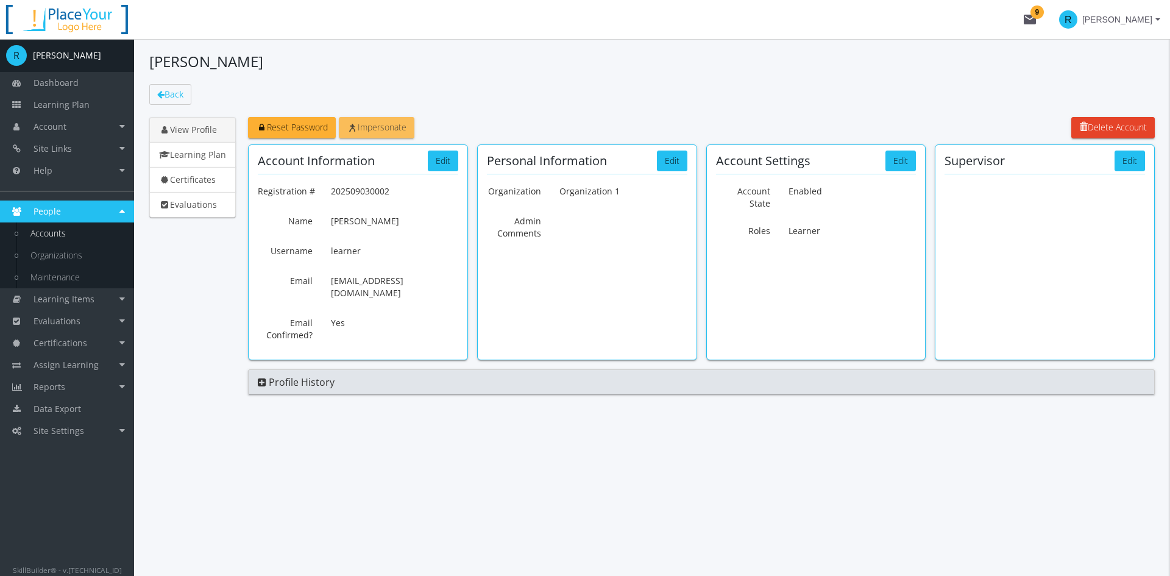
click at [395, 128] on span "Impersonate" at bounding box center [377, 127] width 60 height 12
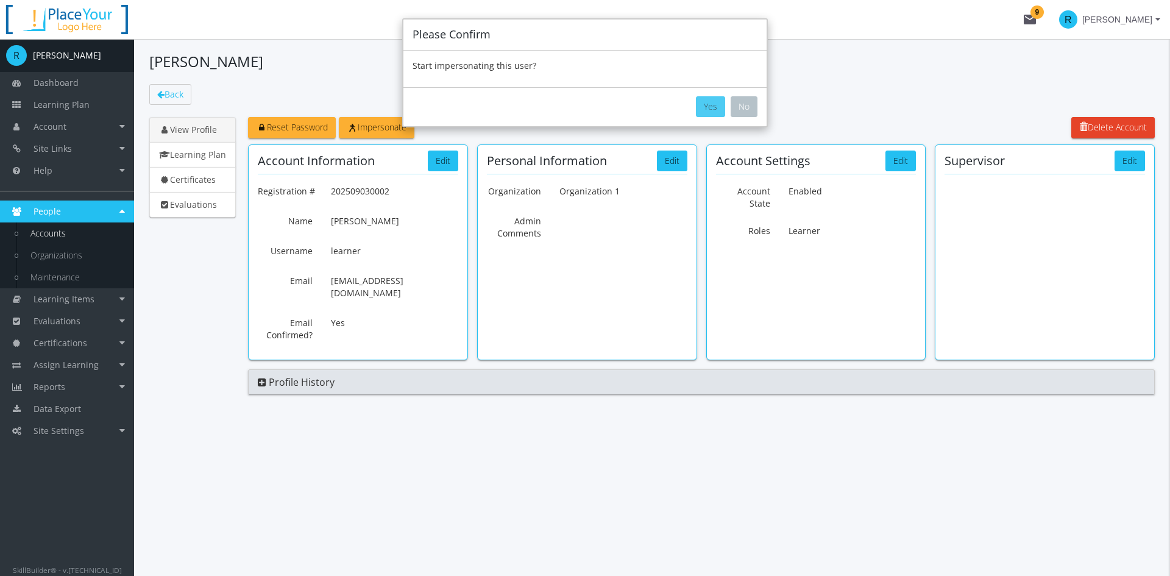
click at [712, 105] on button "Yes" at bounding box center [710, 106] width 29 height 21
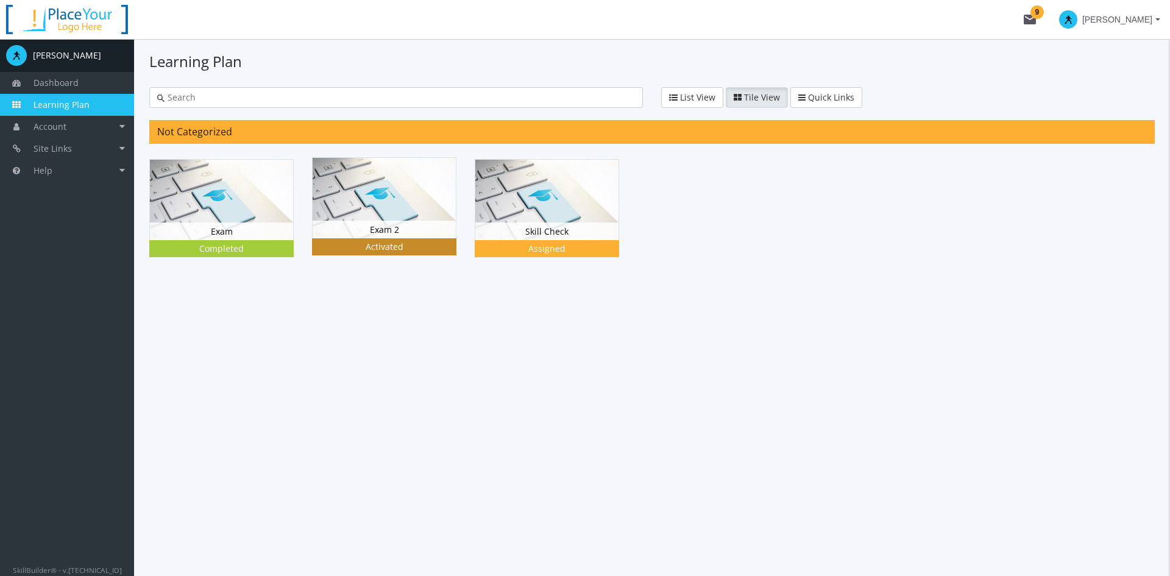
click at [444, 216] on img at bounding box center [384, 198] width 143 height 80
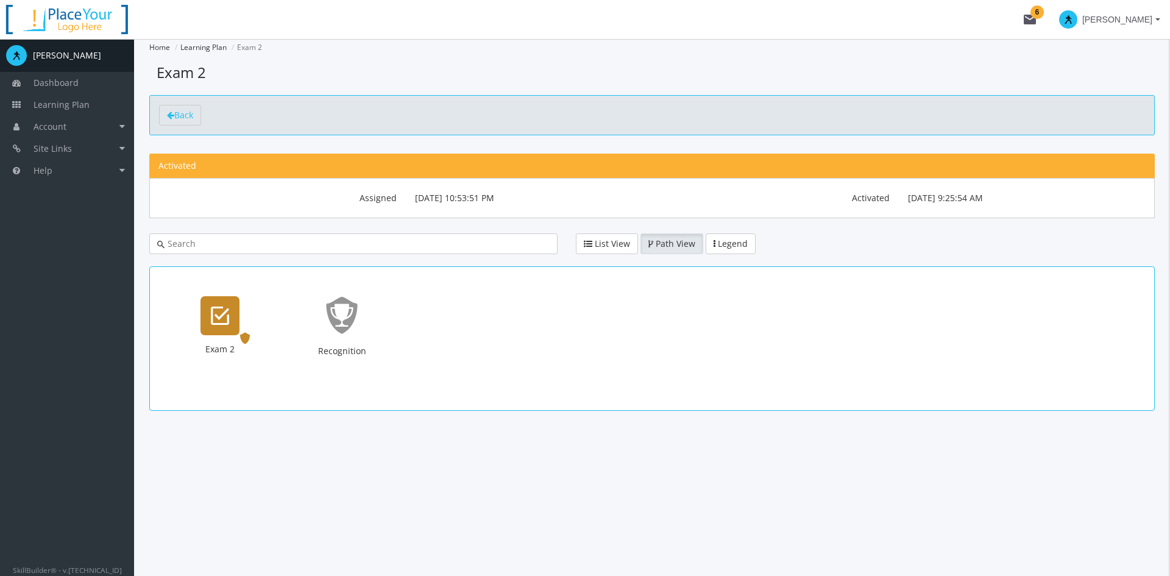
click at [217, 318] on icon "Exam 2" at bounding box center [220, 315] width 18 height 24
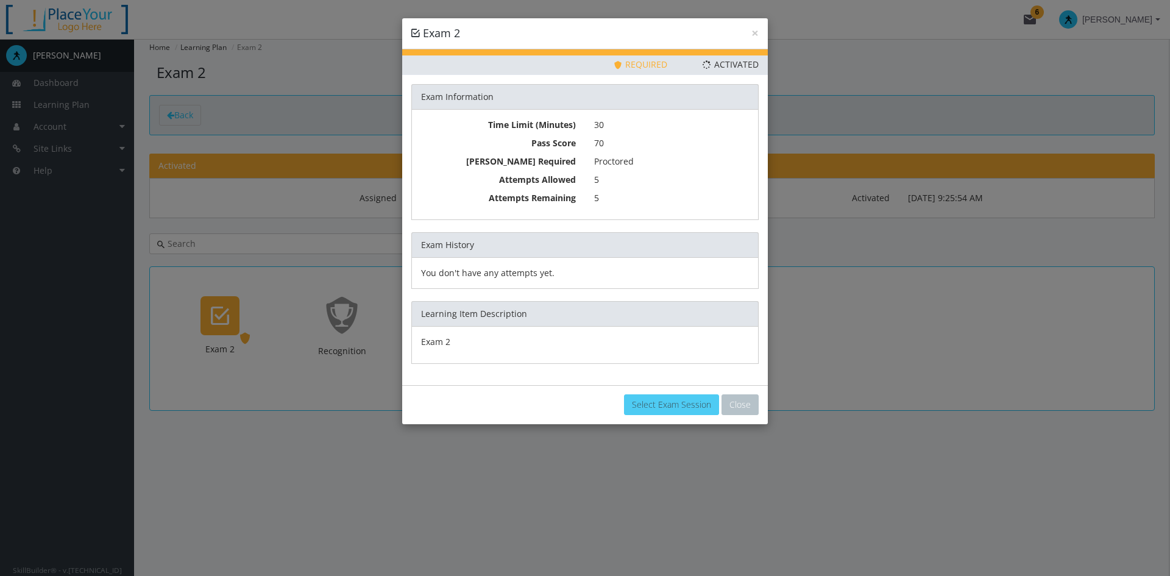
click at [651, 401] on link "Select Exam Session" at bounding box center [671, 404] width 95 height 21
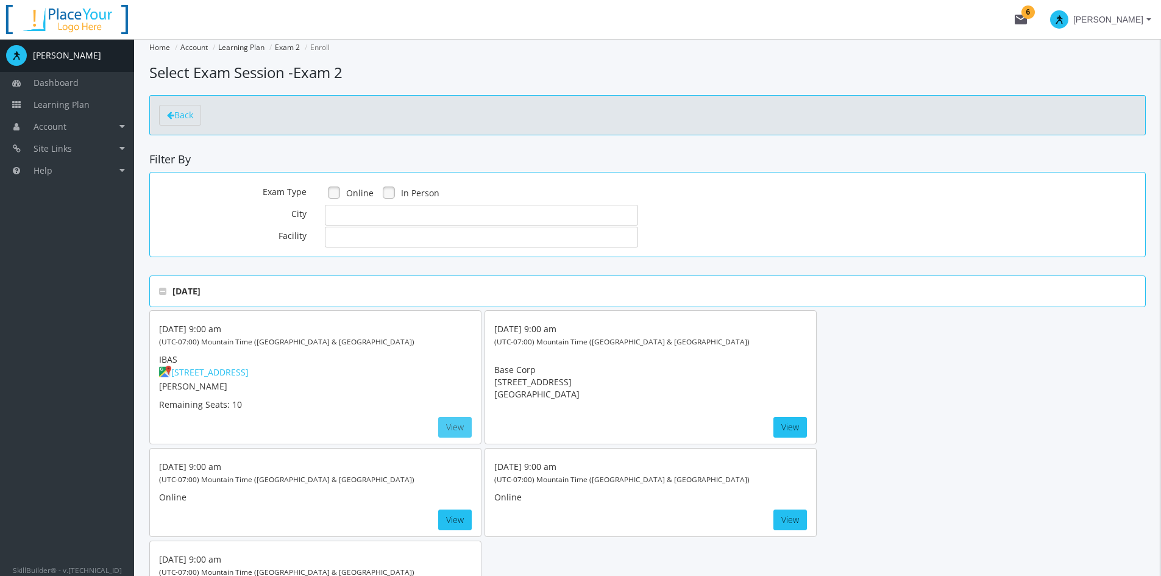
click at [461, 419] on button "View" at bounding box center [455, 427] width 34 height 21
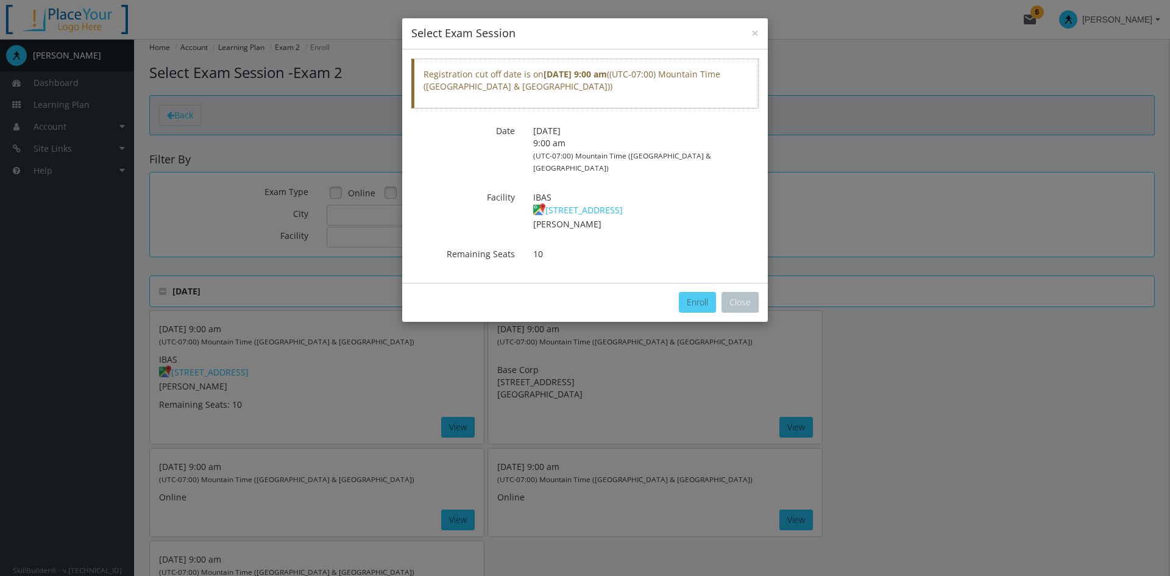
click at [695, 292] on button "Enroll" at bounding box center [697, 302] width 37 height 21
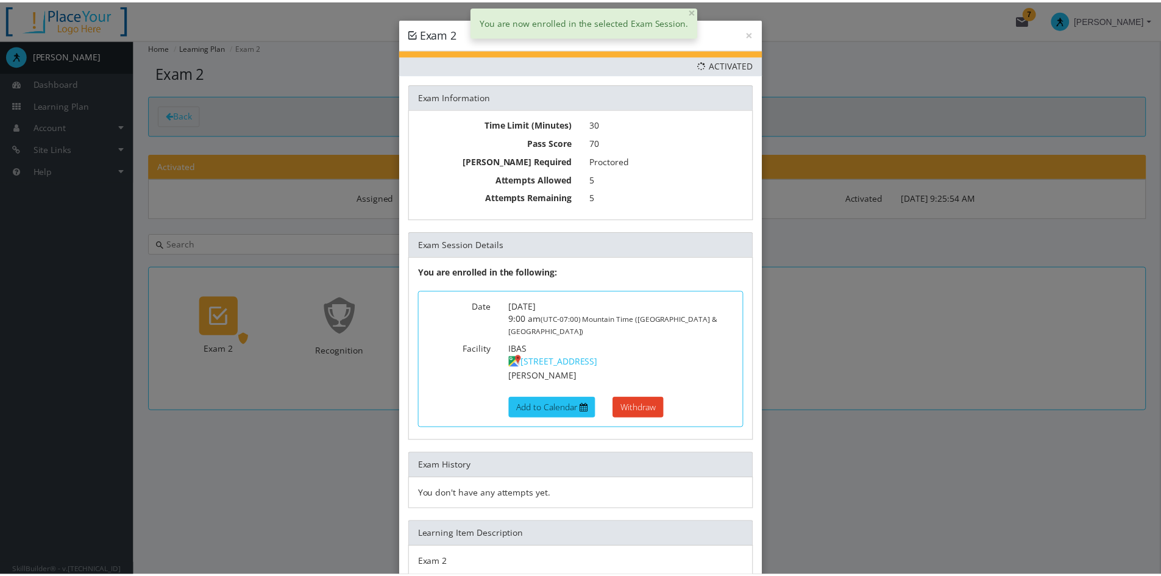
scroll to position [75, 0]
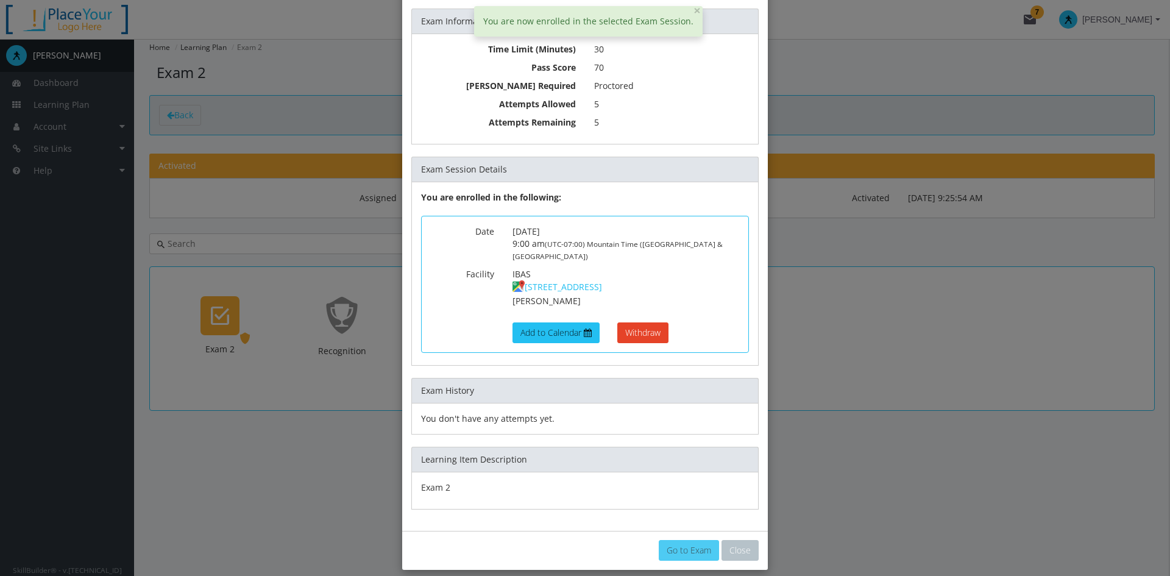
click at [676, 540] on link "Go to Exam" at bounding box center [689, 550] width 60 height 21
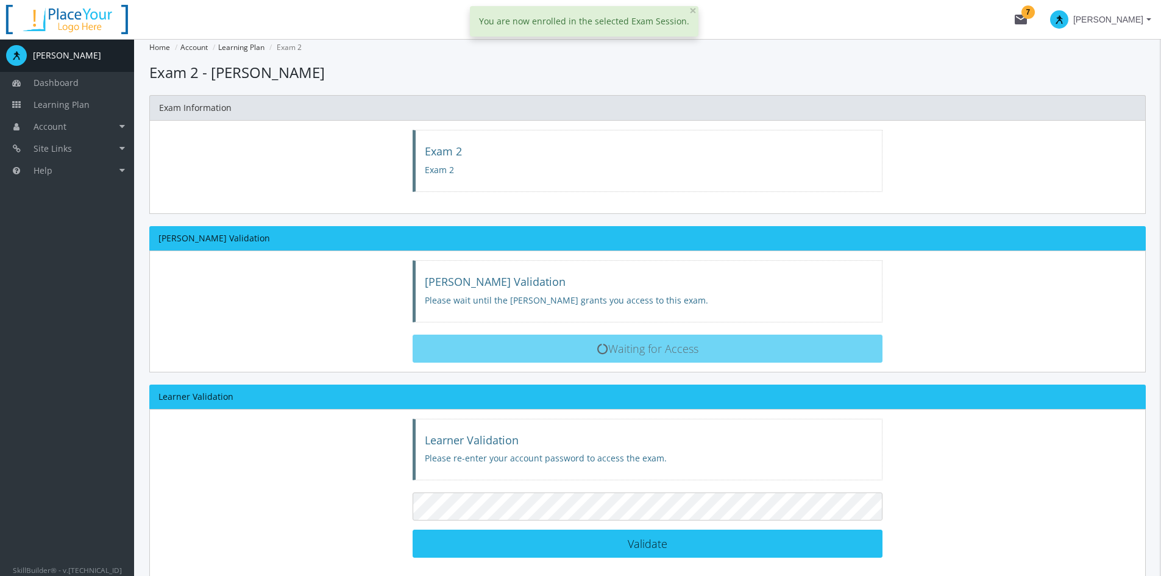
drag, startPoint x: 423, startPoint y: 271, endPoint x: 706, endPoint y: 320, distance: 287.4
click at [706, 320] on div "[PERSON_NAME] Validation Please wait until the [PERSON_NAME] grants you access …" at bounding box center [647, 291] width 470 height 62
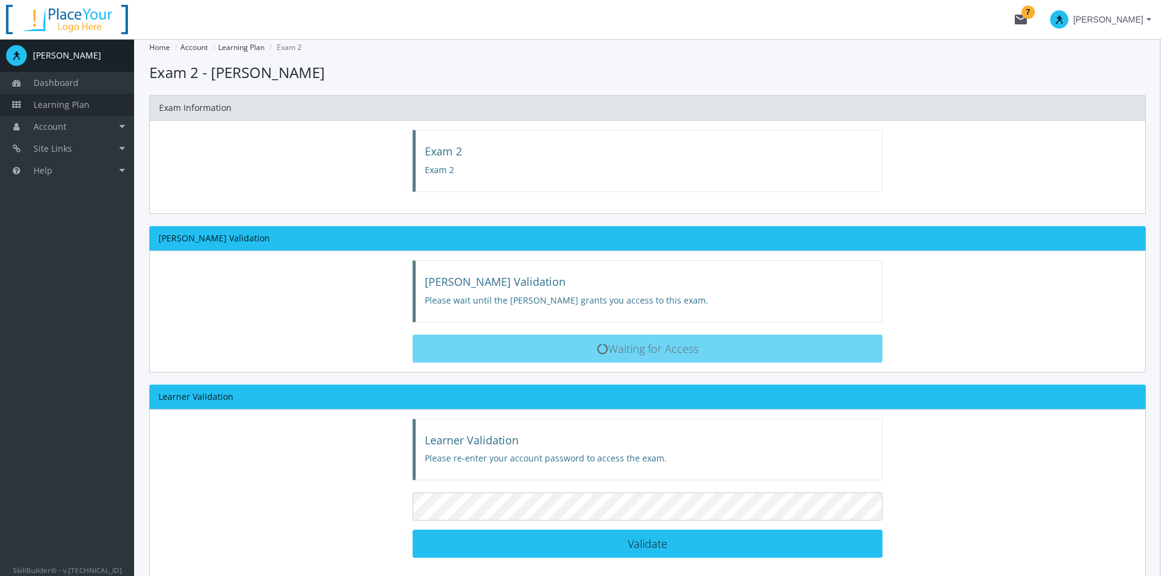
click at [74, 101] on span "Learning Plan" at bounding box center [62, 105] width 56 height 12
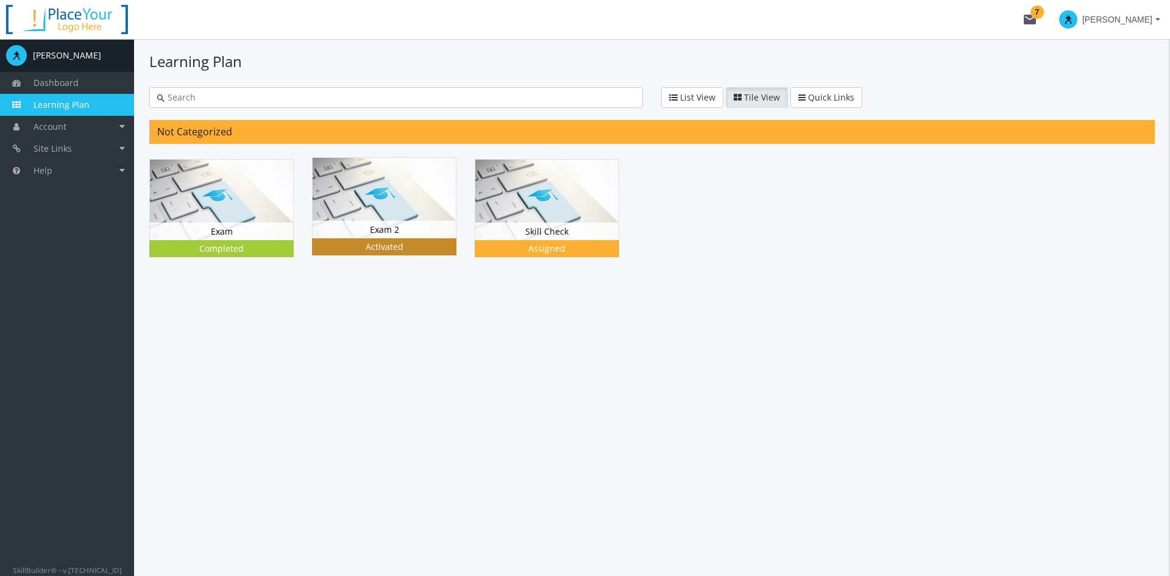
click at [411, 226] on div "Exam 2 Status Activated" at bounding box center [384, 230] width 143 height 18
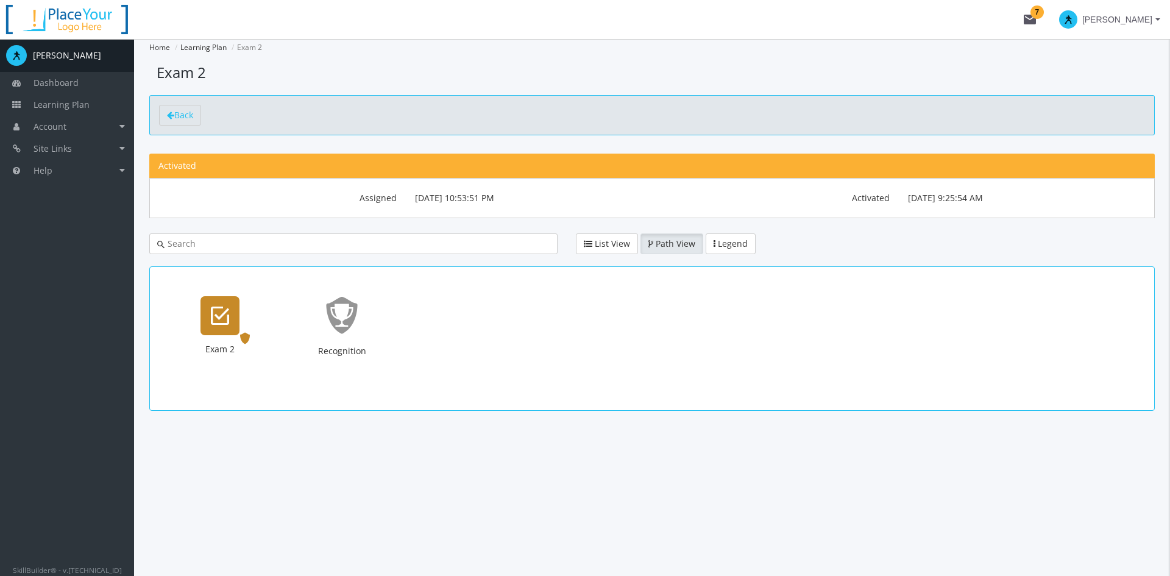
click at [193, 327] on div "Exam 2 Exam. Status: Activated." at bounding box center [219, 338] width 73 height 88
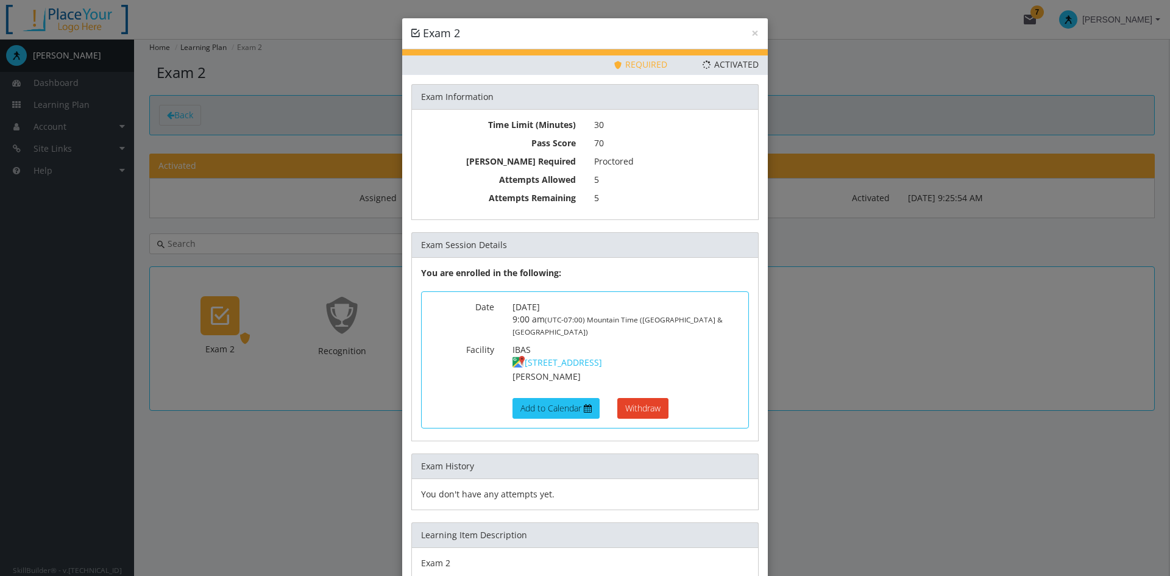
drag, startPoint x: 509, startPoint y: 305, endPoint x: 563, endPoint y: 303, distance: 54.2
click at [563, 303] on p "[DATE] 9:00 am (UTC-07:00) Mountain Time ([GEOGRAPHIC_DATA] & [GEOGRAPHIC_DATA])" at bounding box center [625, 319] width 227 height 37
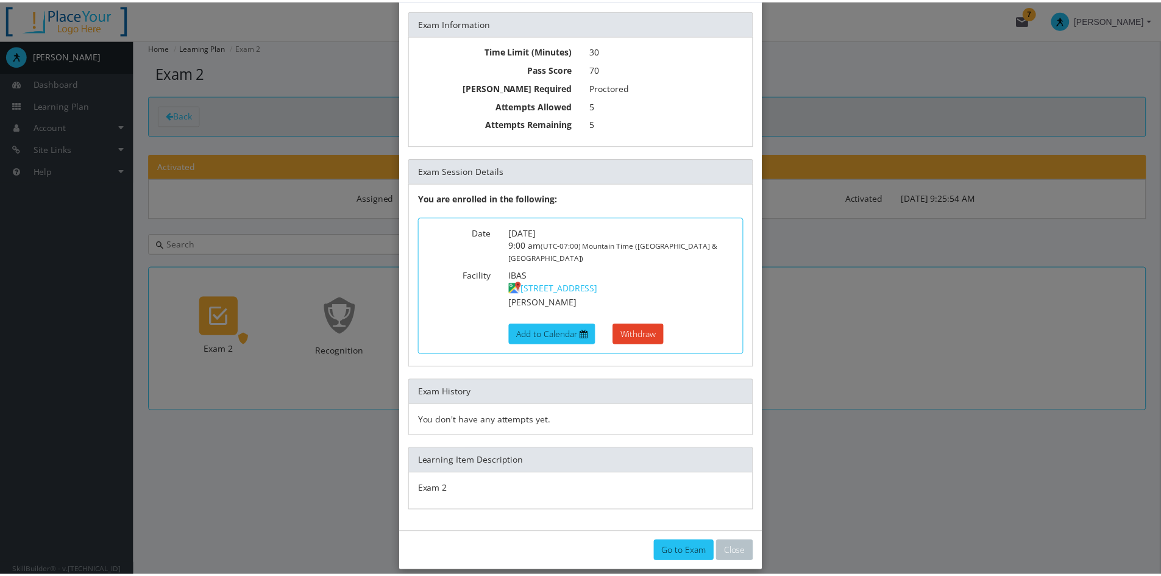
scroll to position [76, 0]
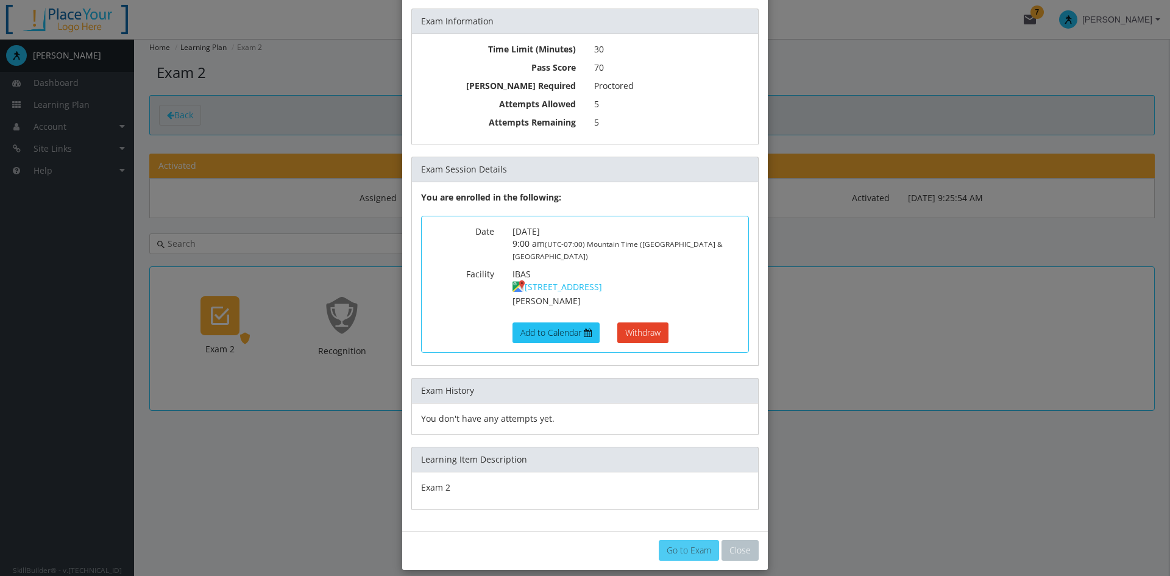
click at [688, 540] on link "Go to Exam" at bounding box center [689, 550] width 60 height 21
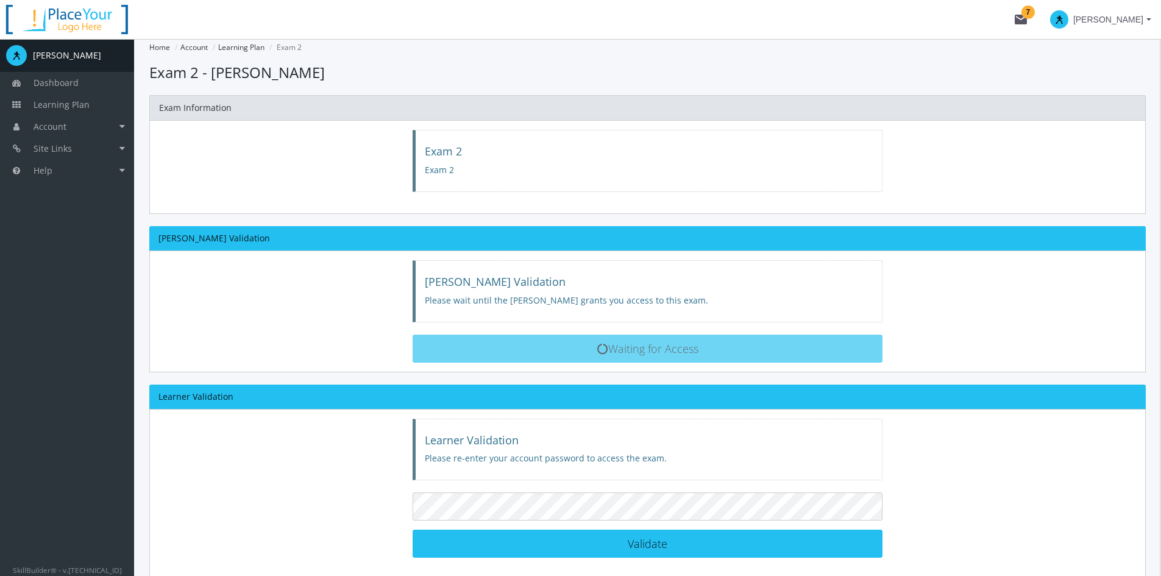
click at [1039, 32] on button "[PERSON_NAME]" at bounding box center [1100, 19] width 121 height 39
click at [1039, 80] on link "End Impersonation" at bounding box center [1076, 81] width 159 height 13
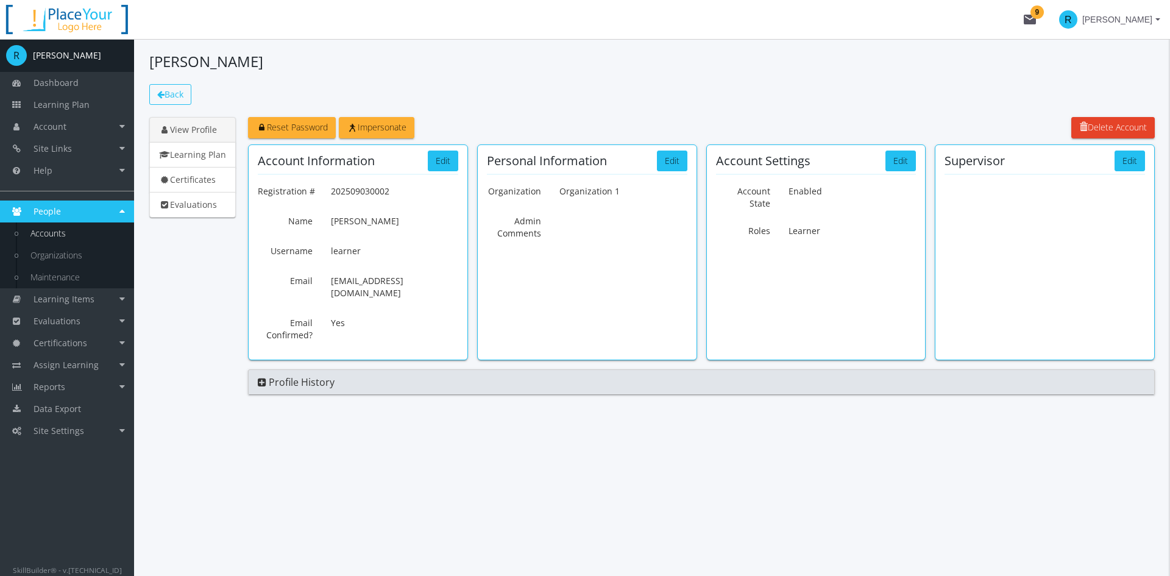
click at [171, 101] on link "Back" at bounding box center [170, 94] width 42 height 21
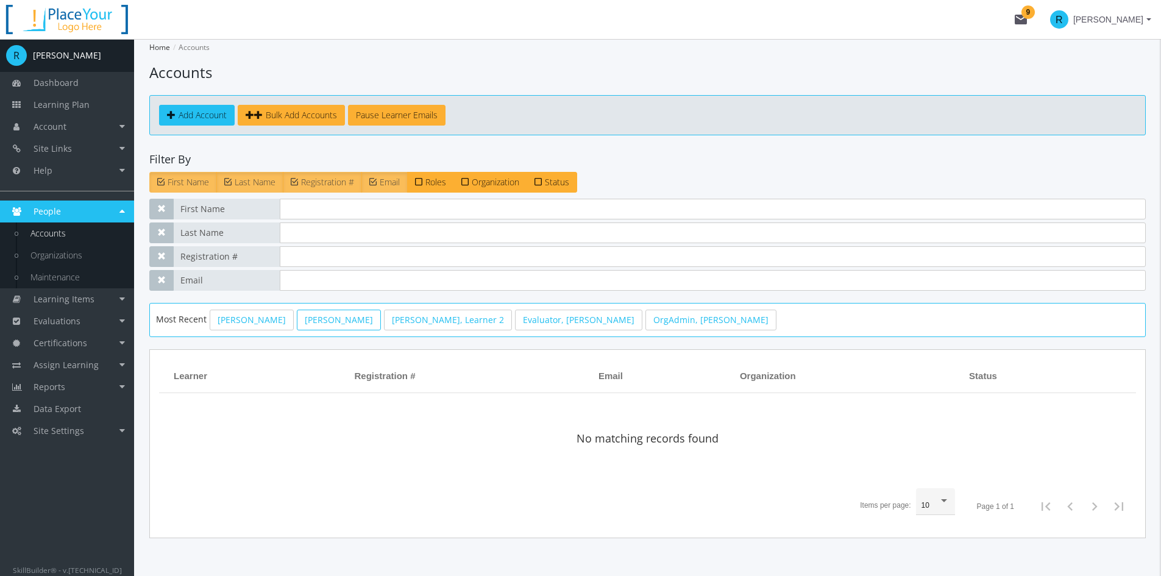
click at [311, 319] on link "[PERSON_NAME]" at bounding box center [339, 319] width 84 height 21
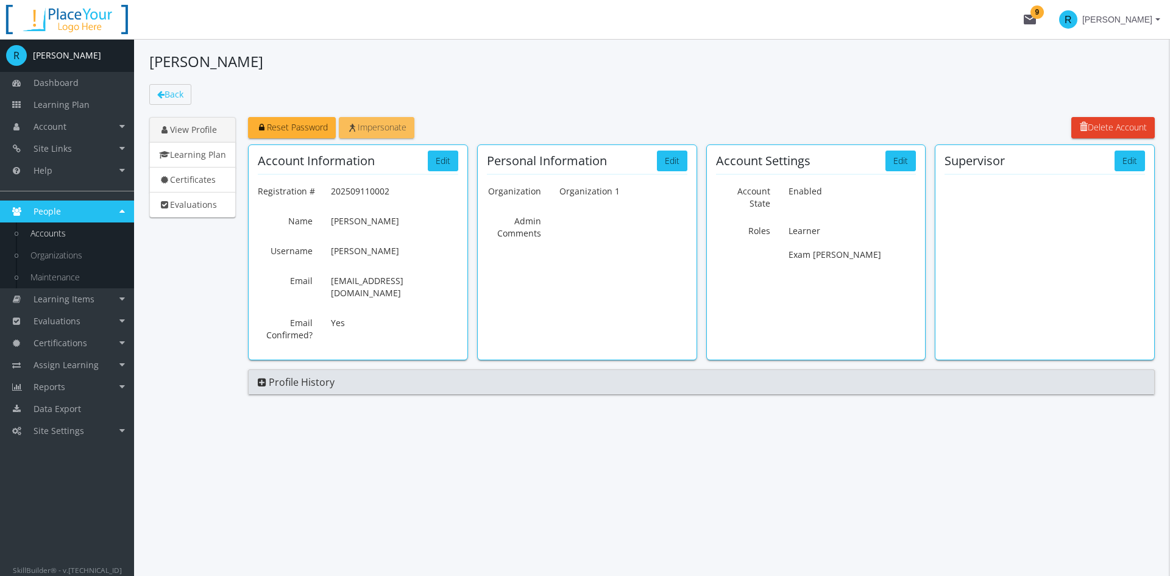
click at [401, 133] on link "Impersonate" at bounding box center [377, 127] width 76 height 21
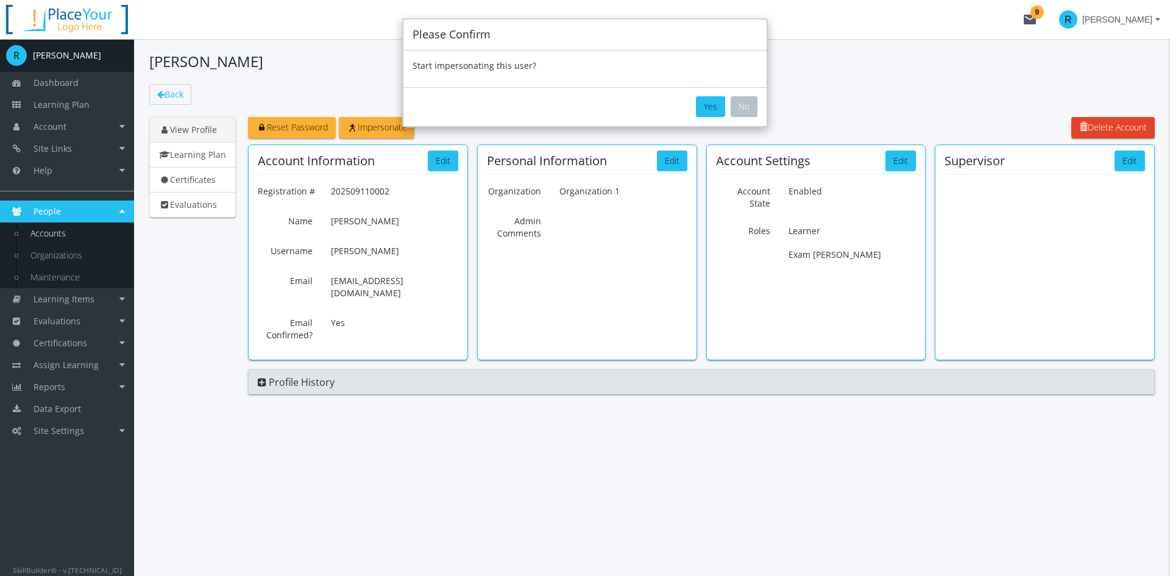
click at [710, 102] on button "Yes" at bounding box center [710, 106] width 29 height 21
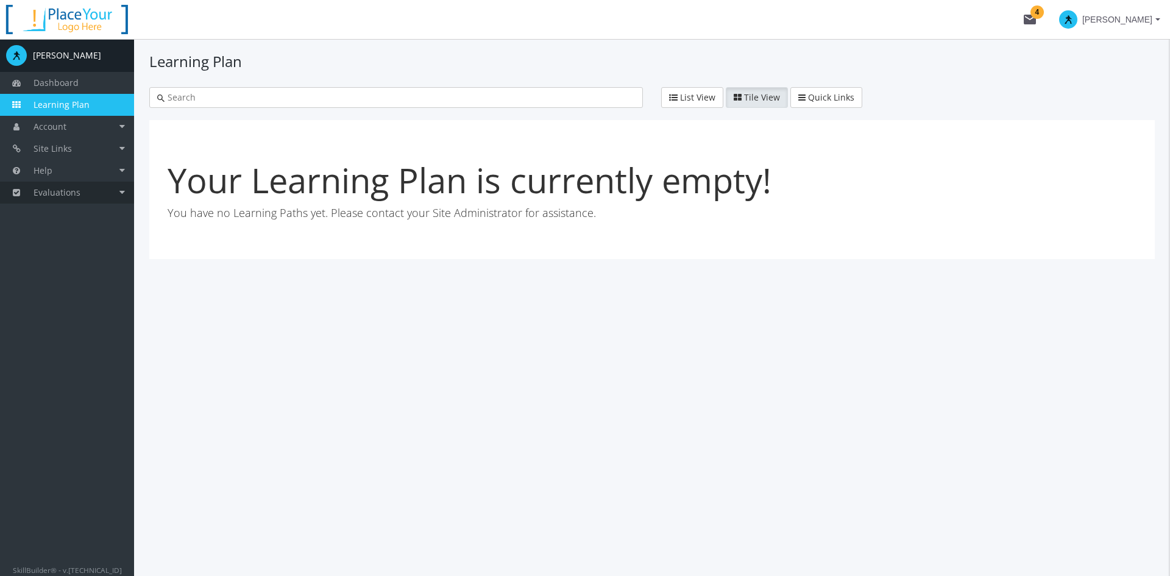
click at [95, 193] on link "Evaluations" at bounding box center [67, 193] width 134 height 22
click at [51, 212] on link "Exam Sessions" at bounding box center [76, 214] width 116 height 22
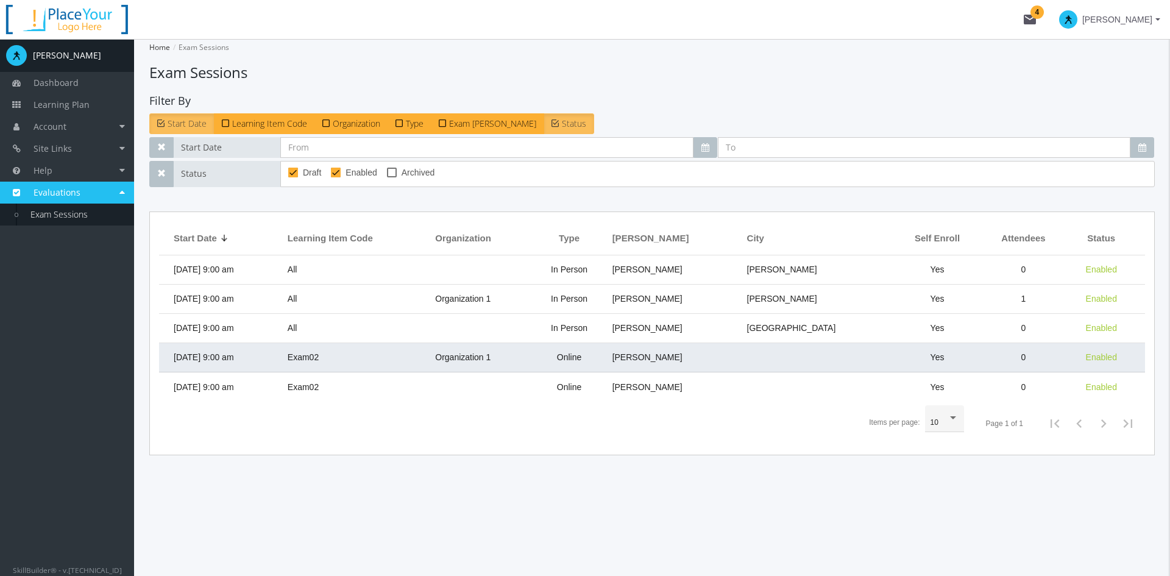
click at [234, 360] on span "[DATE] 9:00 am" at bounding box center [204, 357] width 60 height 10
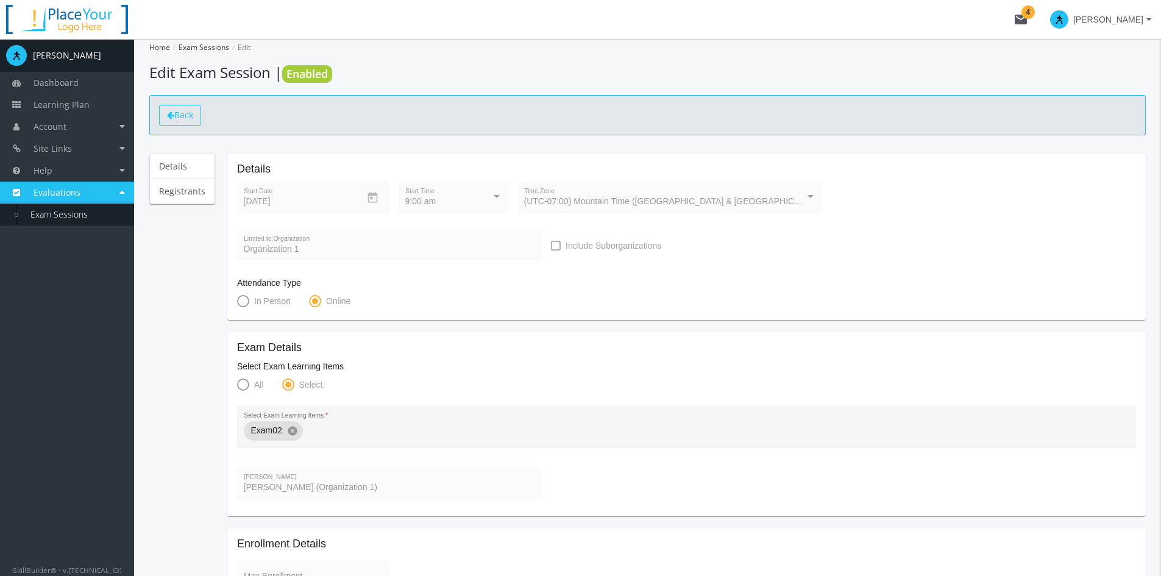
click at [166, 117] on link "Back" at bounding box center [180, 115] width 42 height 21
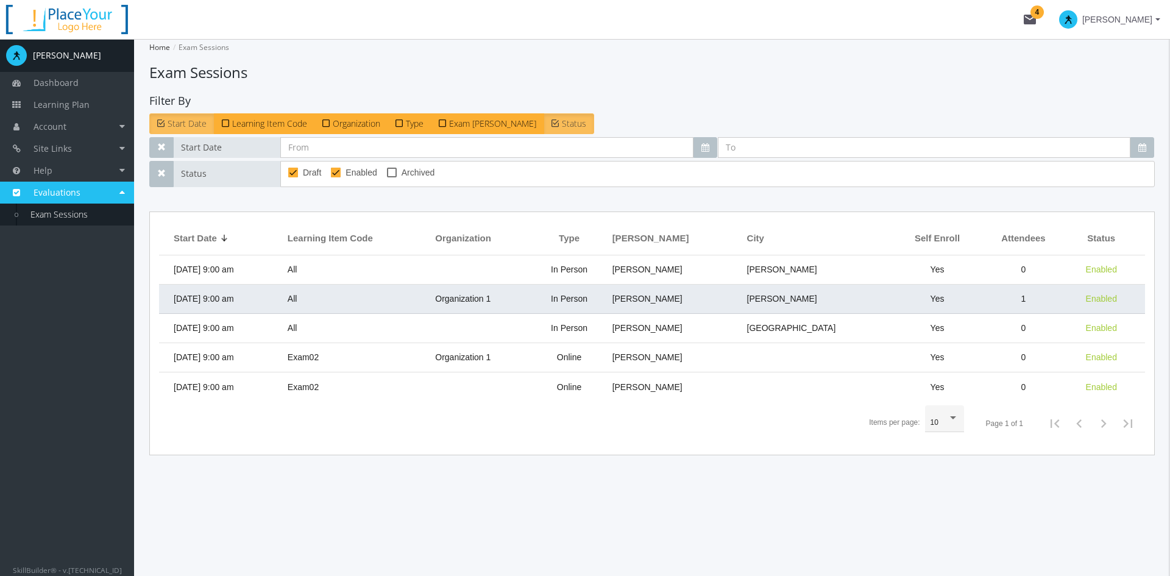
click at [234, 300] on span "[DATE] 9:00 am" at bounding box center [204, 299] width 60 height 10
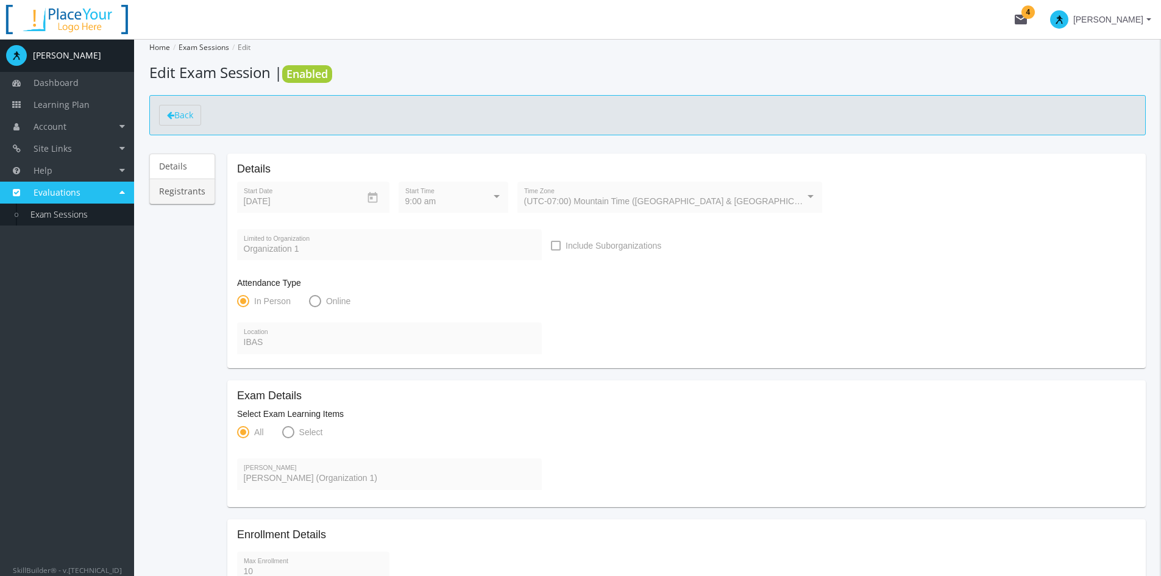
click at [189, 197] on link "Registrants" at bounding box center [182, 192] width 66 height 26
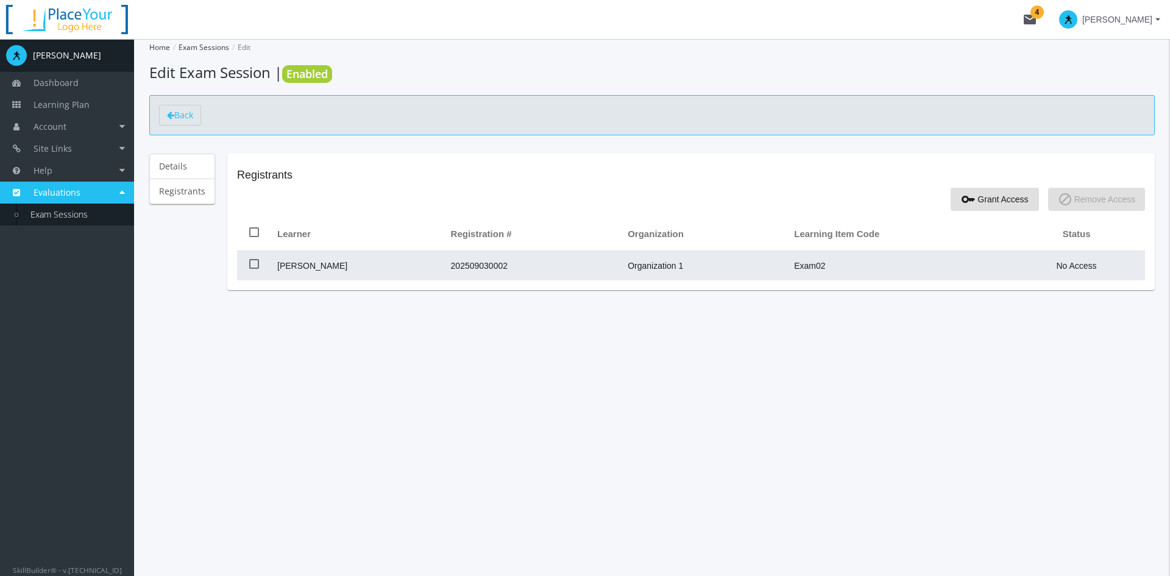
click at [251, 256] on td at bounding box center [254, 265] width 34 height 29
checkbox input "true"
click at [249, 265] on span at bounding box center [254, 264] width 10 height 10
click at [249, 268] on input "checkbox" at bounding box center [249, 268] width 1 height 1
checkbox input "false"
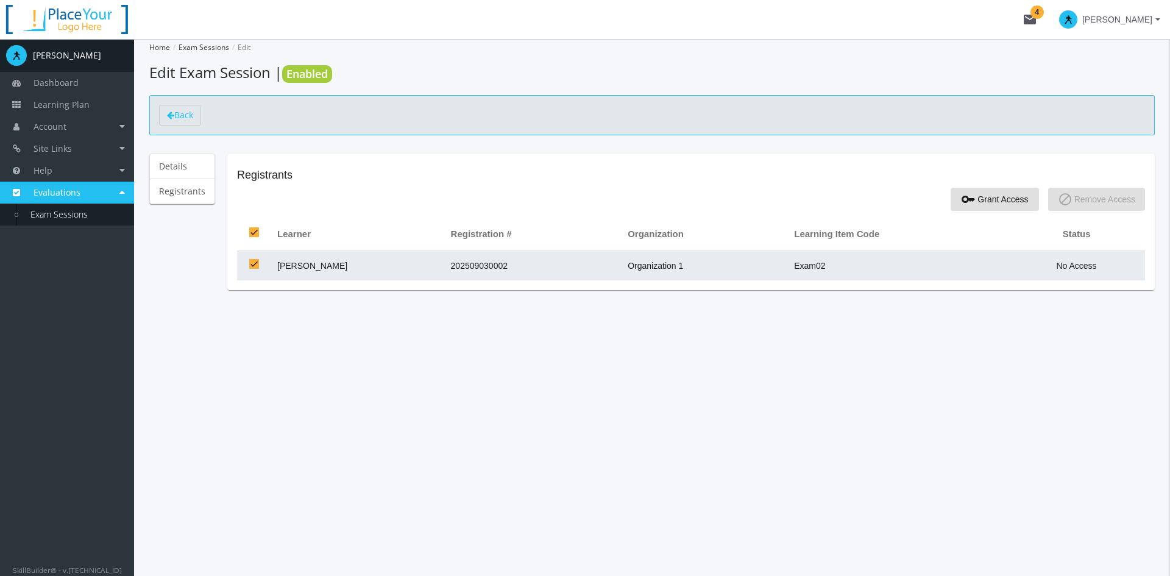
checkbox input "false"
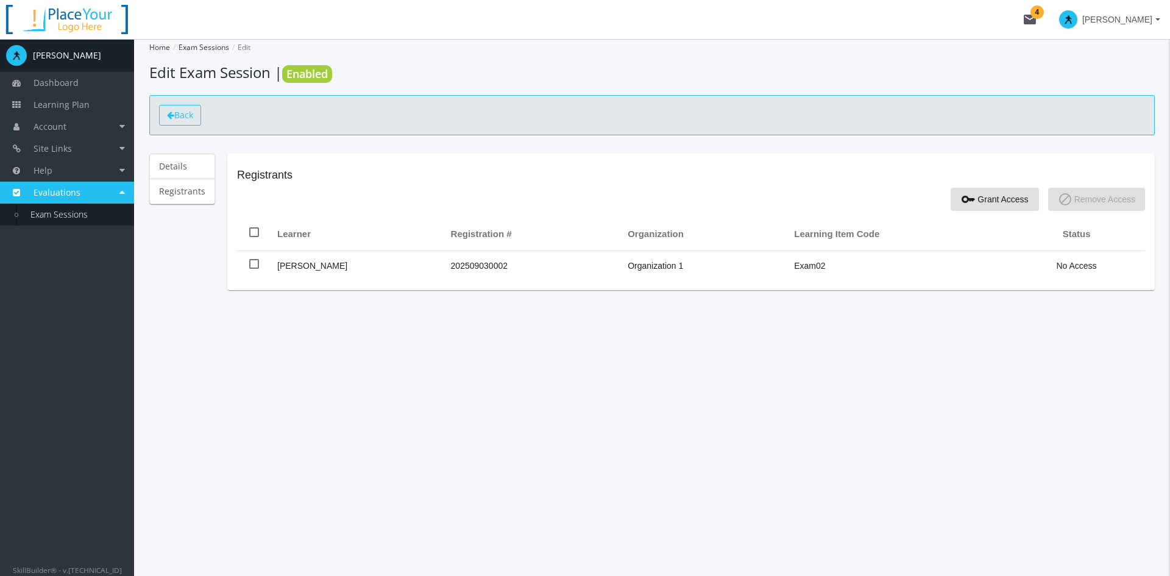
click at [175, 105] on link "Back" at bounding box center [180, 115] width 42 height 21
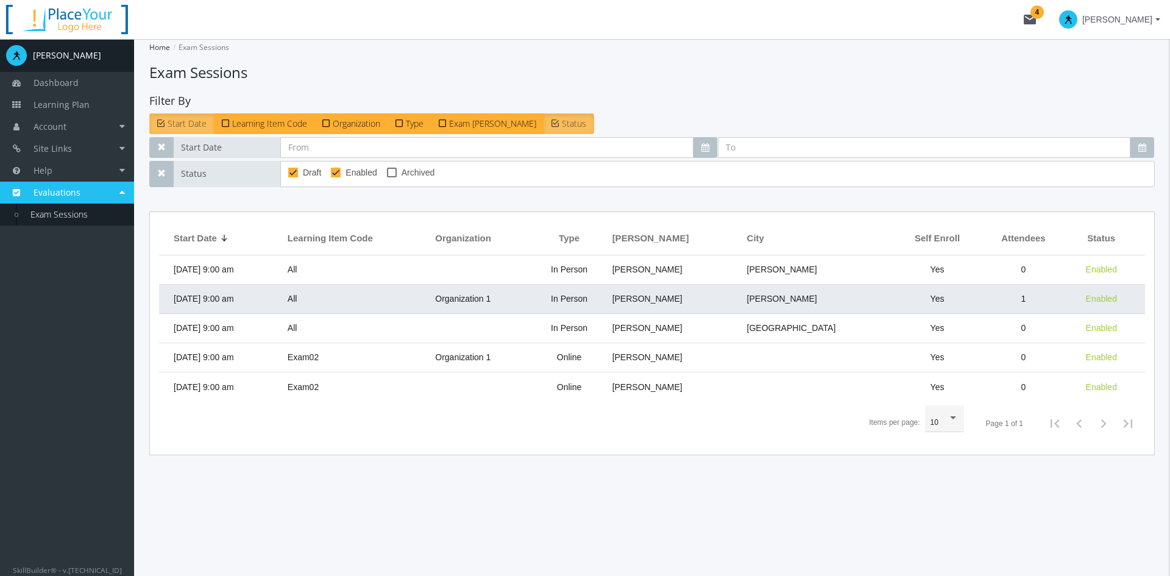
click at [234, 297] on span "[DATE] 9:00 am" at bounding box center [204, 299] width 60 height 10
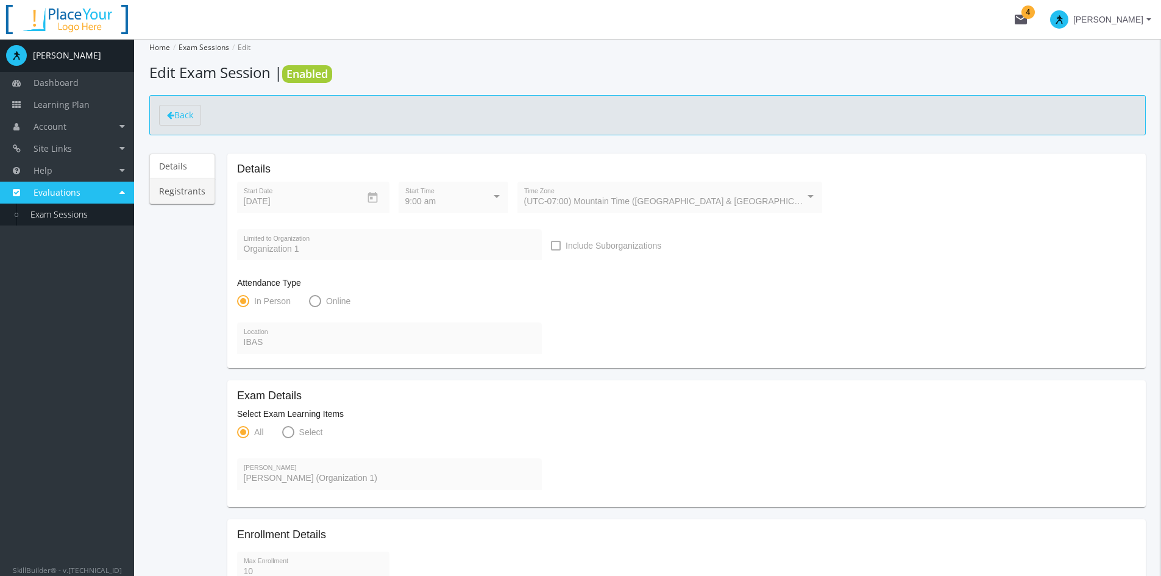
click at [183, 191] on link "Registrants" at bounding box center [182, 192] width 66 height 26
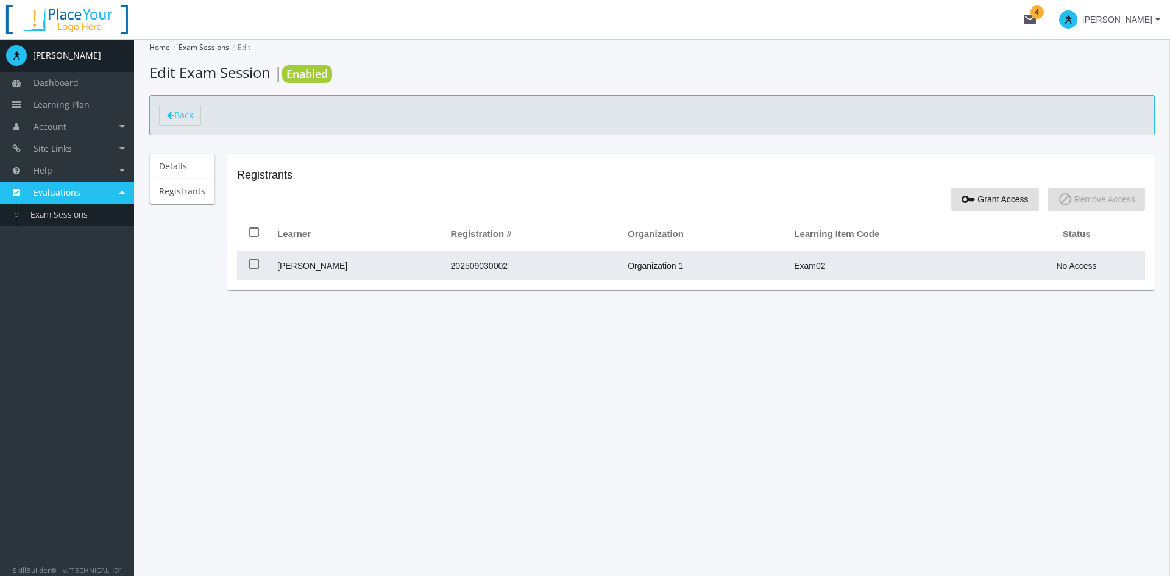
click at [252, 265] on span at bounding box center [254, 264] width 10 height 10
click at [250, 268] on input "checkbox" at bounding box center [249, 268] width 1 height 1
checkbox input "true"
click at [258, 263] on td at bounding box center [254, 265] width 34 height 29
checkbox input "false"
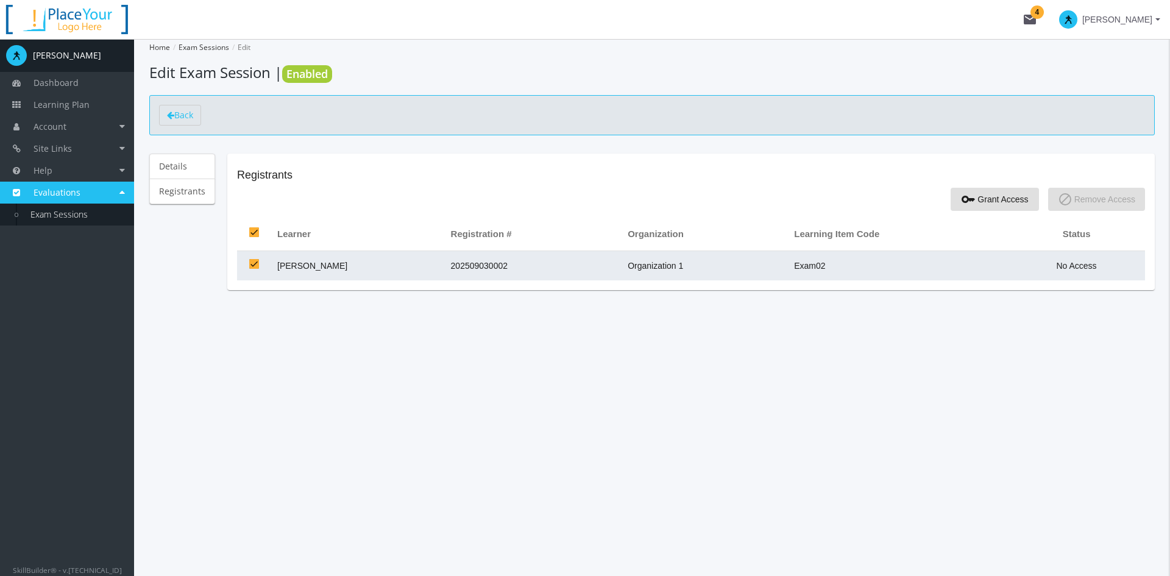
checkbox input "false"
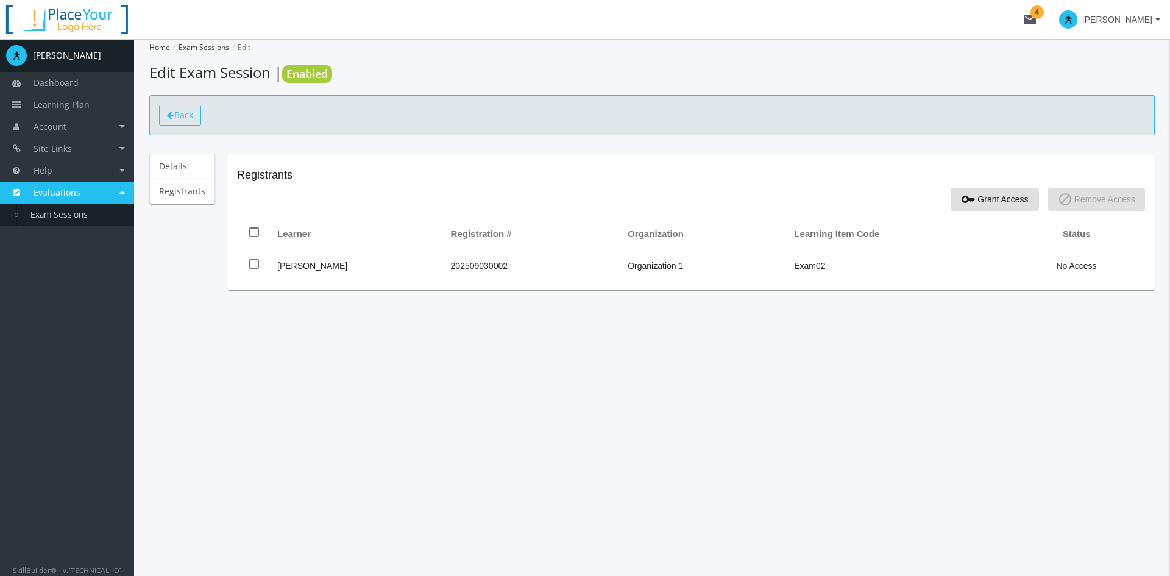
click at [186, 116] on span "Back" at bounding box center [183, 115] width 19 height 12
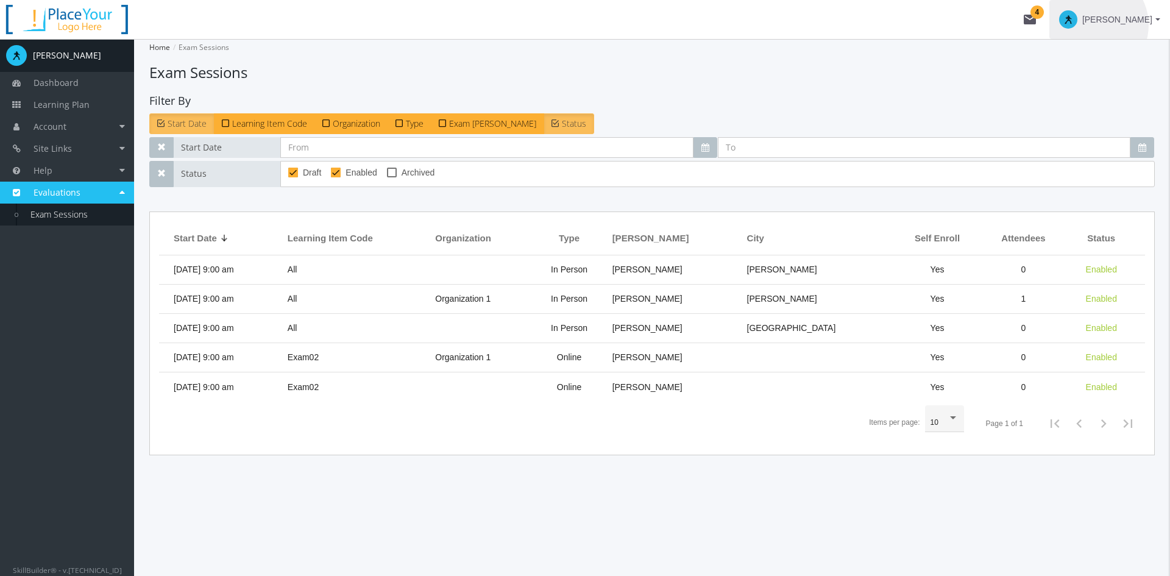
click at [1039, 25] on span "[PERSON_NAME]" at bounding box center [1117, 20] width 70 height 22
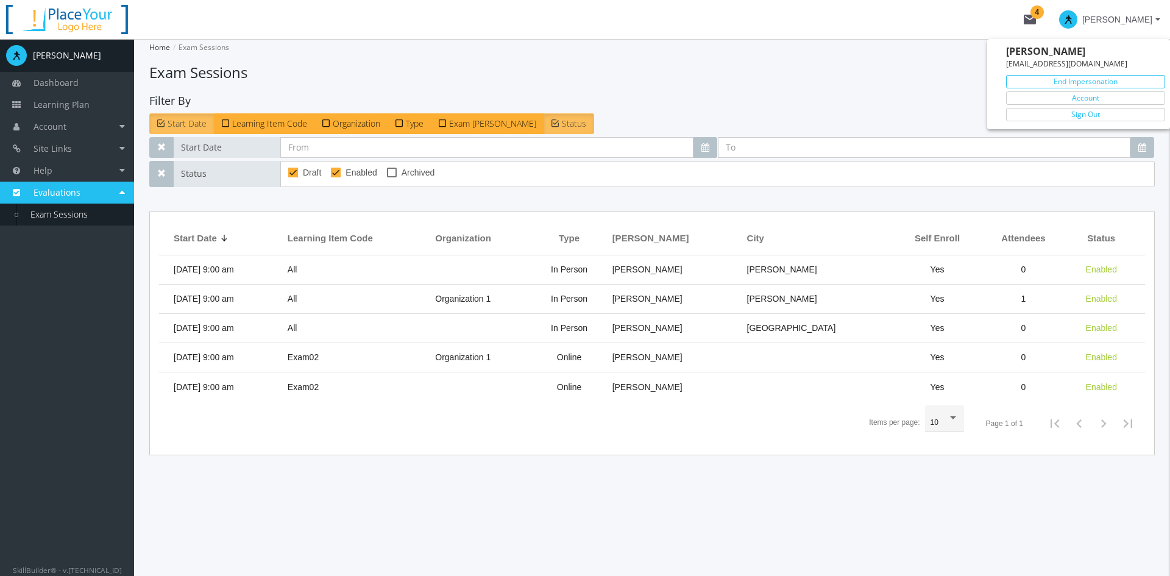
click at [1039, 85] on link "End Impersonation" at bounding box center [1085, 81] width 159 height 13
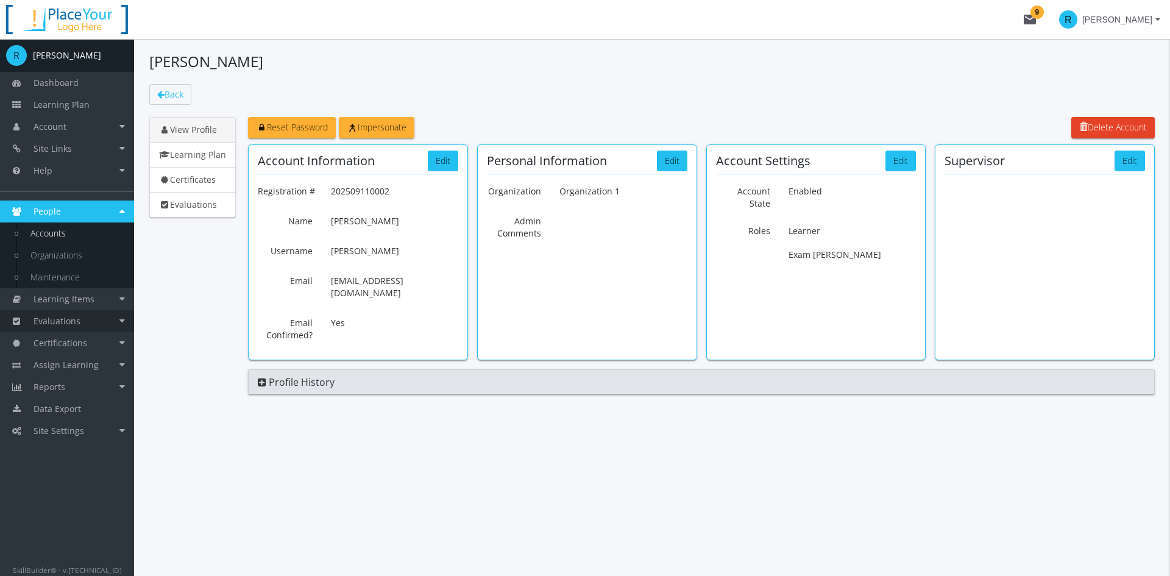
click at [69, 320] on span "Evaluations" at bounding box center [57, 321] width 47 height 12
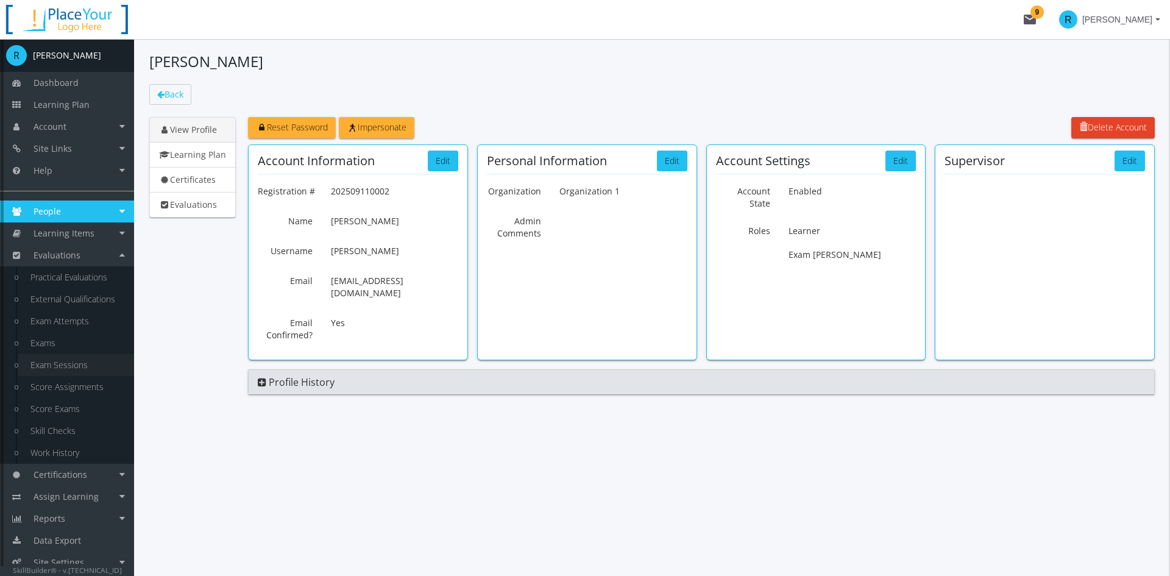
click at [62, 362] on link "Exam Sessions" at bounding box center [76, 365] width 116 height 22
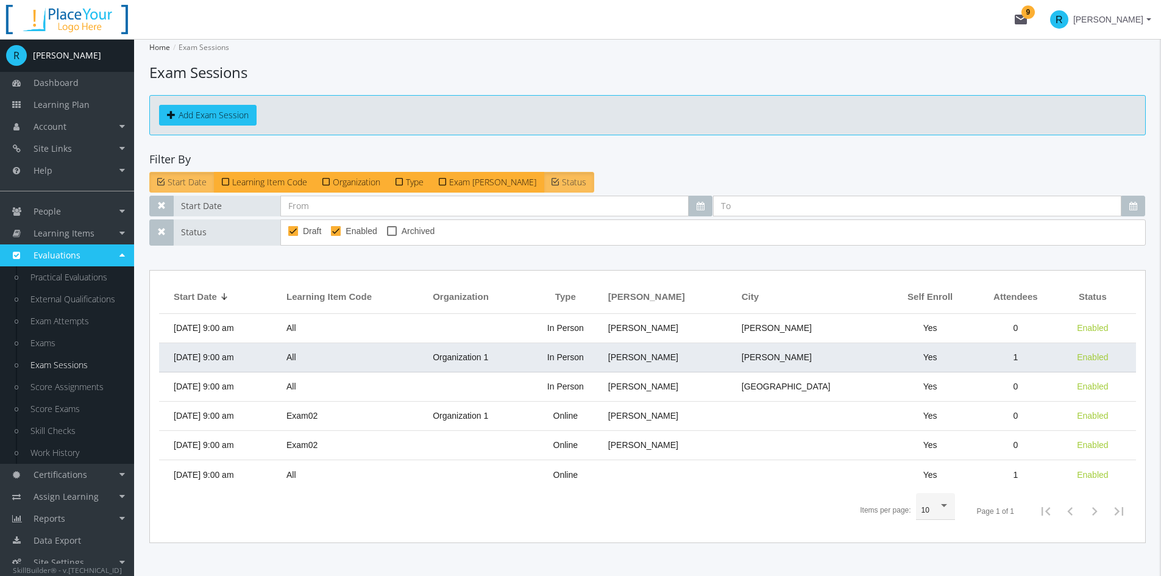
click at [224, 353] on span "[DATE] 9:00 am" at bounding box center [204, 357] width 60 height 10
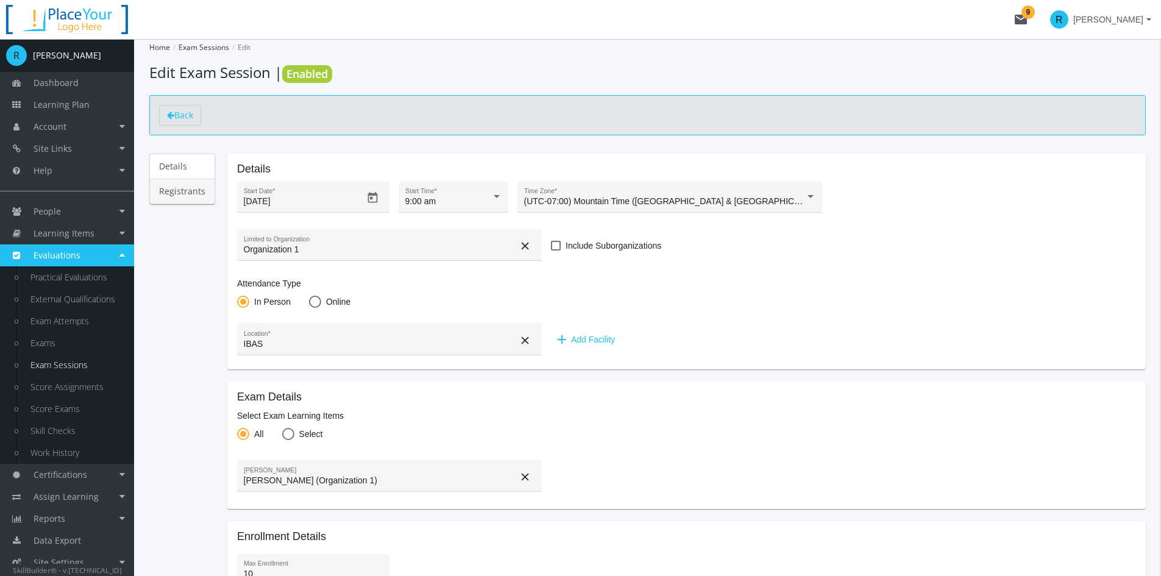
click at [185, 190] on link "Registrants" at bounding box center [182, 192] width 66 height 26
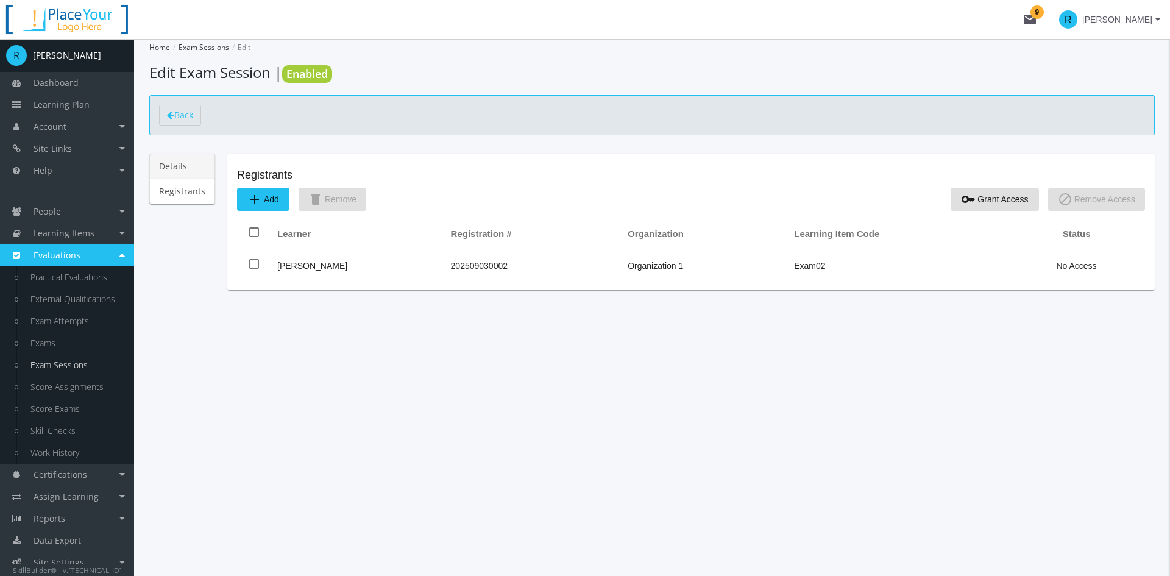
click at [169, 167] on link "Details" at bounding box center [182, 167] width 66 height 26
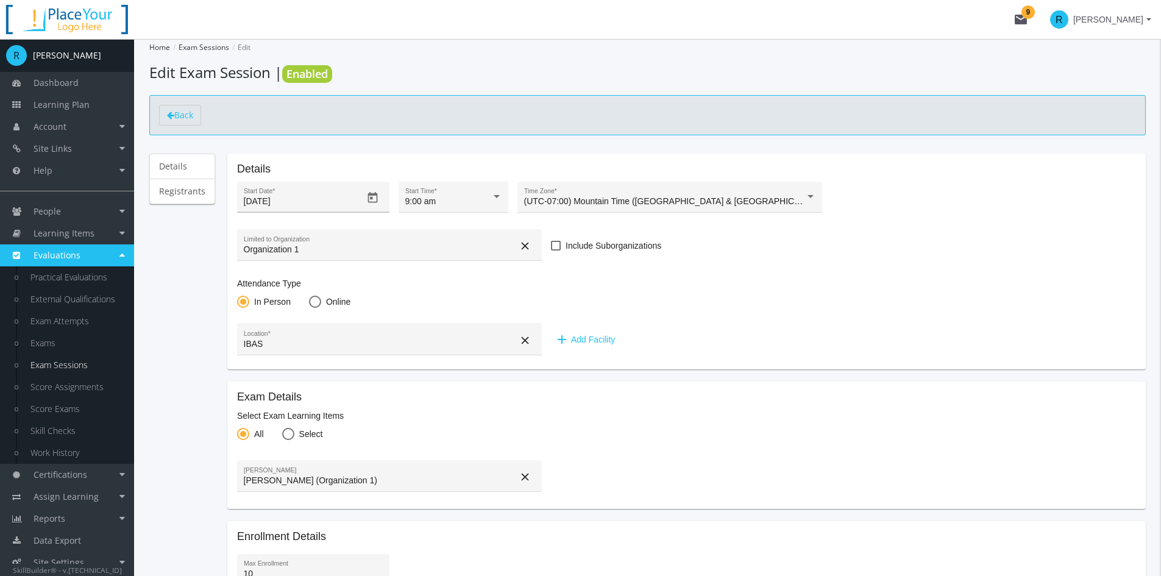
click at [369, 200] on icon "Open calendar" at bounding box center [372, 197] width 13 height 13
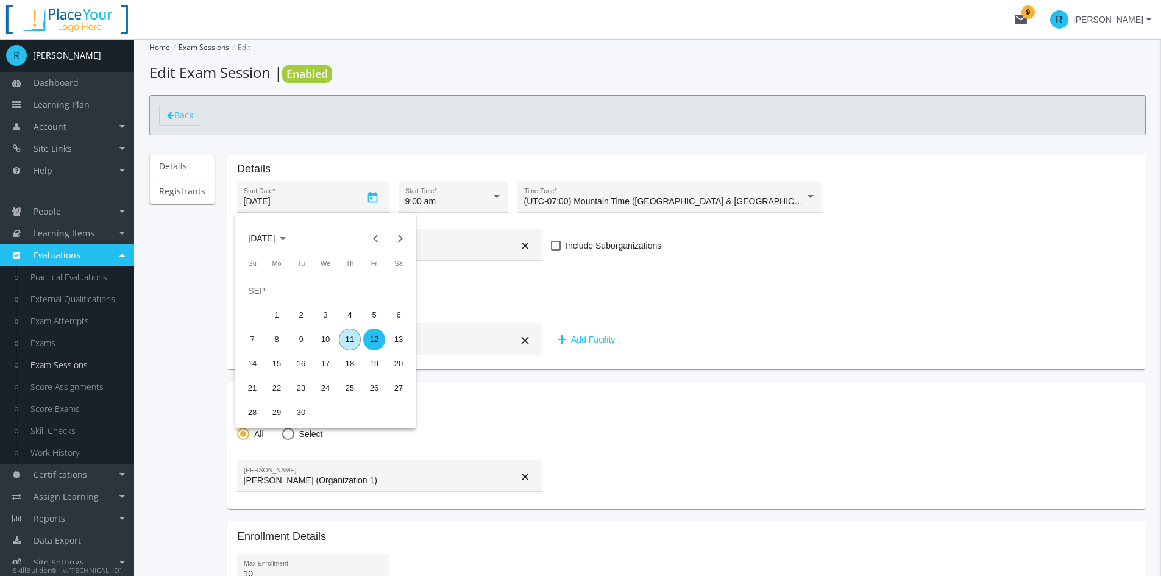
click at [352, 344] on div "11" at bounding box center [350, 339] width 22 height 22
type input "[DATE]"
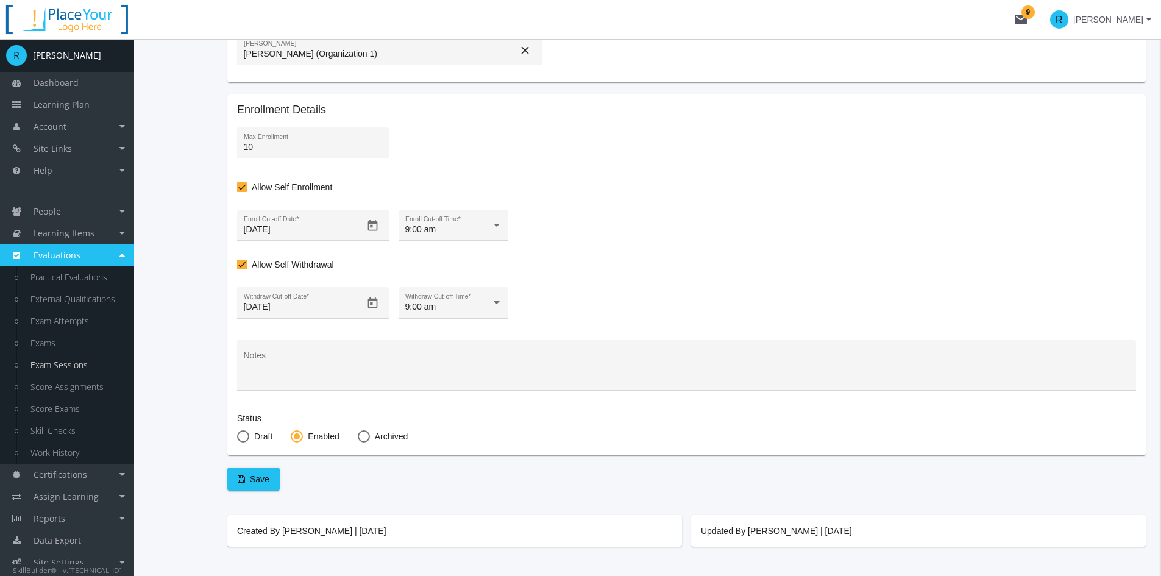
scroll to position [458, 0]
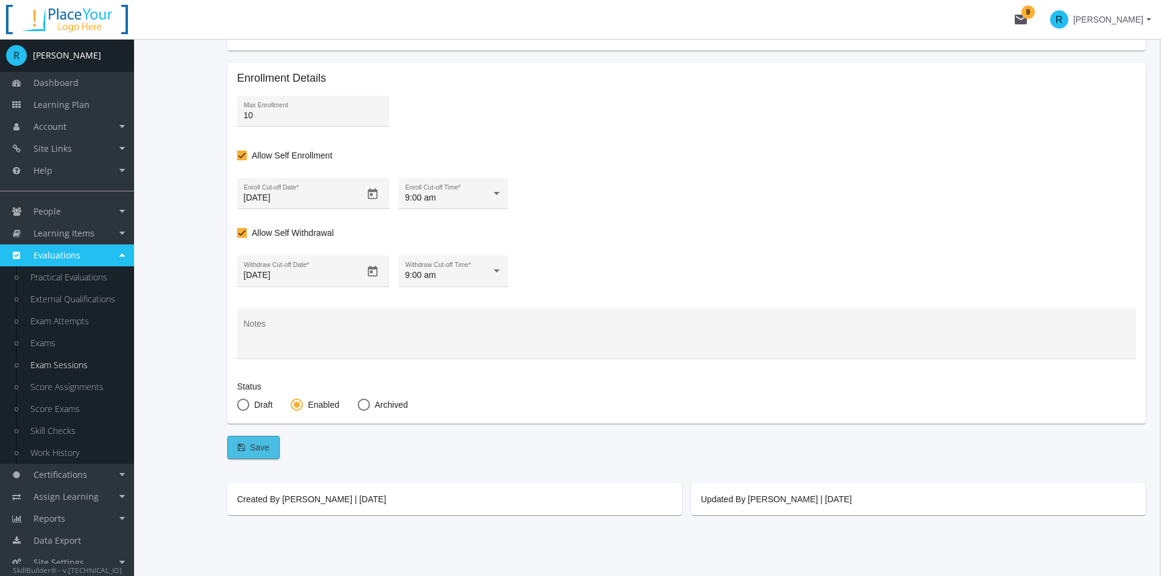
click at [250, 453] on span "Save" at bounding box center [254, 447] width 32 height 22
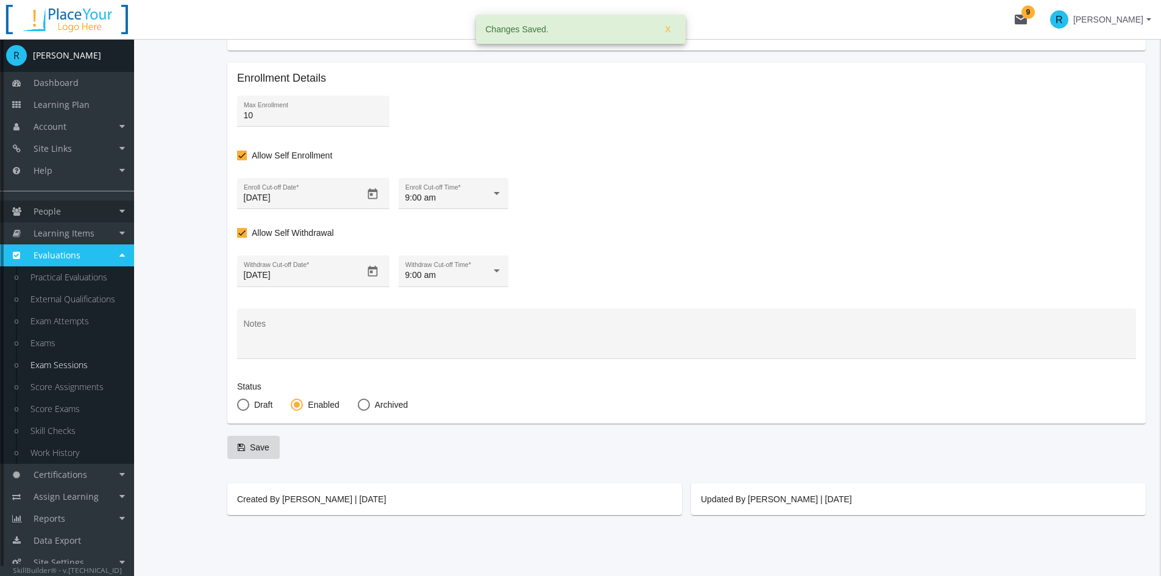
click at [71, 216] on link "People" at bounding box center [67, 211] width 134 height 22
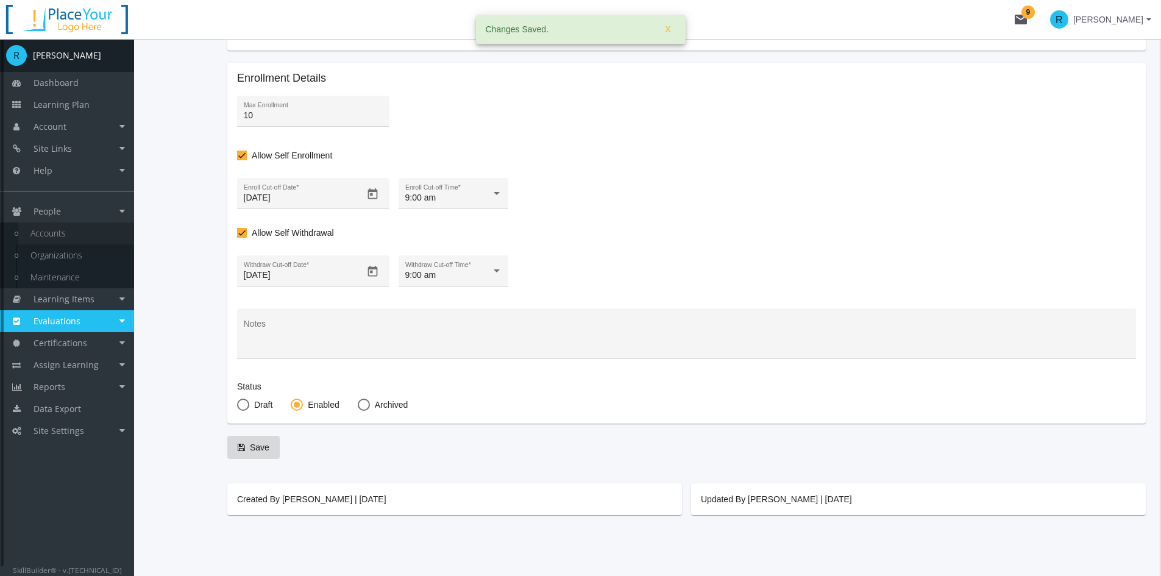
click at [57, 233] on link "Accounts" at bounding box center [76, 233] width 116 height 22
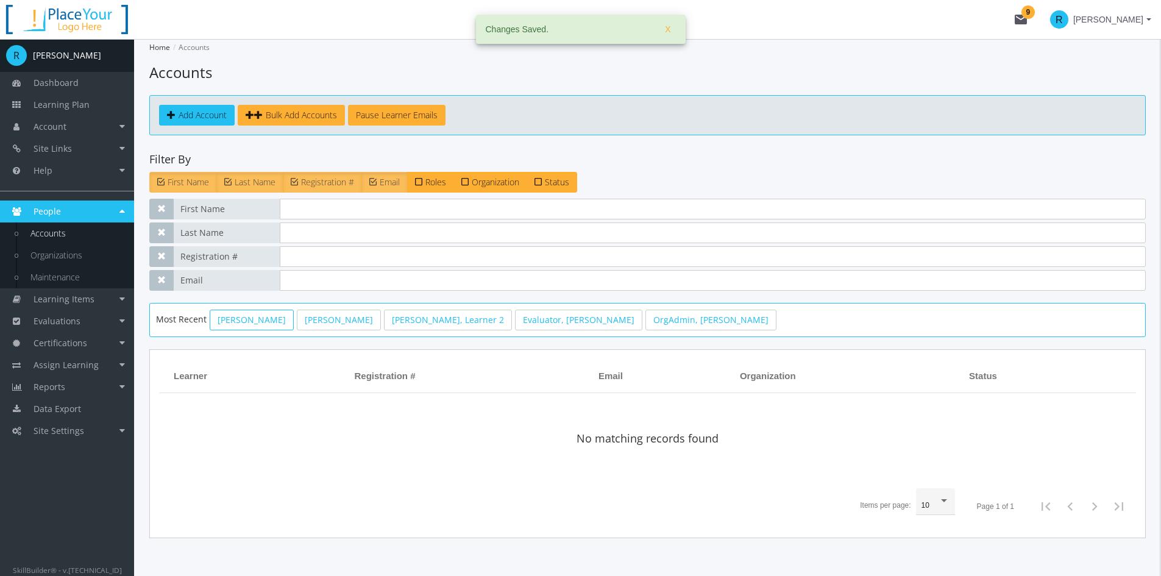
click at [228, 322] on link "[PERSON_NAME]" at bounding box center [252, 319] width 84 height 21
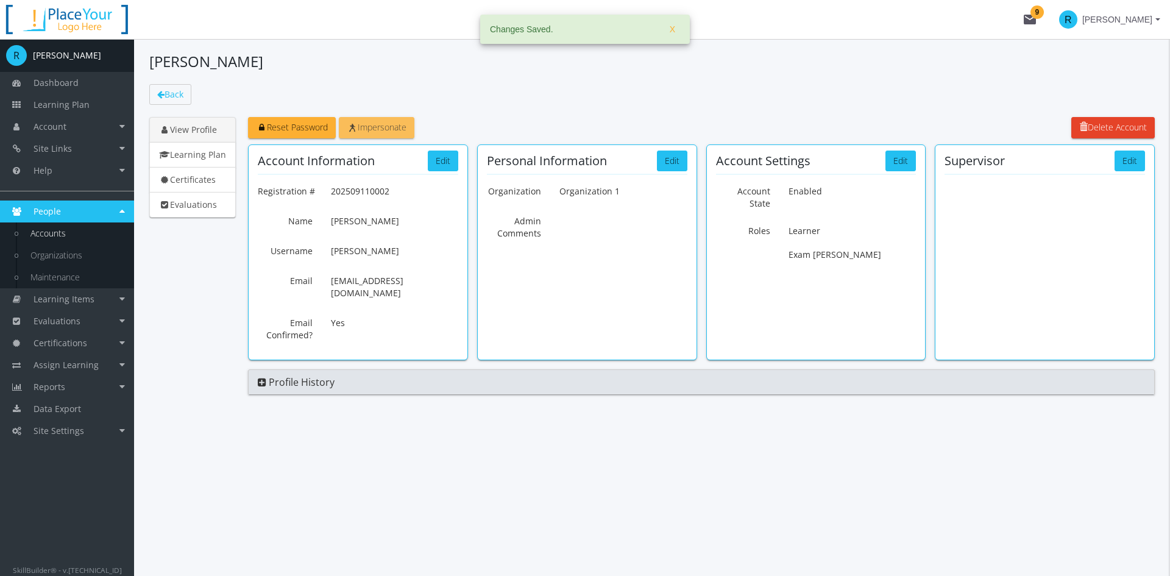
click at [395, 129] on span "Impersonate" at bounding box center [377, 127] width 60 height 12
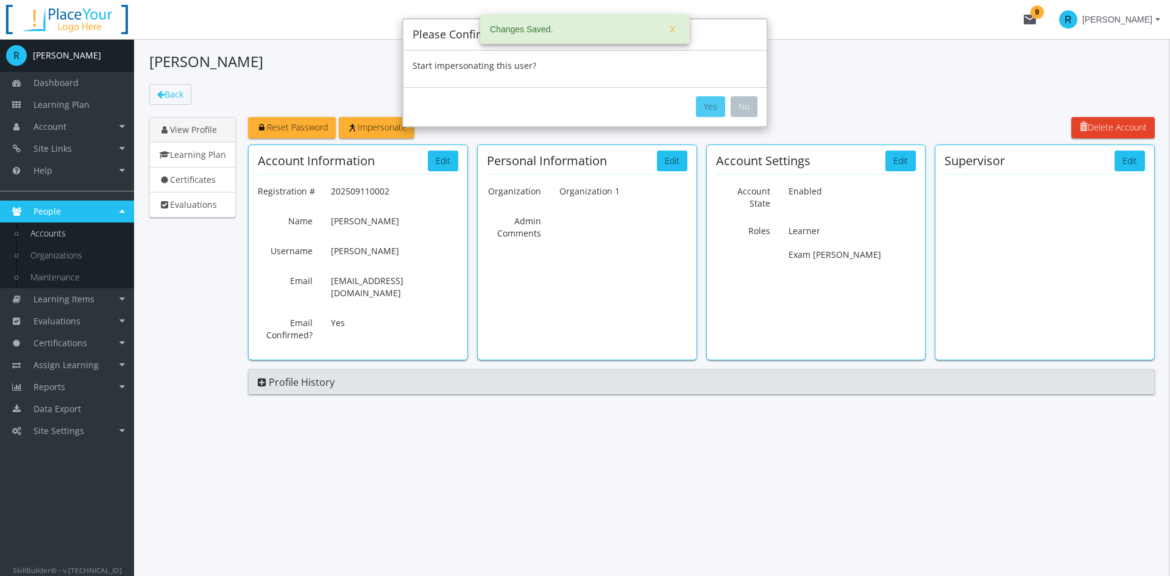
click at [716, 107] on button "Yes" at bounding box center [710, 106] width 29 height 21
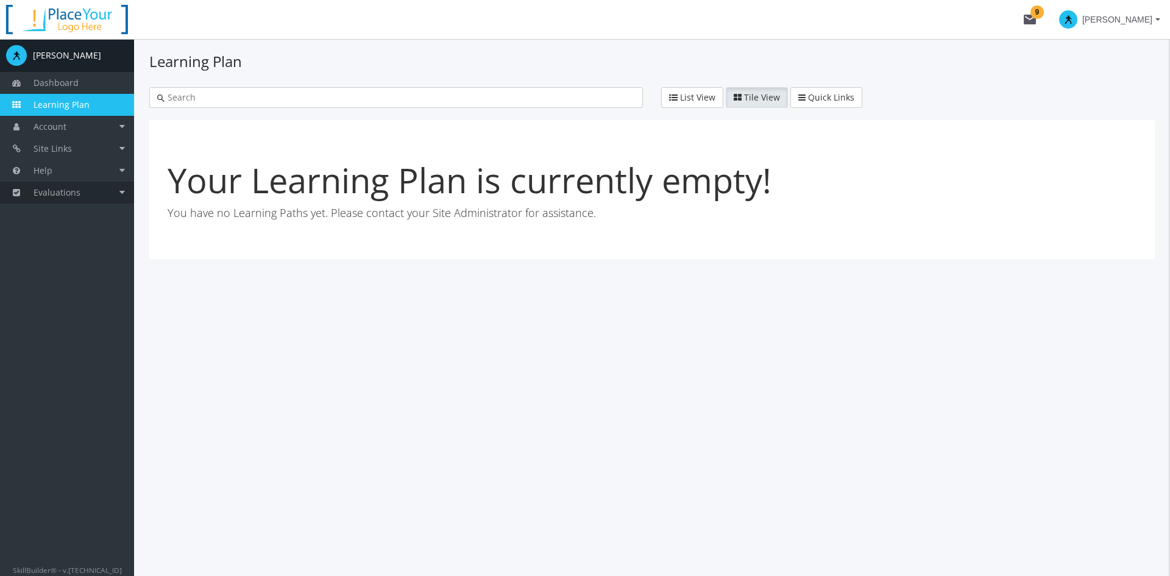
click at [57, 191] on span "Evaluations" at bounding box center [57, 192] width 47 height 12
click at [68, 214] on link "Exam Sessions" at bounding box center [76, 214] width 116 height 22
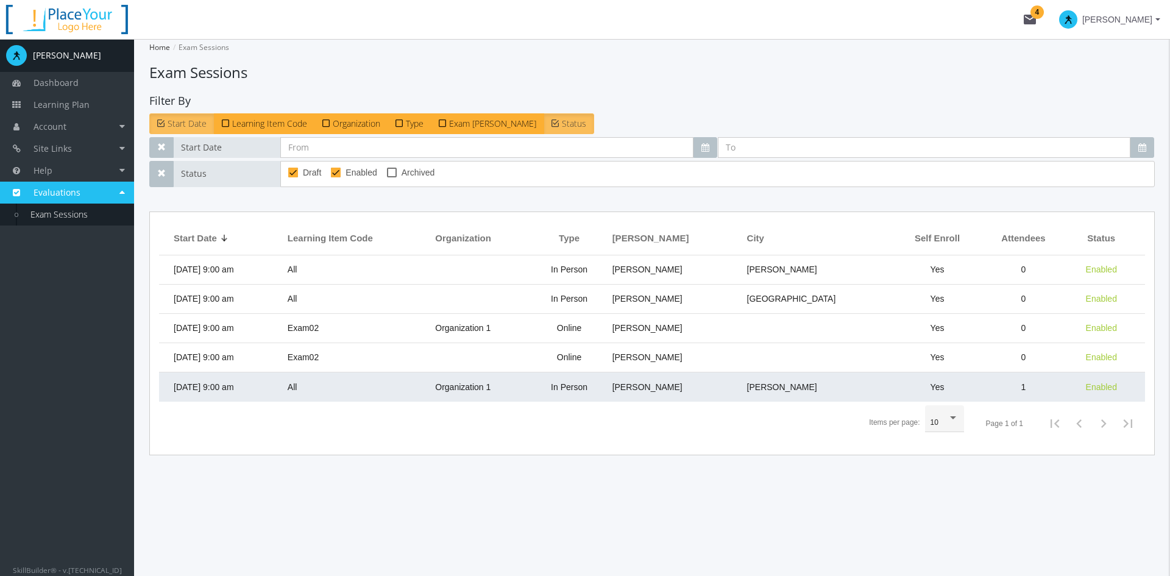
click at [228, 383] on span "[DATE] 9:00 am" at bounding box center [204, 387] width 60 height 10
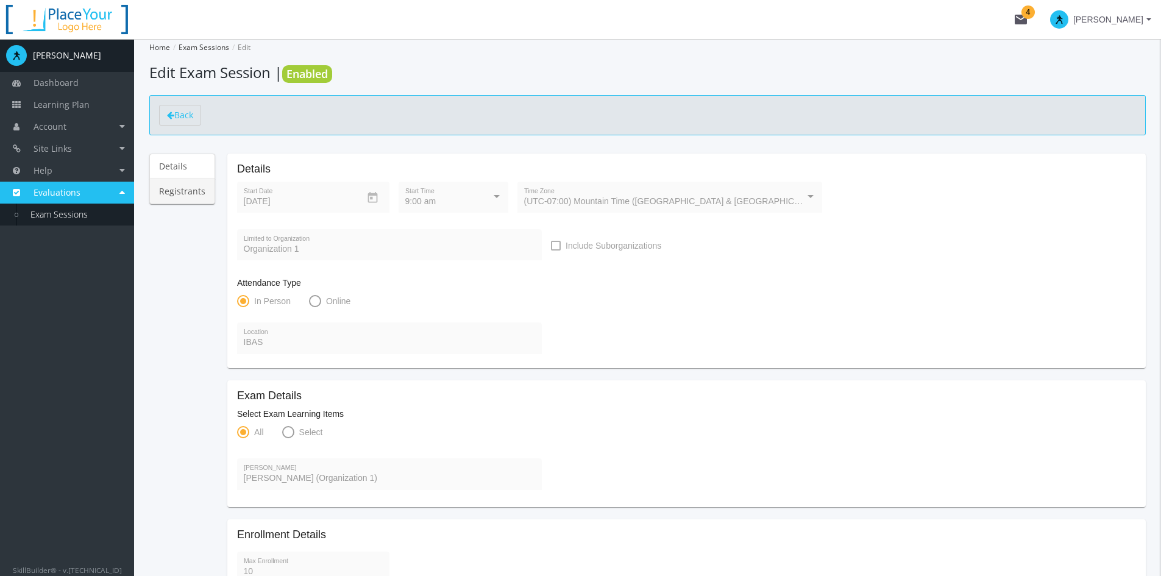
click at [187, 196] on link "Registrants" at bounding box center [182, 192] width 66 height 26
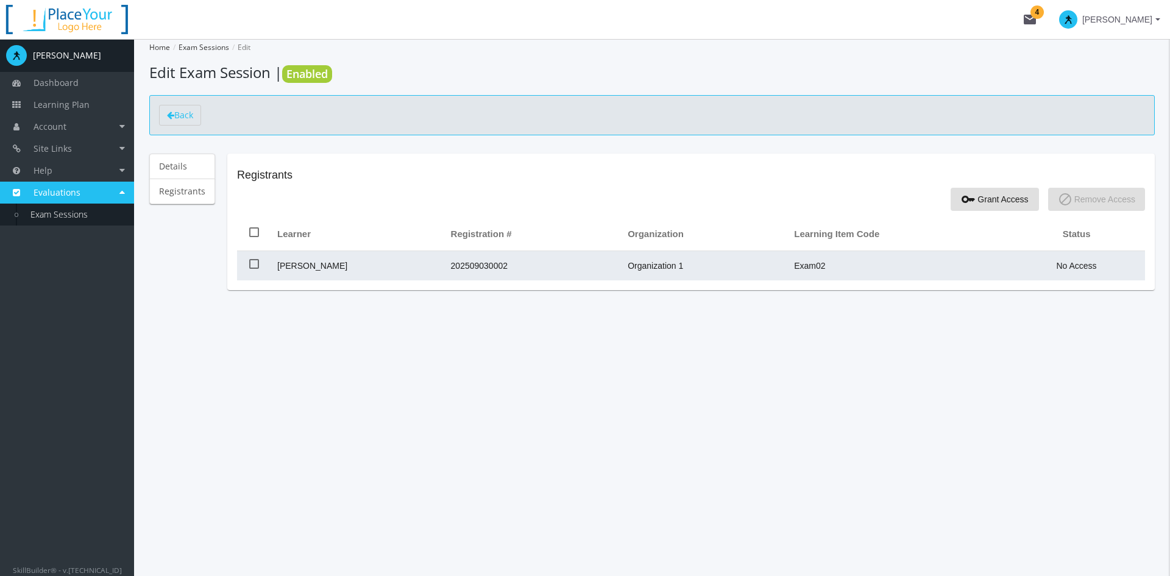
drag, startPoint x: 254, startPoint y: 266, endPoint x: 296, endPoint y: 266, distance: 42.0
click at [254, 266] on span at bounding box center [254, 264] width 10 height 10
click at [250, 268] on input "checkbox" at bounding box center [249, 268] width 1 height 1
checkbox input "true"
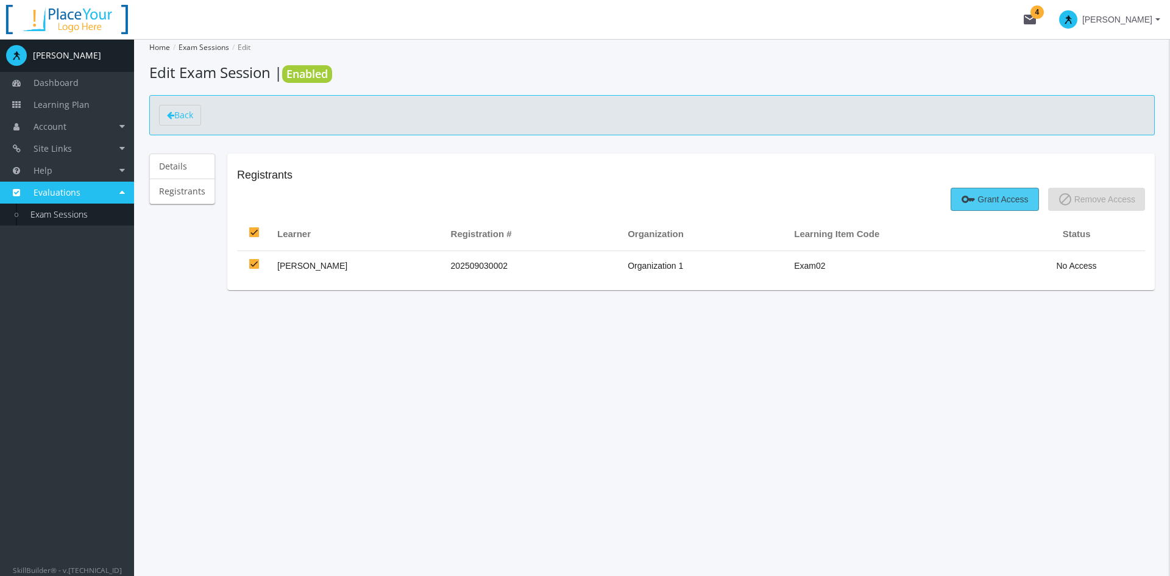
click at [982, 200] on span "key Grant Access" at bounding box center [994, 199] width 67 height 22
checkbox input "false"
click at [1039, 26] on span "[PERSON_NAME]" at bounding box center [1117, 20] width 70 height 22
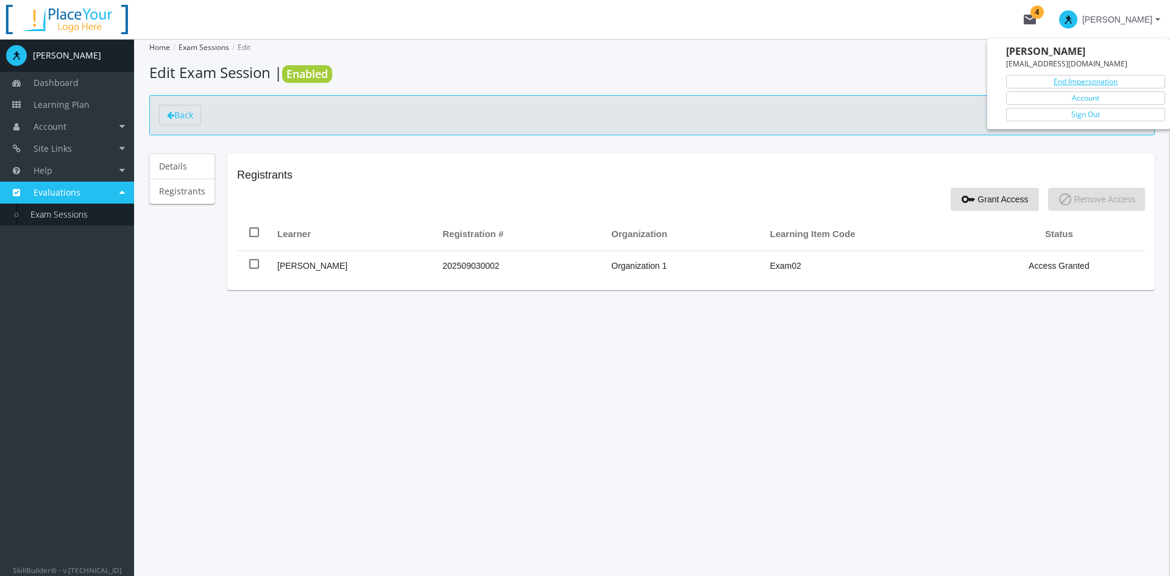
drag, startPoint x: 1089, startPoint y: 82, endPoint x: 1080, endPoint y: 82, distance: 9.7
click at [1039, 82] on link "End Impersonation" at bounding box center [1085, 81] width 159 height 13
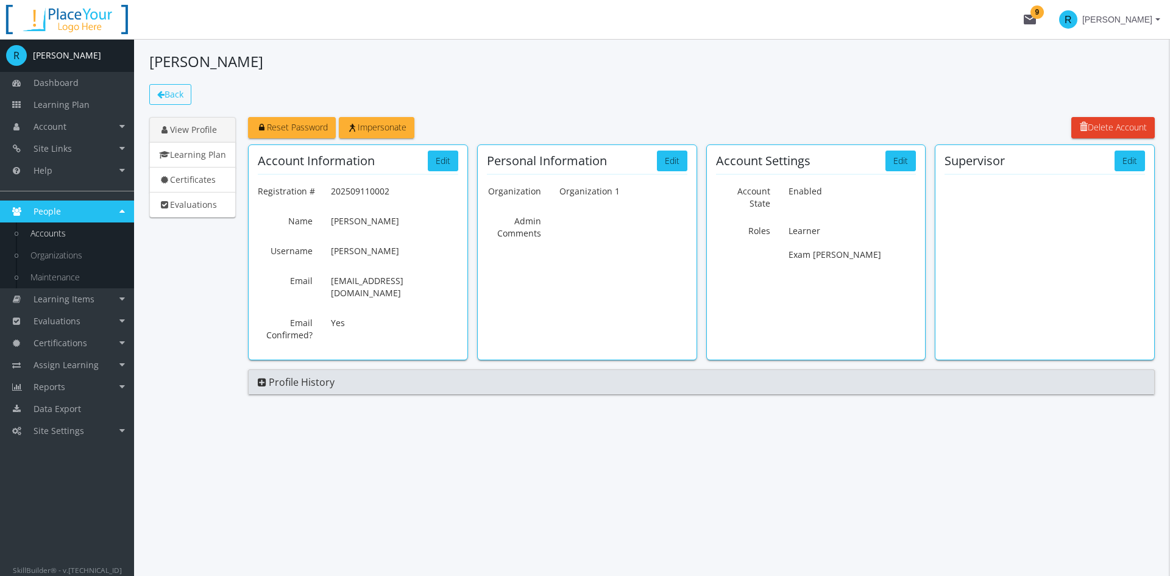
click at [162, 101] on link "Back" at bounding box center [170, 94] width 42 height 21
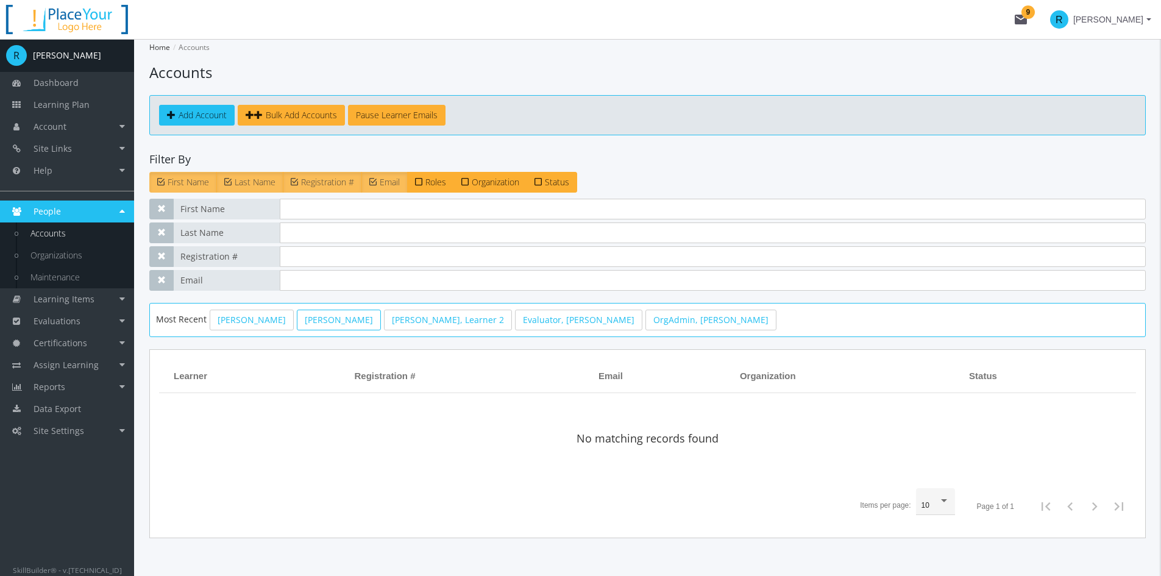
click at [301, 320] on link "[PERSON_NAME]" at bounding box center [339, 319] width 84 height 21
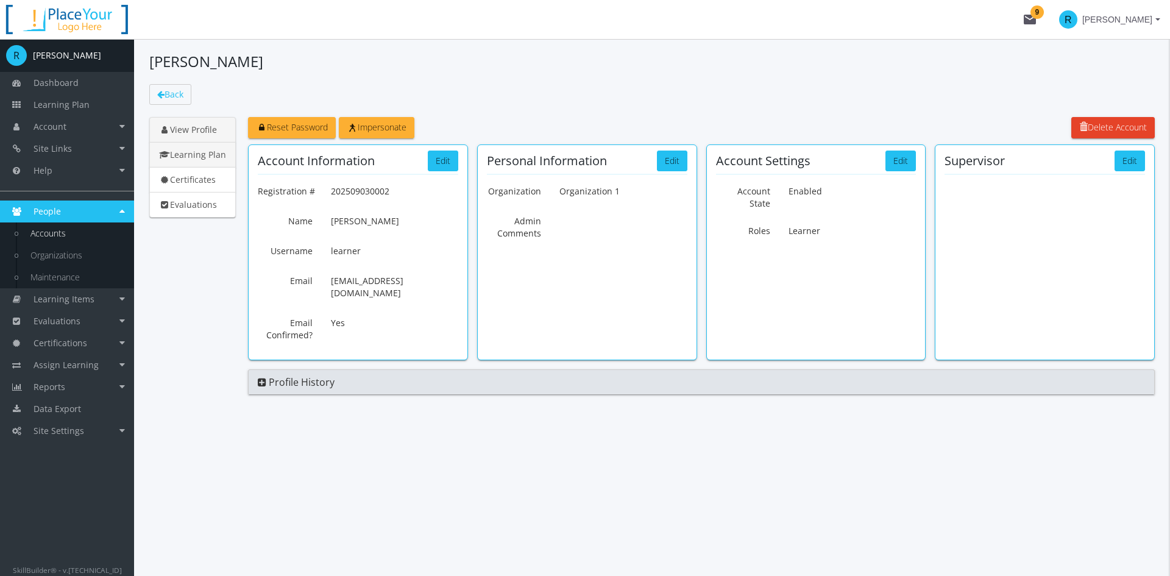
click at [210, 155] on link "Learning Plan" at bounding box center [192, 155] width 87 height 26
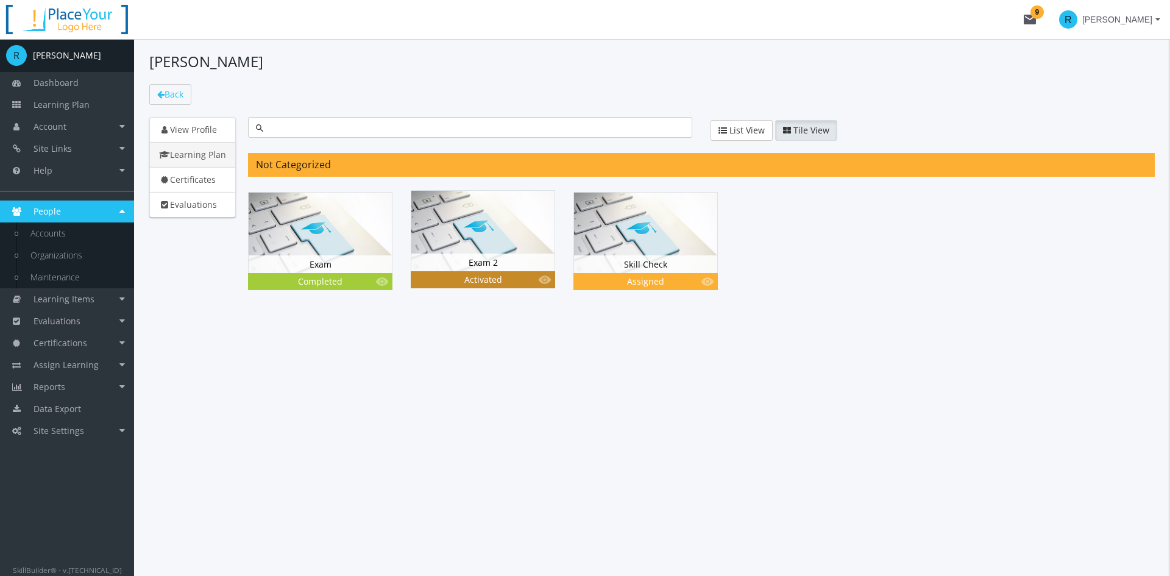
click at [498, 244] on img at bounding box center [482, 231] width 143 height 80
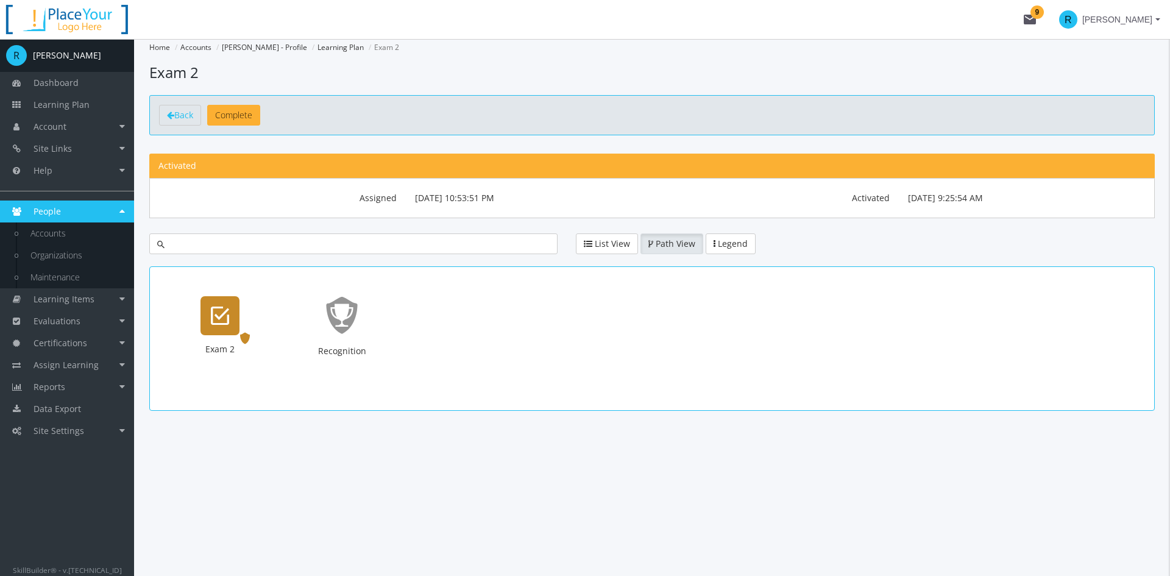
click at [235, 310] on div "Exam 2" at bounding box center [219, 315] width 39 height 39
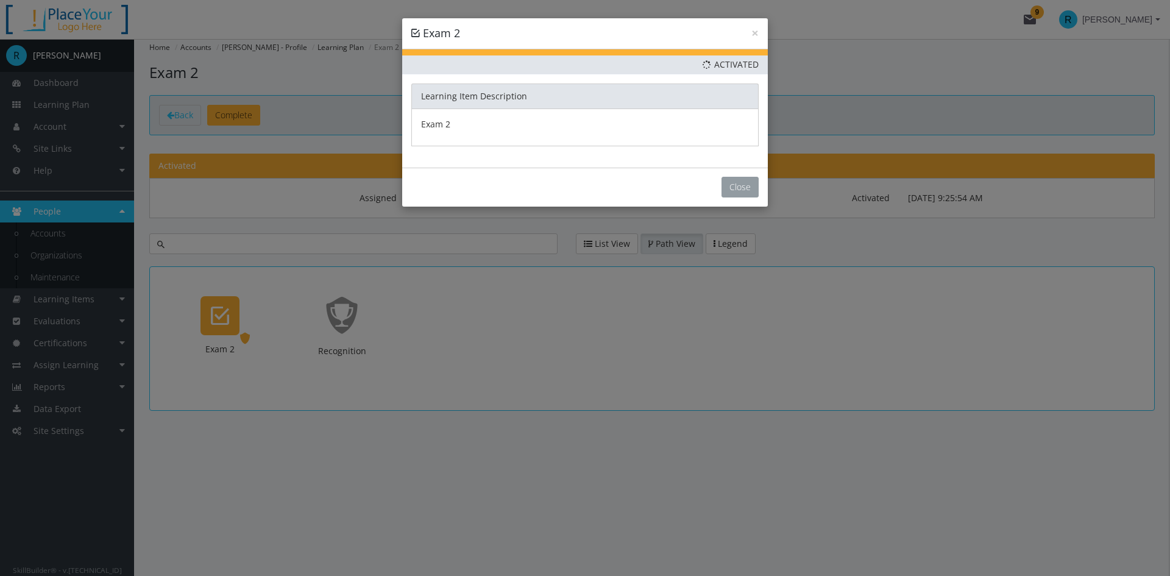
click at [735, 186] on button "Close" at bounding box center [739, 187] width 37 height 21
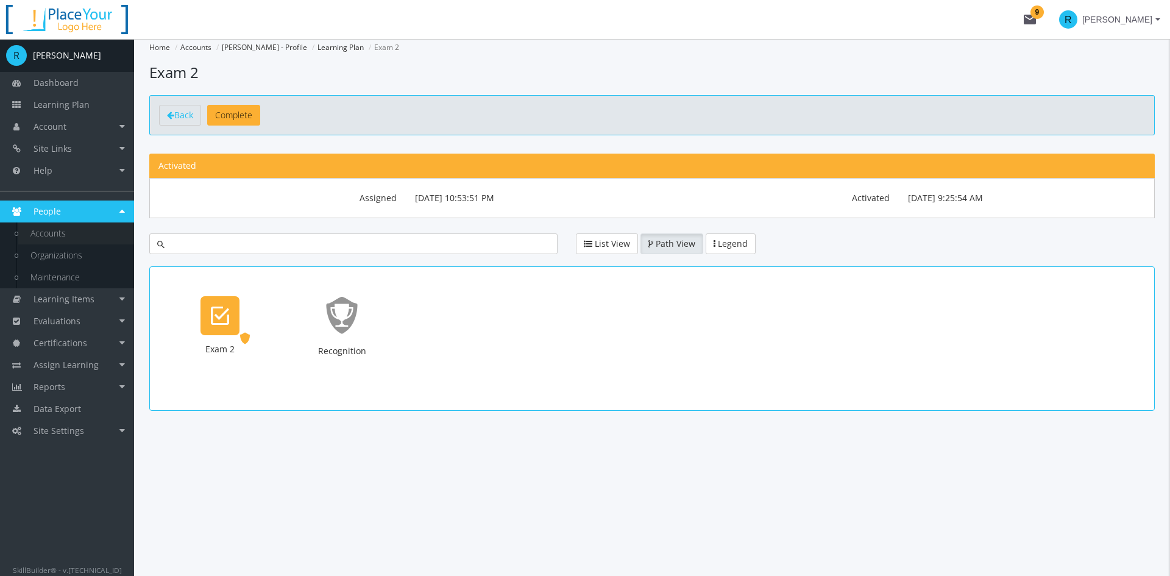
click at [44, 235] on link "Accounts" at bounding box center [76, 233] width 116 height 22
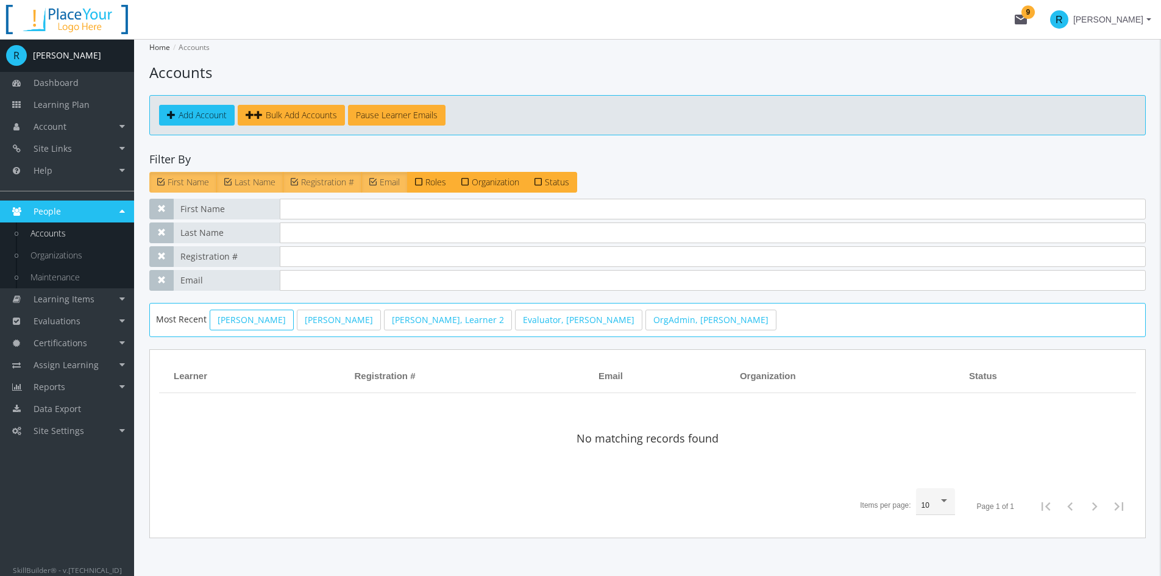
click at [252, 320] on link "[PERSON_NAME]" at bounding box center [252, 319] width 84 height 21
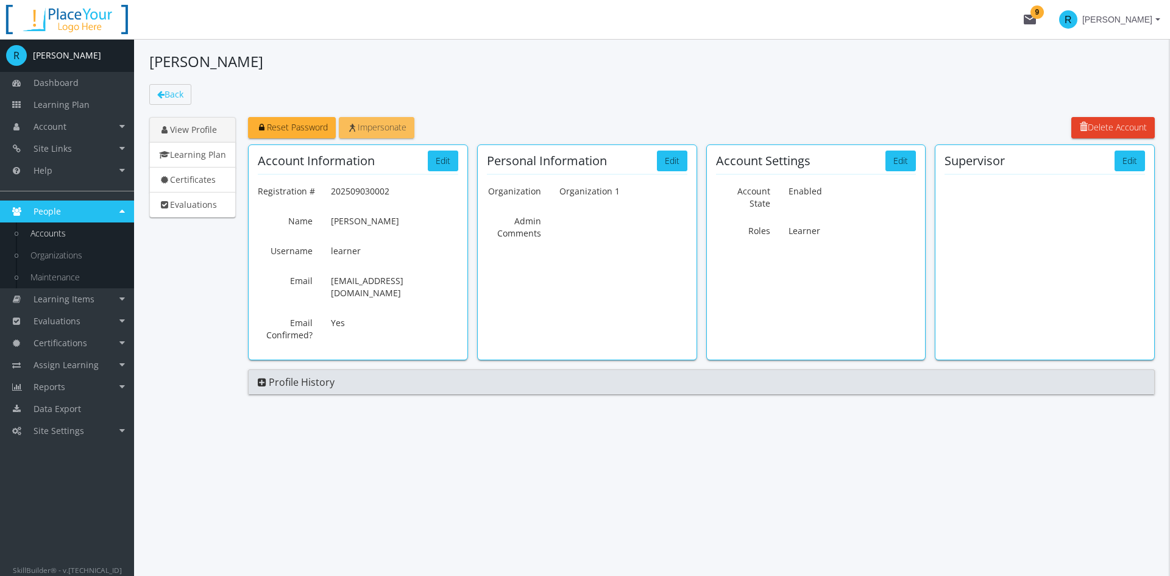
click at [400, 127] on span "Impersonate" at bounding box center [377, 127] width 60 height 12
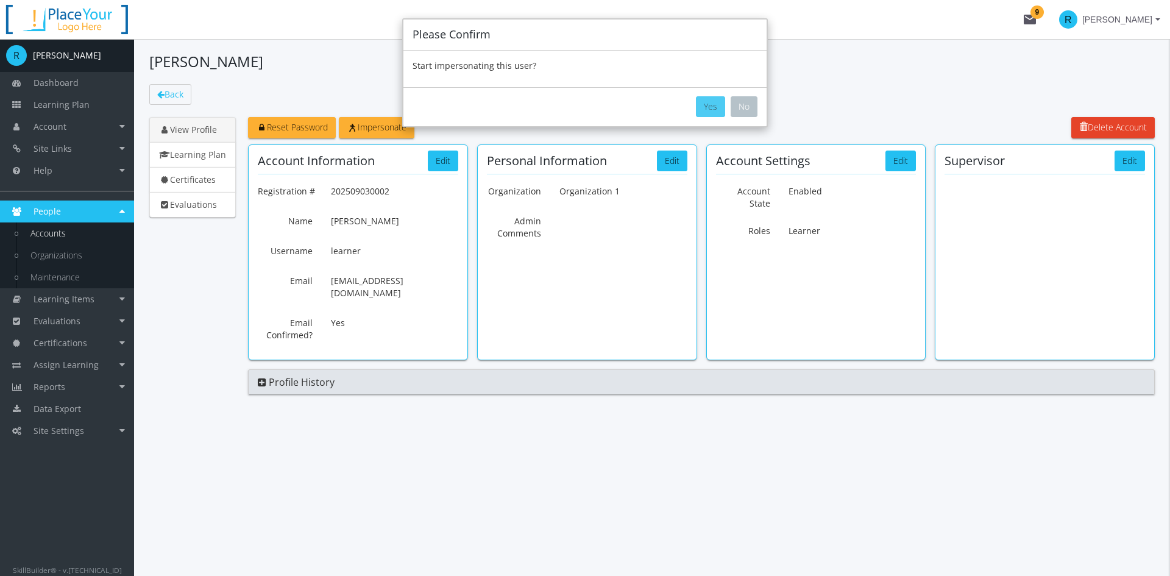
click at [700, 106] on button "Yes" at bounding box center [710, 106] width 29 height 21
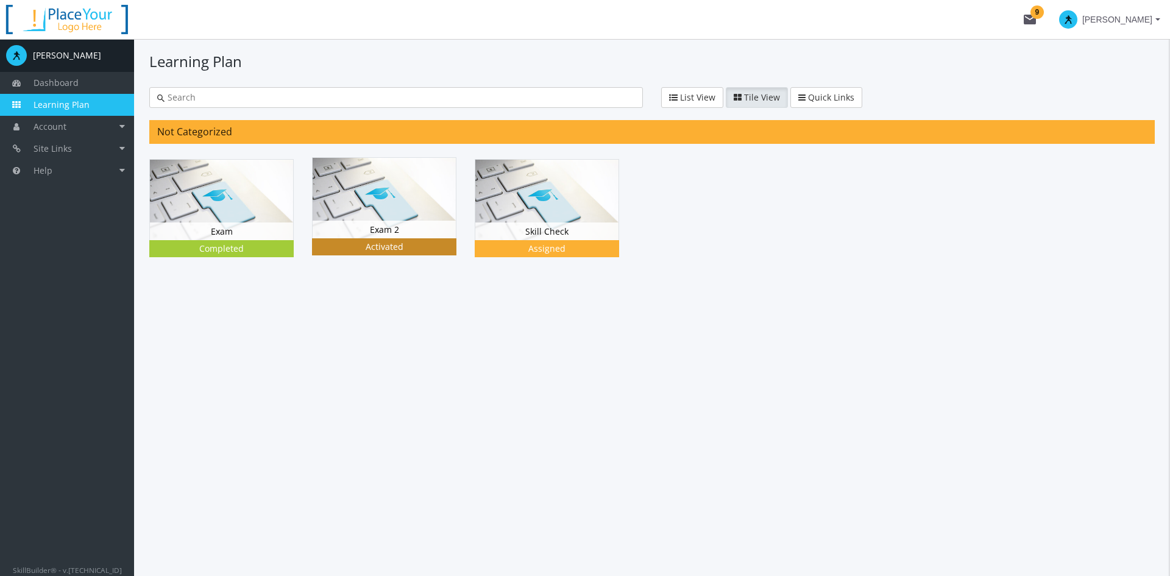
click at [353, 210] on img at bounding box center [384, 198] width 143 height 80
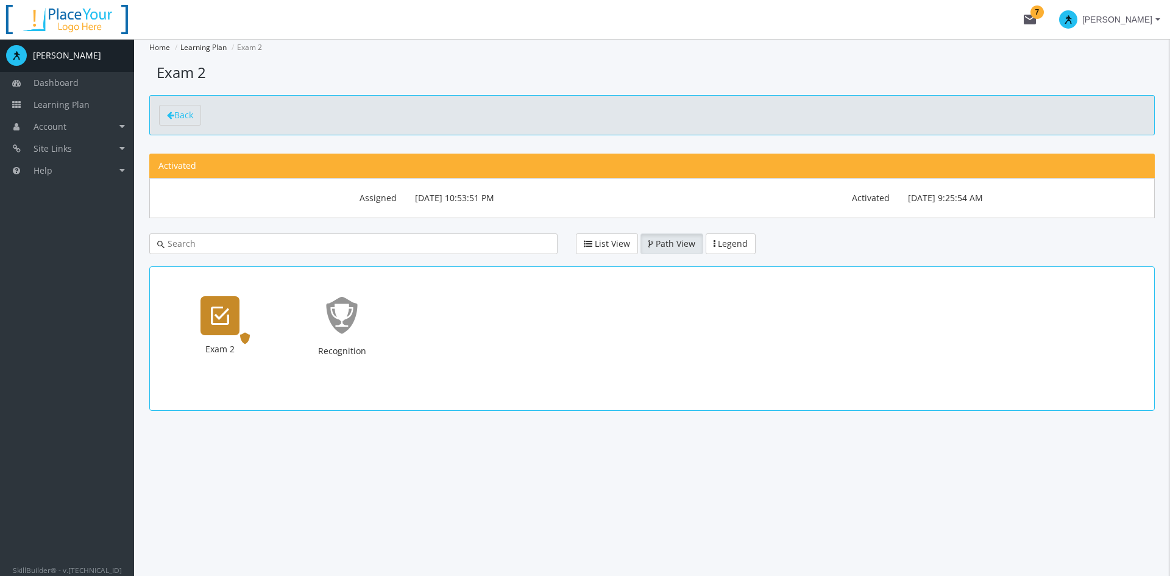
click at [222, 319] on icon "Exam 2" at bounding box center [220, 315] width 18 height 24
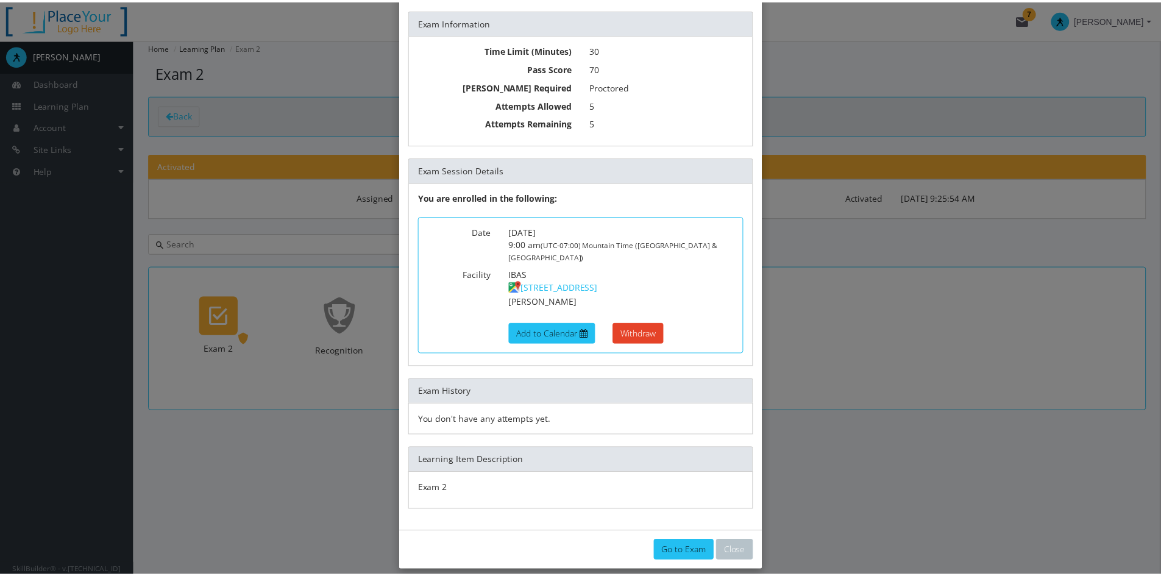
scroll to position [76, 0]
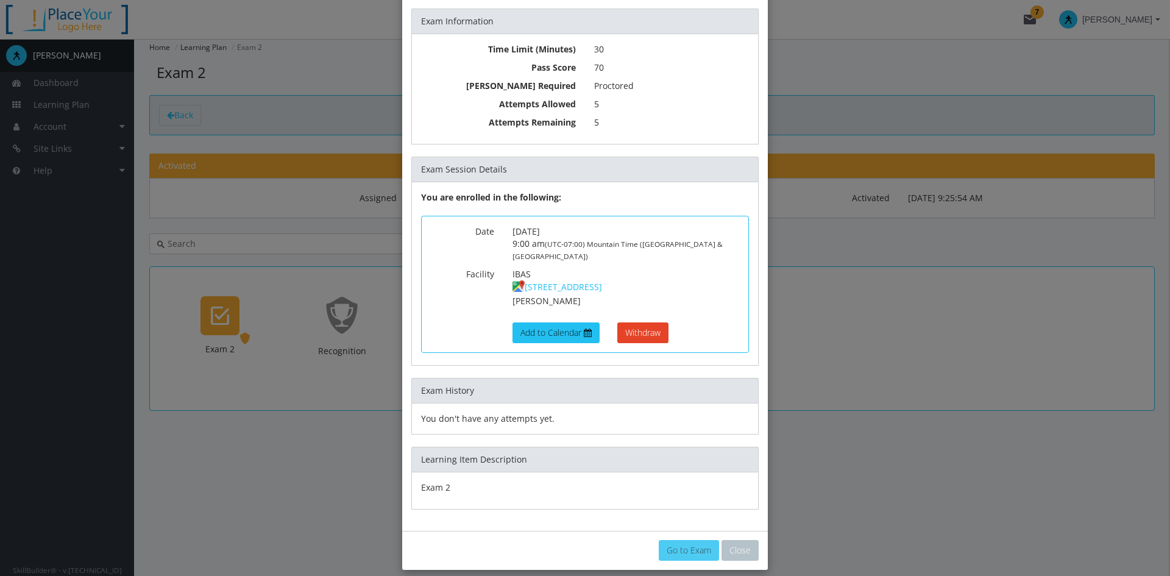
click at [680, 540] on link "Go to Exam" at bounding box center [689, 550] width 60 height 21
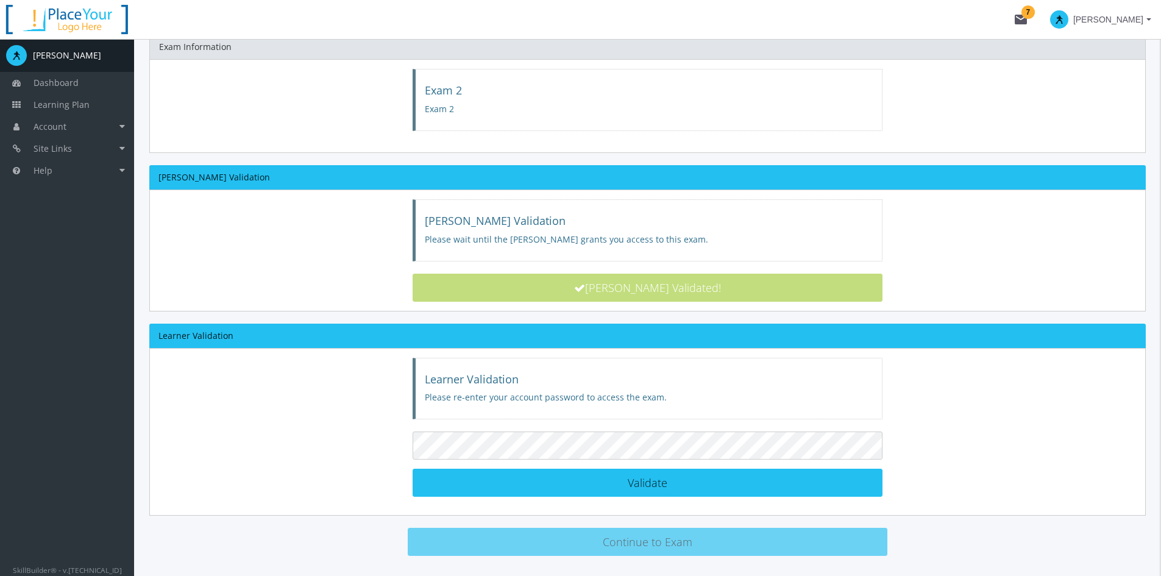
scroll to position [62, 0]
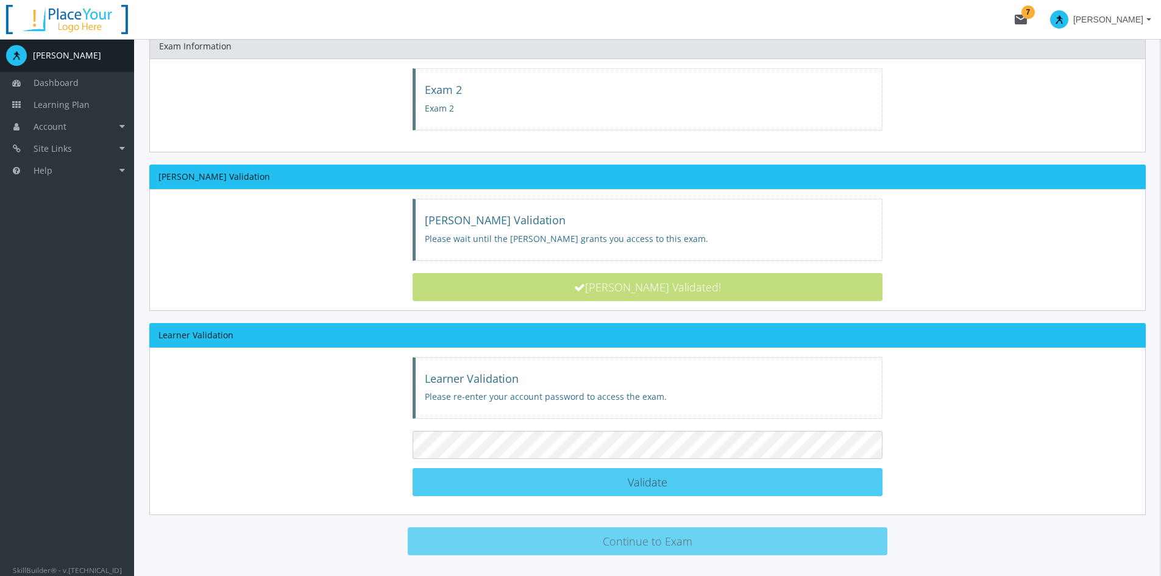
click at [635, 475] on span "Validate" at bounding box center [647, 482] width 40 height 15
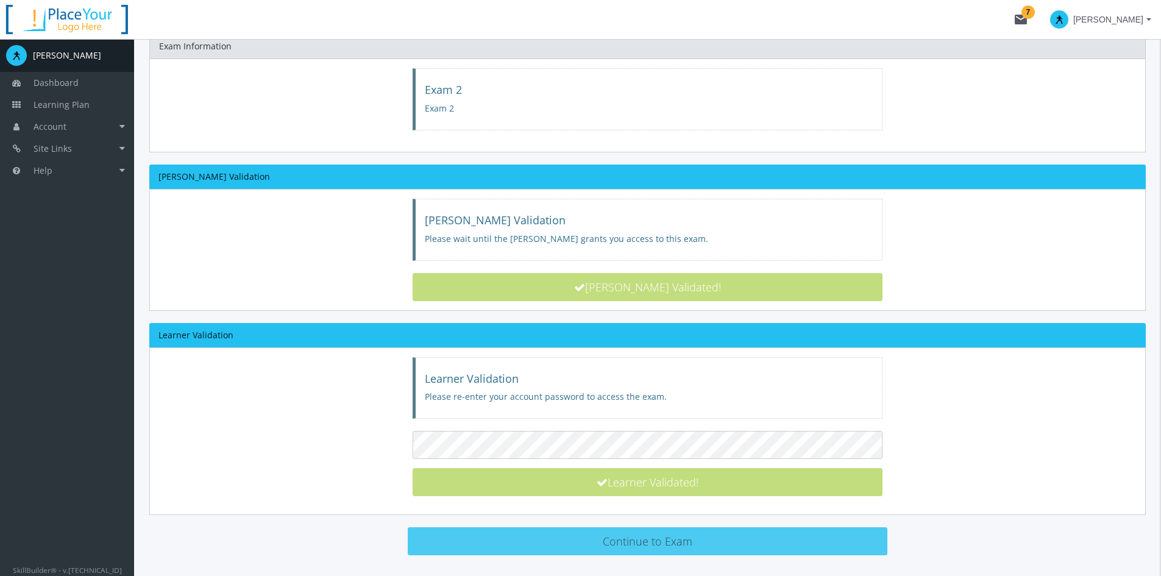
click at [642, 536] on button "Continue to Exam" at bounding box center [648, 541] width 480 height 28
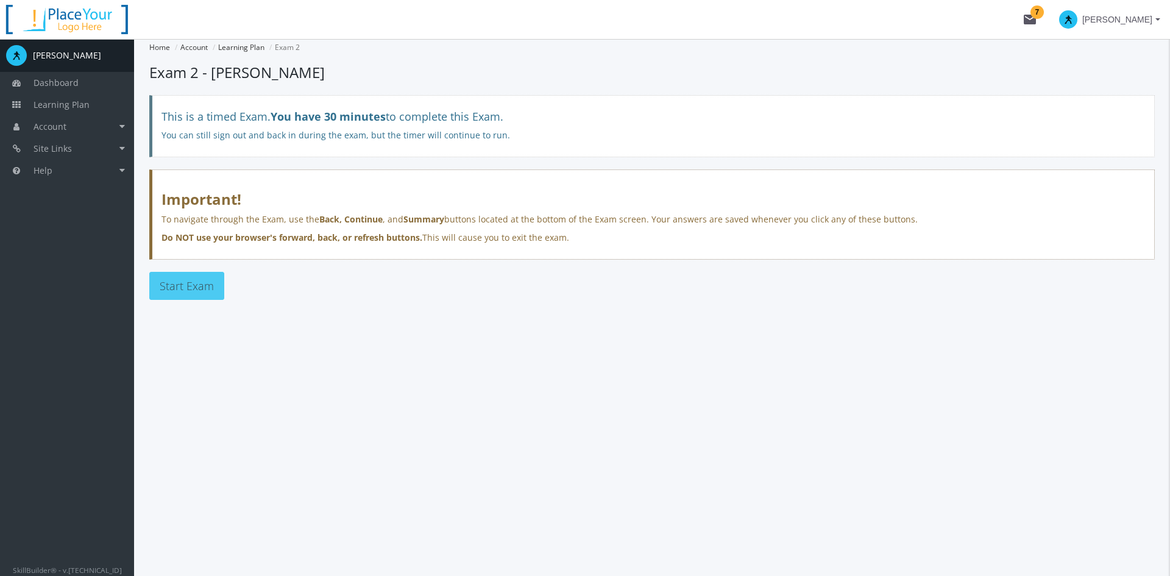
click at [196, 286] on span "Start Exam" at bounding box center [187, 285] width 54 height 15
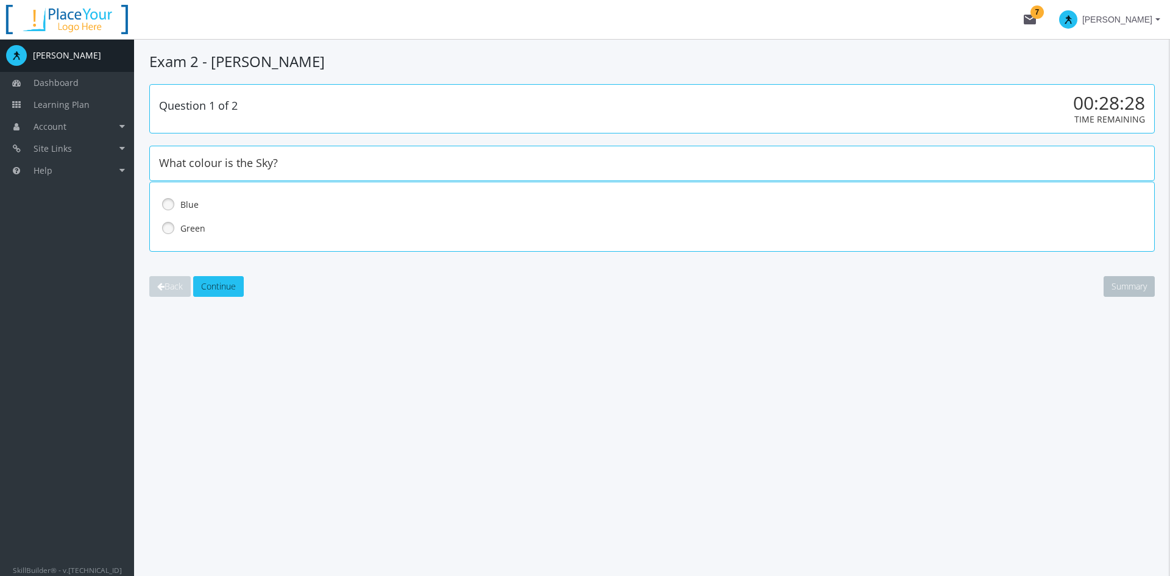
click at [167, 203] on link at bounding box center [168, 204] width 18 height 18
click at [230, 286] on span "Continue" at bounding box center [218, 286] width 35 height 12
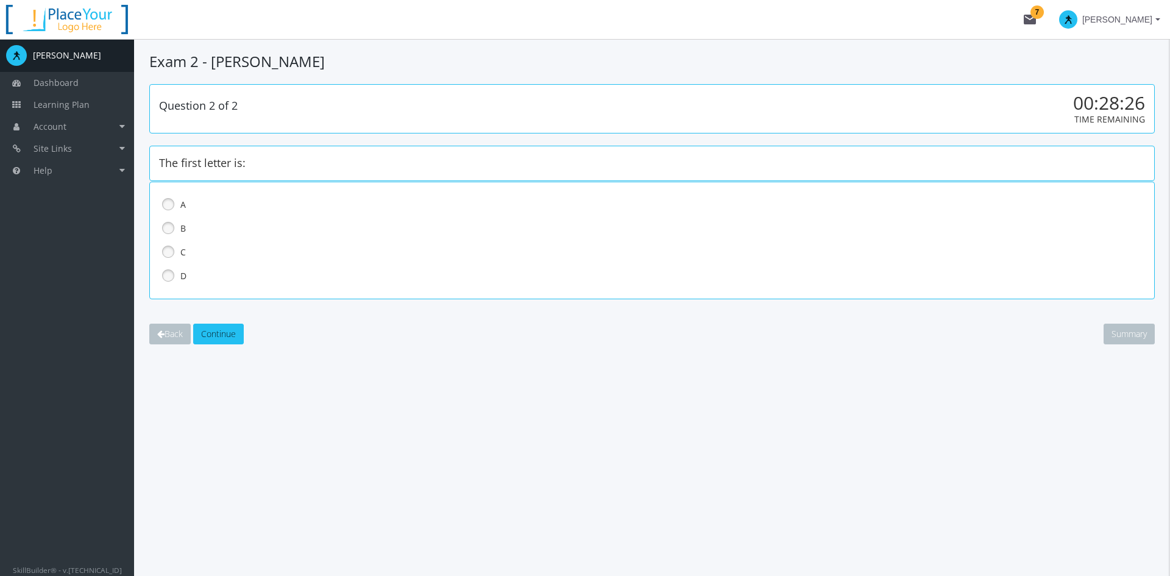
click at [171, 203] on link at bounding box center [168, 204] width 18 height 18
click at [227, 334] on span "Continue" at bounding box center [218, 334] width 35 height 12
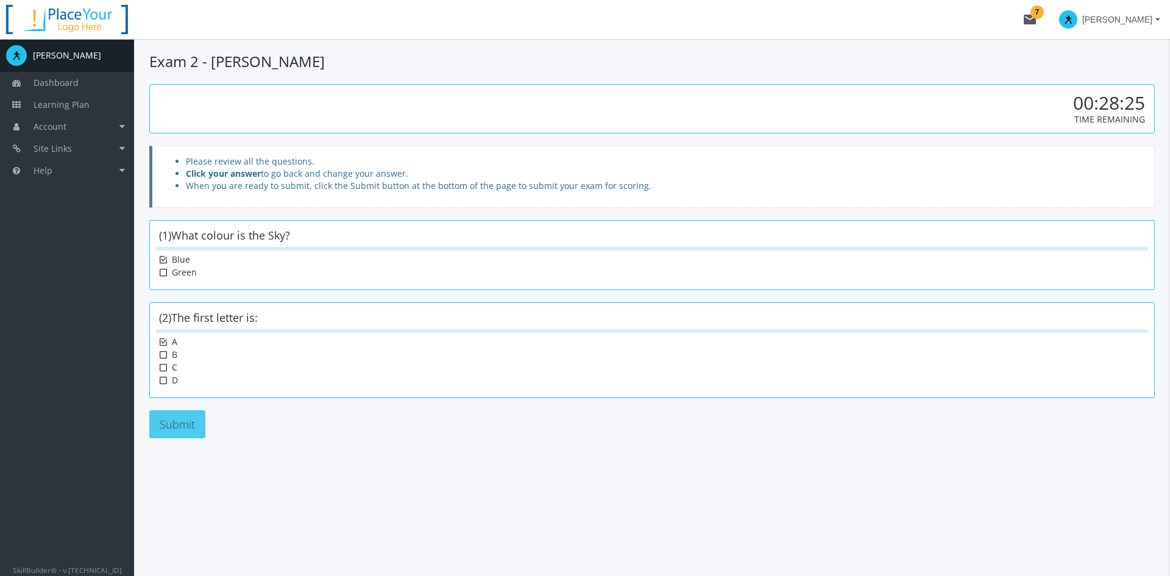
click at [185, 419] on button "Submit" at bounding box center [177, 424] width 56 height 28
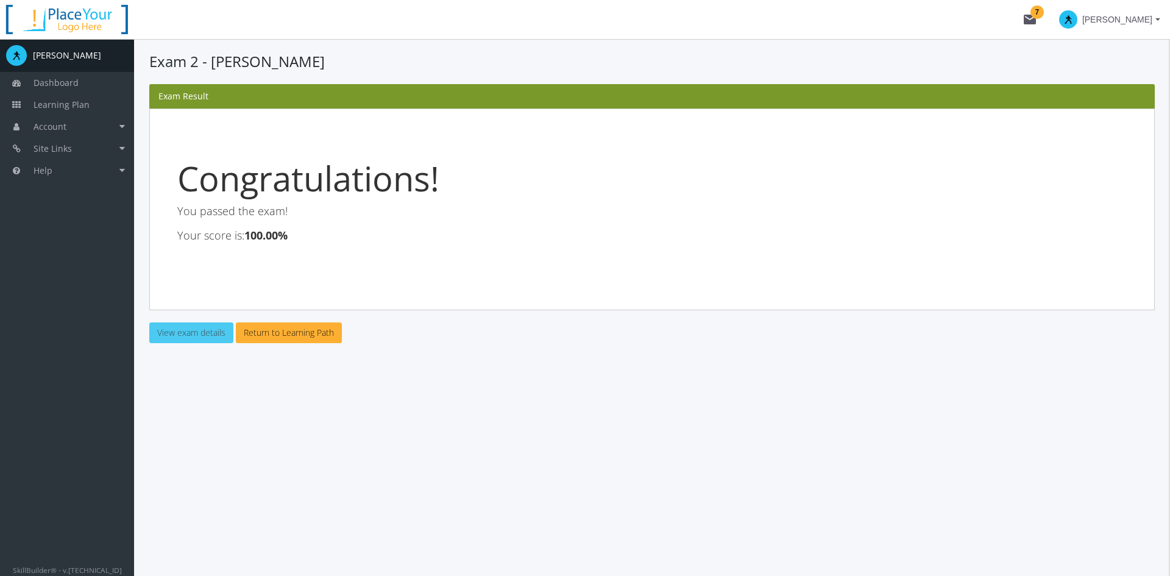
click at [187, 337] on link "View exam details" at bounding box center [191, 332] width 84 height 21
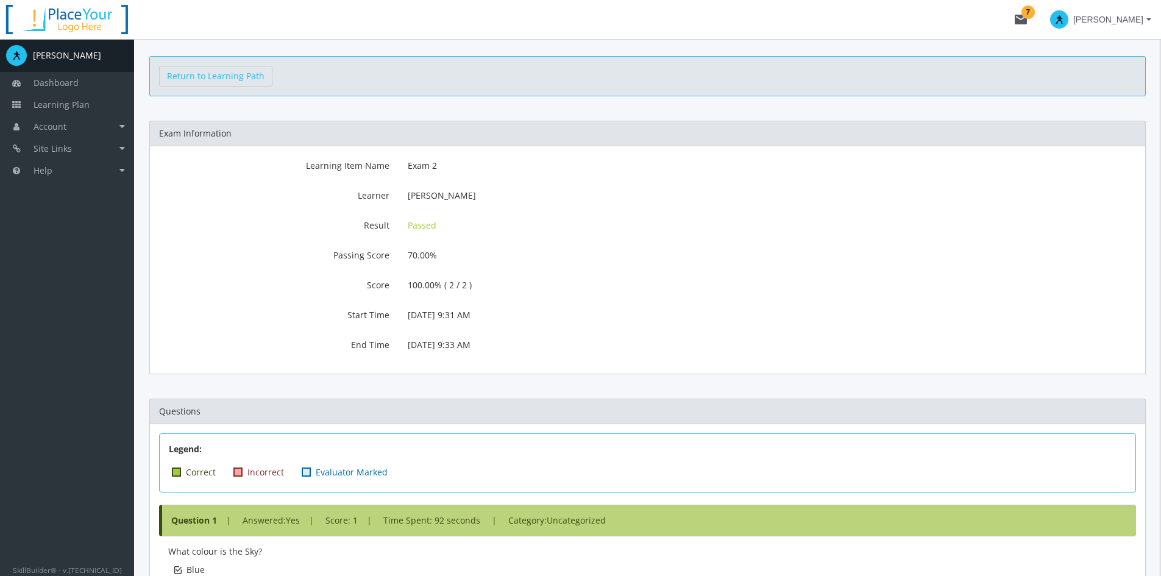
scroll to position [61, 0]
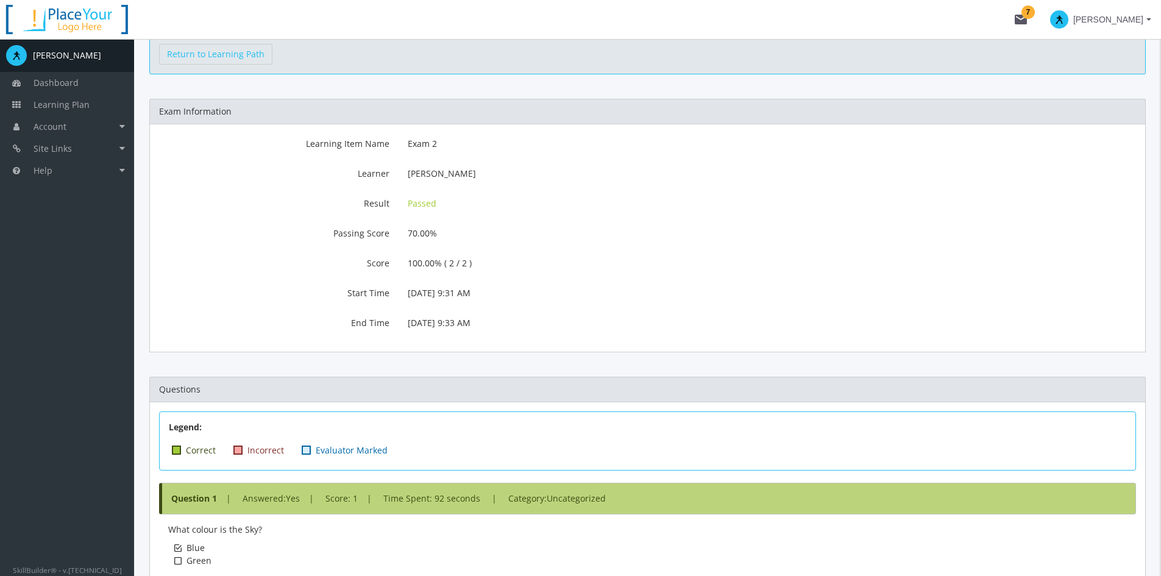
click at [222, 66] on div "Return to Learning Path" at bounding box center [647, 54] width 996 height 40
click at [220, 55] on link "Return to Learning Path" at bounding box center [215, 54] width 113 height 21
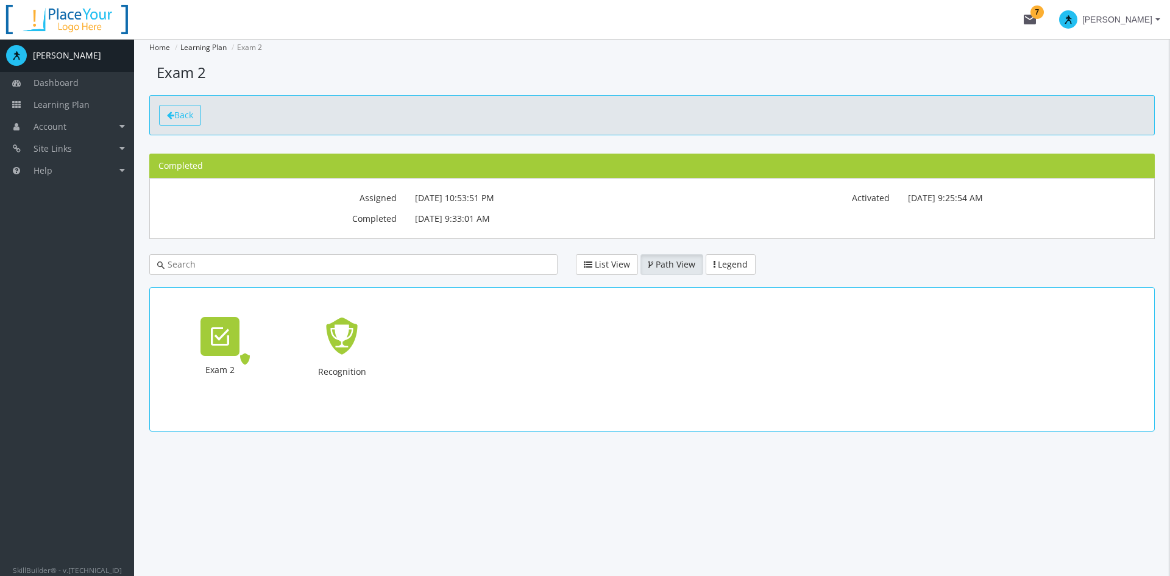
click at [179, 110] on span "Back" at bounding box center [183, 115] width 19 height 12
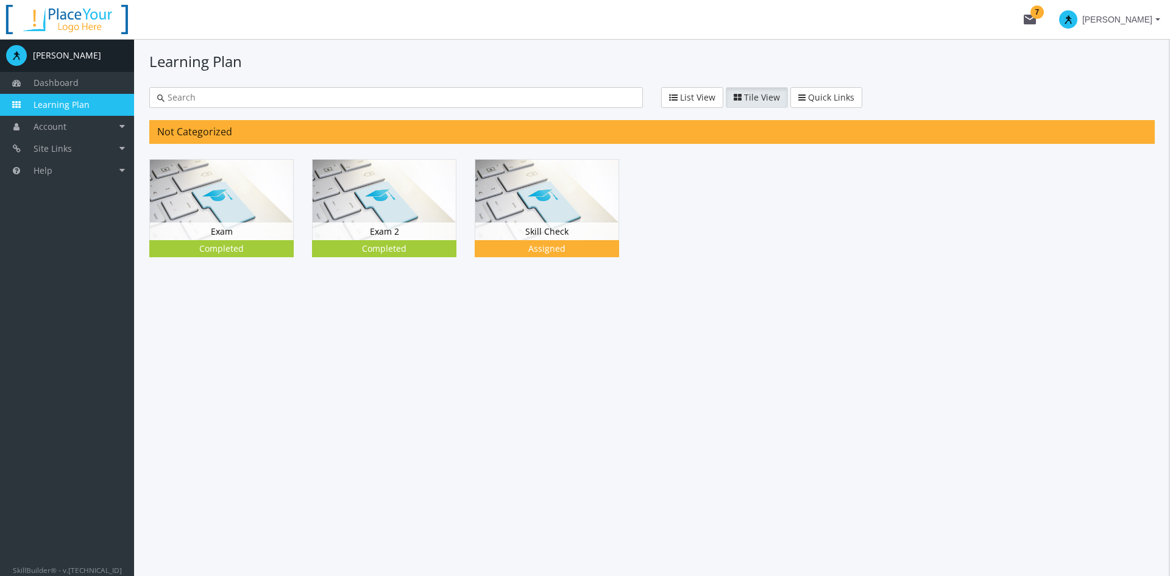
click at [1039, 30] on span "[PERSON_NAME]" at bounding box center [1117, 20] width 70 height 22
click at [1039, 81] on link "End Impersonation" at bounding box center [1085, 81] width 159 height 13
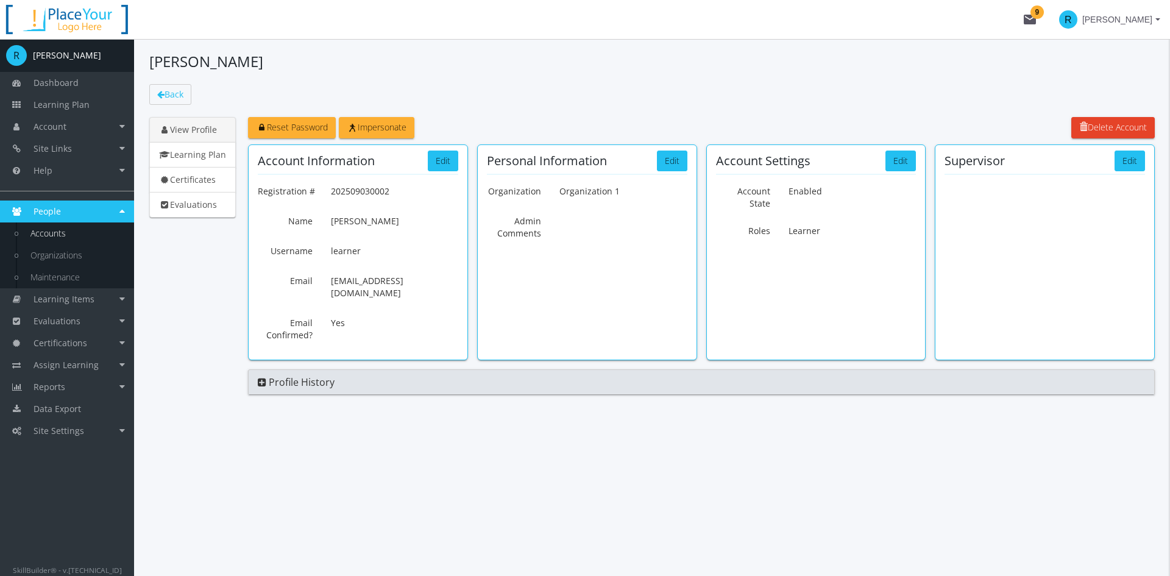
click at [68, 237] on link "Accounts" at bounding box center [76, 233] width 116 height 22
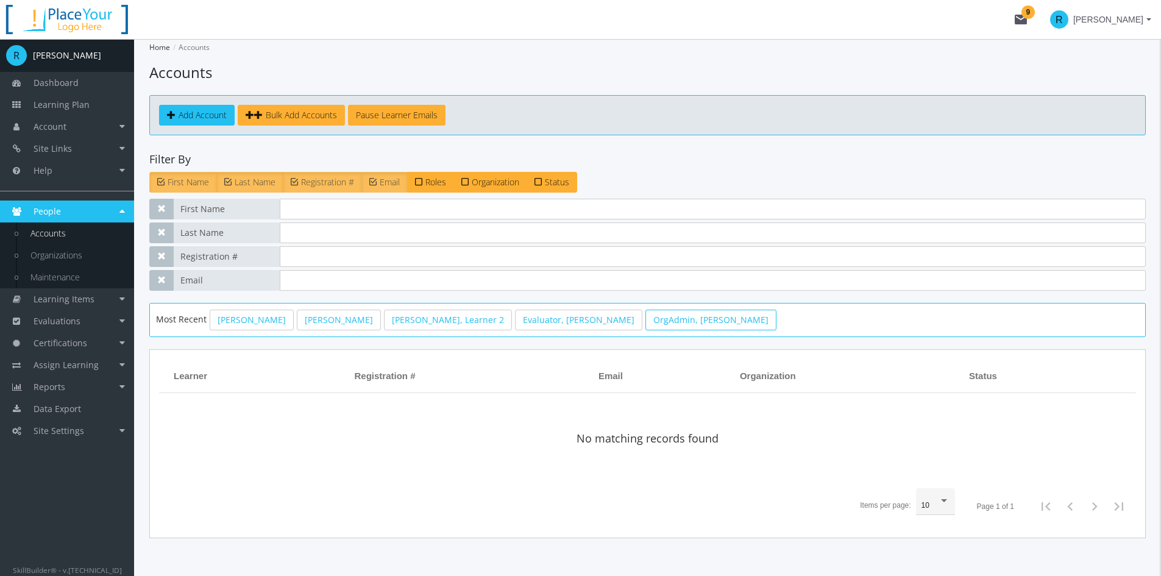
click at [645, 322] on link "OrgAdmin, [PERSON_NAME]" at bounding box center [710, 319] width 131 height 21
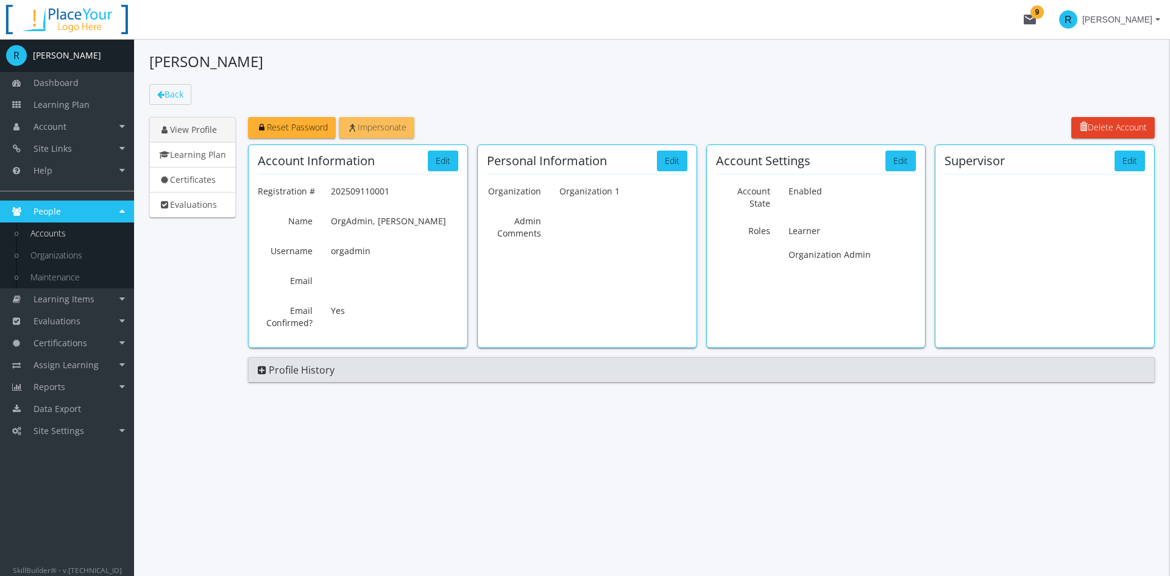
click at [378, 129] on span "Impersonate" at bounding box center [377, 127] width 60 height 12
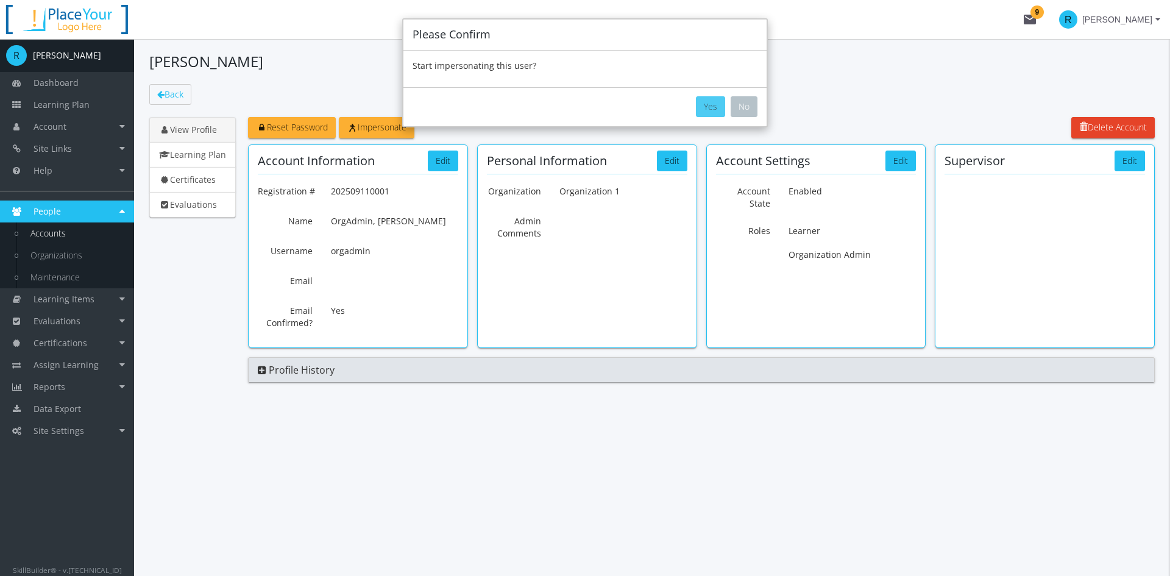
click at [705, 112] on button "Yes" at bounding box center [710, 106] width 29 height 21
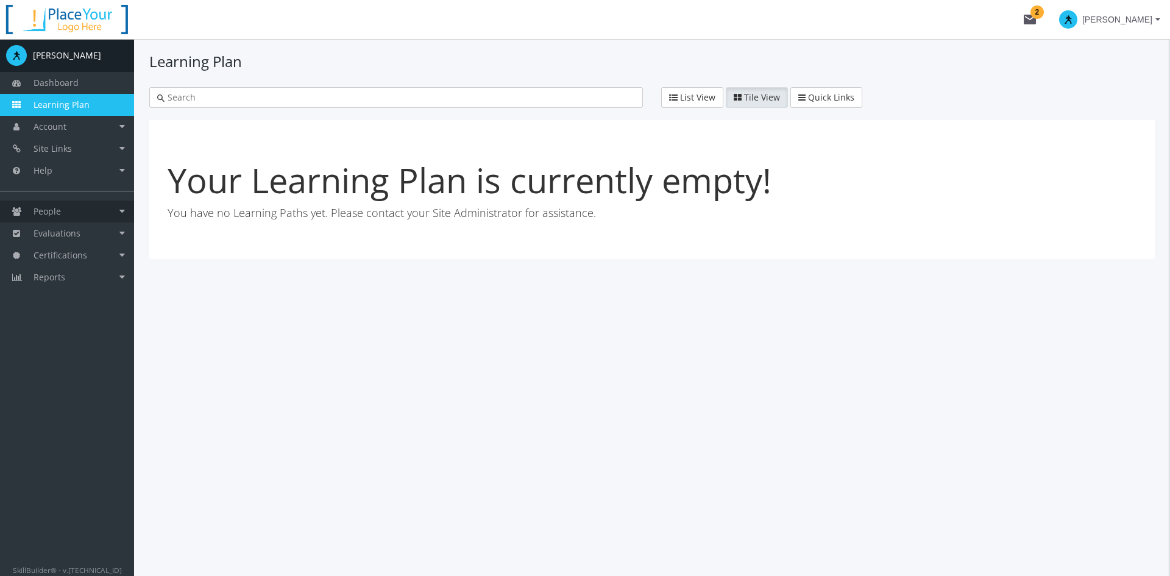
click at [45, 217] on link "People" at bounding box center [67, 211] width 134 height 22
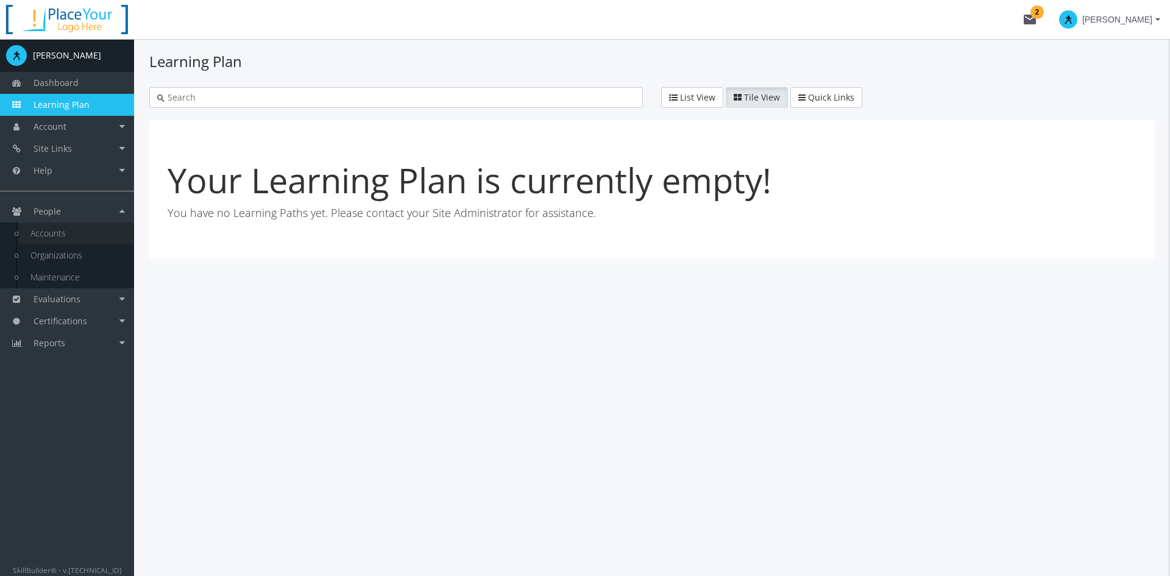
click at [72, 233] on link "Accounts" at bounding box center [76, 233] width 116 height 22
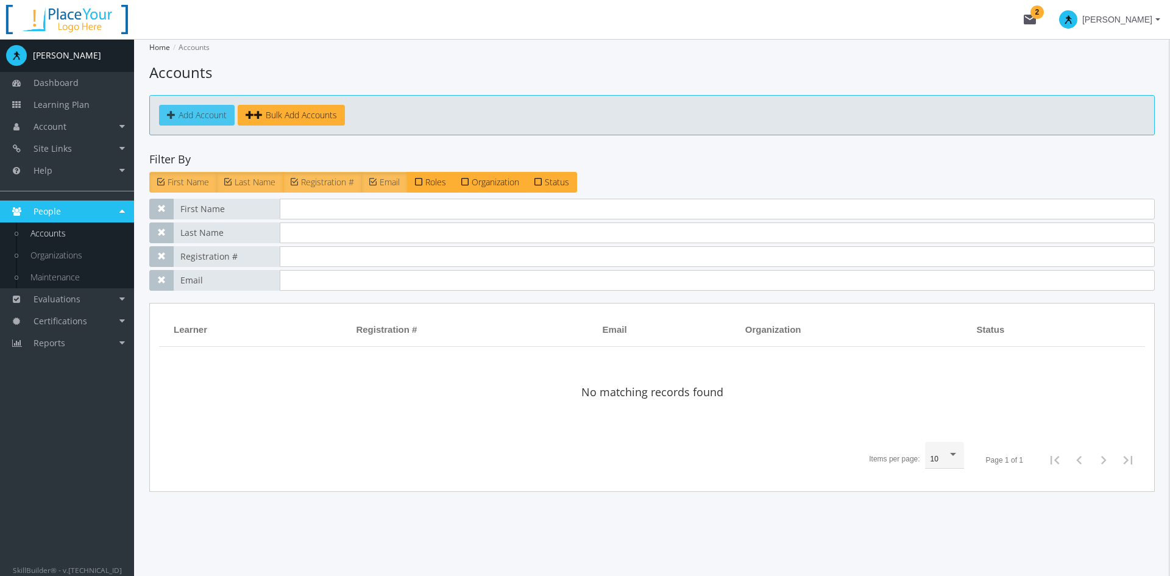
click at [198, 119] on span "Add Account" at bounding box center [203, 115] width 48 height 12
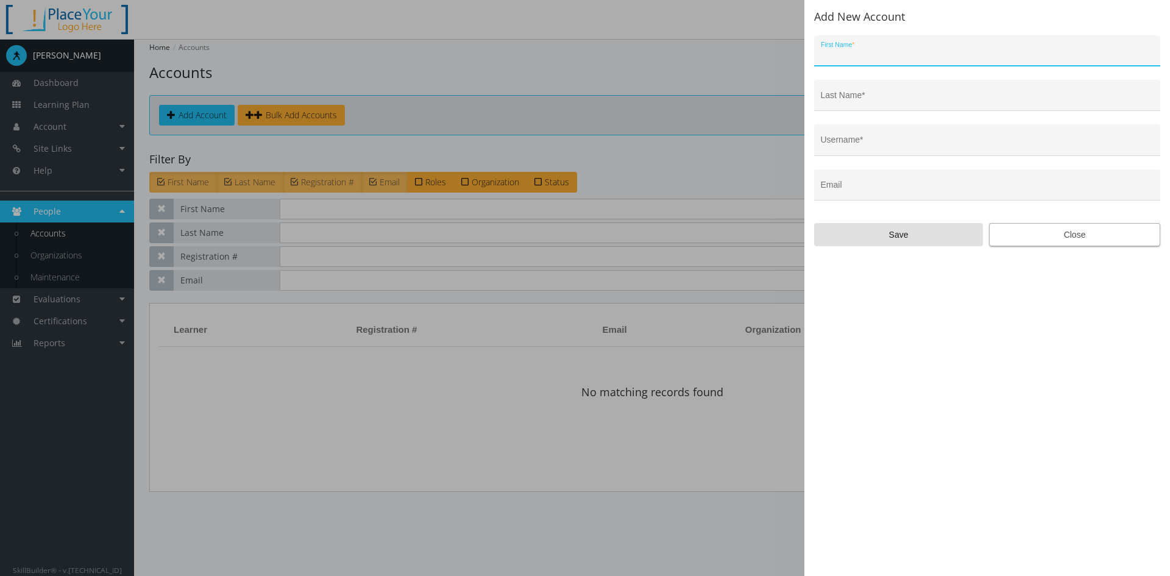
click at [1039, 238] on span "Close" at bounding box center [1074, 235] width 150 height 22
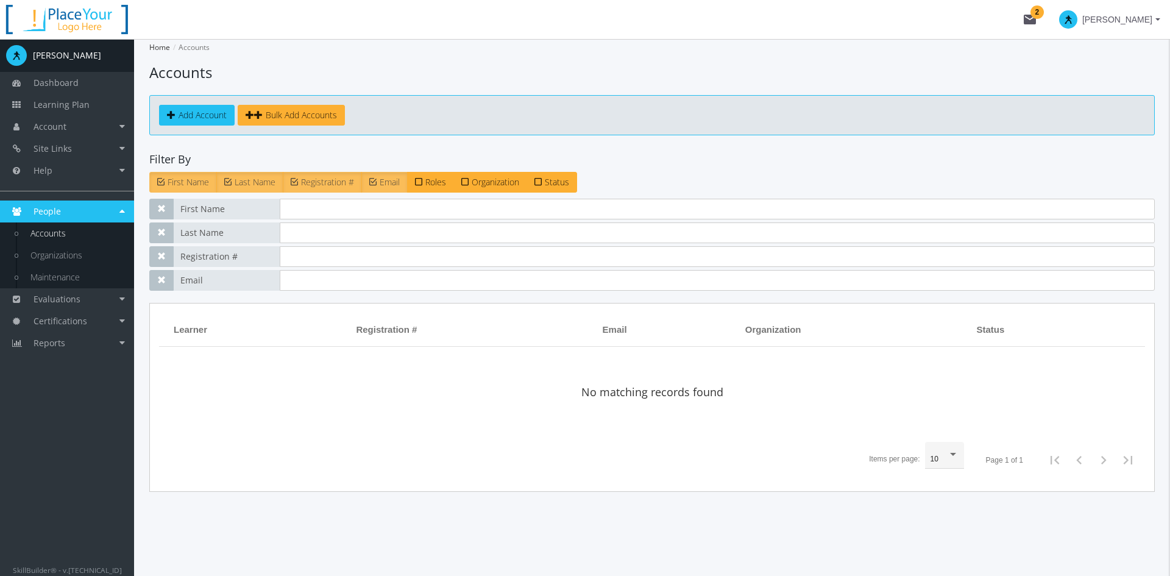
click at [321, 127] on div "Add Account Bulk Add Accounts" at bounding box center [651, 115] width 1005 height 40
click at [295, 112] on span "Bulk Add Accounts" at bounding box center [301, 115] width 71 height 12
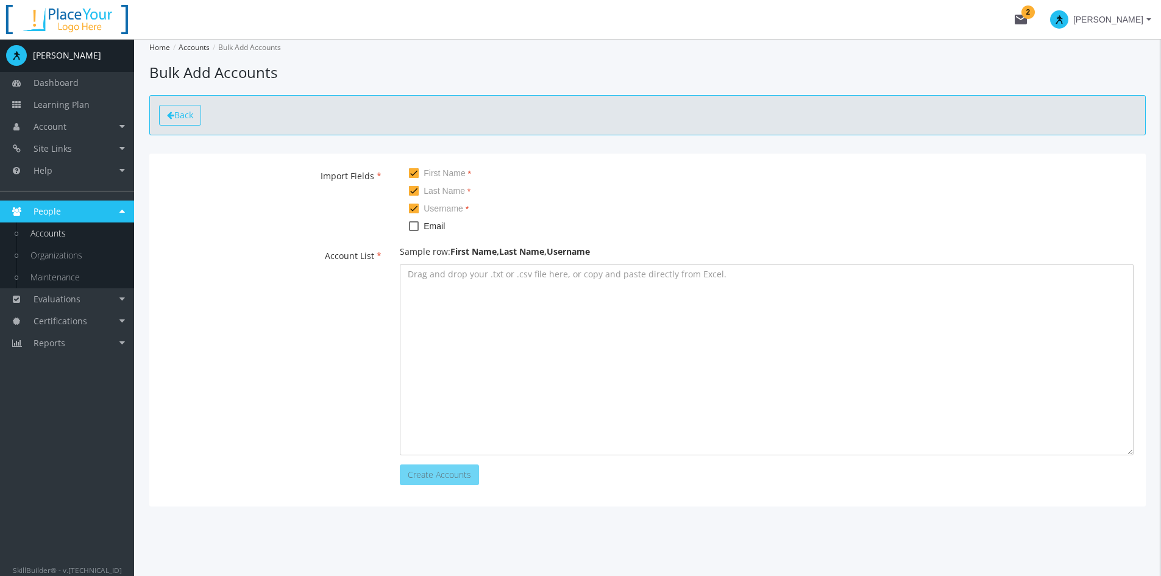
click at [173, 111] on icon at bounding box center [170, 115] width 7 height 9
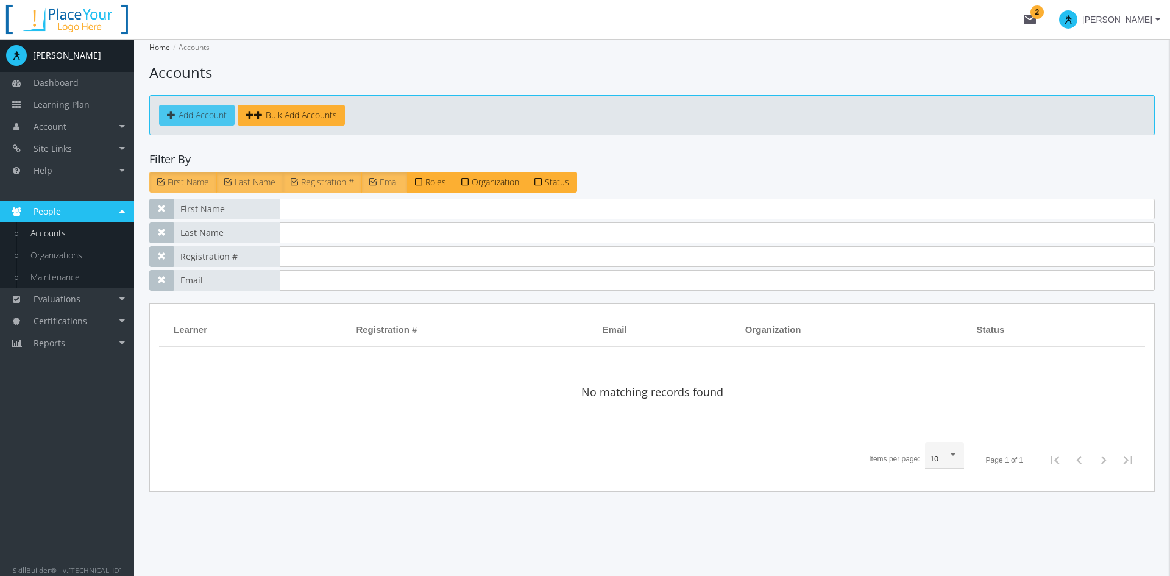
click at [185, 120] on span "Add Account" at bounding box center [203, 115] width 48 height 12
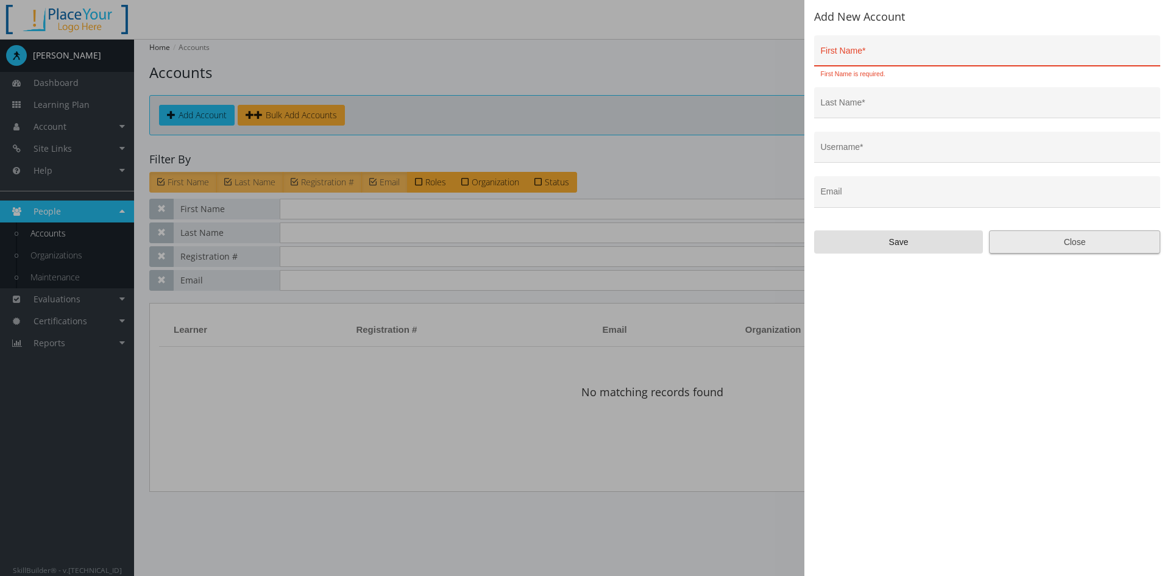
click at [1039, 235] on span "Close" at bounding box center [1074, 242] width 150 height 22
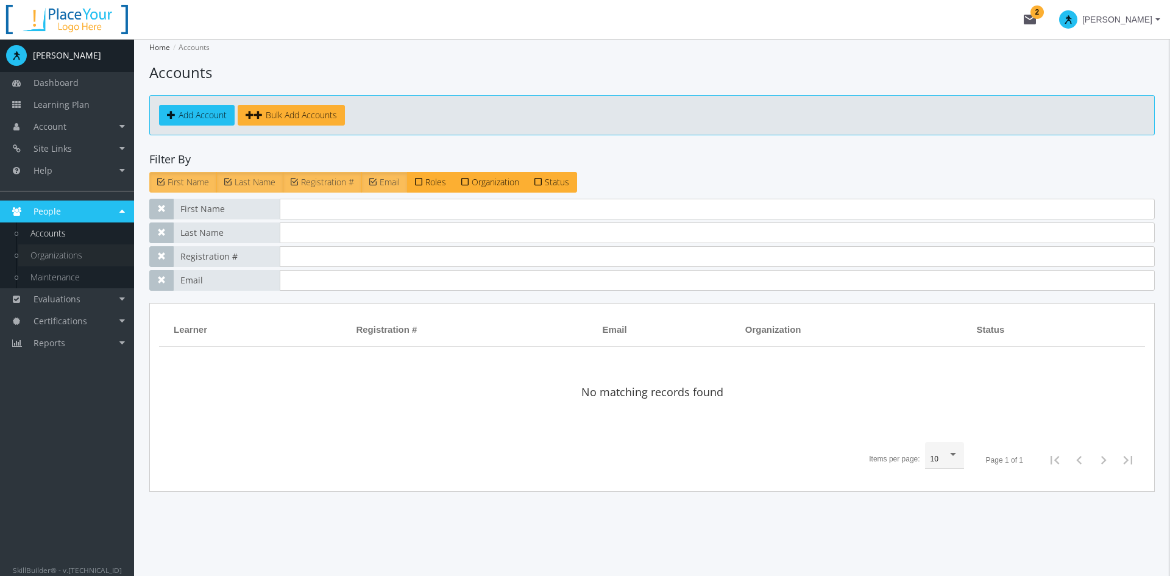
click at [52, 255] on link "Organizations" at bounding box center [76, 255] width 116 height 22
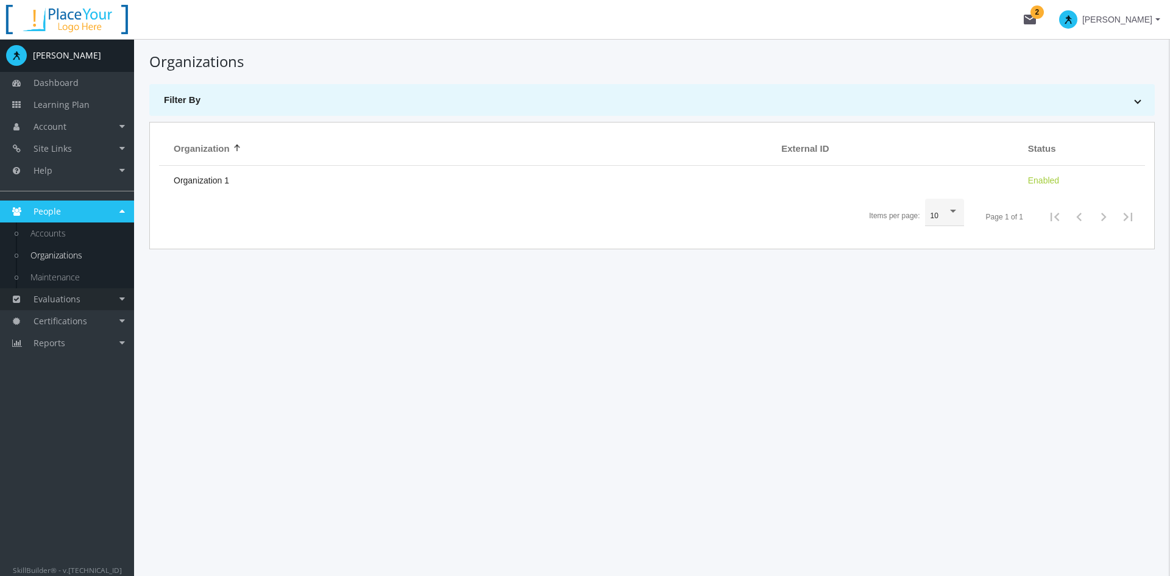
click at [76, 295] on span "Evaluations" at bounding box center [57, 299] width 47 height 12
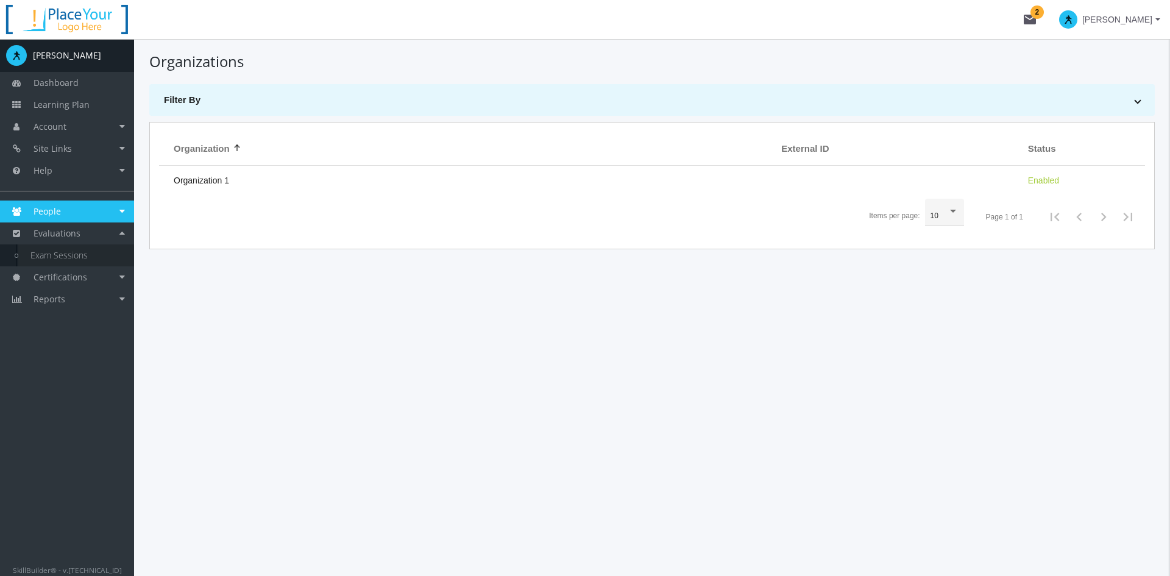
click at [59, 253] on link "Exam Sessions" at bounding box center [76, 255] width 116 height 22
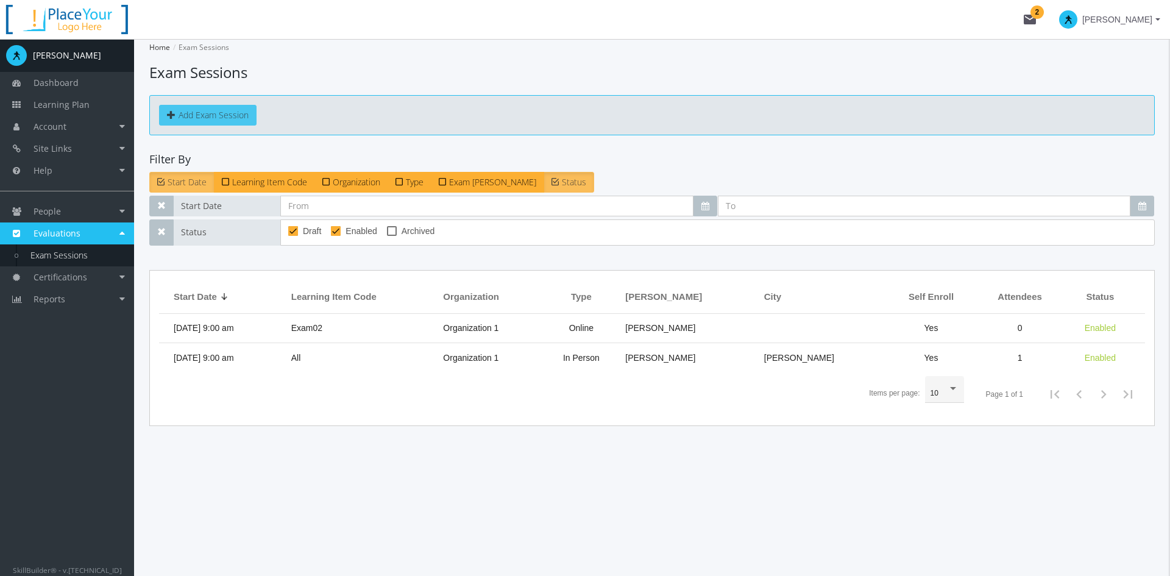
click at [185, 117] on button "Add Exam Session" at bounding box center [207, 115] width 97 height 21
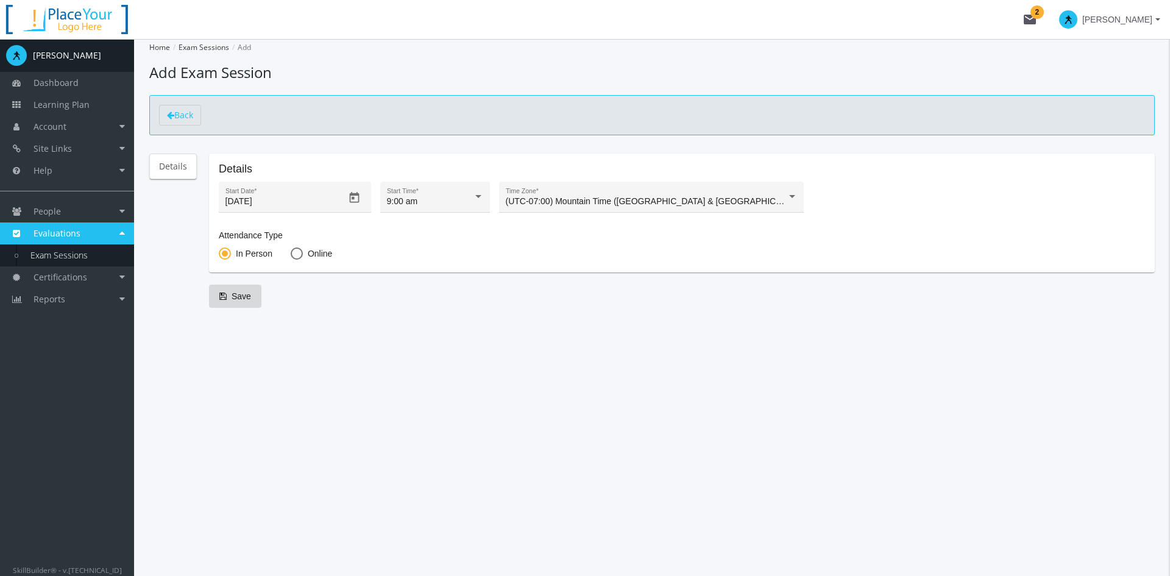
click at [295, 252] on span at bounding box center [297, 253] width 12 height 12
click at [295, 252] on input "Online" at bounding box center [297, 256] width 12 height 12
radio input "true"
click at [231, 298] on span "Save" at bounding box center [235, 296] width 32 height 22
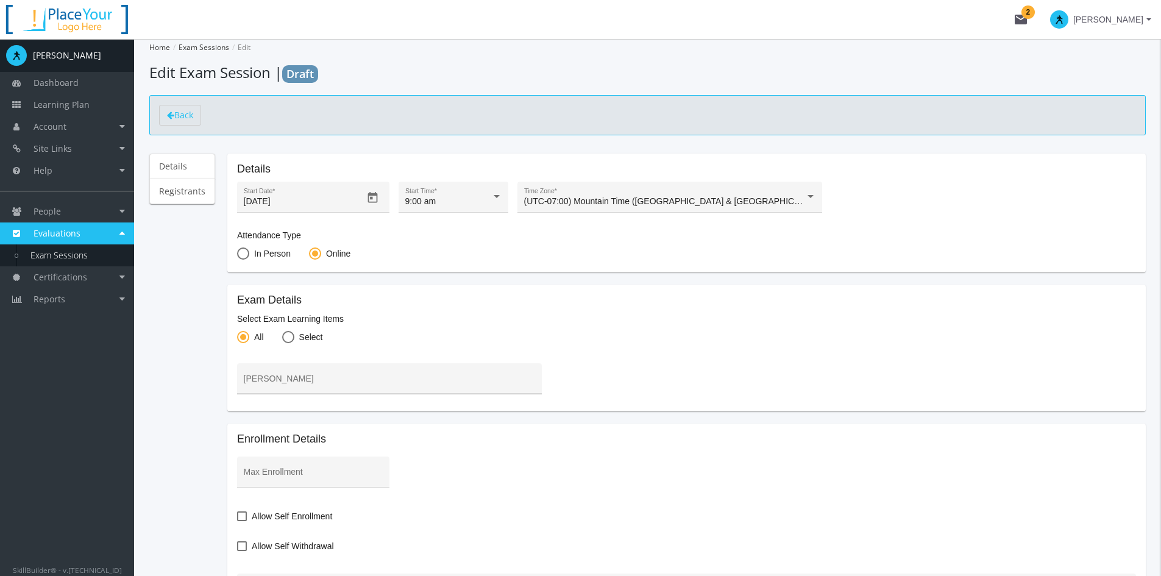
click at [332, 379] on input "[PERSON_NAME]" at bounding box center [390, 383] width 292 height 10
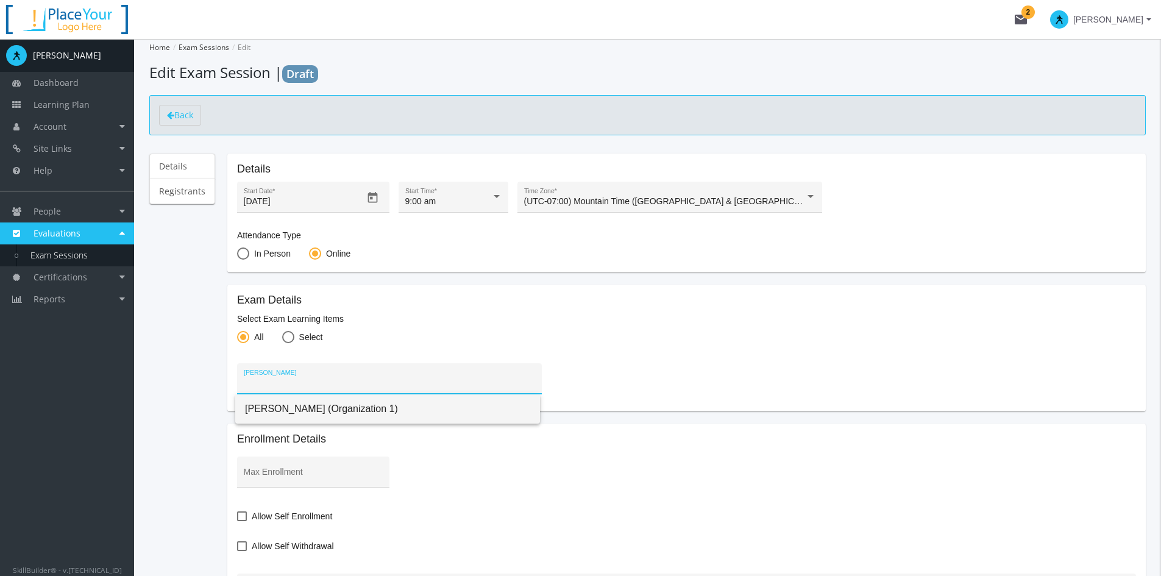
click at [310, 412] on span "[PERSON_NAME] (Organization 1)" at bounding box center [387, 408] width 285 height 29
type input "[PERSON_NAME] (Organization 1)"
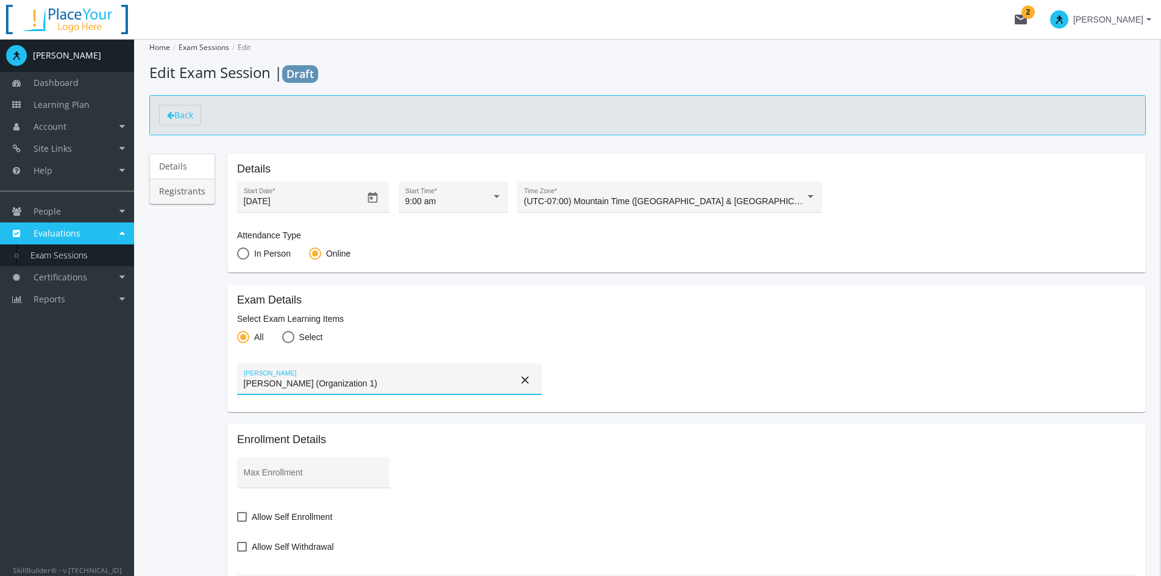
click at [174, 193] on link "Registrants" at bounding box center [182, 192] width 66 height 26
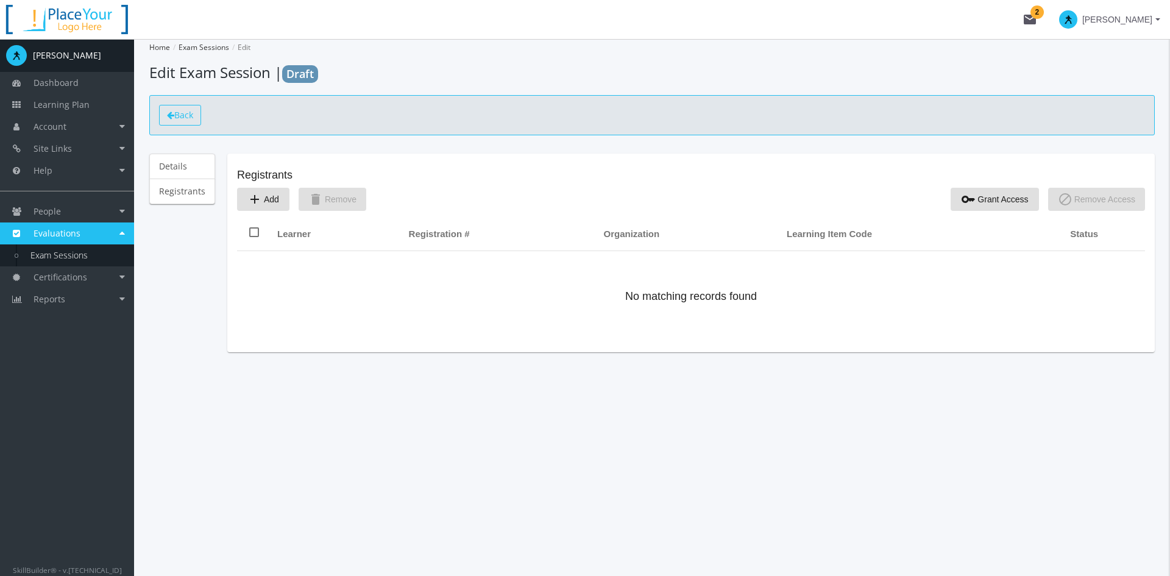
click at [171, 118] on icon at bounding box center [170, 115] width 7 height 9
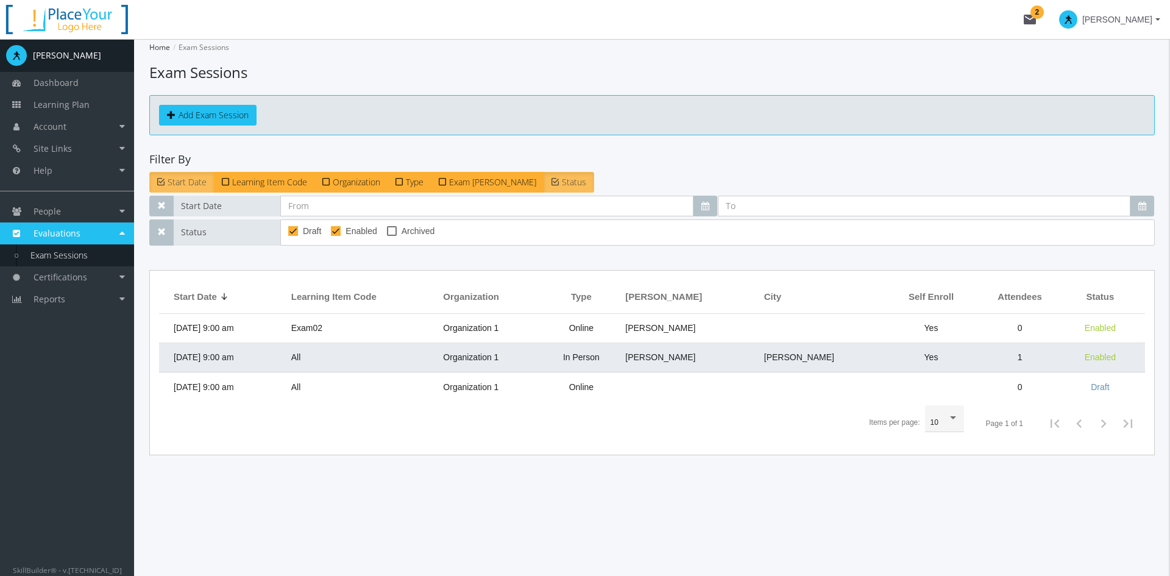
click at [272, 357] on td "[DATE] 9:00 am" at bounding box center [222, 357] width 126 height 29
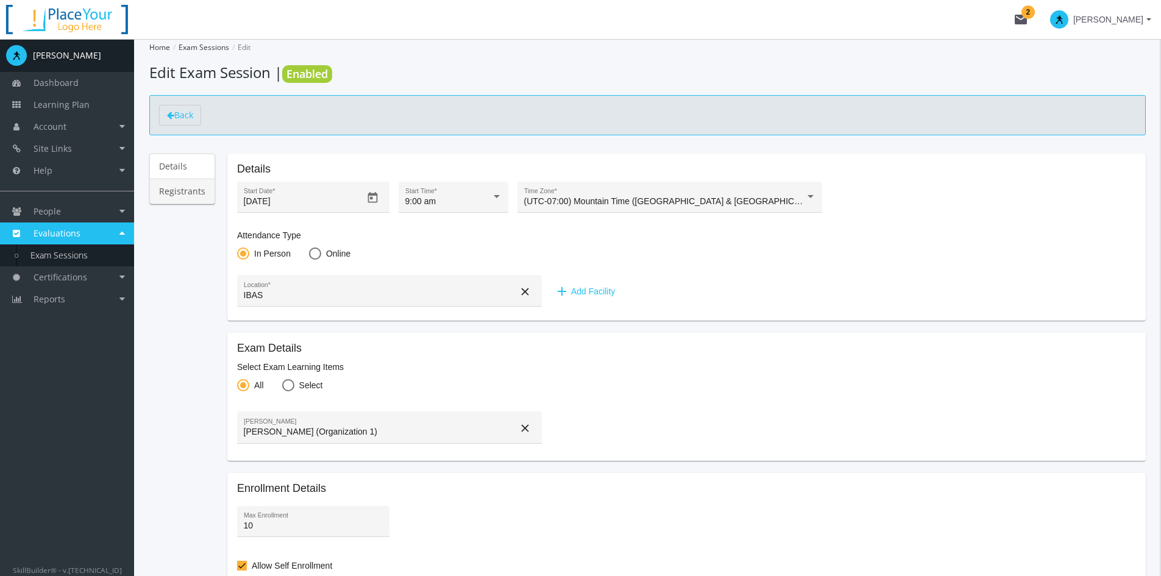
click at [193, 196] on link "Registrants" at bounding box center [182, 192] width 66 height 26
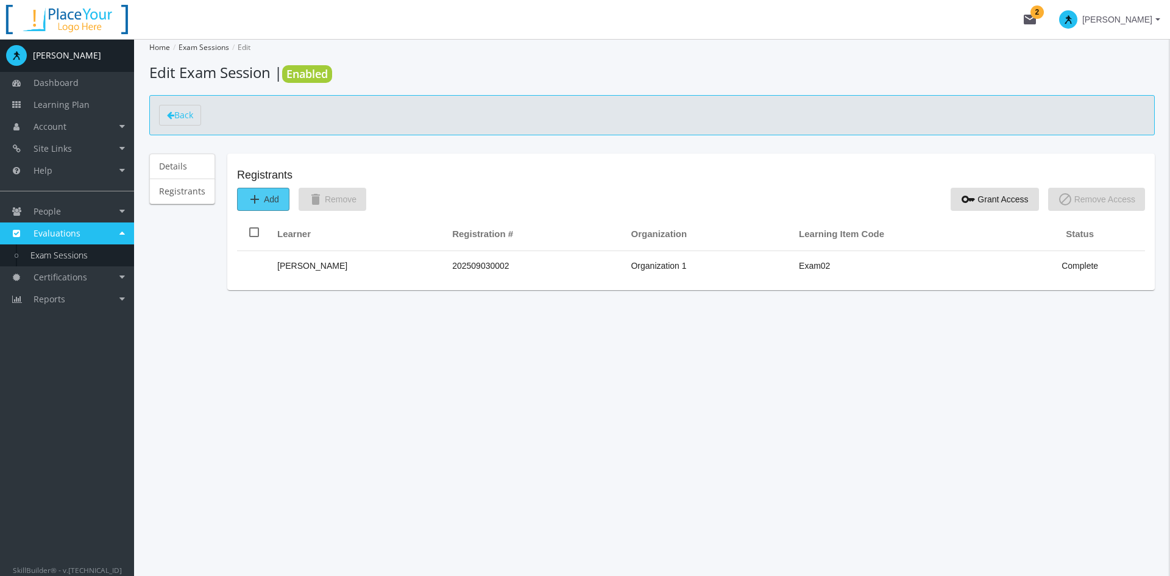
click at [258, 199] on mat-icon "add" at bounding box center [254, 199] width 15 height 15
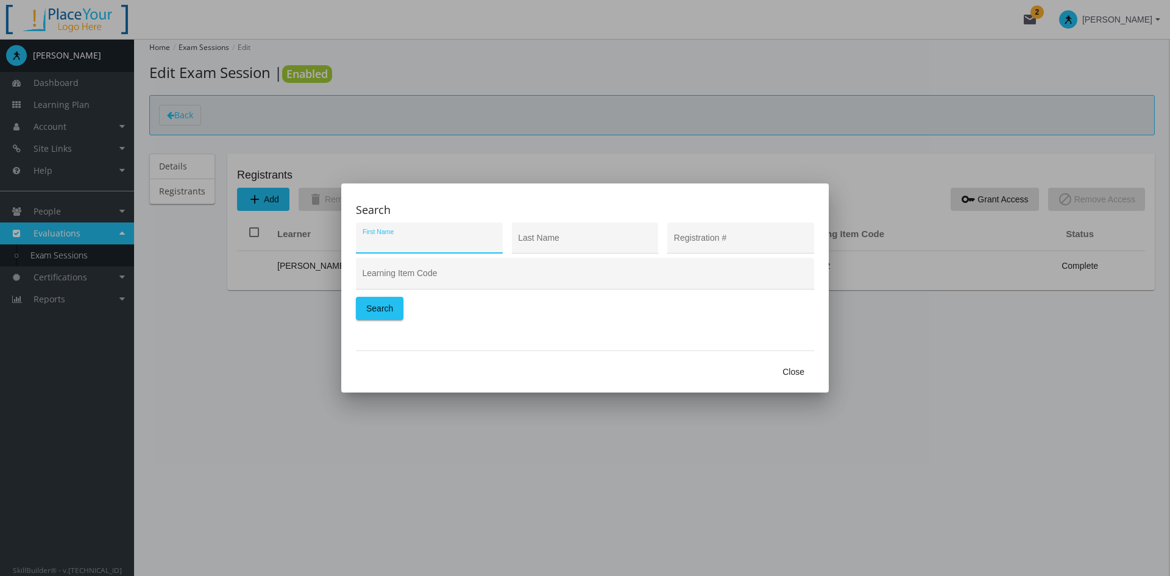
click at [796, 370] on span "Close" at bounding box center [793, 372] width 22 height 22
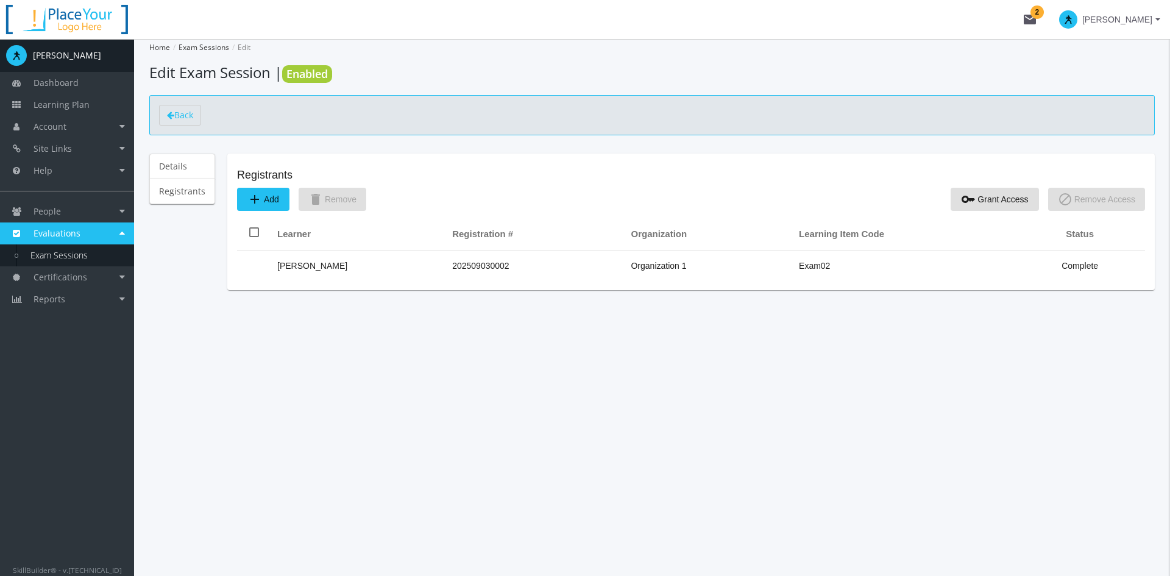
click at [185, 103] on div "Back" at bounding box center [651, 115] width 1005 height 40
click at [187, 110] on span "Back" at bounding box center [183, 115] width 19 height 12
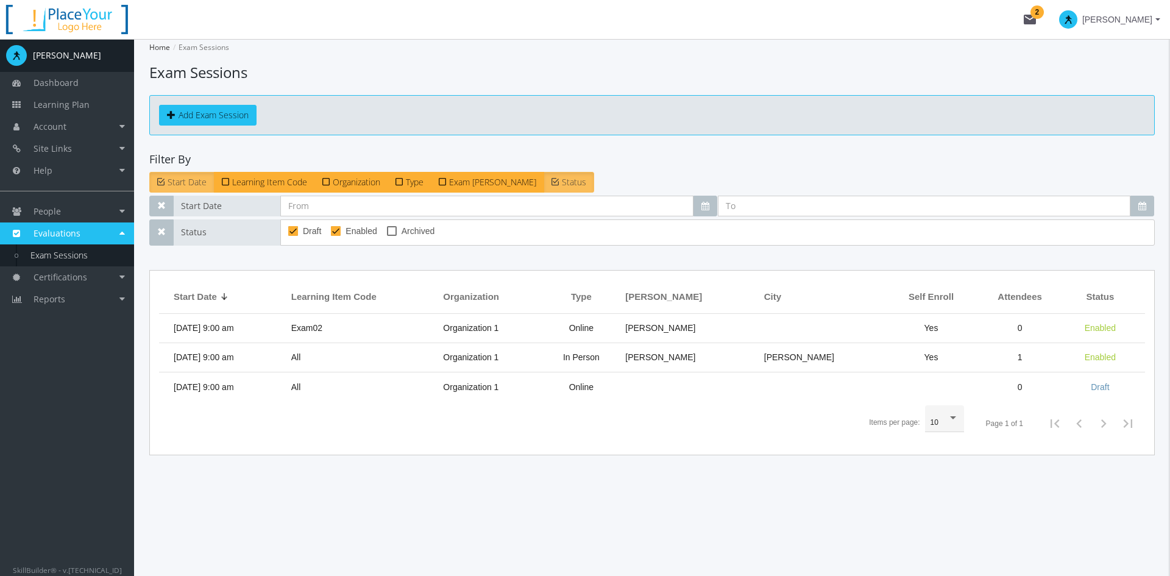
click at [1039, 24] on span "[PERSON_NAME]" at bounding box center [1117, 20] width 70 height 22
click at [1039, 68] on link "End Impersonation" at bounding box center [1092, 71] width 145 height 13
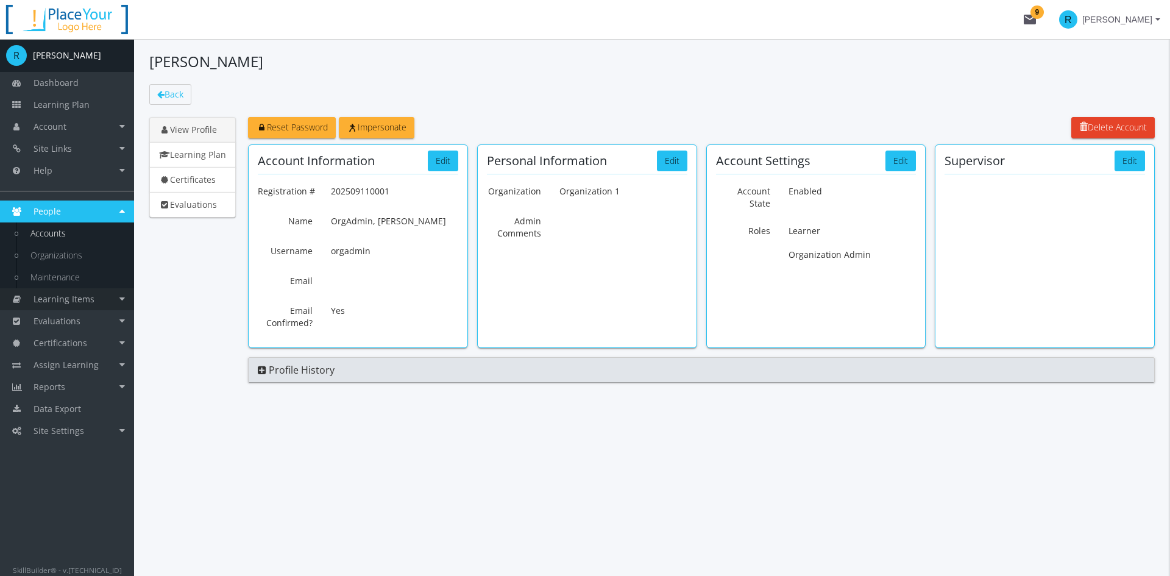
click at [69, 298] on span "Learning Items" at bounding box center [64, 299] width 61 height 12
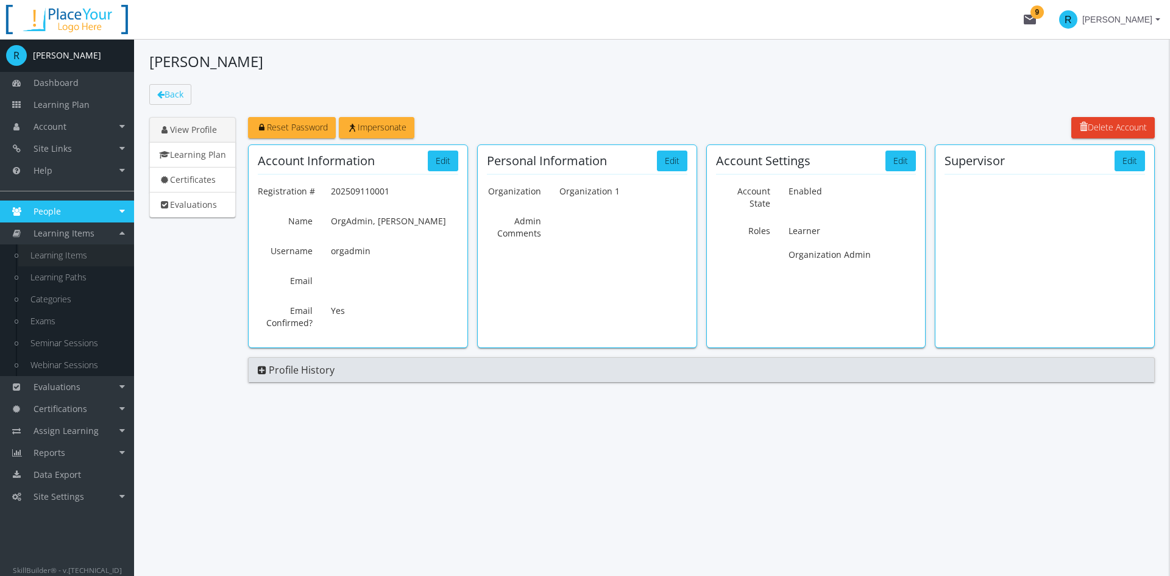
click at [58, 255] on link "Learning Items" at bounding box center [76, 255] width 116 height 22
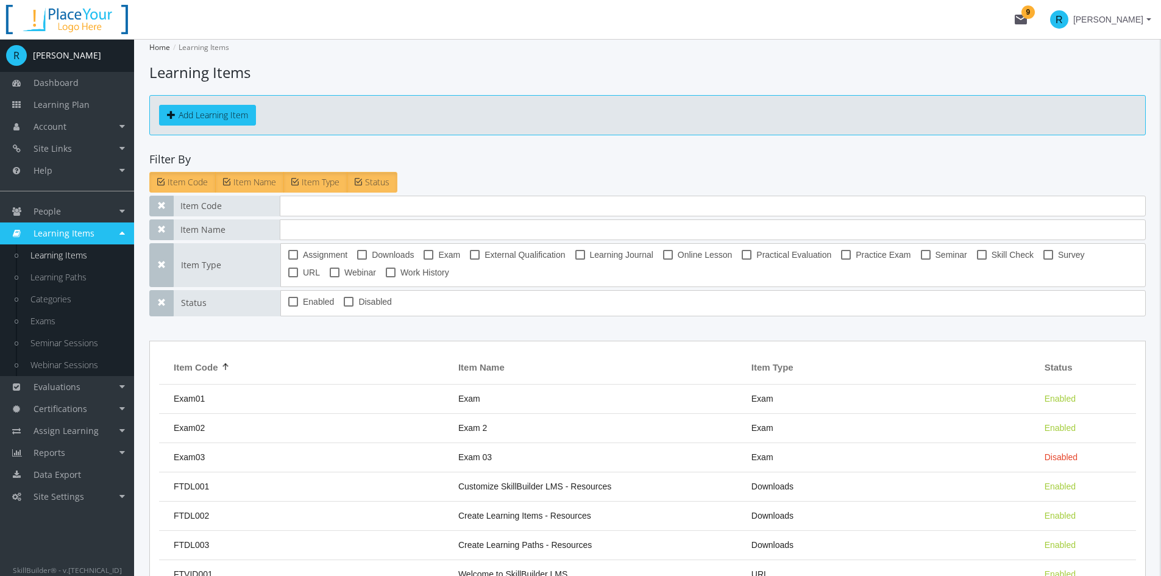
click at [986, 256] on label "Skill Check" at bounding box center [1005, 254] width 57 height 15
click at [977, 259] on input "Skill Check" at bounding box center [977, 259] width 1 height 1
checkbox input "true"
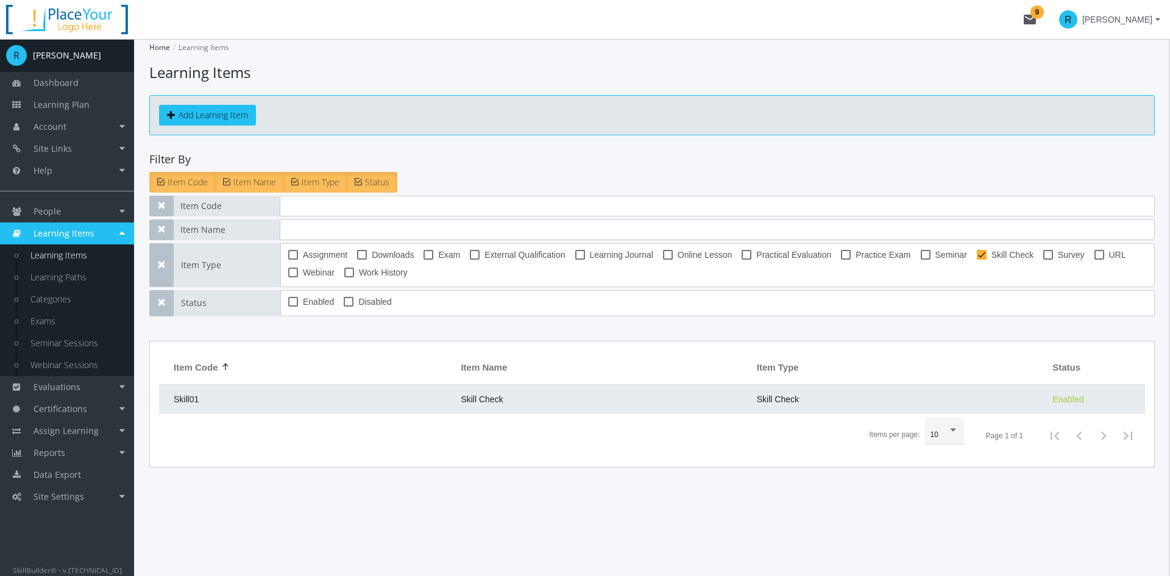
click at [523, 396] on td "Skill Check" at bounding box center [601, 398] width 295 height 29
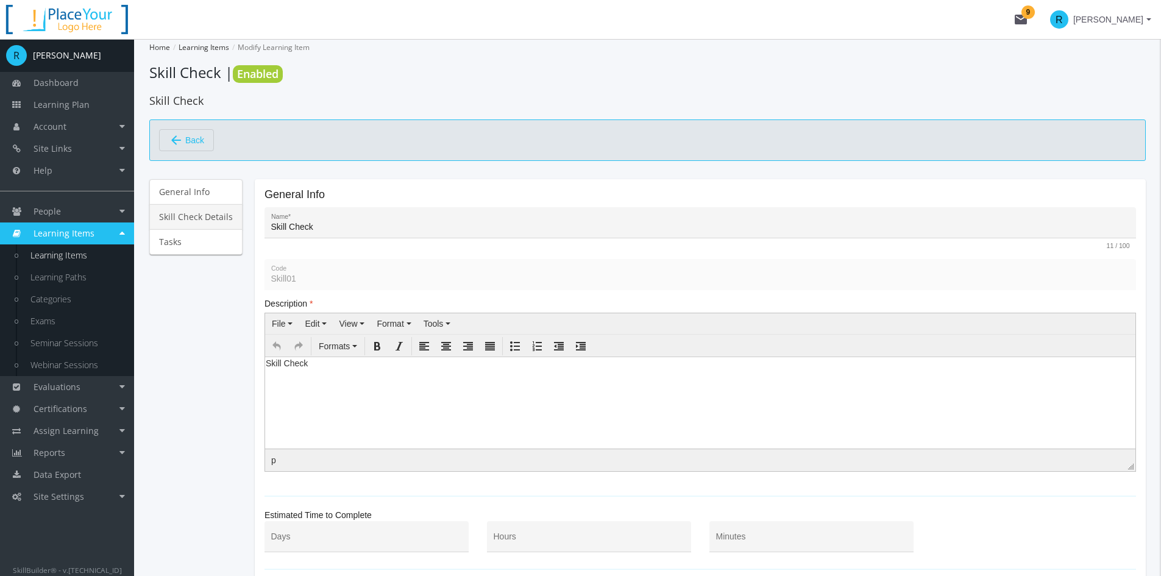
click at [189, 222] on link "Skill Check Details" at bounding box center [195, 217] width 93 height 26
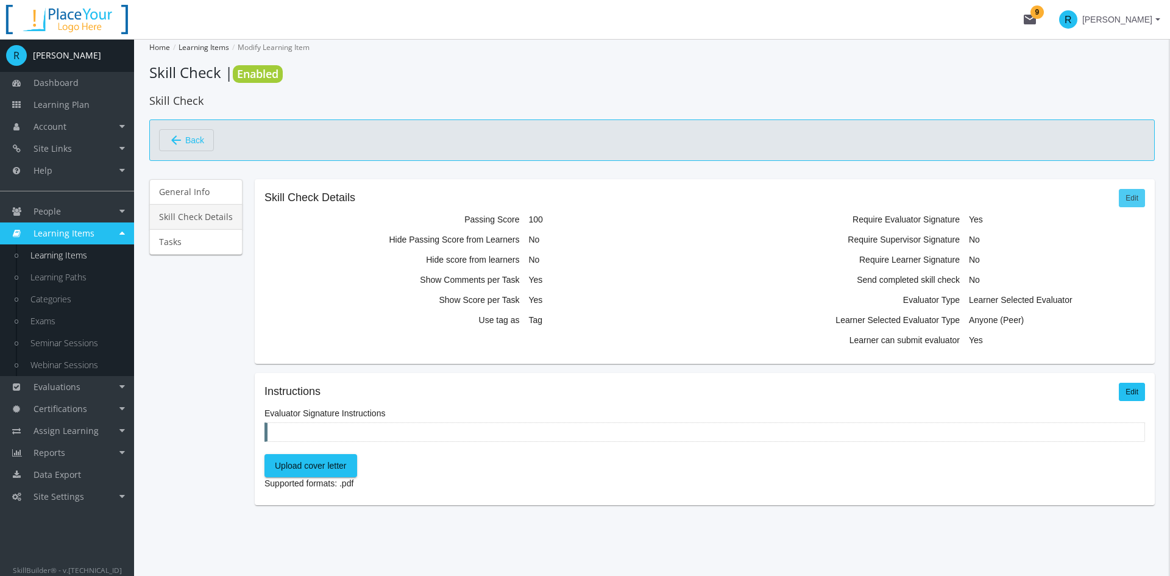
click at [1039, 199] on link "Edit" at bounding box center [1132, 198] width 26 height 18
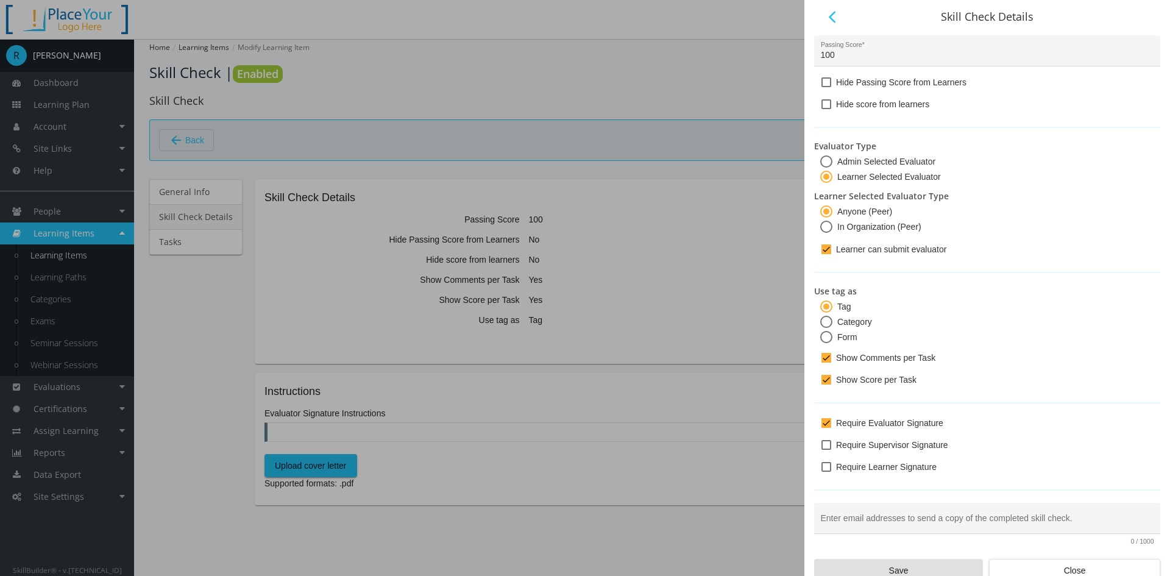
drag, startPoint x: 814, startPoint y: 143, endPoint x: 874, endPoint y: 151, distance: 60.2
click at [874, 151] on label "Evaluator Type" at bounding box center [987, 146] width 346 height 12
click at [873, 150] on label "Evaluator Type" at bounding box center [987, 146] width 346 height 12
click at [829, 227] on span at bounding box center [826, 227] width 12 height 12
click at [829, 227] on input "In Organization (Peer)" at bounding box center [826, 229] width 12 height 12
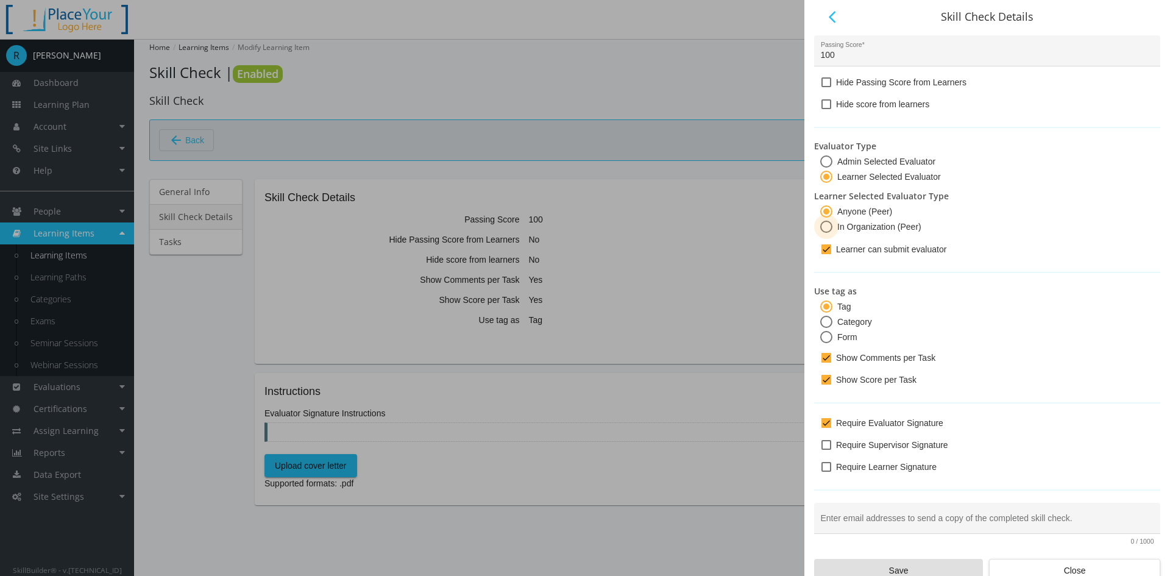
radio input "true"
click at [828, 210] on span at bounding box center [826, 211] width 12 height 12
click at [828, 210] on input "Anyone (Peer)" at bounding box center [826, 214] width 12 height 12
radio input "true"
click at [1039, 565] on span "Close" at bounding box center [1074, 570] width 150 height 22
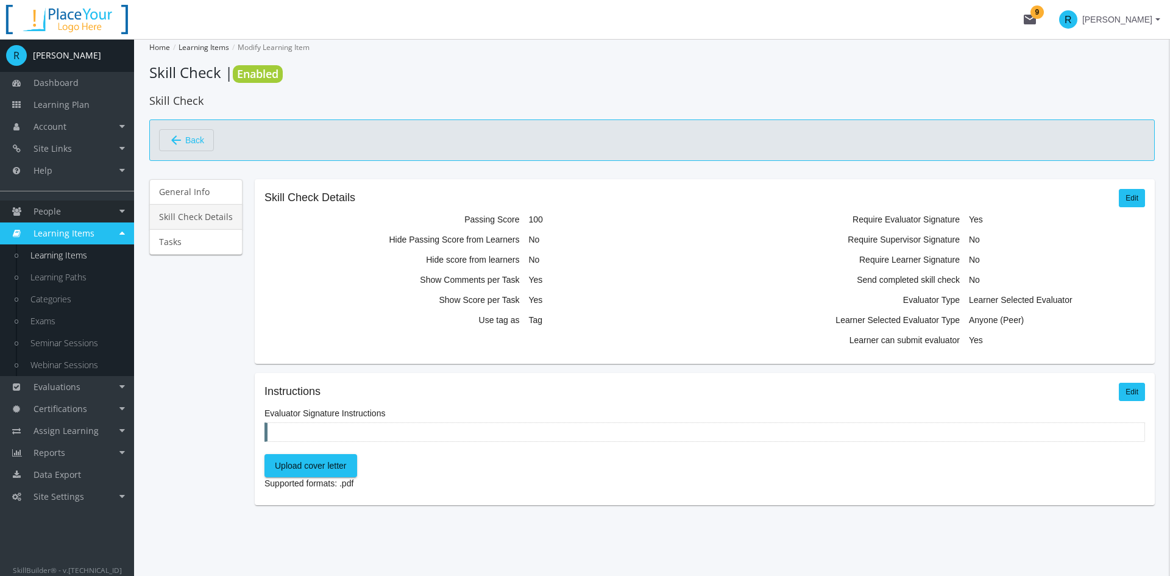
click at [81, 211] on link "People" at bounding box center [67, 211] width 134 height 22
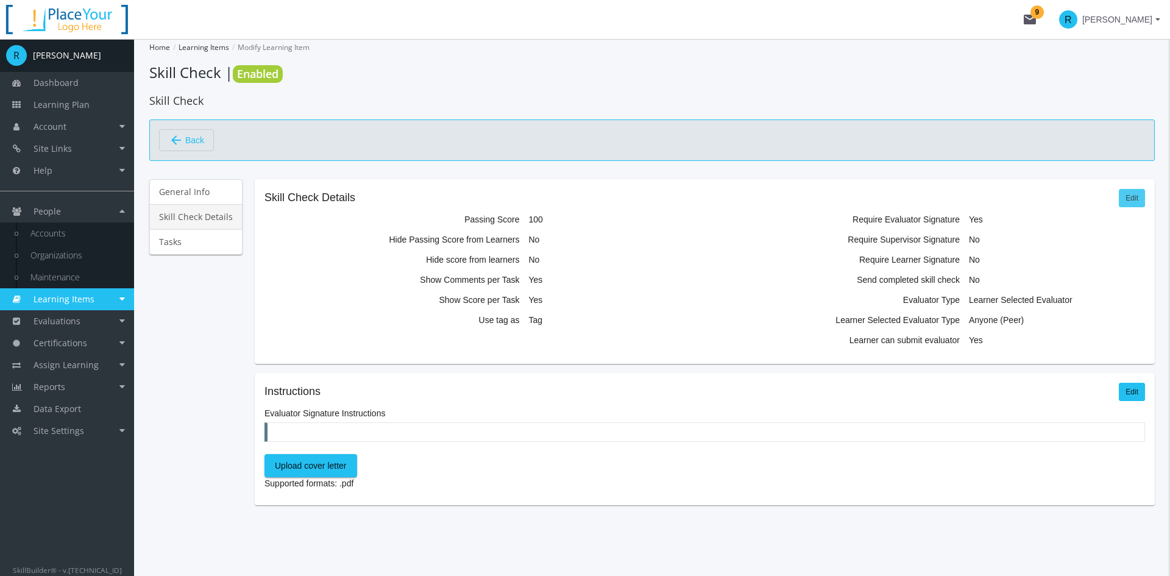
click at [1039, 192] on link "Edit" at bounding box center [1132, 198] width 26 height 18
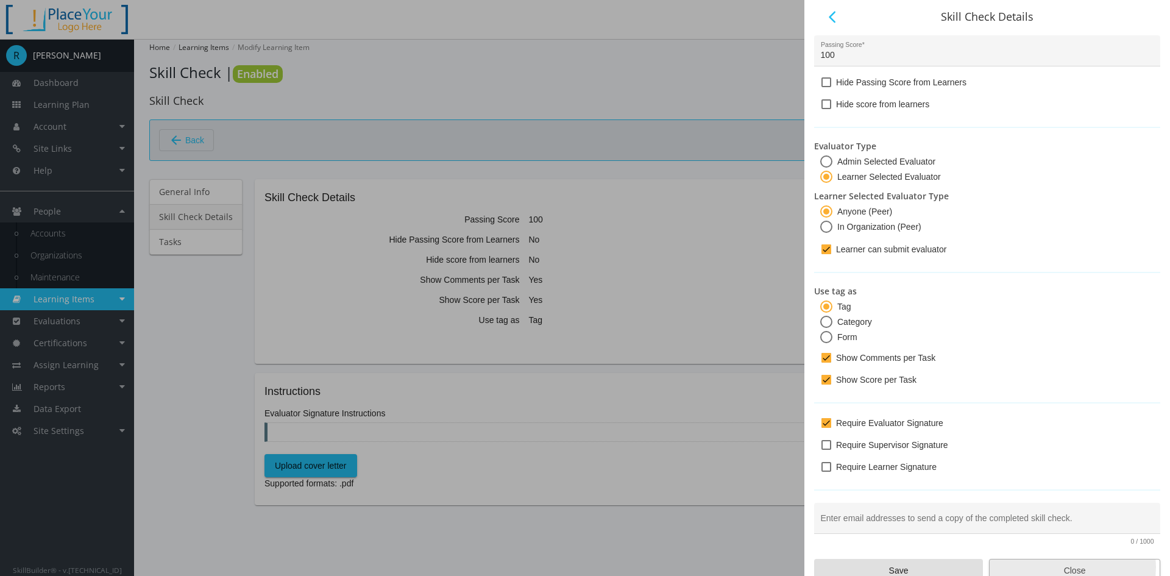
click at [1039, 567] on span "Close" at bounding box center [1074, 570] width 150 height 22
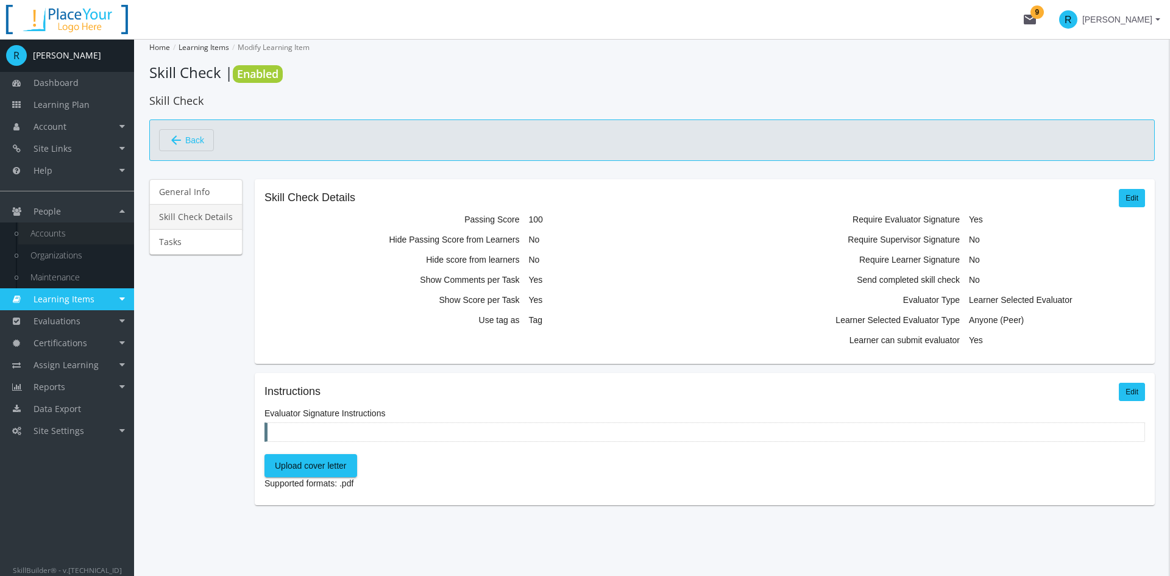
click at [65, 235] on link "Accounts" at bounding box center [76, 233] width 116 height 22
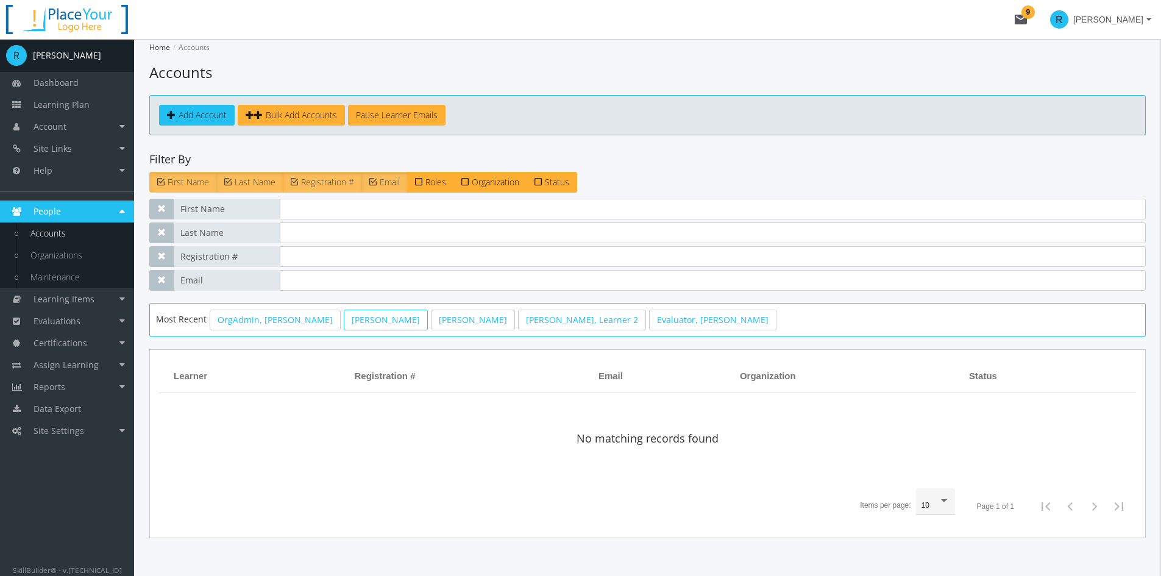
click at [344, 320] on link "[PERSON_NAME]" at bounding box center [386, 319] width 84 height 21
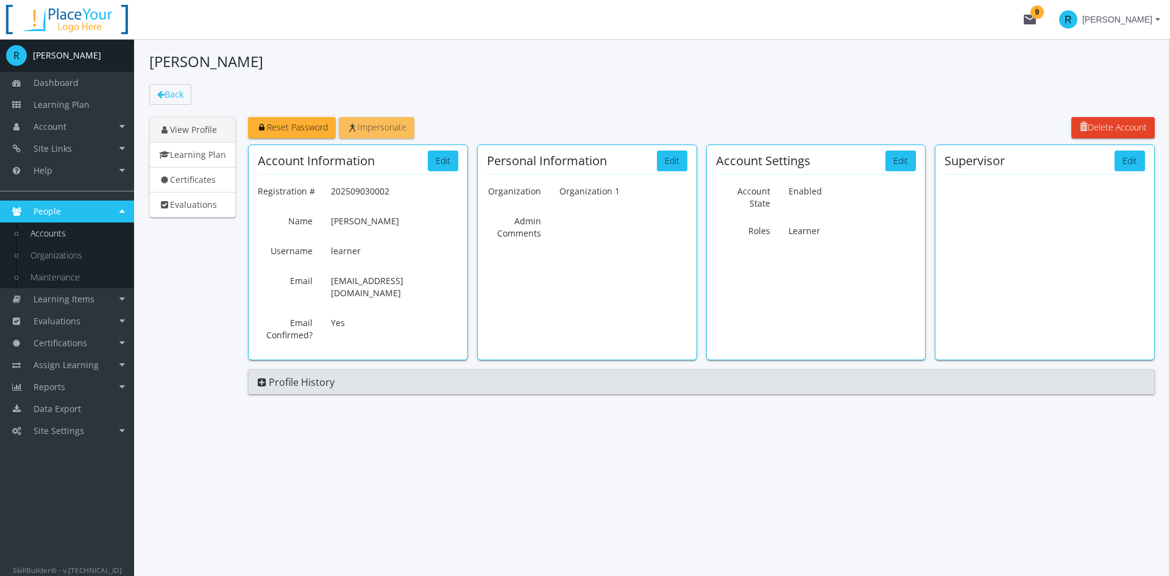
click at [369, 127] on span "Impersonate" at bounding box center [377, 127] width 60 height 12
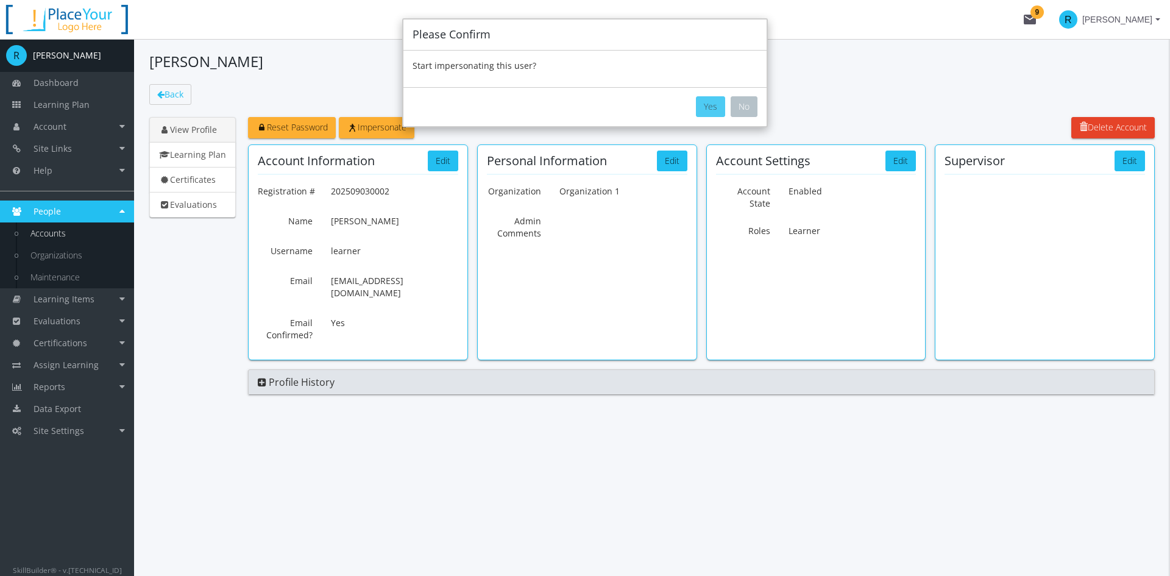
click at [702, 107] on button "Yes" at bounding box center [710, 106] width 29 height 21
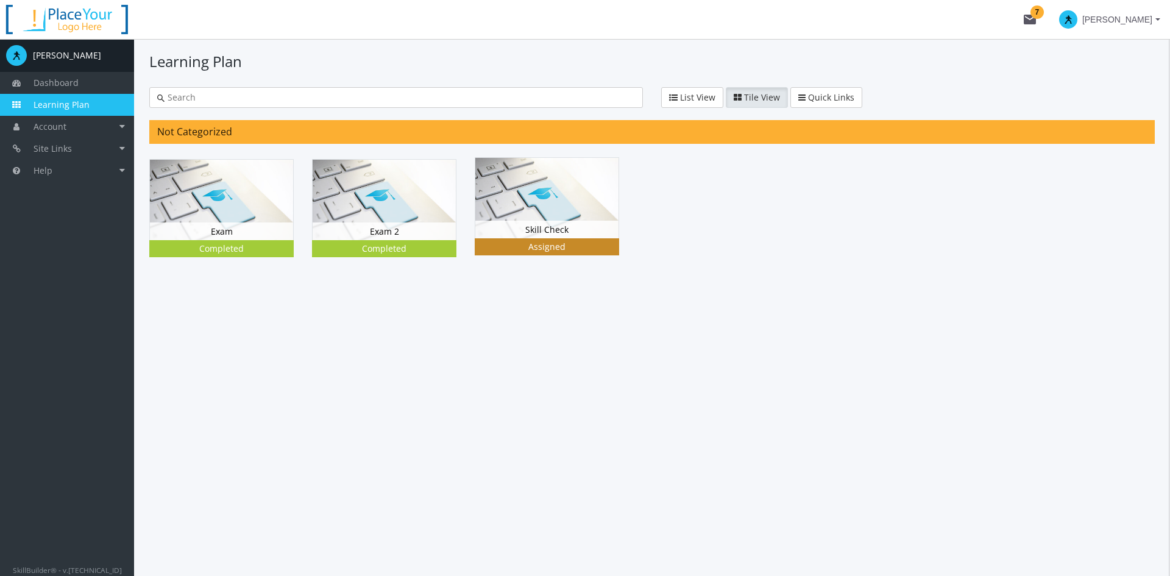
click at [567, 208] on img at bounding box center [546, 198] width 143 height 80
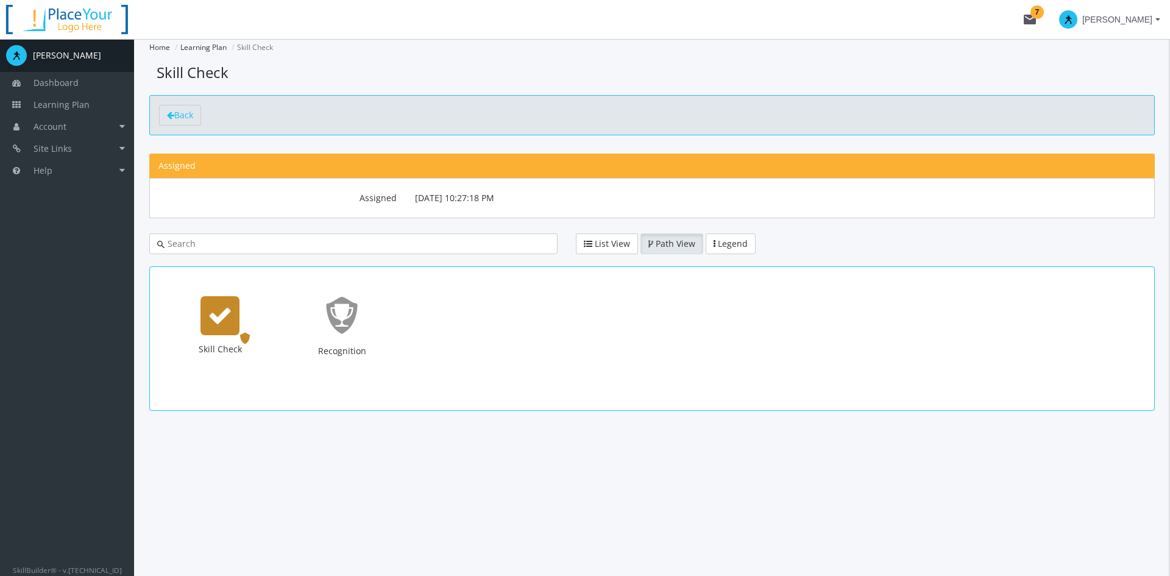
click at [217, 319] on icon "Skill Check" at bounding box center [220, 315] width 24 height 24
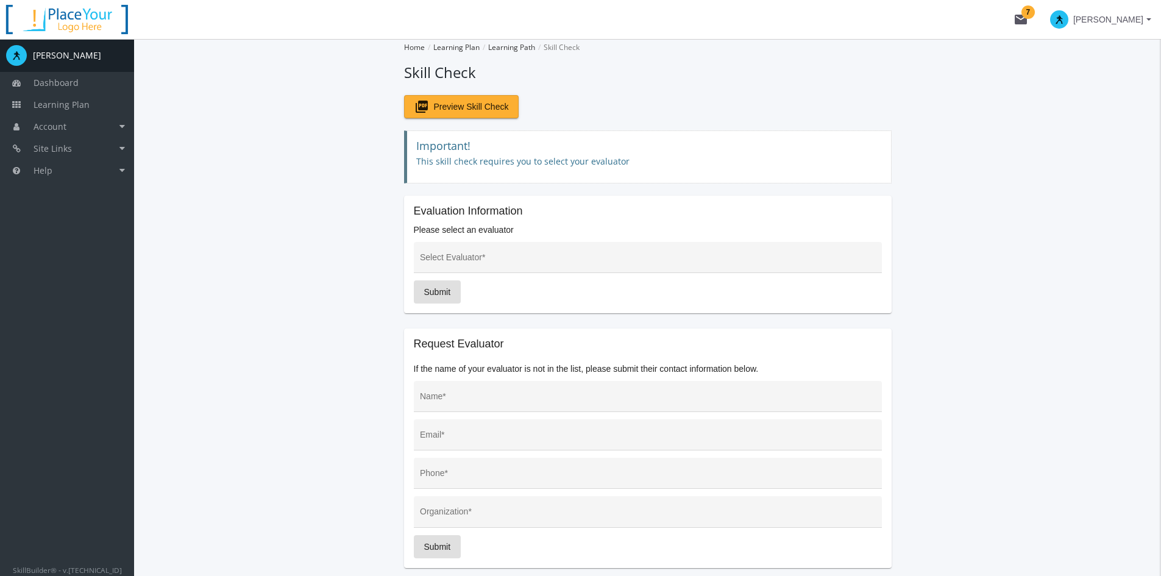
drag, startPoint x: 412, startPoint y: 208, endPoint x: 553, endPoint y: 215, distance: 140.3
click at [553, 215] on mat-card "Evaluation Information Please select an evaluator Select Evaluator * Submit" at bounding box center [647, 255] width 487 height 118
click at [487, 225] on p "Please select an evaluator" at bounding box center [648, 230] width 468 height 12
click at [515, 259] on input "Select Evaluator *" at bounding box center [647, 262] width 455 height 10
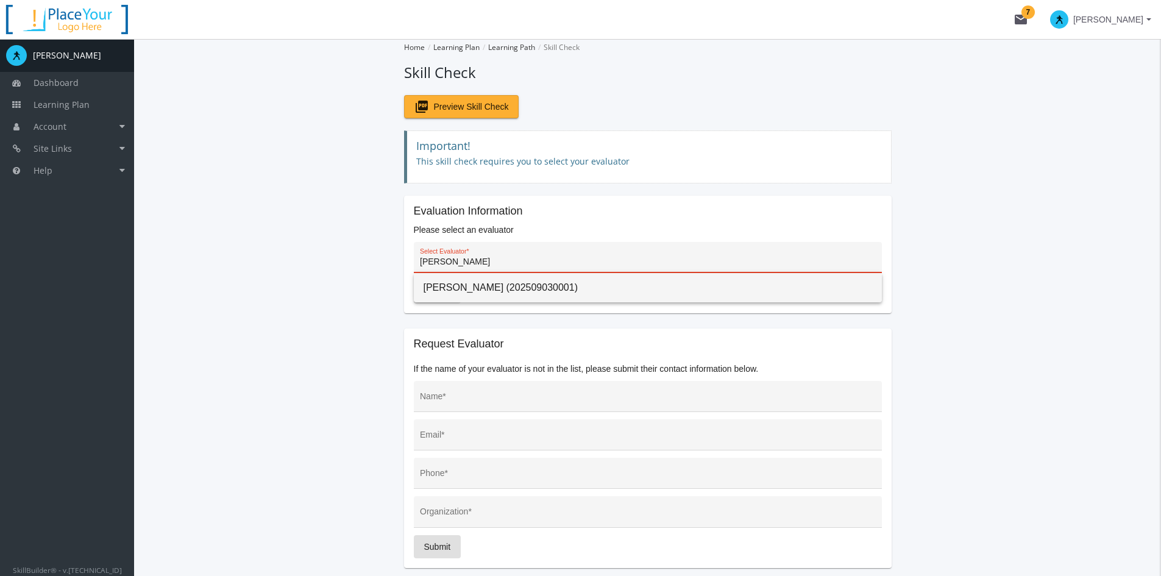
click at [319, 291] on app-skill-check "Home Learning Plan Learning Path Skill Check Skill Check picture_as_pdf Preview…" at bounding box center [647, 338] width 996 height 599
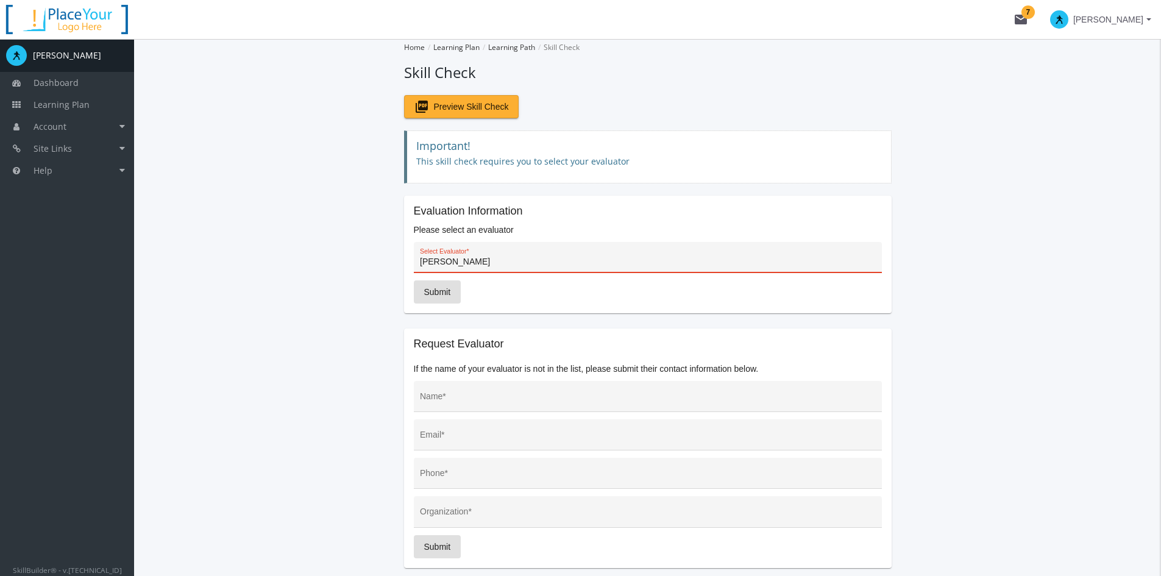
click at [390, 289] on app-skill-check "Home Learning Plan Learning Path Skill Check Skill Check picture_as_pdf Preview…" at bounding box center [647, 338] width 996 height 599
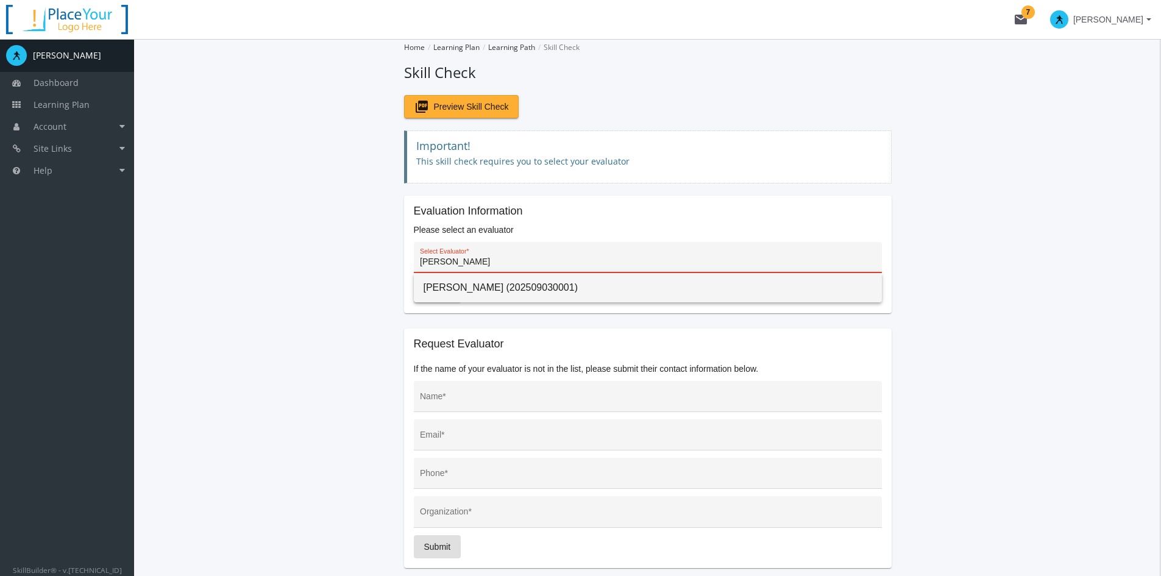
drag, startPoint x: 454, startPoint y: 263, endPoint x: 142, endPoint y: 258, distance: 312.6
click at [146, 258] on div "Home Learning Plan Learning Path Skill Check Skill Check picture_as_pdf Preview…" at bounding box center [647, 377] width 1027 height 676
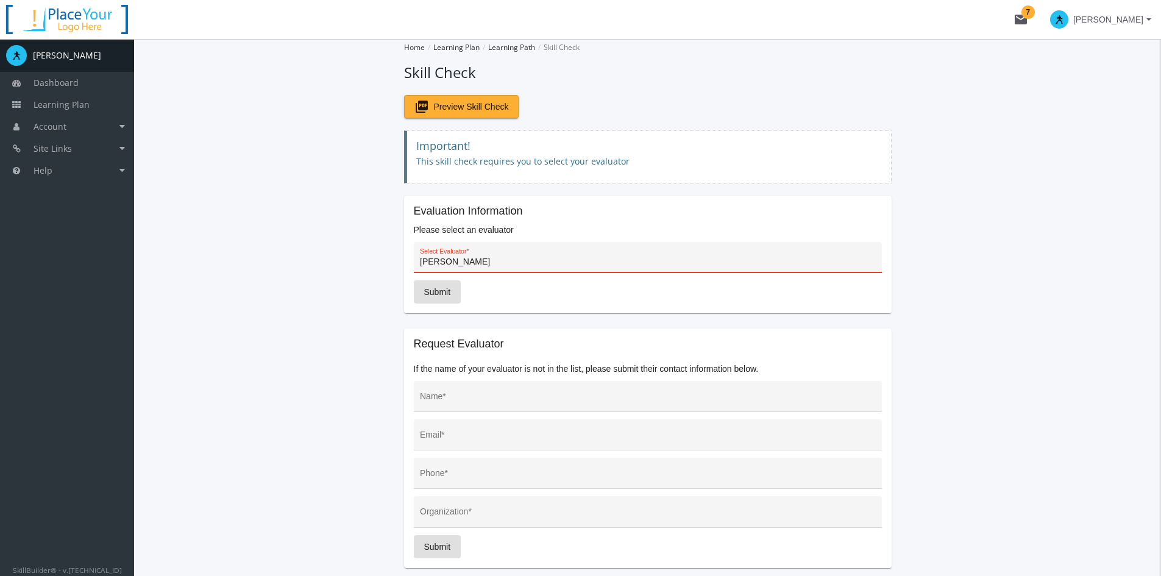
type input "[PERSON_NAME]"
click at [378, 272] on app-skill-check "Home Learning Plan Learning Path Skill Check Skill Check picture_as_pdf Preview…" at bounding box center [647, 338] width 996 height 599
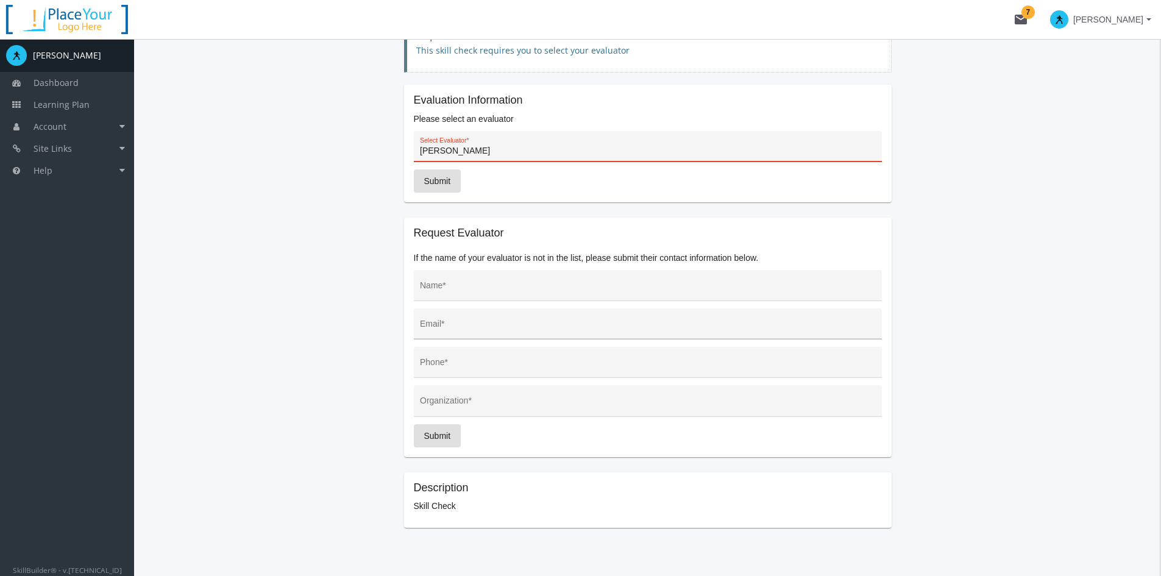
scroll to position [122, 0]
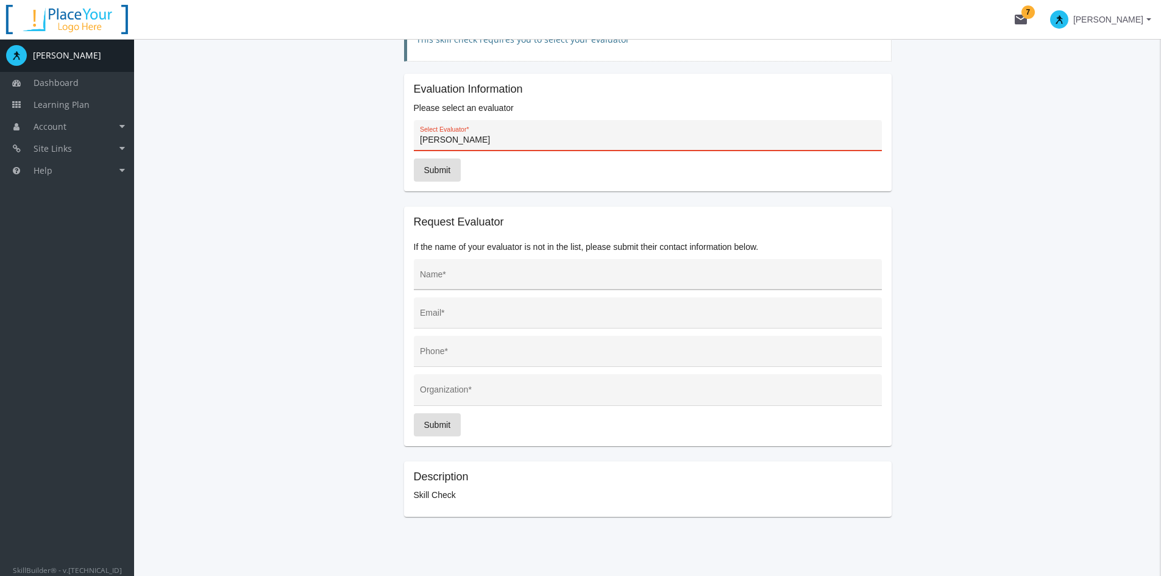
click at [447, 276] on input "Name *" at bounding box center [647, 279] width 455 height 10
type input "[PERSON_NAME]"
click at [485, 319] on input "Email *" at bounding box center [647, 318] width 455 height 10
type input "[EMAIL_ADDRESS][DOMAIN_NAME]"
click at [435, 362] on div "Phone *" at bounding box center [647, 354] width 455 height 25
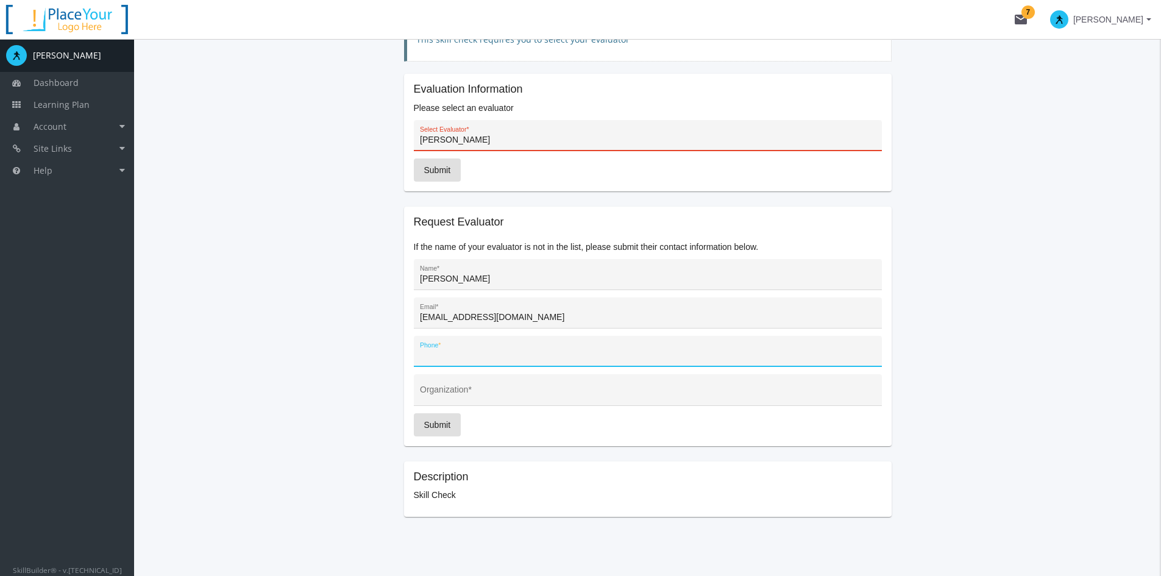
click at [447, 354] on input "Phone *" at bounding box center [647, 356] width 455 height 10
type input "[PHONE_NUMBER]"
click at [470, 403] on div "Organization *" at bounding box center [647, 393] width 455 height 25
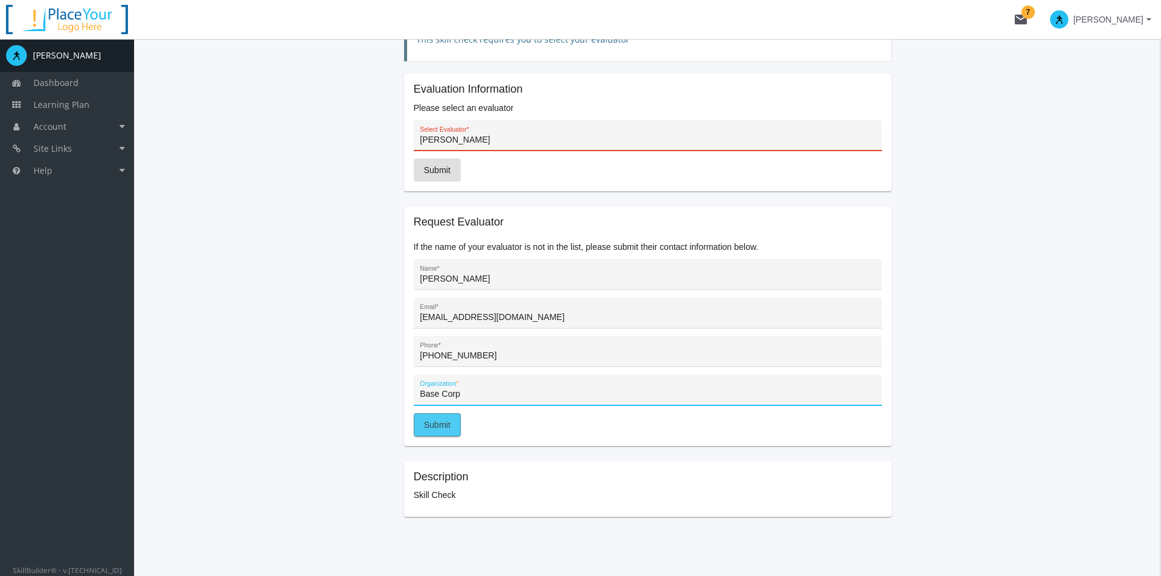
type input "Base Corp"
click at [445, 420] on span "Submit" at bounding box center [437, 425] width 27 height 22
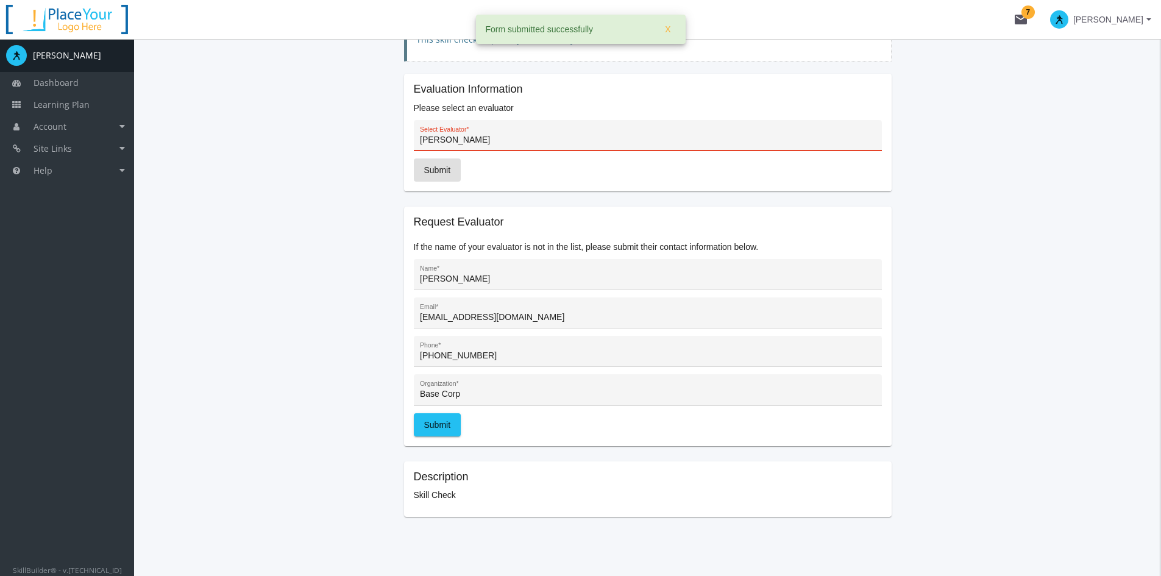
scroll to position [0, 0]
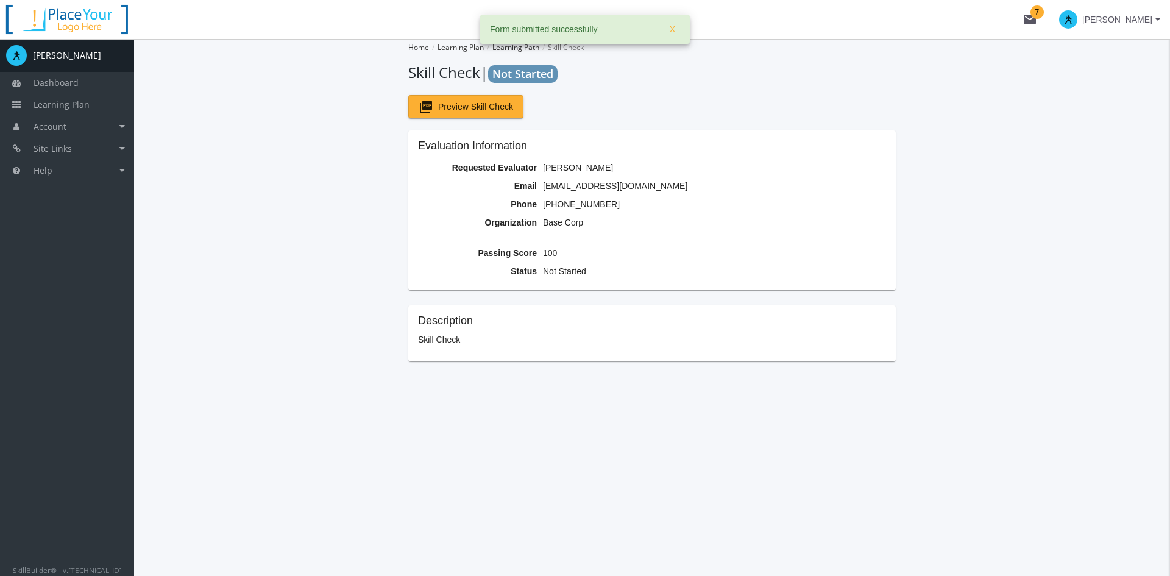
drag, startPoint x: 557, startPoint y: 174, endPoint x: 572, endPoint y: 176, distance: 15.4
click at [572, 176] on table "Requested Evaluator [PERSON_NAME] [EMAIL_ADDRESS][DOMAIN_NAME] Phone [PHONE_NUM…" at bounding box center [554, 194] width 272 height 73
click at [506, 185] on td "Email" at bounding box center [479, 186] width 122 height 18
drag, startPoint x: 453, startPoint y: 165, endPoint x: 625, endPoint y: 225, distance: 182.5
click at [625, 225] on table "Requested Evaluator [PERSON_NAME] [EMAIL_ADDRESS][DOMAIN_NAME] Phone [PHONE_NUM…" at bounding box center [554, 194] width 272 height 73
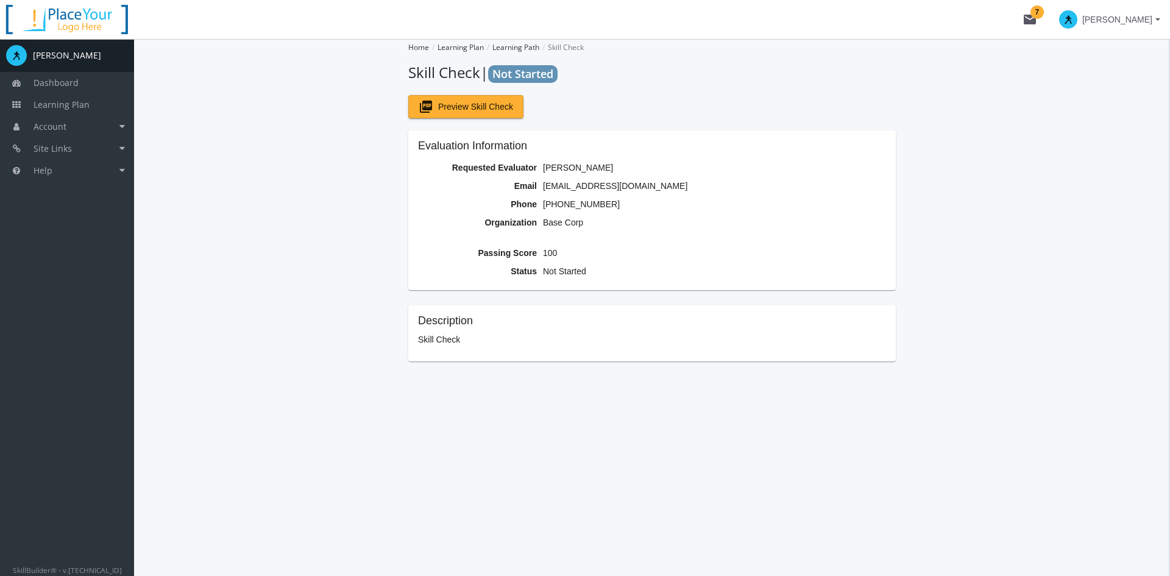
click at [605, 227] on td "Base Corp" at bounding box center [615, 222] width 150 height 18
click at [1039, 13] on span "[PERSON_NAME]" at bounding box center [1117, 20] width 70 height 22
click at [1039, 81] on link "End Impersonation" at bounding box center [1085, 81] width 159 height 13
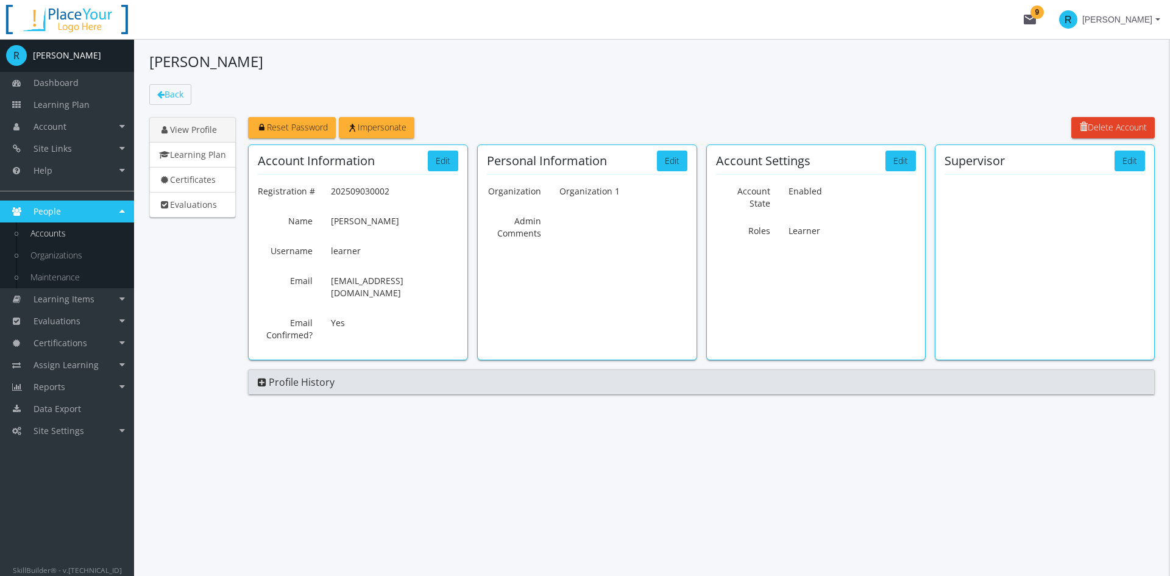
click at [67, 233] on link "Accounts" at bounding box center [76, 233] width 116 height 22
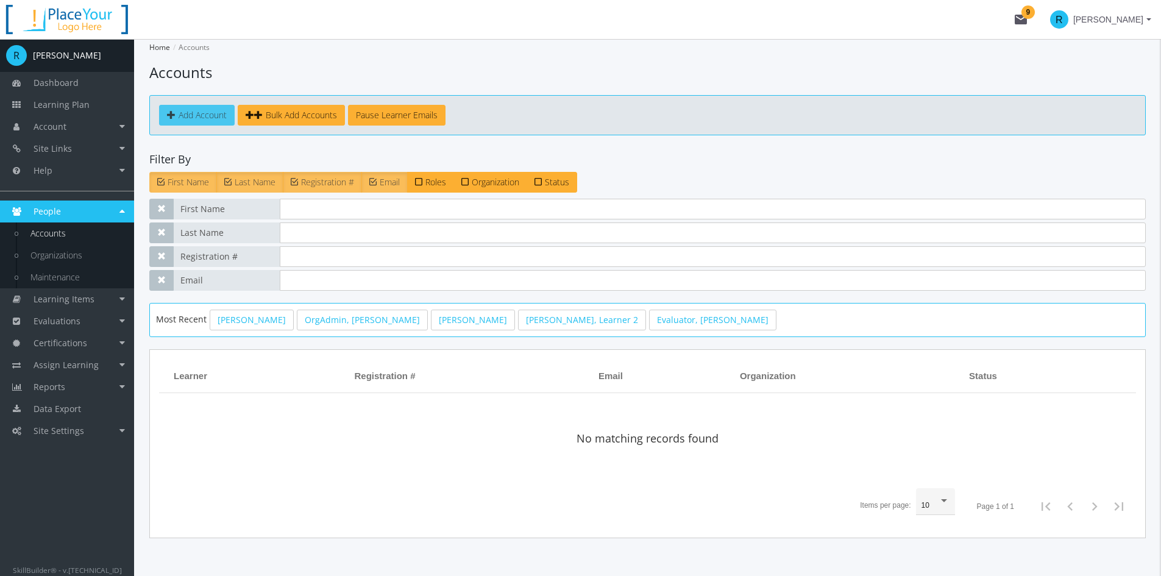
click at [205, 112] on span "Add Account" at bounding box center [203, 115] width 48 height 12
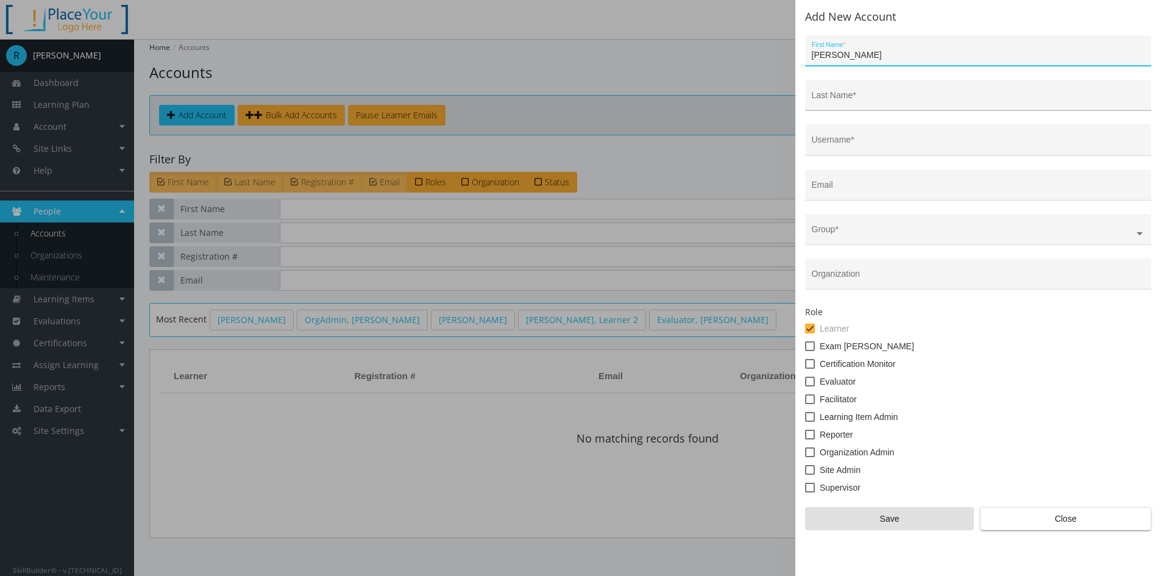
type input "[PERSON_NAME]"
click at [860, 97] on input "Last Name *" at bounding box center [977, 100] width 333 height 10
type input "[PERSON_NAME]"
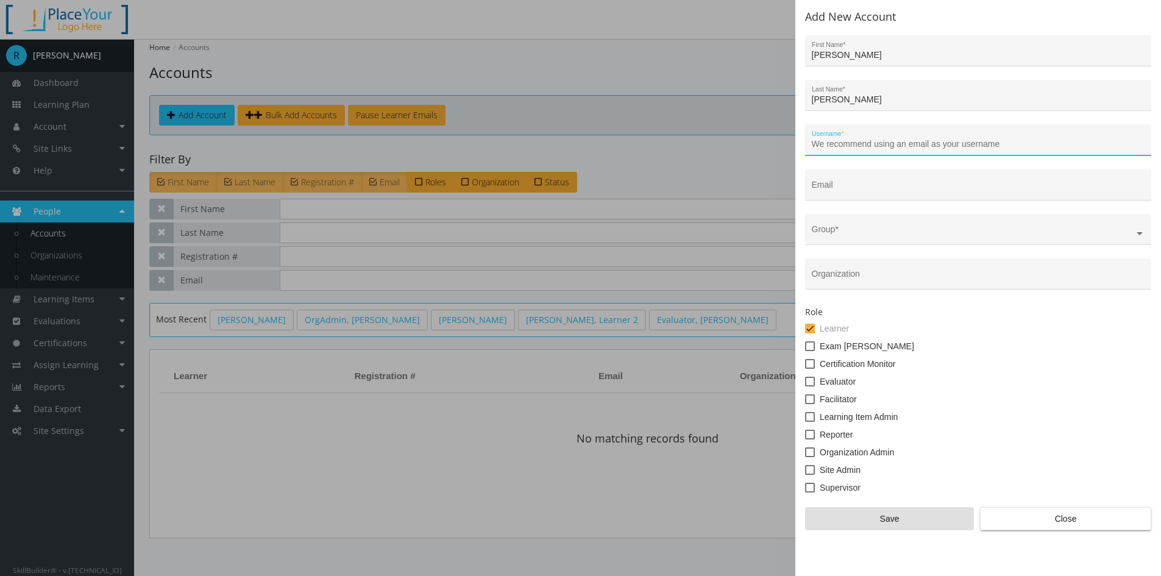
click at [900, 146] on input "Username *" at bounding box center [977, 145] width 333 height 10
type input "[EMAIL_ADDRESS][DOMAIN_NAME]"
click at [839, 191] on input "Email" at bounding box center [977, 190] width 333 height 10
drag, startPoint x: 923, startPoint y: 145, endPoint x: 677, endPoint y: 138, distance: 245.6
click at [684, 138] on div "Add New Account [PERSON_NAME] First Name * [PERSON_NAME] Last Name * [EMAIL_ADD…" at bounding box center [580, 288] width 1161 height 576
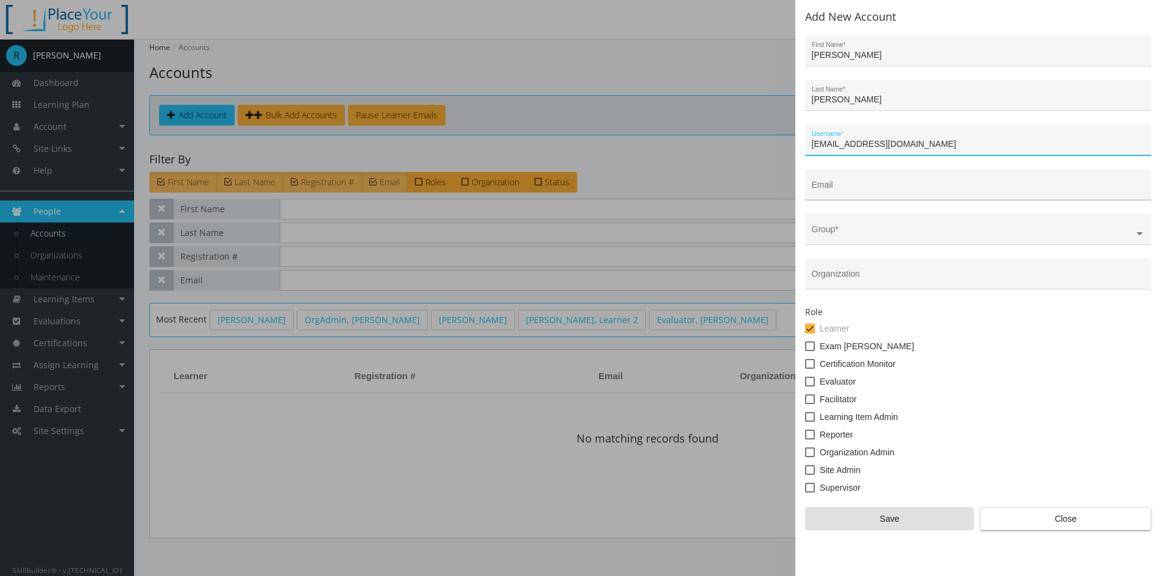
click at [888, 185] on input "Email" at bounding box center [977, 190] width 333 height 10
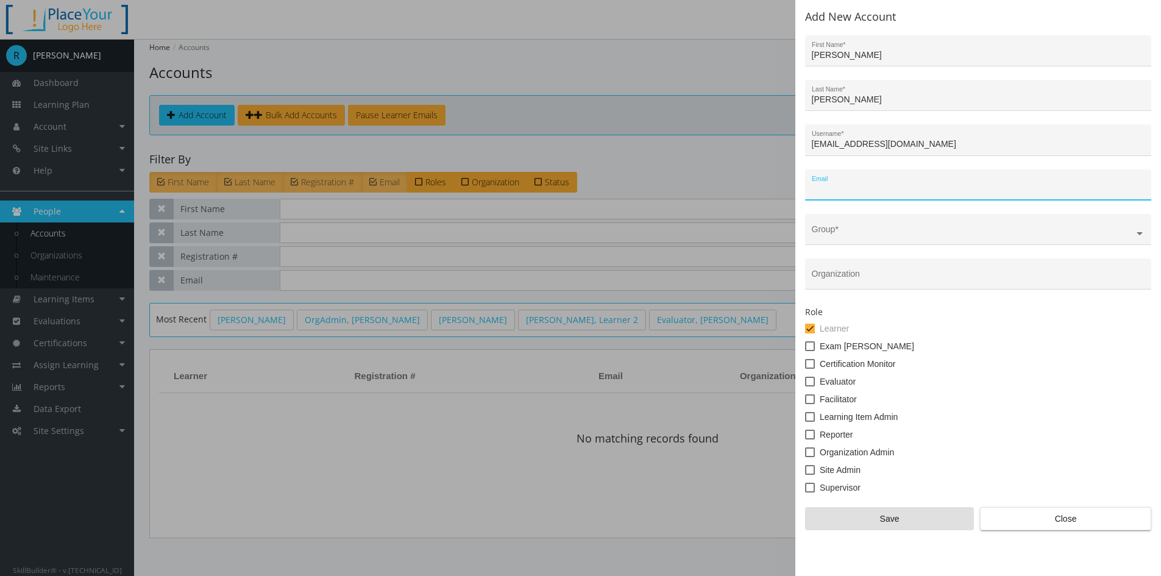
paste input "[EMAIL_ADDRESS][DOMAIN_NAME]"
type input "[EMAIL_ADDRESS][DOMAIN_NAME]"
click at [881, 230] on input "text" at bounding box center [977, 234] width 333 height 10
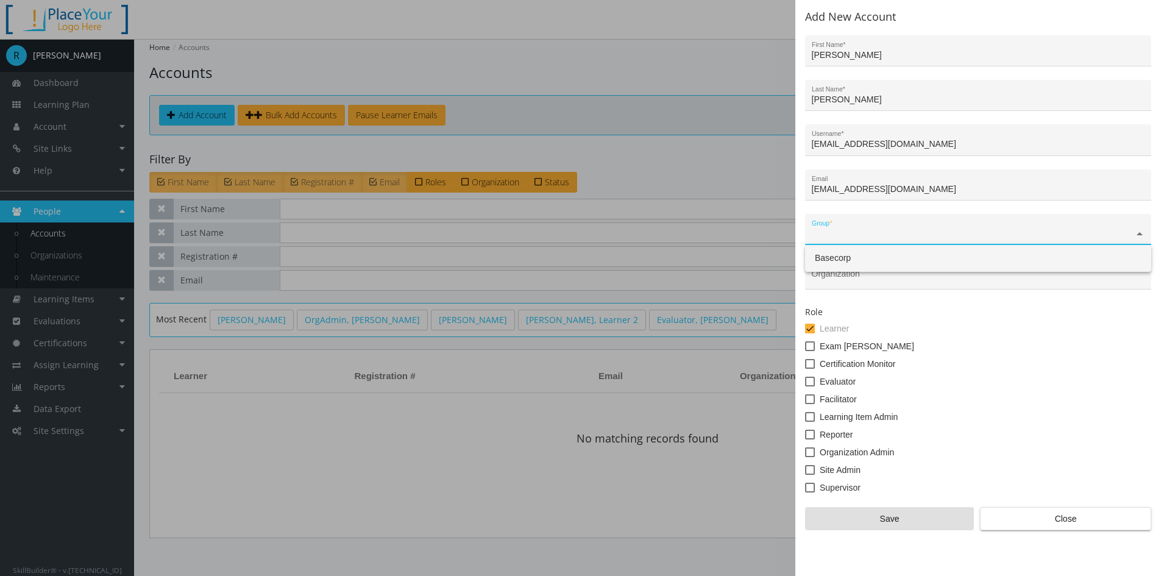
click at [880, 258] on div "Basecorp" at bounding box center [978, 258] width 346 height 27
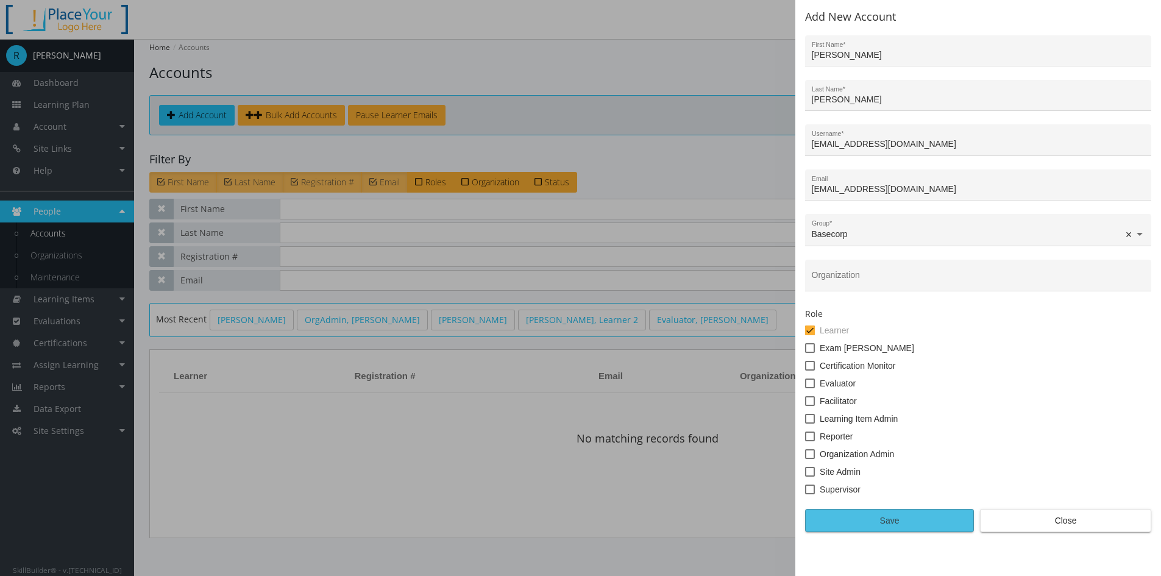
click at [902, 521] on span "Save" at bounding box center [889, 520] width 148 height 22
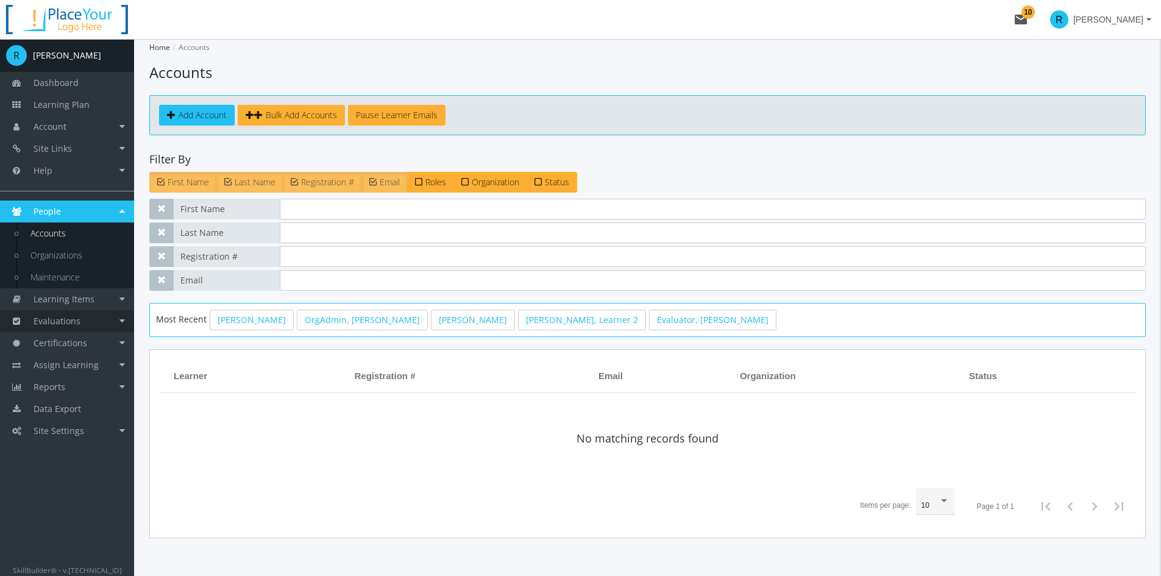
click at [73, 323] on span "Evaluations" at bounding box center [57, 321] width 47 height 12
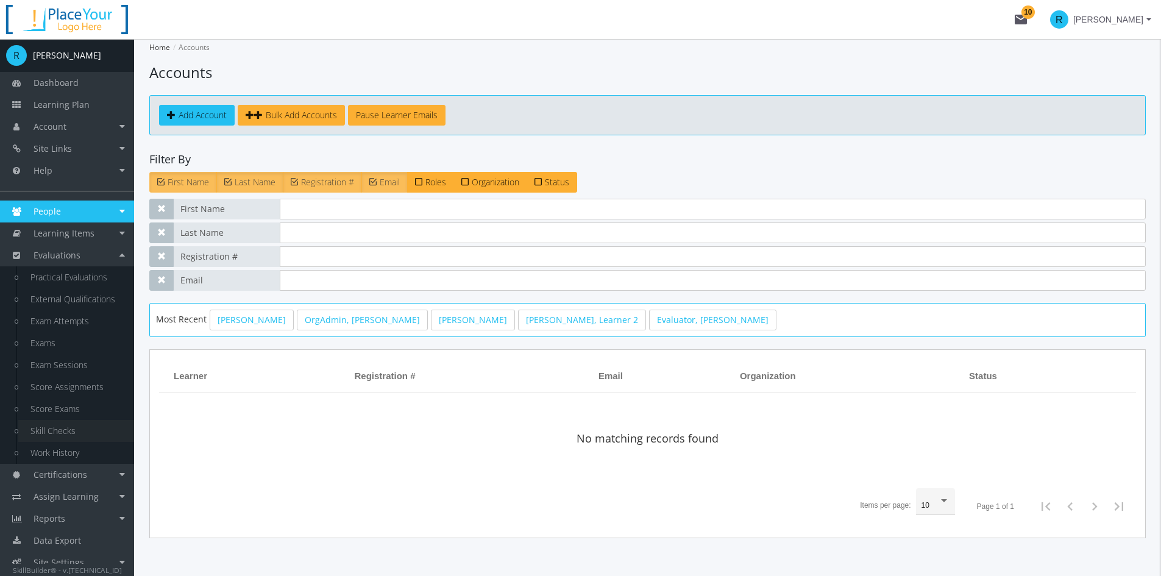
click at [59, 425] on link "Skill Checks" at bounding box center [76, 431] width 116 height 22
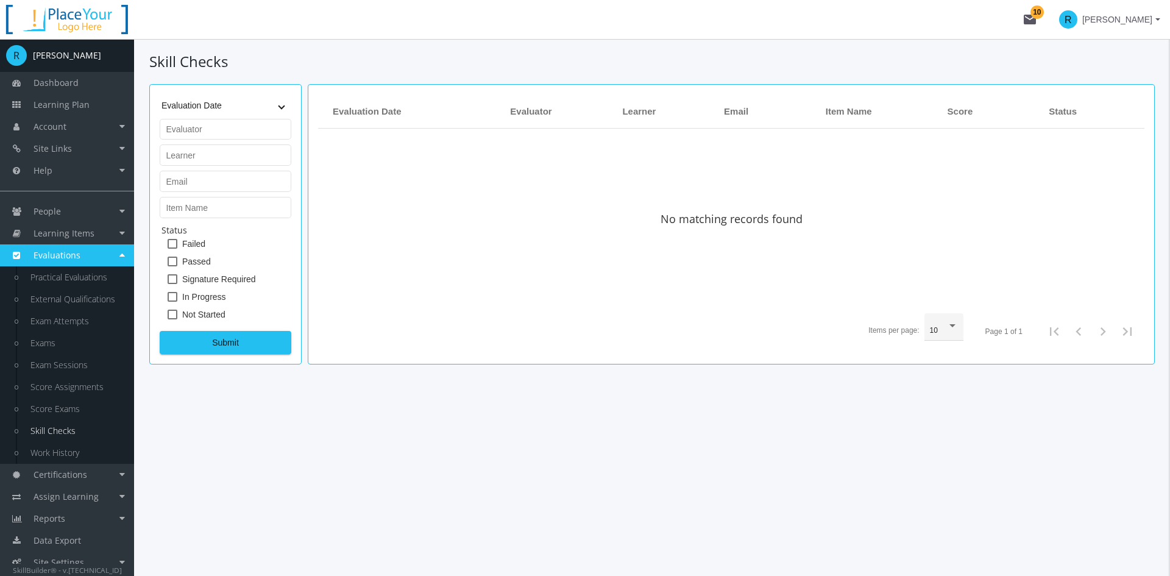
click at [169, 311] on span at bounding box center [173, 314] width 10 height 10
click at [168, 319] on input "Not Started" at bounding box center [168, 319] width 1 height 1
checkbox input "true"
click at [217, 347] on span "Submit" at bounding box center [225, 342] width 111 height 22
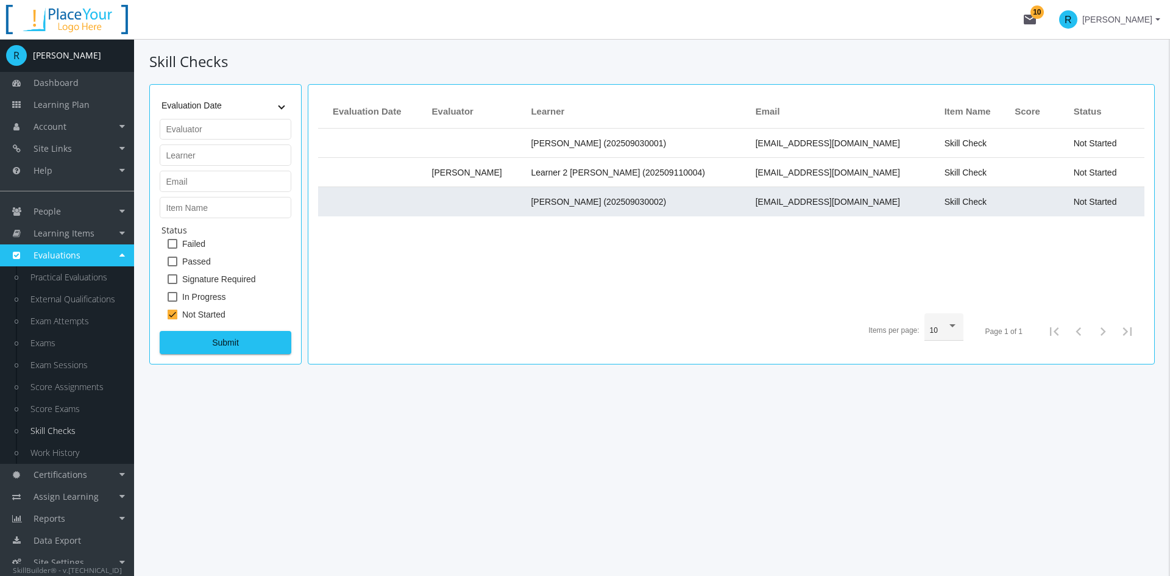
click at [1039, 204] on span "Not Started" at bounding box center [1094, 202] width 43 height 10
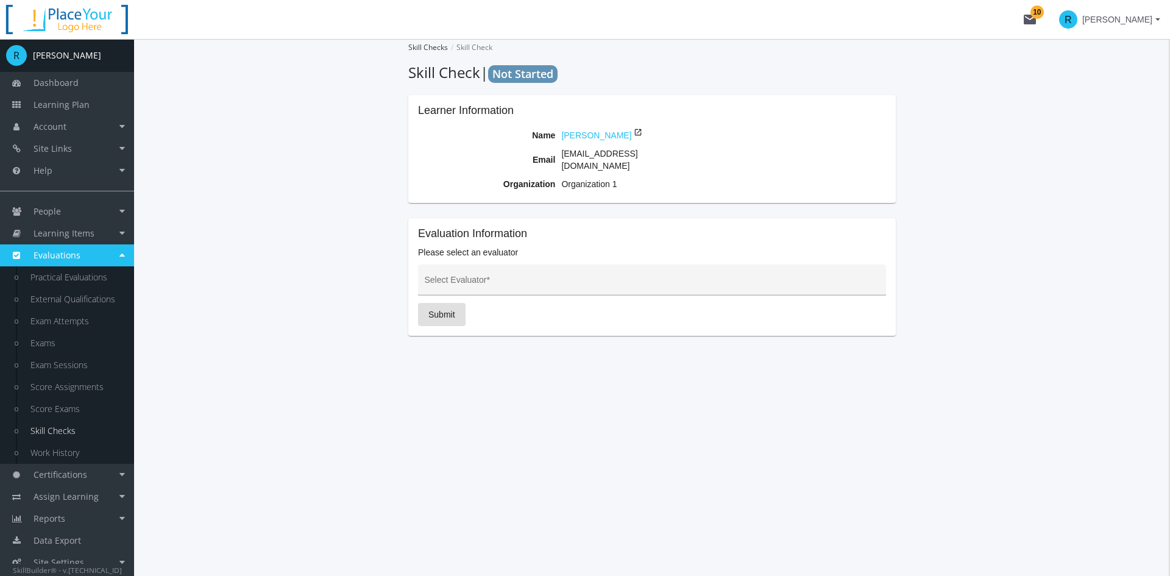
click at [487, 280] on input "Select Evaluator *" at bounding box center [652, 285] width 455 height 10
click at [491, 304] on span "[PERSON_NAME] (202509110005)" at bounding box center [652, 297] width 448 height 29
type input "[PERSON_NAME] (202509110005)"
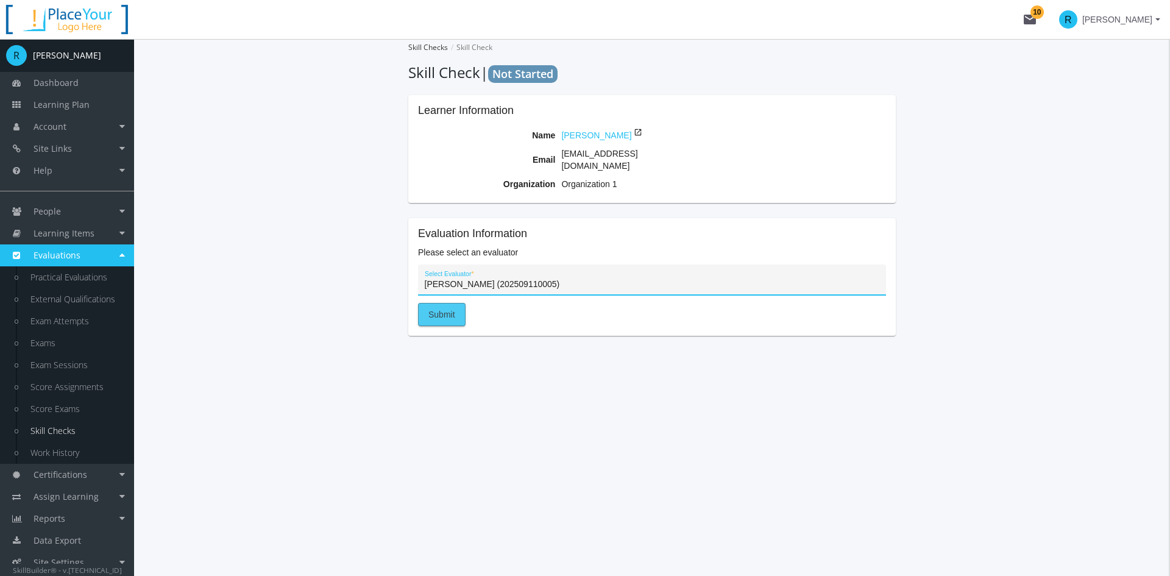
click at [438, 306] on span "Submit" at bounding box center [441, 314] width 27 height 22
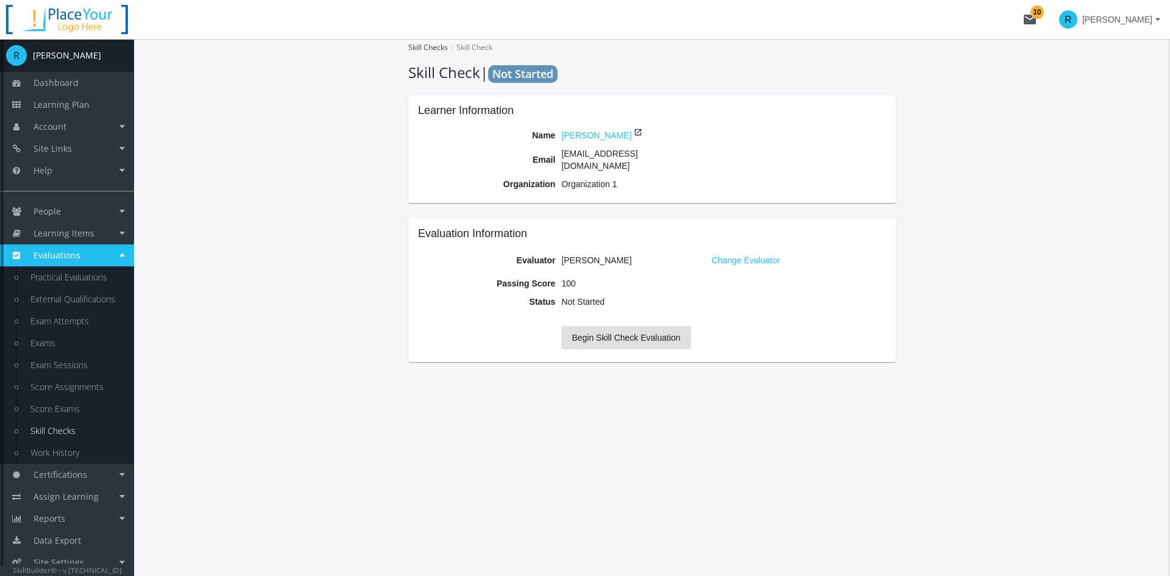
click at [1039, 24] on span "[PERSON_NAME]" at bounding box center [1117, 20] width 70 height 22
click at [331, 182] on div at bounding box center [585, 288] width 1170 height 576
click at [82, 207] on link "People" at bounding box center [67, 211] width 134 height 22
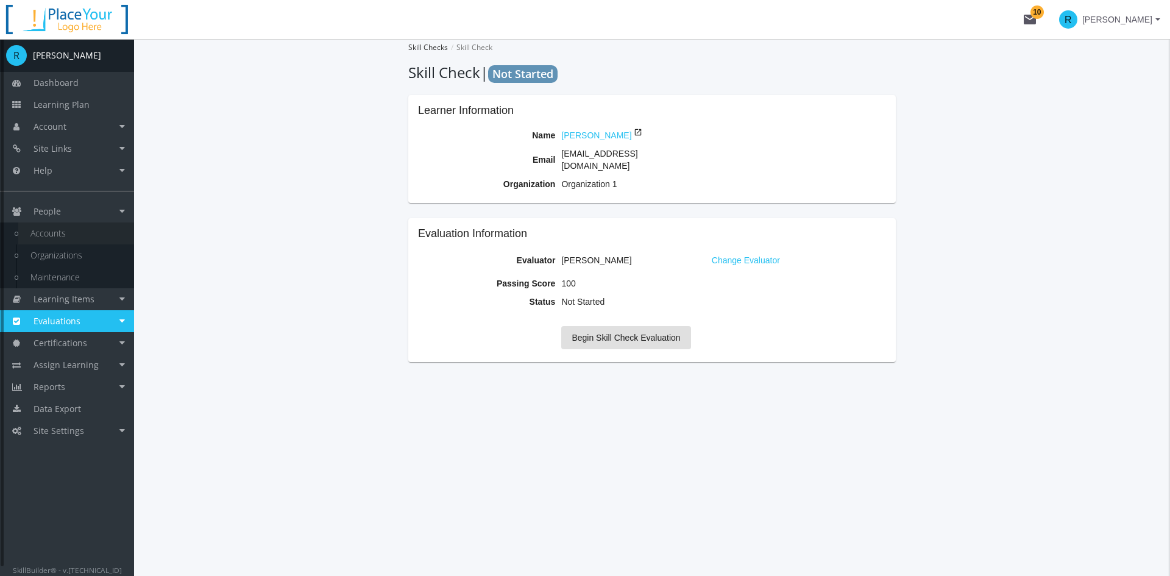
click at [43, 238] on link "Accounts" at bounding box center [76, 233] width 116 height 22
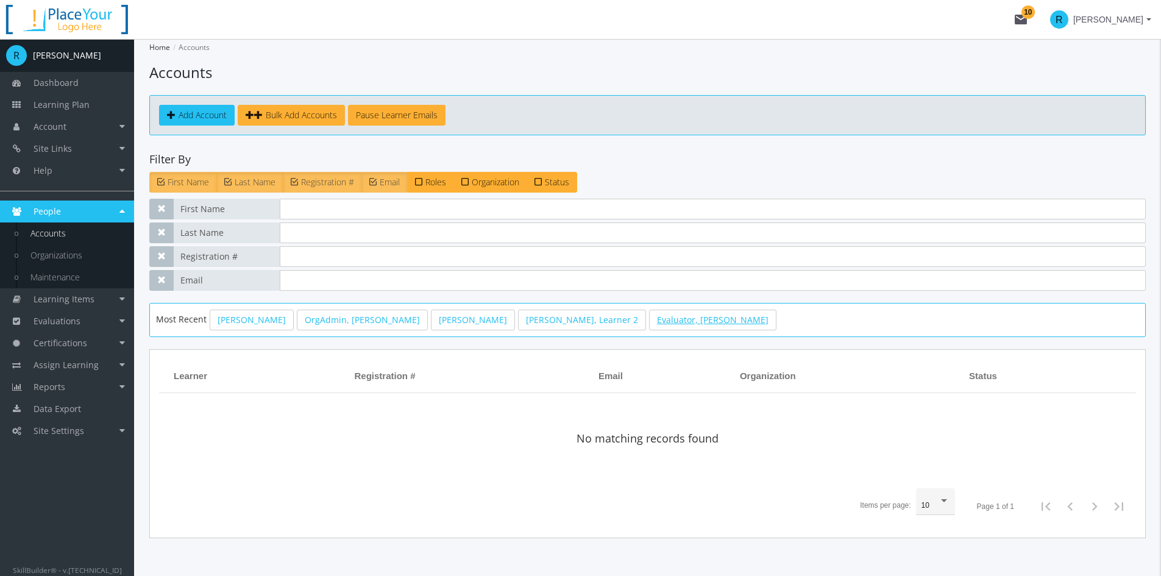
click at [649, 323] on link "Evaluator, [PERSON_NAME]" at bounding box center [712, 319] width 127 height 21
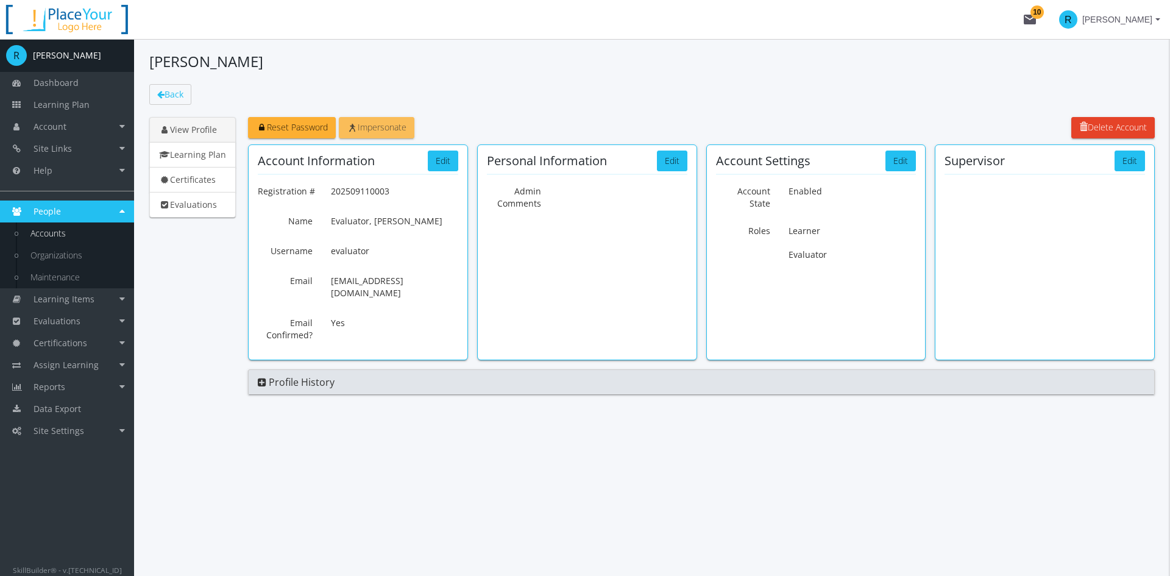
click at [381, 132] on span "Impersonate" at bounding box center [377, 127] width 60 height 12
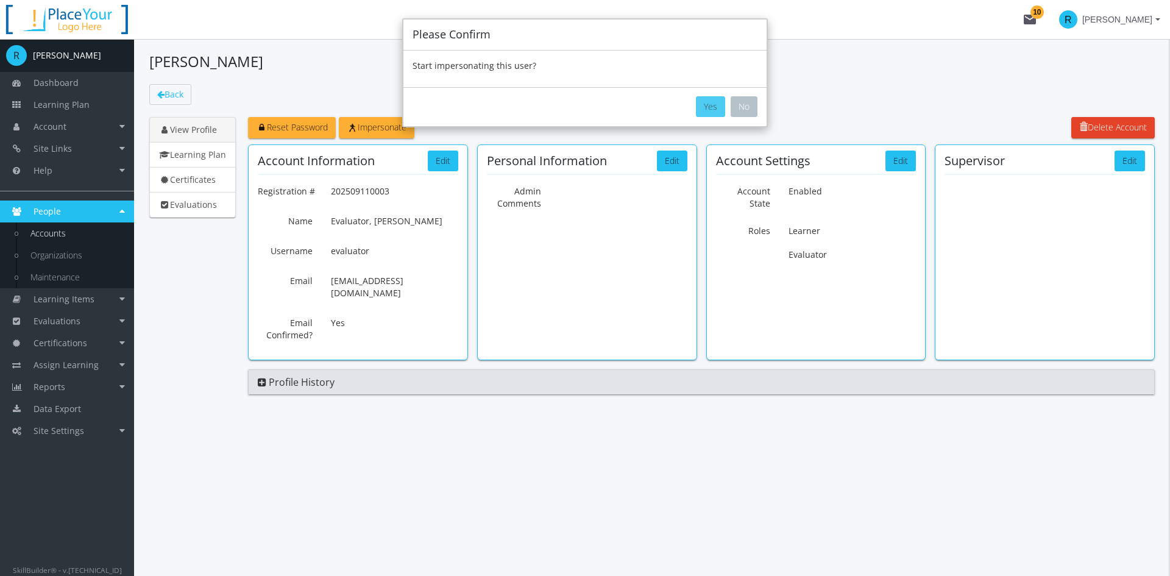
click at [702, 104] on button "Yes" at bounding box center [710, 106] width 29 height 21
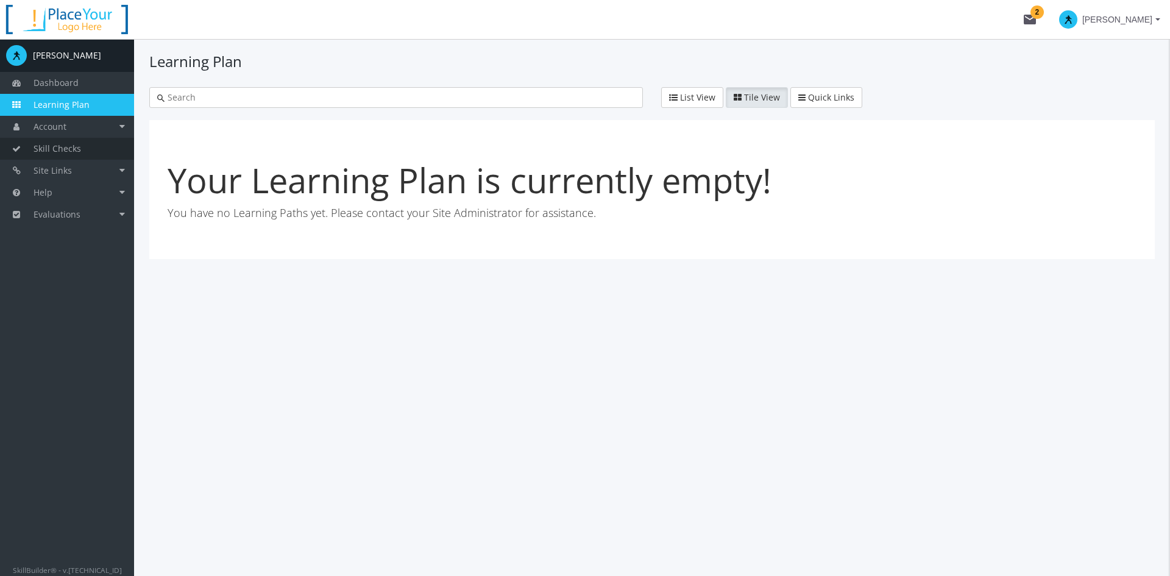
click at [49, 147] on span "Skill Checks" at bounding box center [58, 149] width 48 height 12
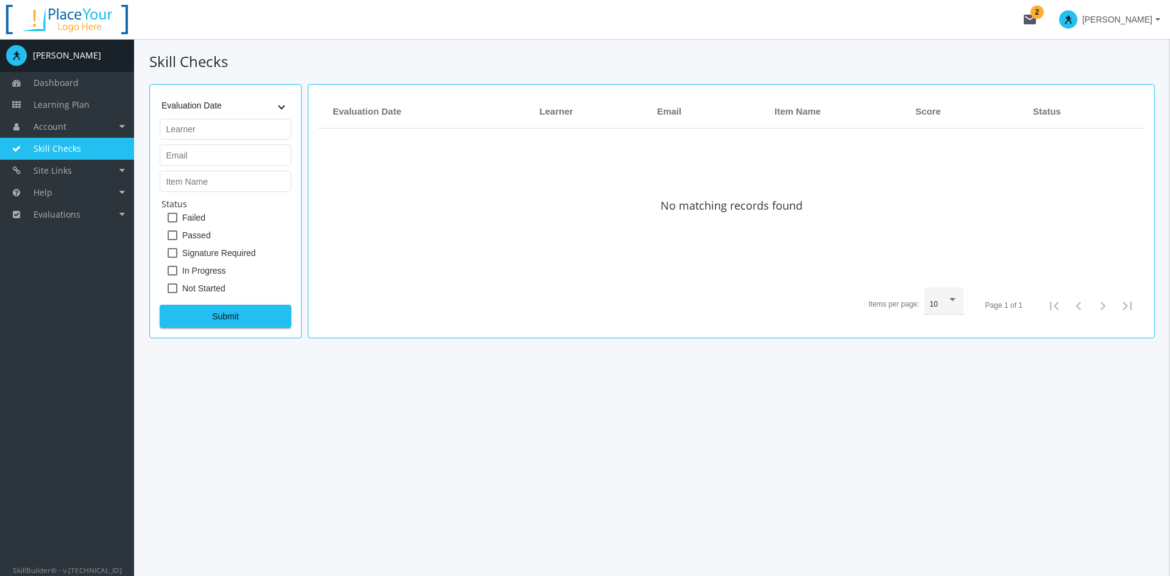
click at [170, 286] on span at bounding box center [173, 288] width 10 height 10
click at [168, 292] on input "Not Started" at bounding box center [168, 292] width 1 height 1
checkbox input "true"
click at [221, 311] on span "Submit" at bounding box center [225, 316] width 111 height 22
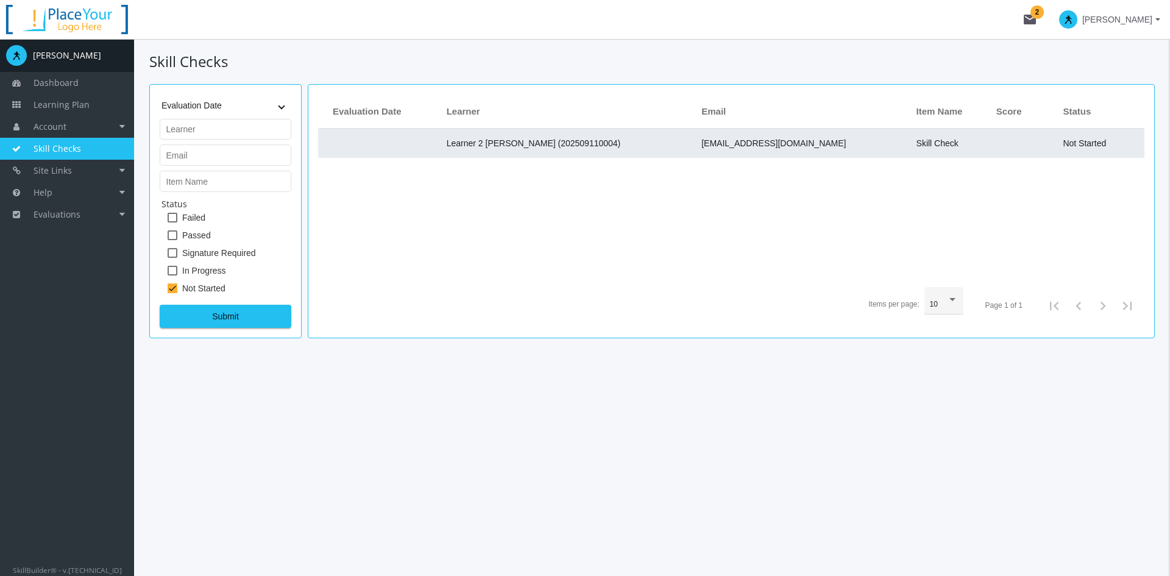
click at [751, 143] on span "[EMAIL_ADDRESS][DOMAIN_NAME]" at bounding box center [773, 143] width 144 height 10
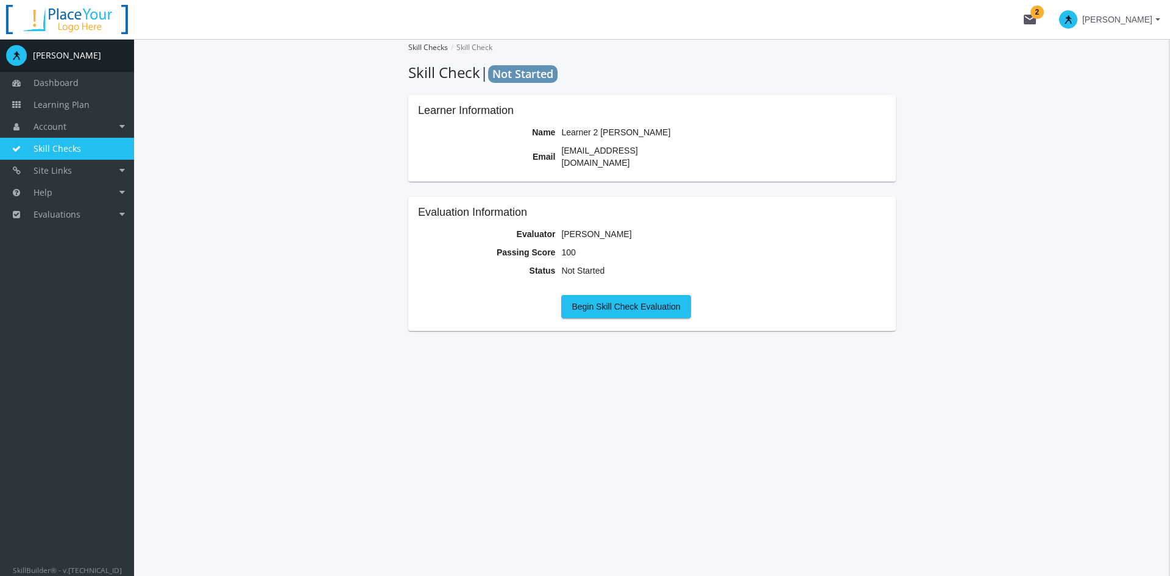
drag, startPoint x: 562, startPoint y: 135, endPoint x: 659, endPoint y: 132, distance: 97.5
click at [659, 132] on tr "Name Learner 2 [PERSON_NAME]" at bounding box center [652, 132] width 468 height 18
drag, startPoint x: 666, startPoint y: 152, endPoint x: 681, endPoint y: 149, distance: 14.9
click at [681, 149] on tr "Email [EMAIL_ADDRESS][DOMAIN_NAME]" at bounding box center [652, 156] width 468 height 30
click at [634, 299] on span "Begin Skill Check Evaluation" at bounding box center [625, 306] width 108 height 22
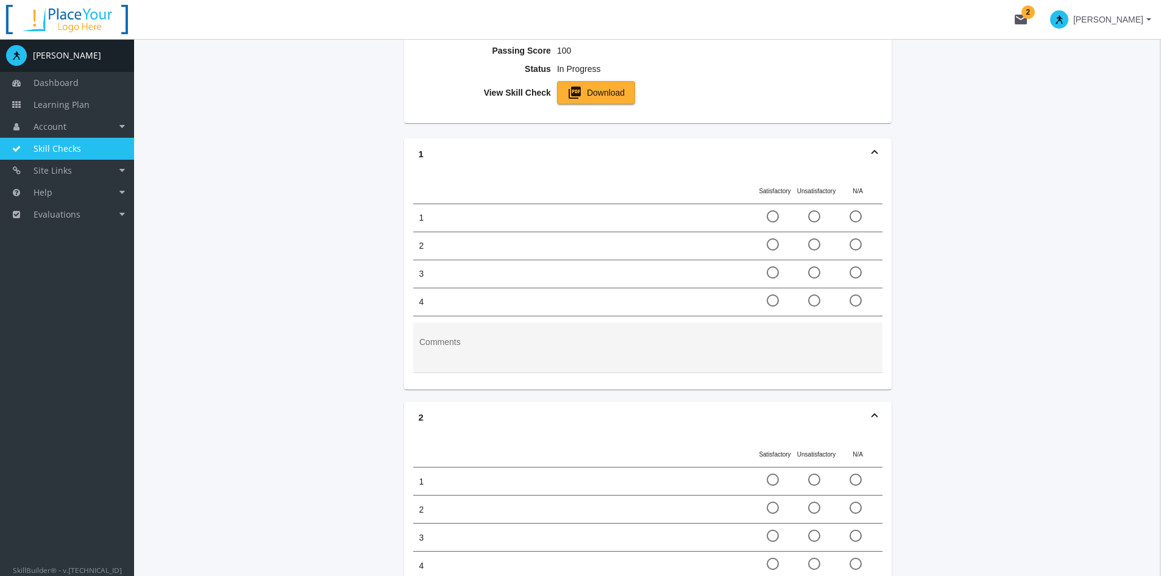
scroll to position [244, 0]
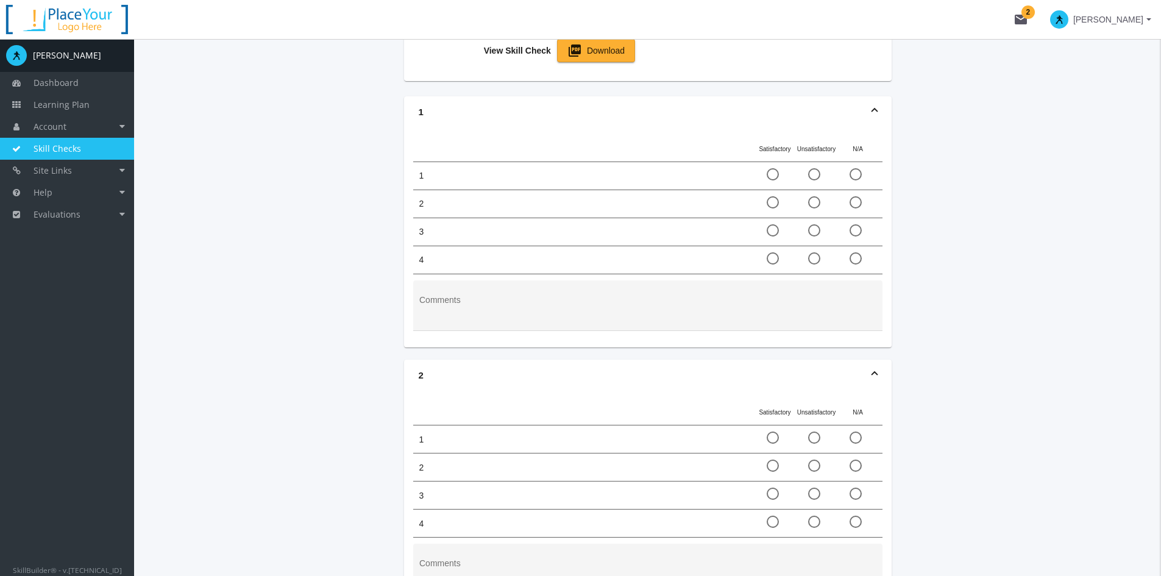
click at [774, 168] on span at bounding box center [772, 174] width 12 height 12
click at [774, 171] on input "radio" at bounding box center [772, 177] width 12 height 12
radio input "true"
click at [776, 196] on span at bounding box center [772, 202] width 12 height 12
click at [776, 199] on input "radio" at bounding box center [772, 205] width 12 height 12
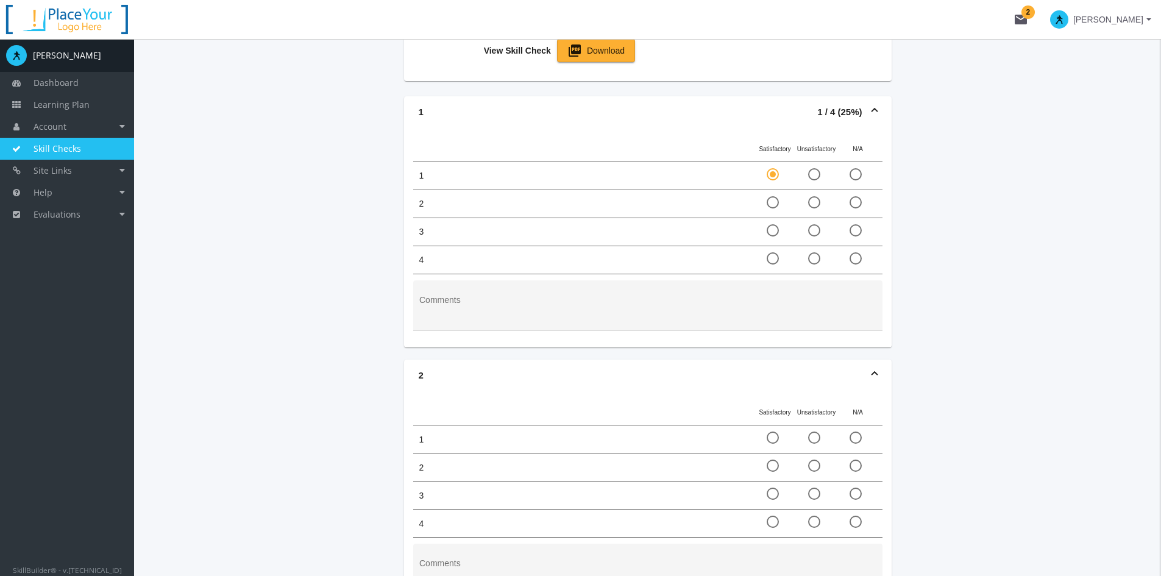
radio input "true"
click at [772, 224] on span at bounding box center [772, 230] width 12 height 12
click at [772, 227] on input "radio" at bounding box center [772, 233] width 12 height 12
radio input "true"
click at [777, 254] on mat-radio-button at bounding box center [774, 259] width 17 height 15
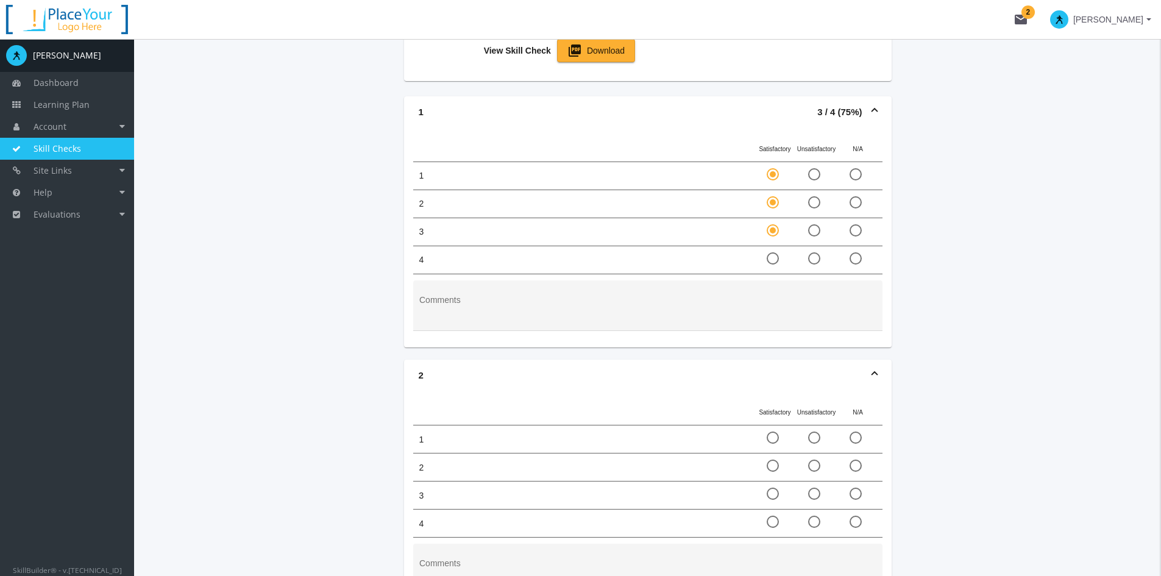
click at [768, 246] on div "4" at bounding box center [647, 260] width 469 height 28
click at [777, 252] on span at bounding box center [772, 258] width 12 height 12
click at [777, 255] on input "radio" at bounding box center [772, 261] width 12 height 12
radio input "true"
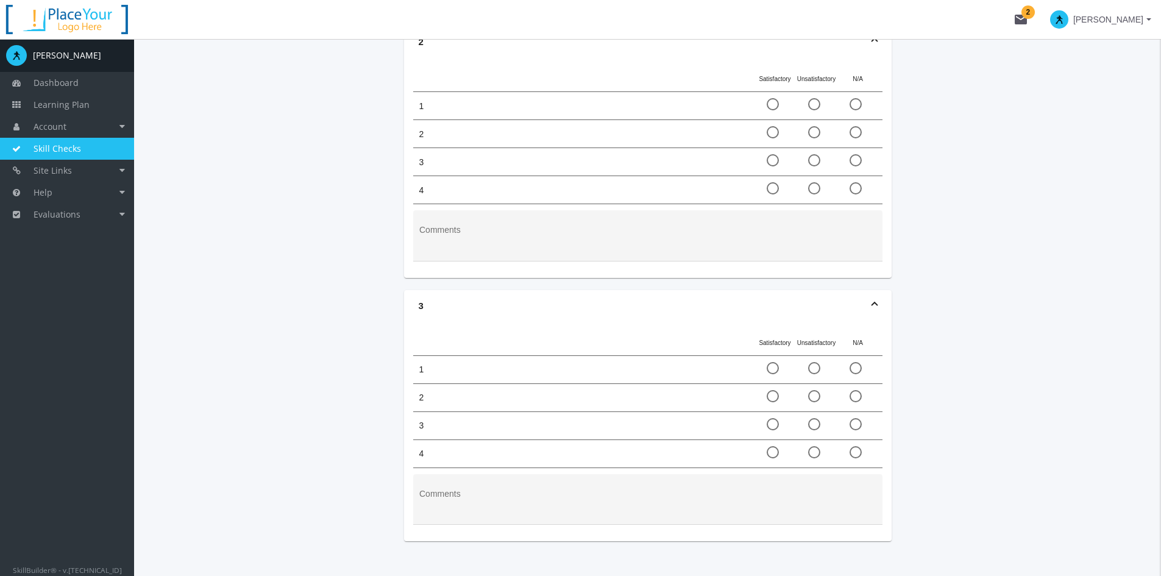
scroll to position [591, 0]
click at [768, 84] on span at bounding box center [772, 90] width 12 height 12
click at [768, 87] on input "radio" at bounding box center [772, 93] width 12 height 12
radio input "true"
click at [768, 112] on span at bounding box center [772, 118] width 12 height 12
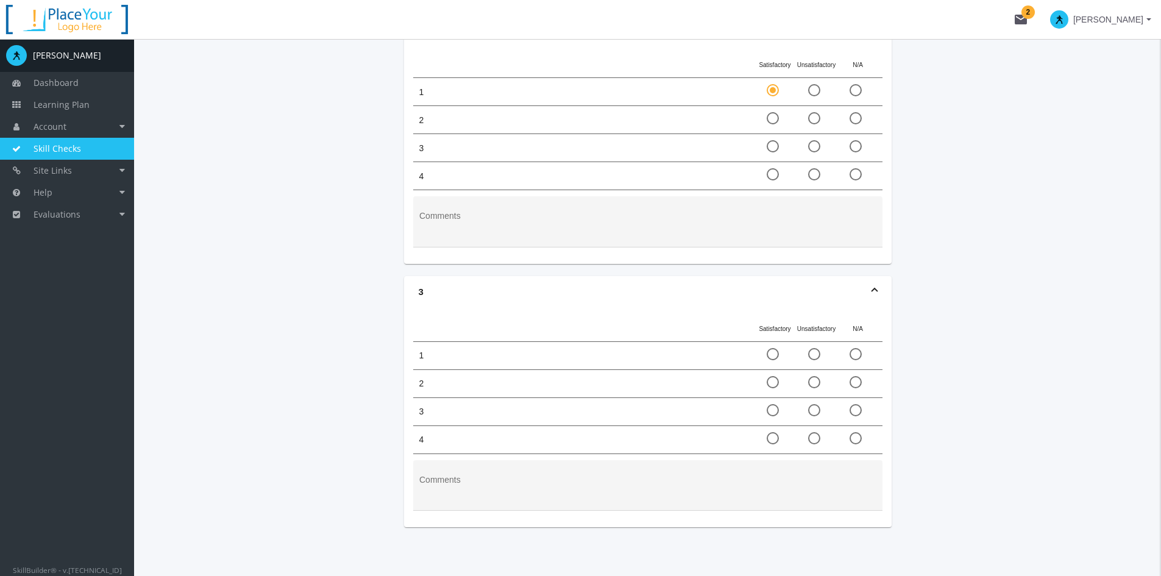
click at [768, 115] on input "radio" at bounding box center [772, 121] width 12 height 12
radio input "true"
click at [778, 134] on div "3" at bounding box center [647, 148] width 469 height 28
click at [772, 140] on span at bounding box center [772, 146] width 12 height 12
click at [772, 143] on input "radio" at bounding box center [772, 149] width 12 height 12
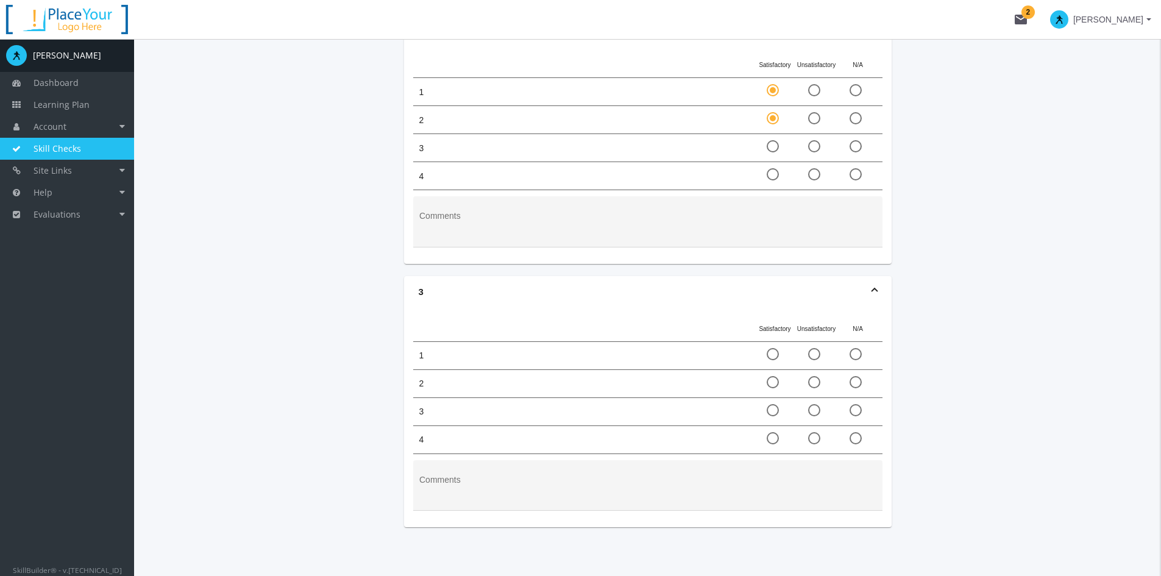
radio input "true"
click at [771, 168] on span at bounding box center [772, 174] width 12 height 12
click at [771, 171] on input "radio" at bounding box center [772, 177] width 12 height 12
radio input "true"
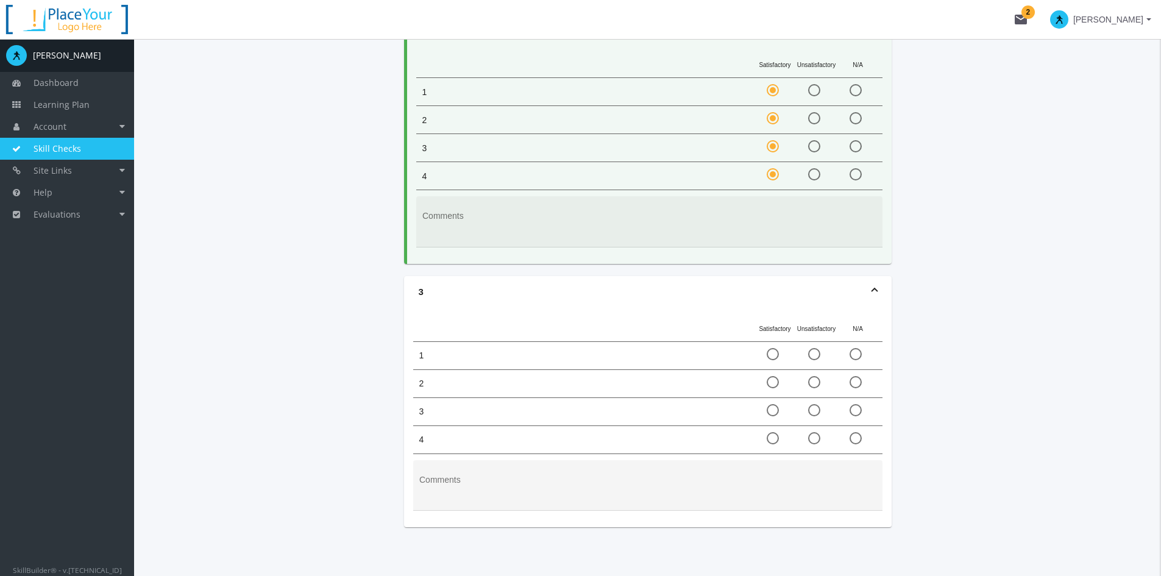
click at [771, 348] on span at bounding box center [772, 354] width 12 height 12
click at [771, 350] on input "radio" at bounding box center [772, 356] width 12 height 12
radio input "true"
click at [774, 376] on span at bounding box center [772, 382] width 12 height 12
click at [774, 378] on input "radio" at bounding box center [772, 384] width 12 height 12
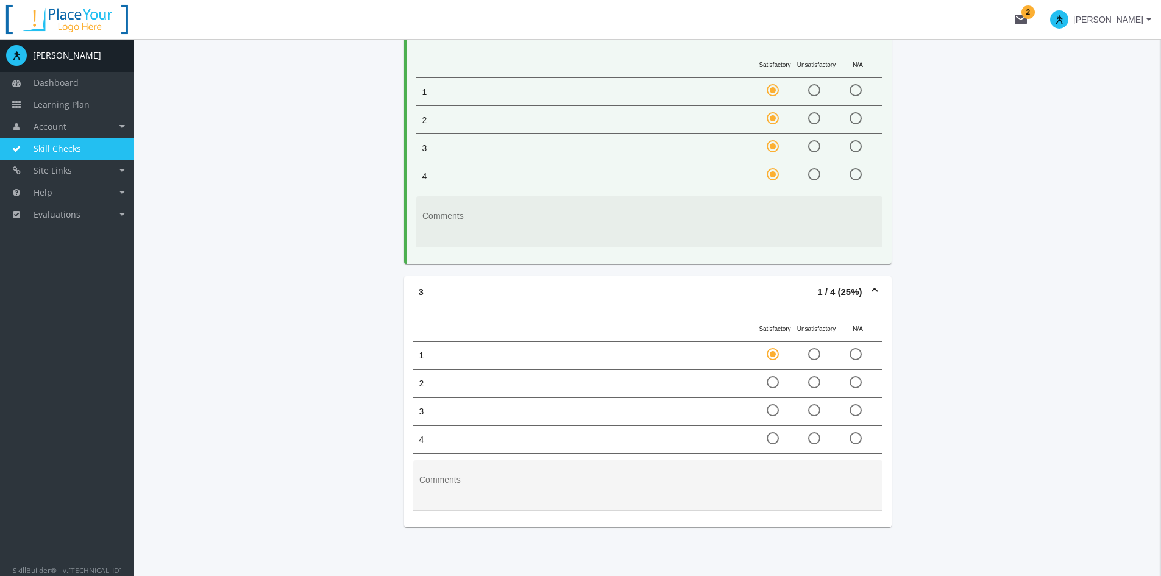
radio input "true"
click at [772, 404] on span at bounding box center [772, 410] width 12 height 12
click at [772, 406] on input "radio" at bounding box center [772, 412] width 12 height 12
radio input "true"
click at [773, 432] on span at bounding box center [772, 438] width 12 height 12
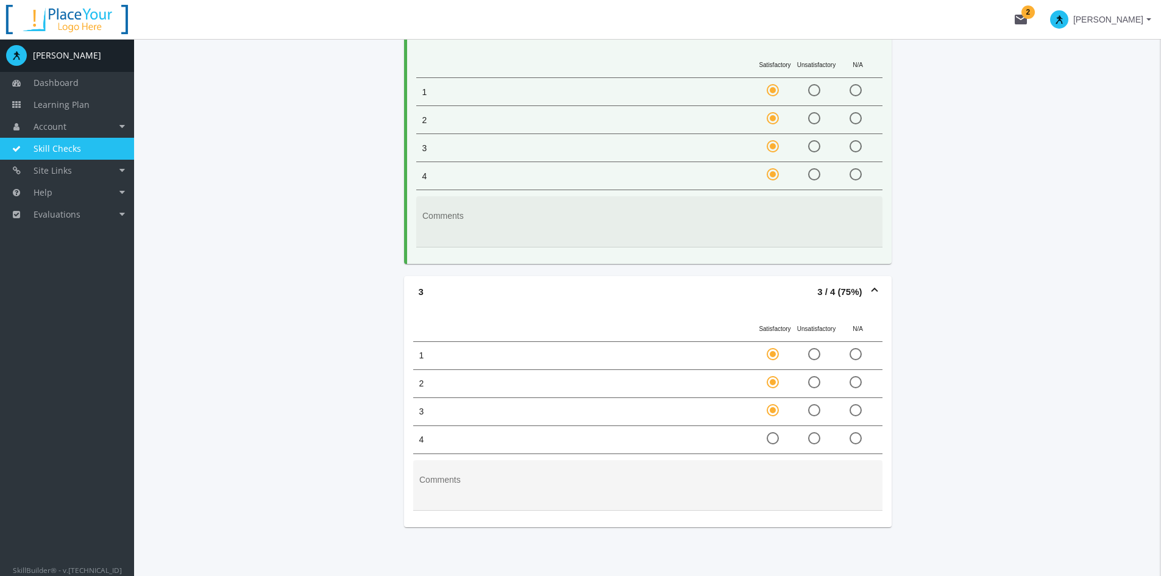
click at [773, 434] on input "radio" at bounding box center [772, 440] width 12 height 12
radio input "true"
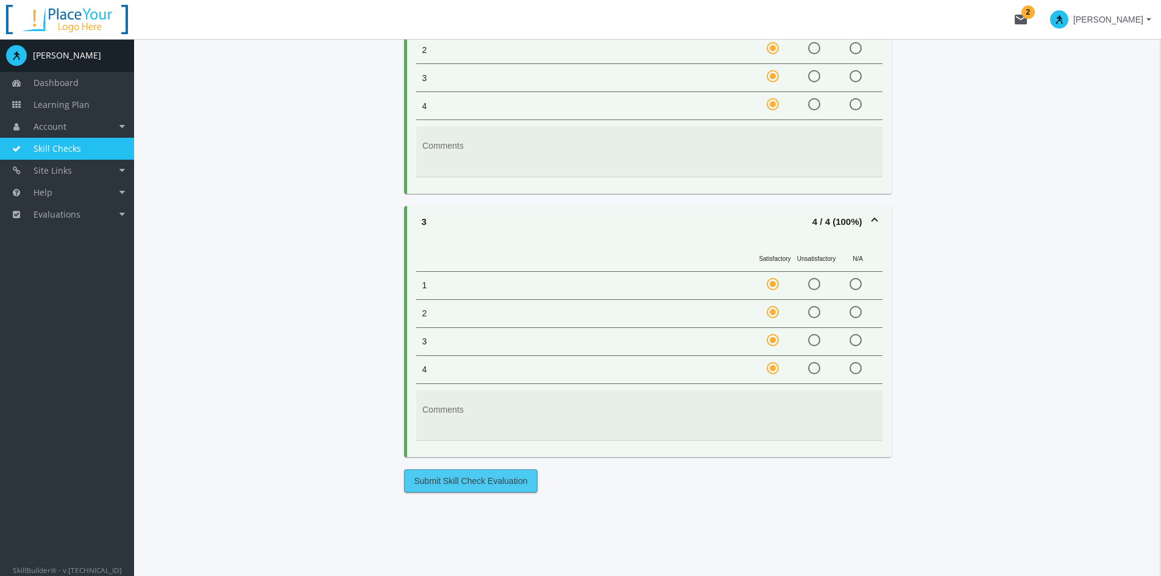
scroll to position [675, 0]
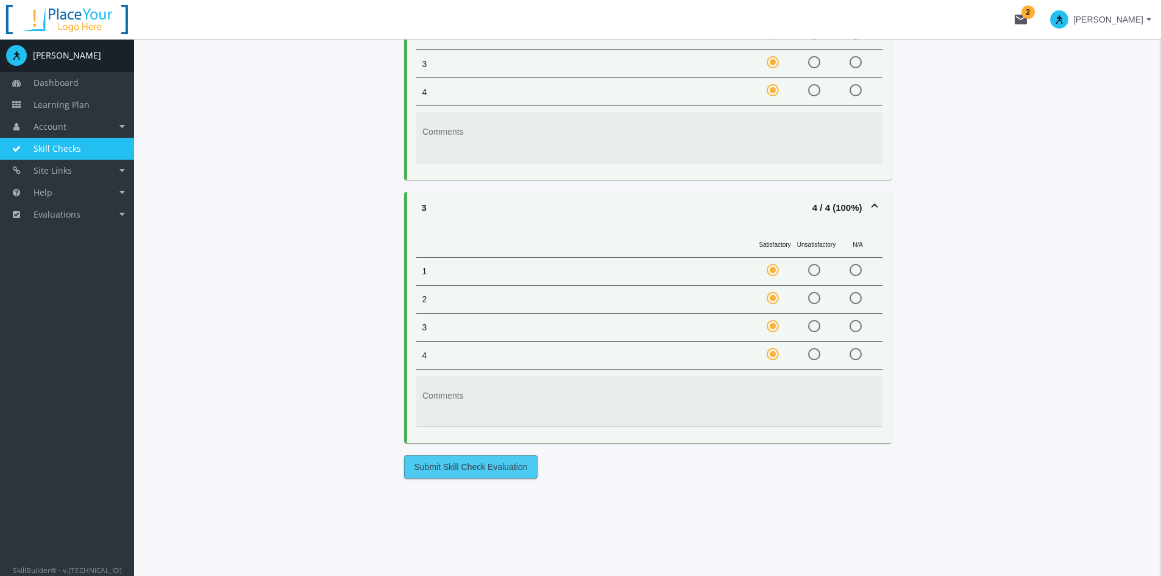
click at [469, 456] on span "Submit Skill Check Evaluation" at bounding box center [470, 467] width 113 height 22
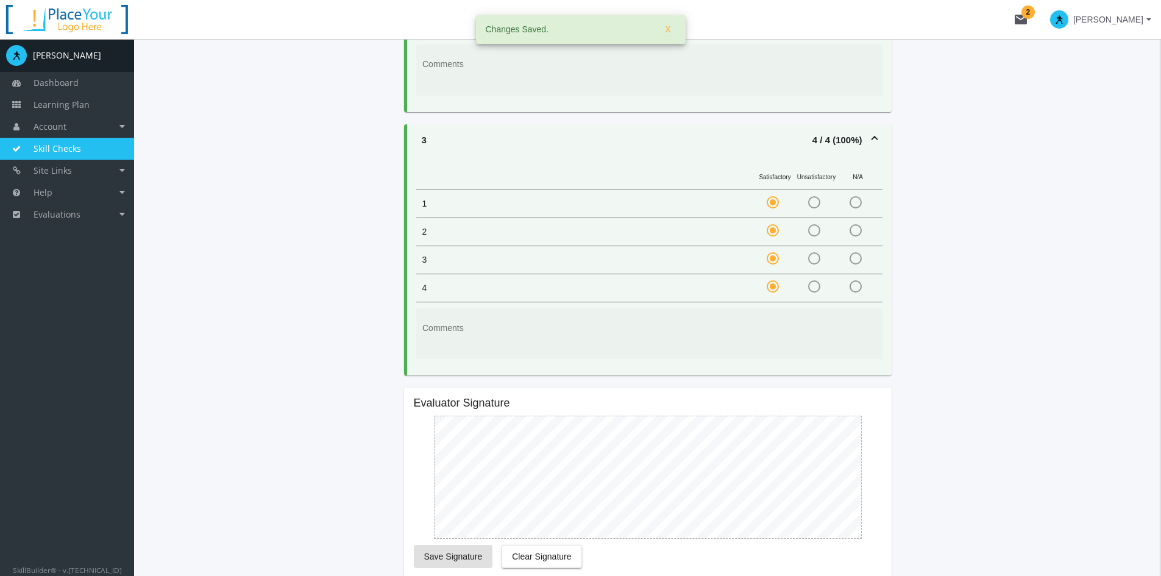
scroll to position [797, 0]
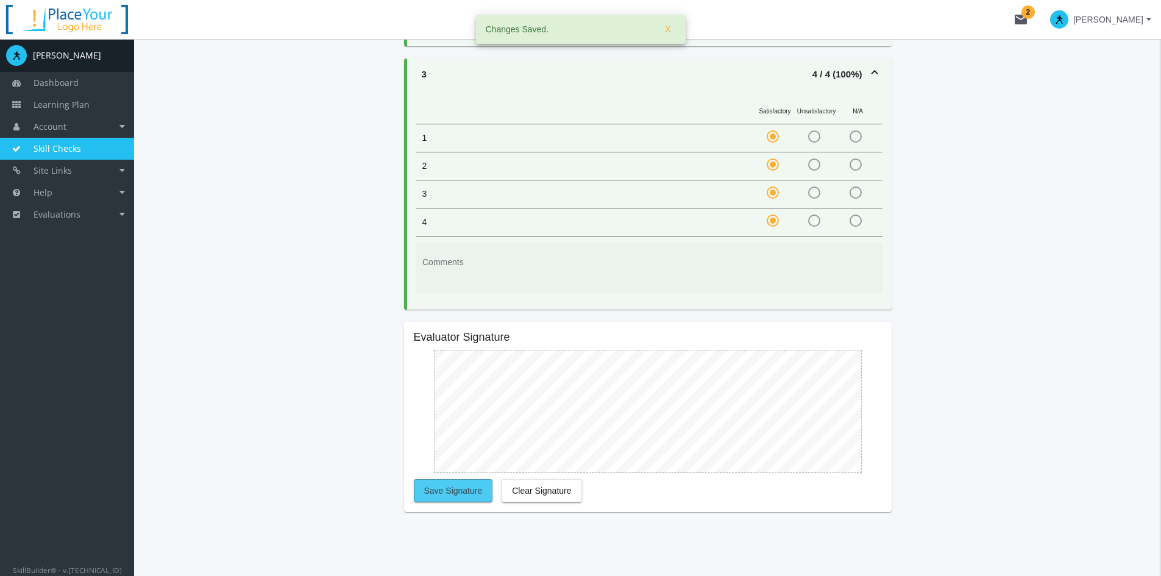
click at [436, 489] on button "Save Signature" at bounding box center [453, 490] width 79 height 23
click at [668, 28] on span "X" at bounding box center [667, 29] width 5 height 22
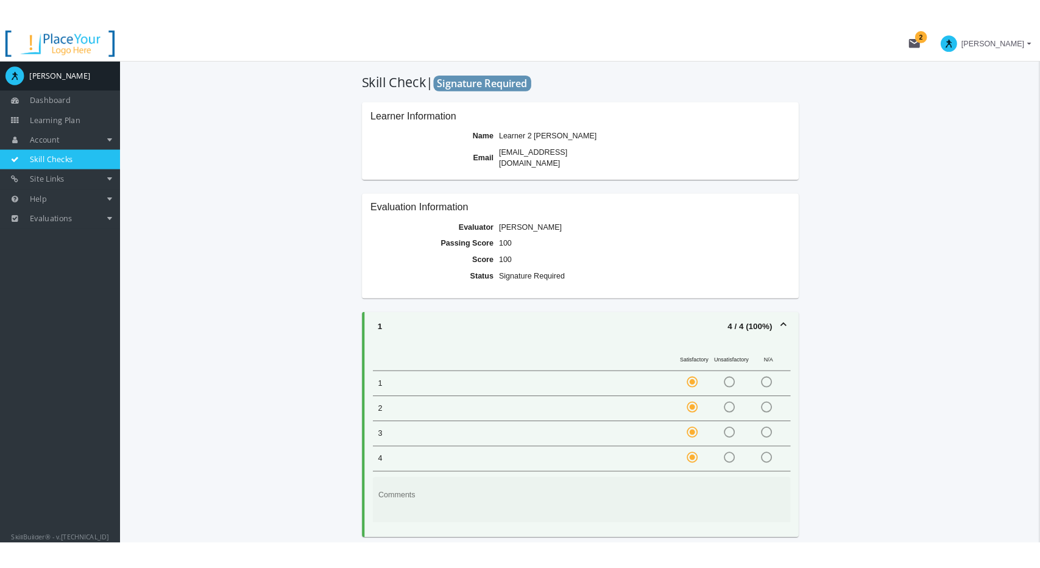
scroll to position [0, 0]
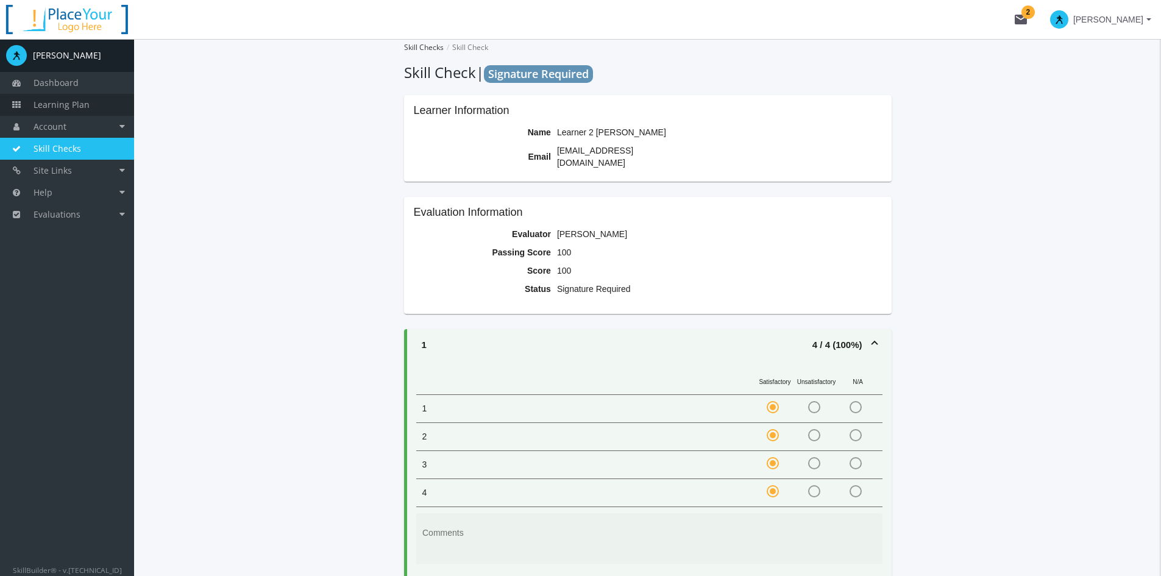
click at [69, 111] on link "Learning Plan" at bounding box center [67, 105] width 134 height 22
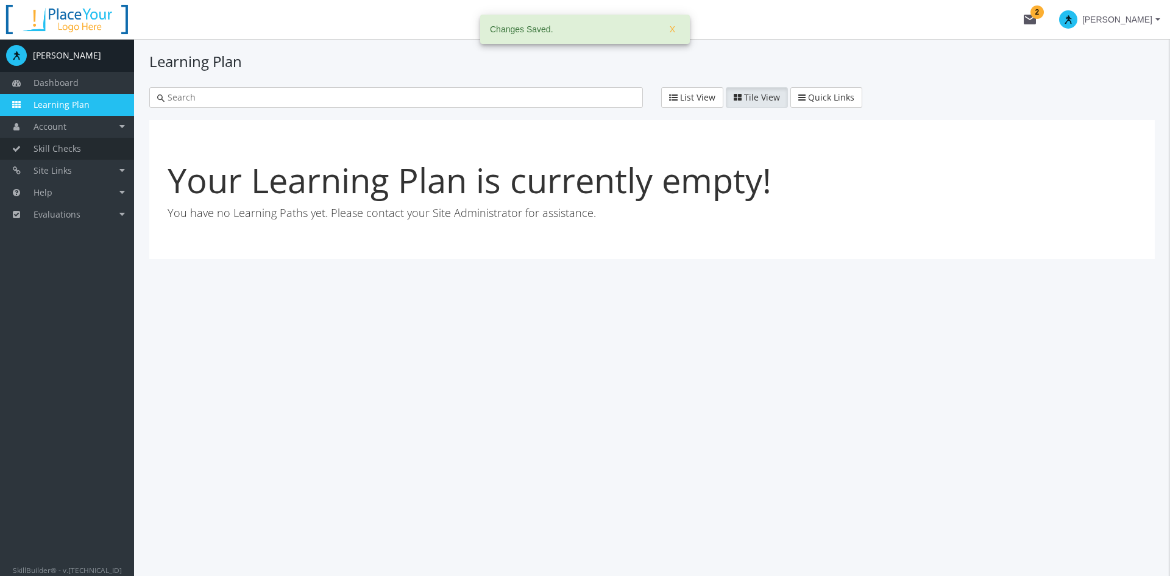
click at [77, 149] on span "Skill Checks" at bounding box center [58, 149] width 48 height 12
